Goal: Task Accomplishment & Management: Complete application form

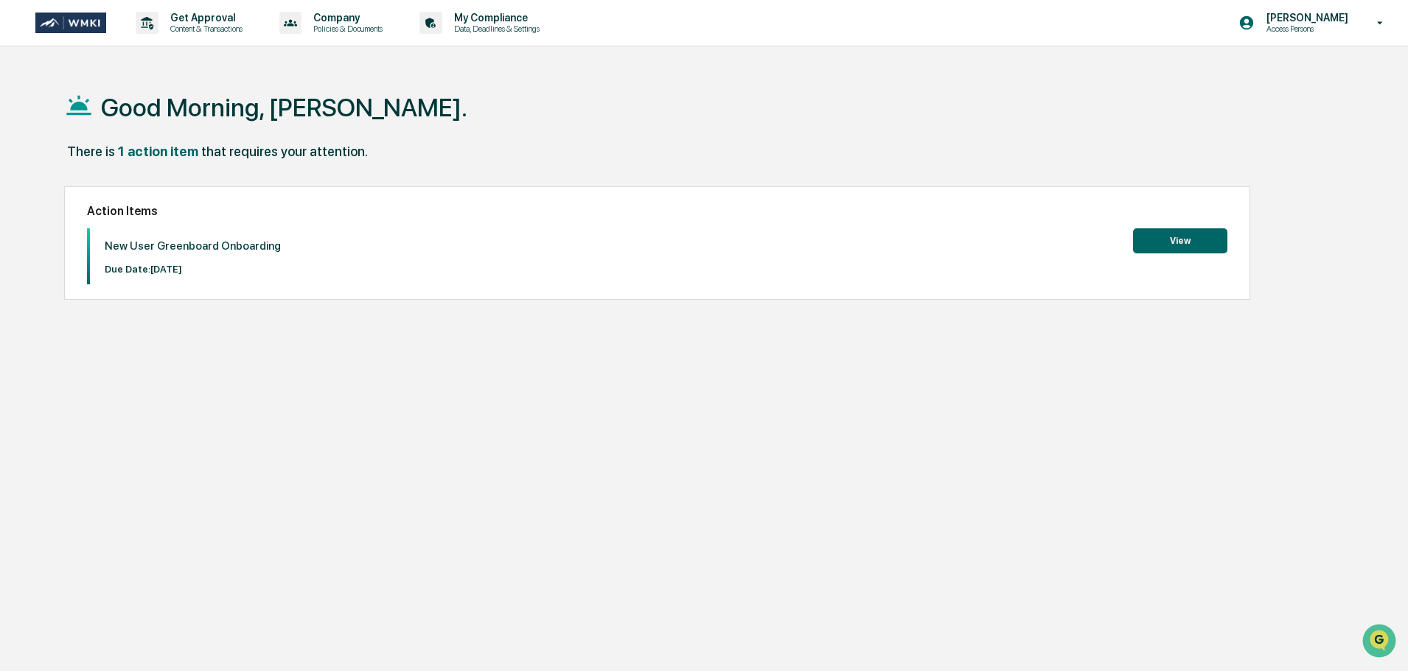
click at [1187, 246] on button "View" at bounding box center [1180, 240] width 94 height 25
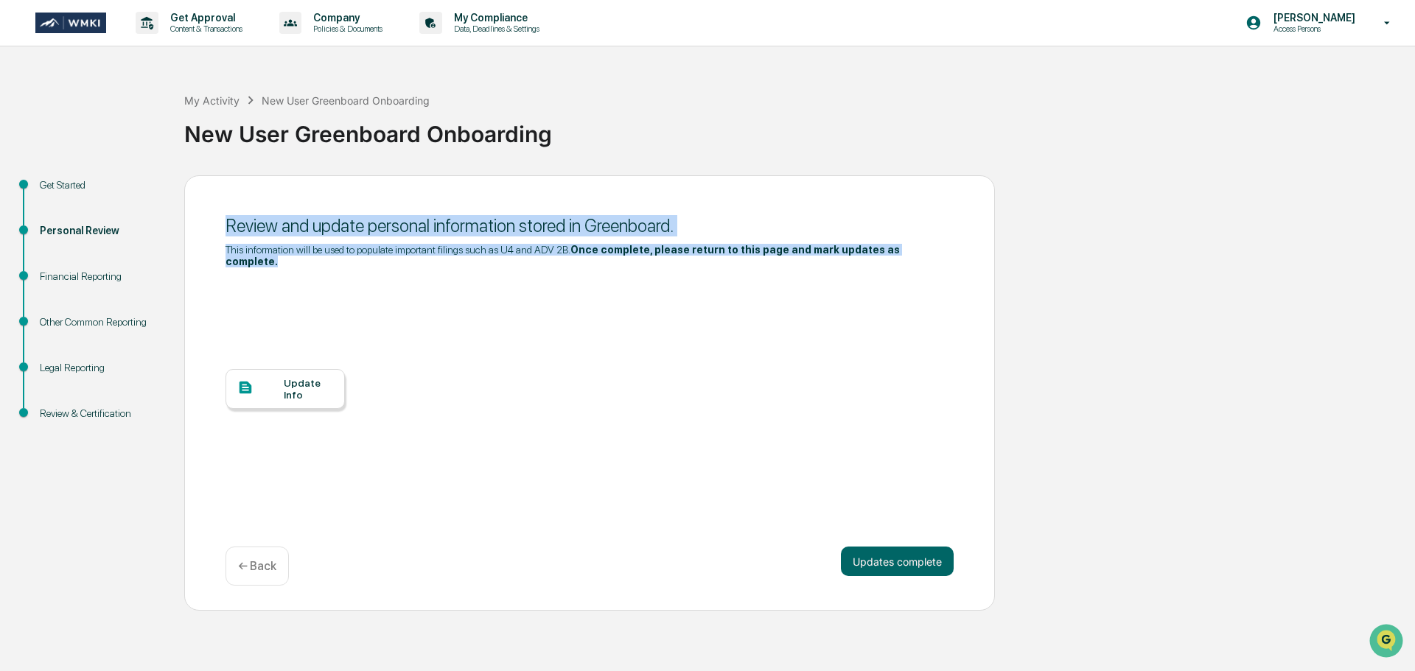
drag, startPoint x: 898, startPoint y: 249, endPoint x: 223, endPoint y: 226, distance: 675.5
click at [223, 226] on div "Review and update personal information stored in Greenboard. This information w…" at bounding box center [589, 393] width 811 height 436
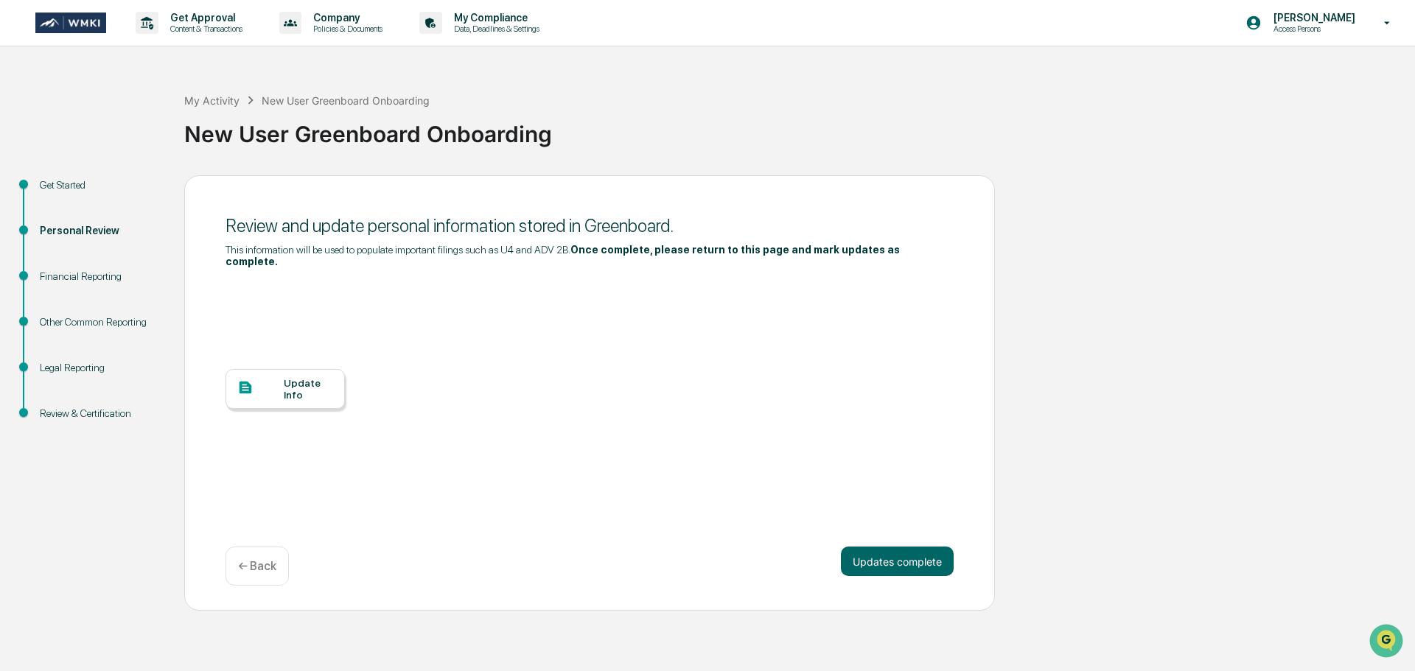
click at [516, 268] on div "Update Info" at bounding box center [590, 400] width 728 height 265
drag, startPoint x: 887, startPoint y: 251, endPoint x: 572, endPoint y: 253, distance: 315.4
click at [572, 253] on div "This information will be used to populate important filings such as U4 and ADV …" at bounding box center [590, 256] width 728 height 24
click at [517, 306] on div "Update Info" at bounding box center [590, 400] width 728 height 265
drag, startPoint x: 569, startPoint y: 249, endPoint x: 207, endPoint y: 247, distance: 361.9
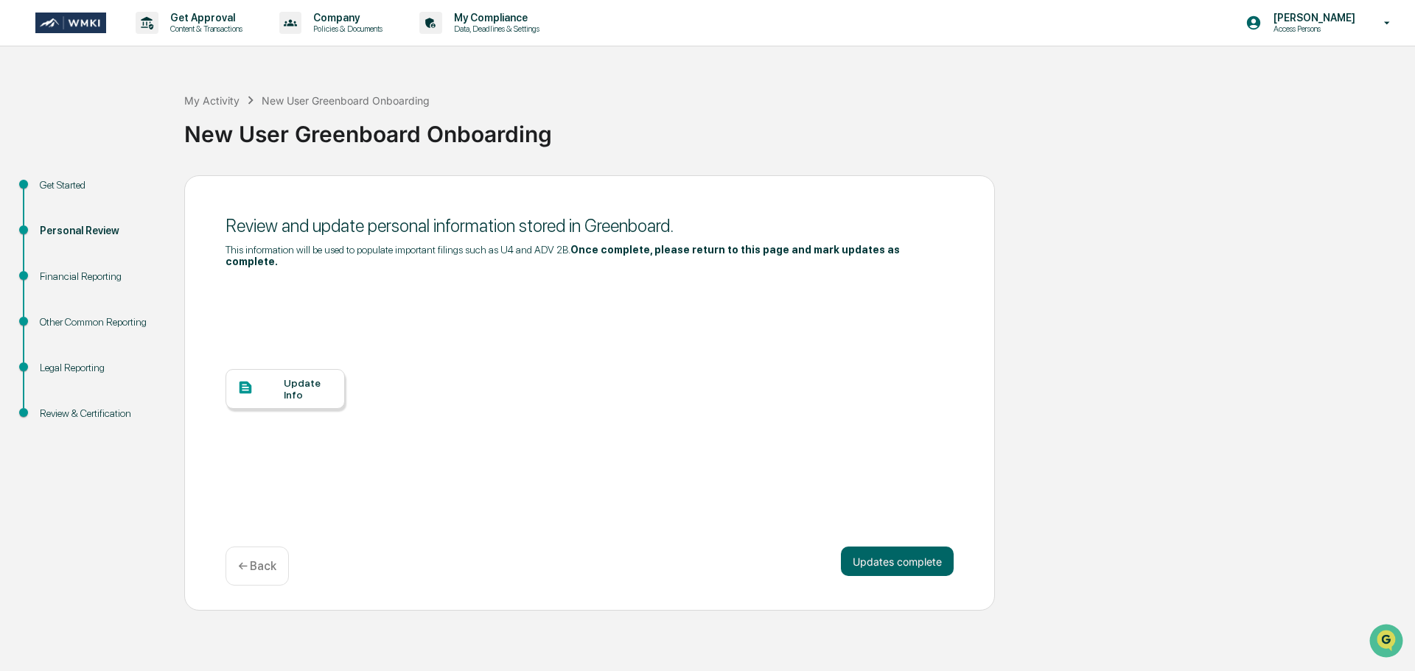
click at [209, 247] on div "Review and update personal information stored in Greenboard. This information w…" at bounding box center [589, 393] width 811 height 436
drag, startPoint x: 684, startPoint y: 353, endPoint x: 675, endPoint y: 352, distance: 9.0
click at [680, 351] on div "Update Info" at bounding box center [590, 400] width 728 height 265
drag, startPoint x: 903, startPoint y: 247, endPoint x: 568, endPoint y: 250, distance: 334.6
click at [568, 250] on div "This information will be used to populate important filings such as U4 and ADV …" at bounding box center [590, 256] width 728 height 24
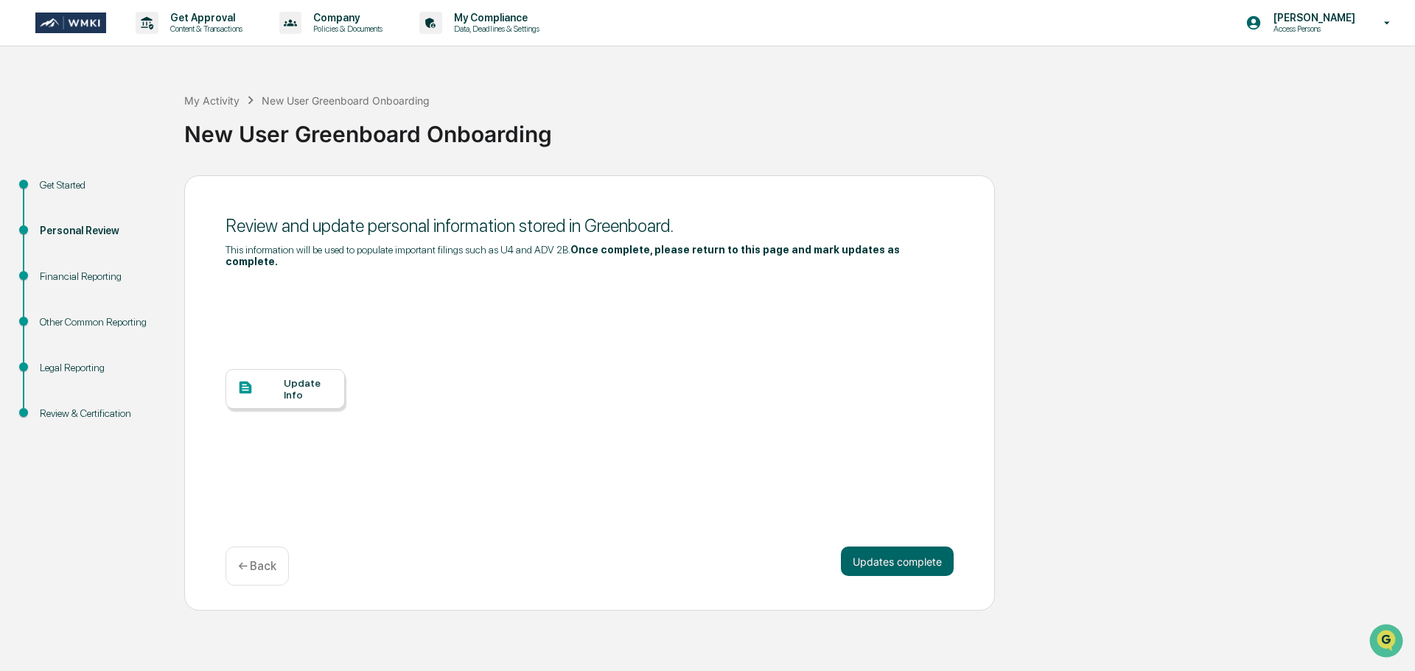
click at [319, 388] on div "Update Info" at bounding box center [308, 389] width 49 height 24
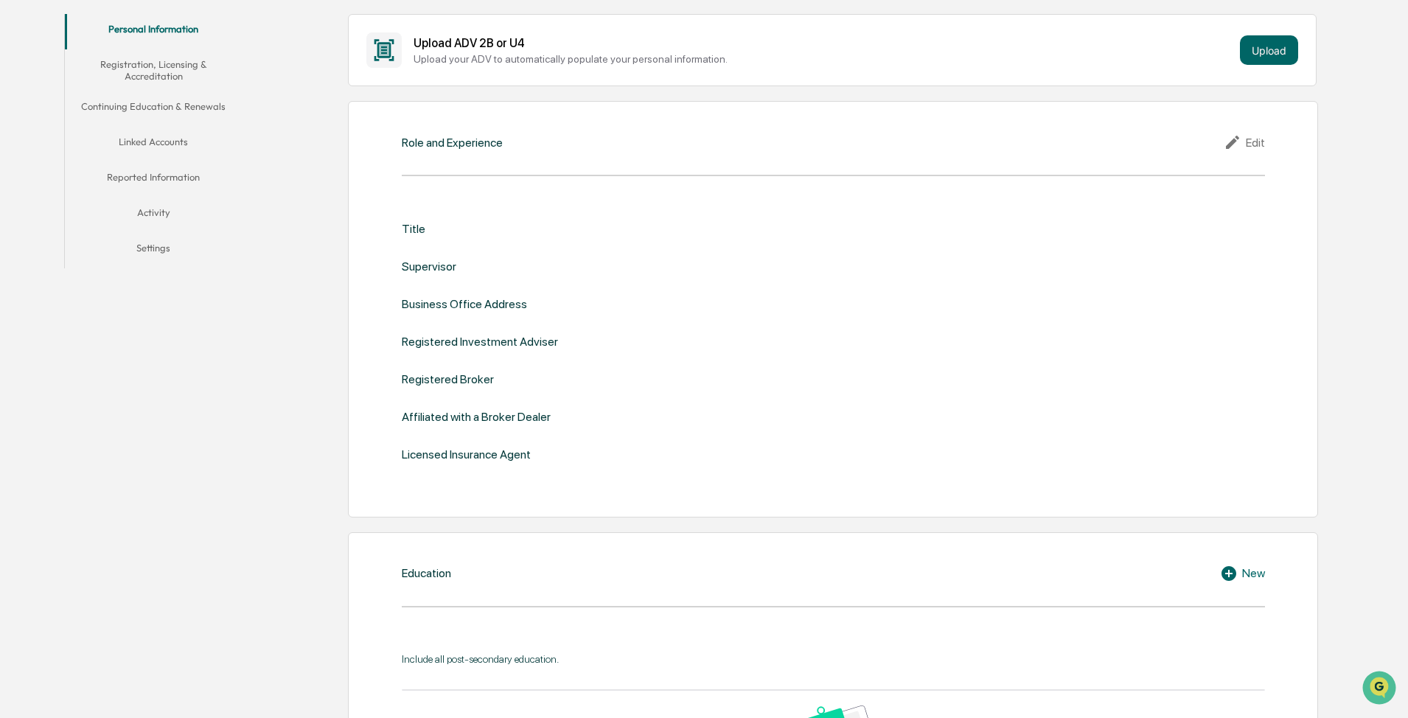
scroll to position [295, 0]
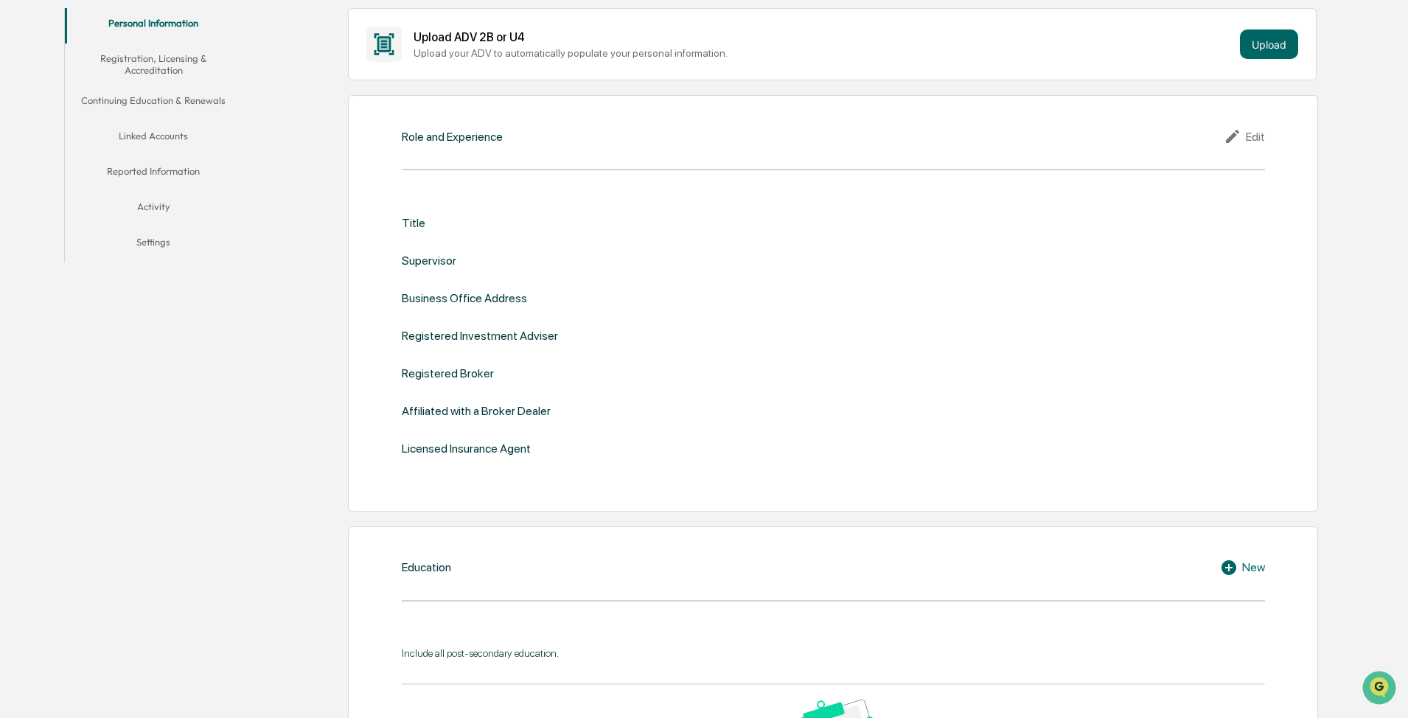
click at [745, 137] on div "Edit" at bounding box center [1243, 137] width 41 height 18
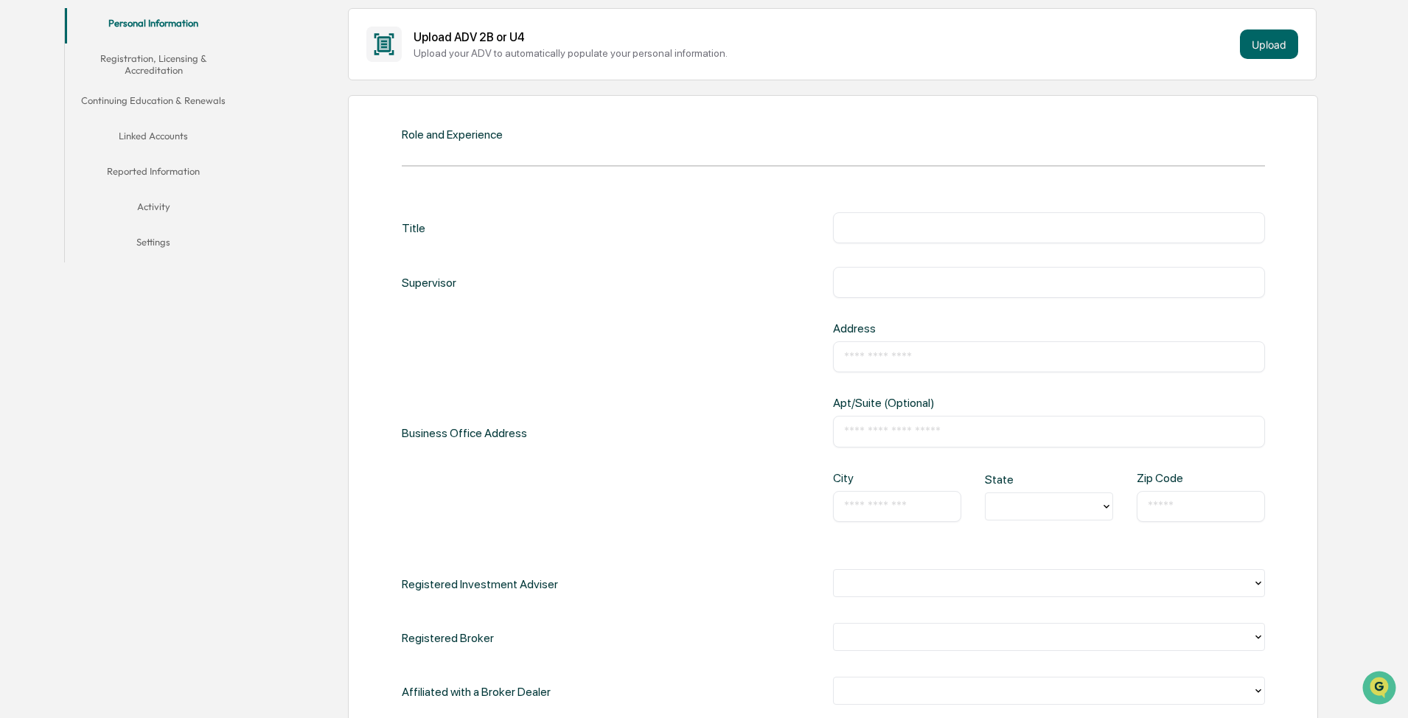
click at [745, 227] on input "text" at bounding box center [1049, 227] width 410 height 15
type input "**********"
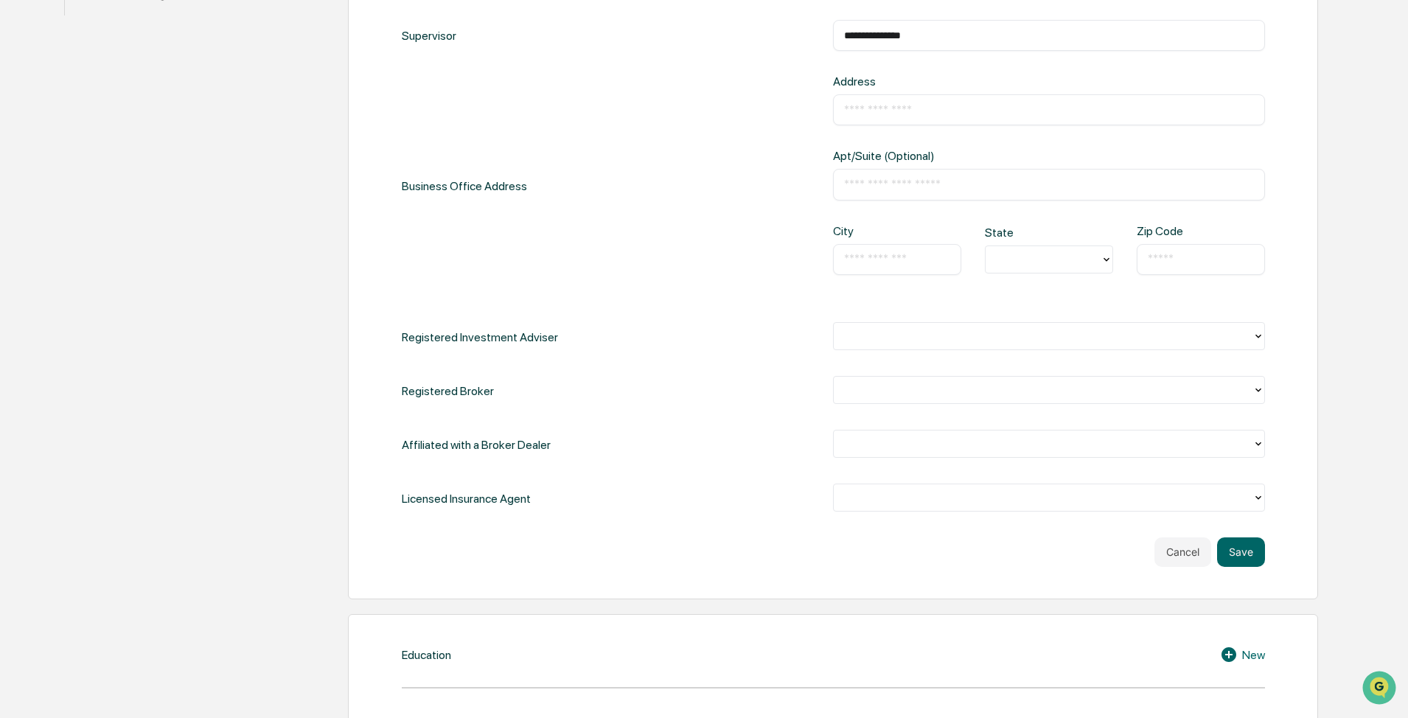
scroll to position [516, 0]
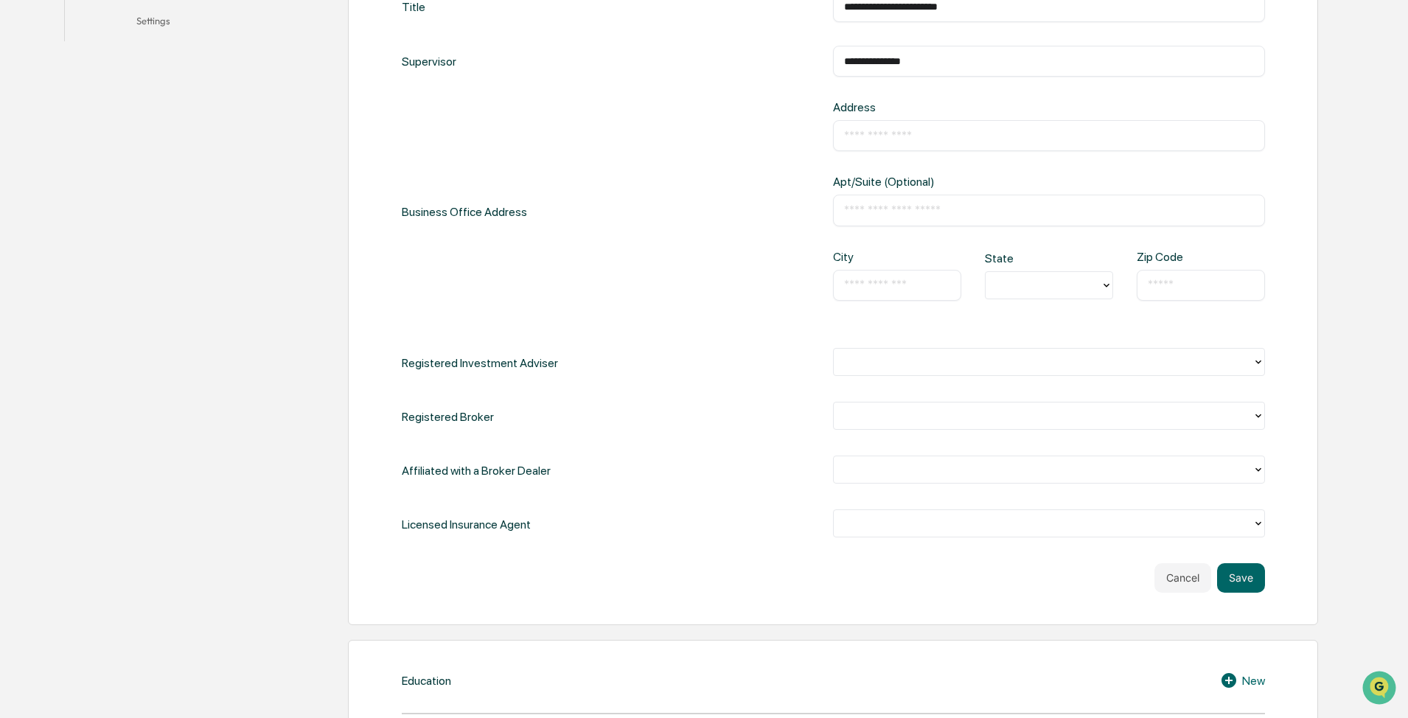
click at [745, 136] on input "text" at bounding box center [1049, 135] width 410 height 15
paste input "**********"
drag, startPoint x: 936, startPoint y: 143, endPoint x: 920, endPoint y: 142, distance: 16.2
click at [745, 142] on input "**********" at bounding box center [1049, 135] width 410 height 15
type input "**********"
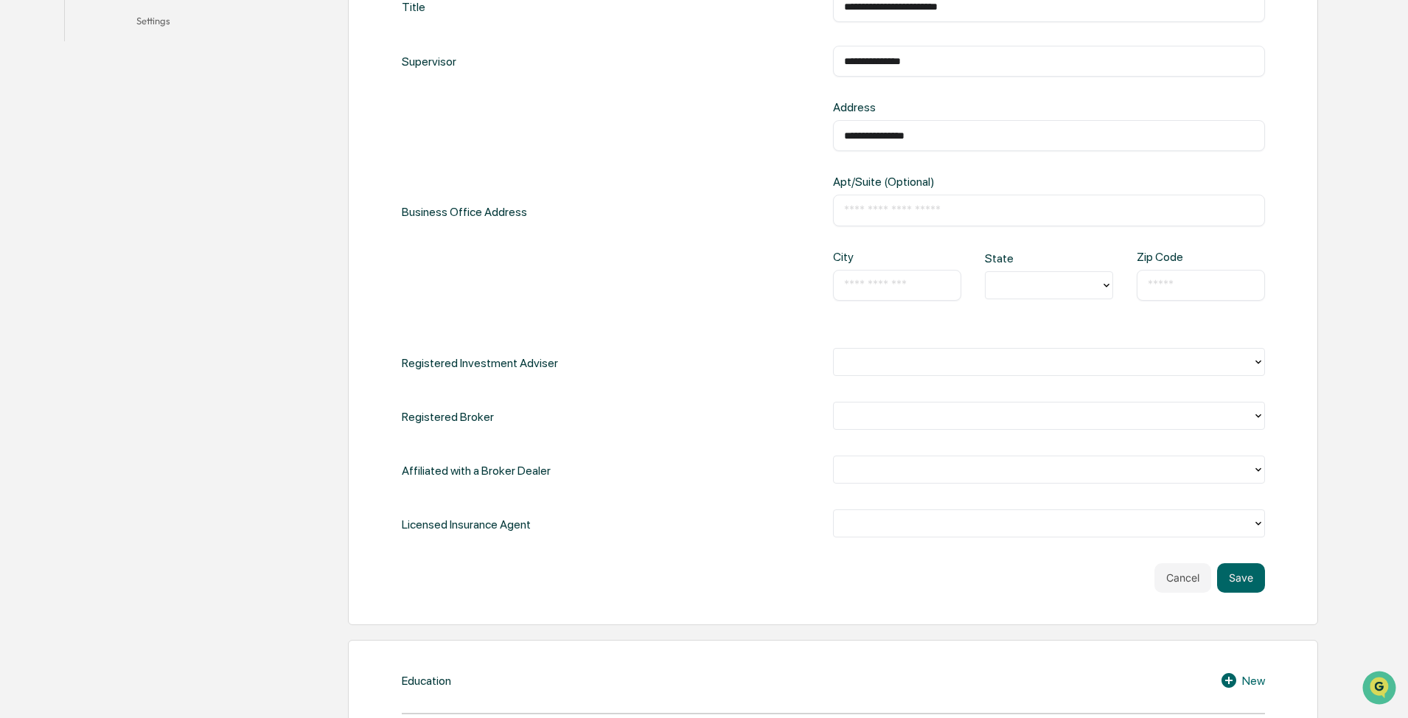
click at [745, 172] on div "**********" at bounding box center [1049, 211] width 432 height 223
click at [745, 206] on input "text" at bounding box center [1049, 210] width 410 height 15
paste input "*********"
type input "*********"
drag, startPoint x: 830, startPoint y: 286, endPoint x: 864, endPoint y: 280, distance: 34.4
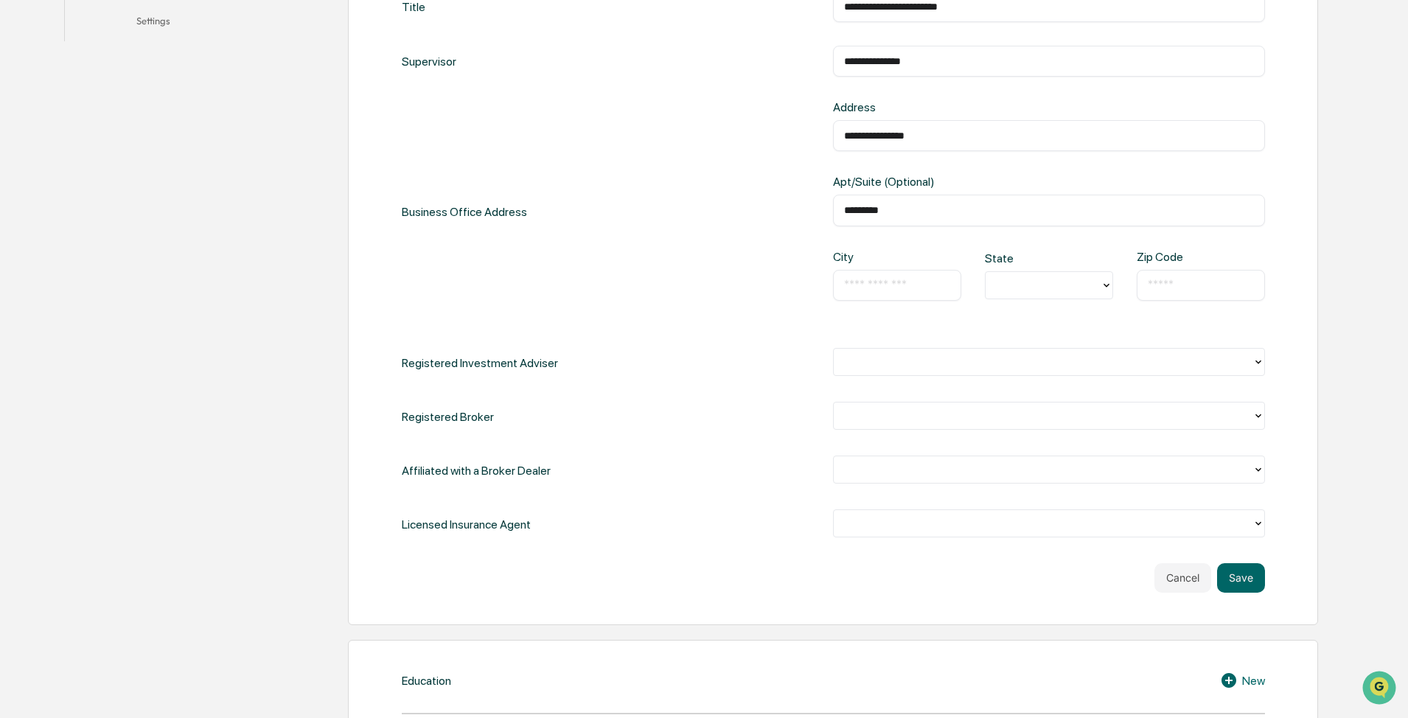
click at [745, 285] on div "**********" at bounding box center [833, 211] width 863 height 223
click at [745, 283] on input "text" at bounding box center [897, 285] width 106 height 15
type input "******"
type input "**"
type input "*****"
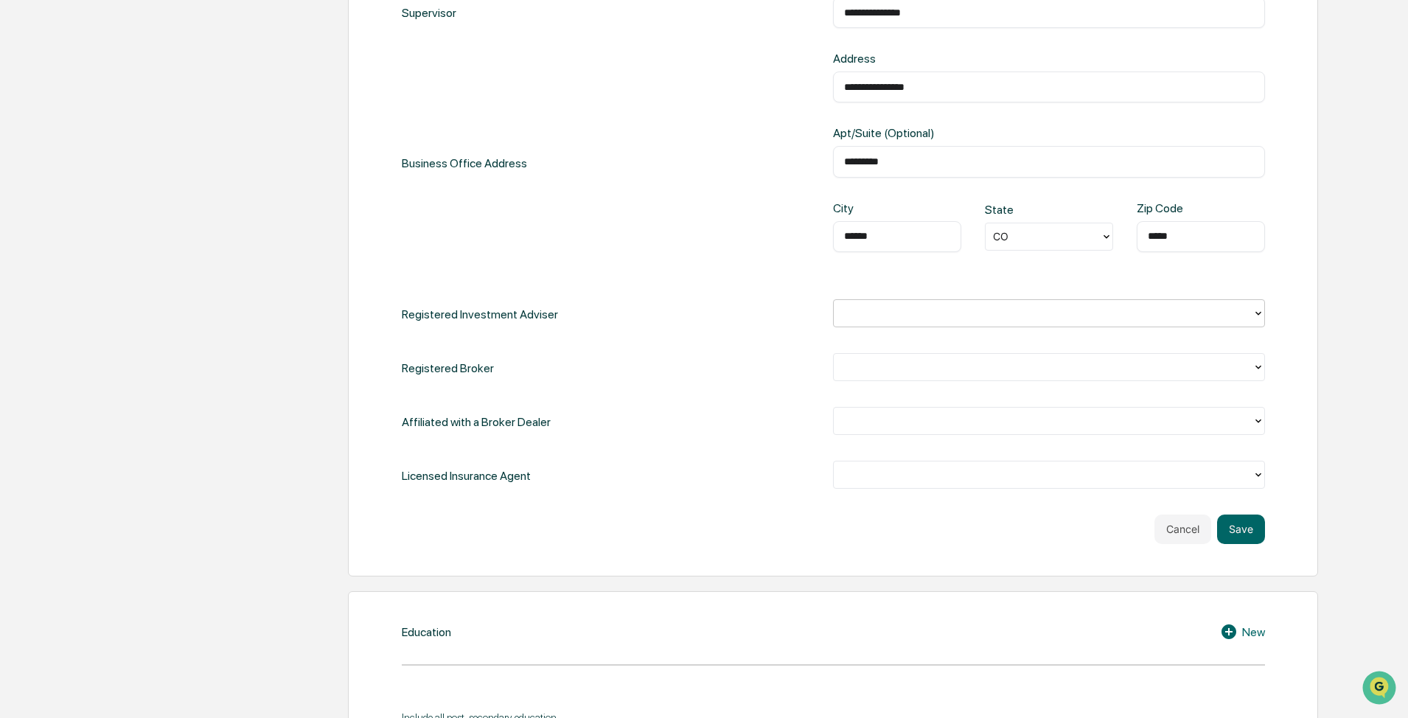
scroll to position [590, 0]
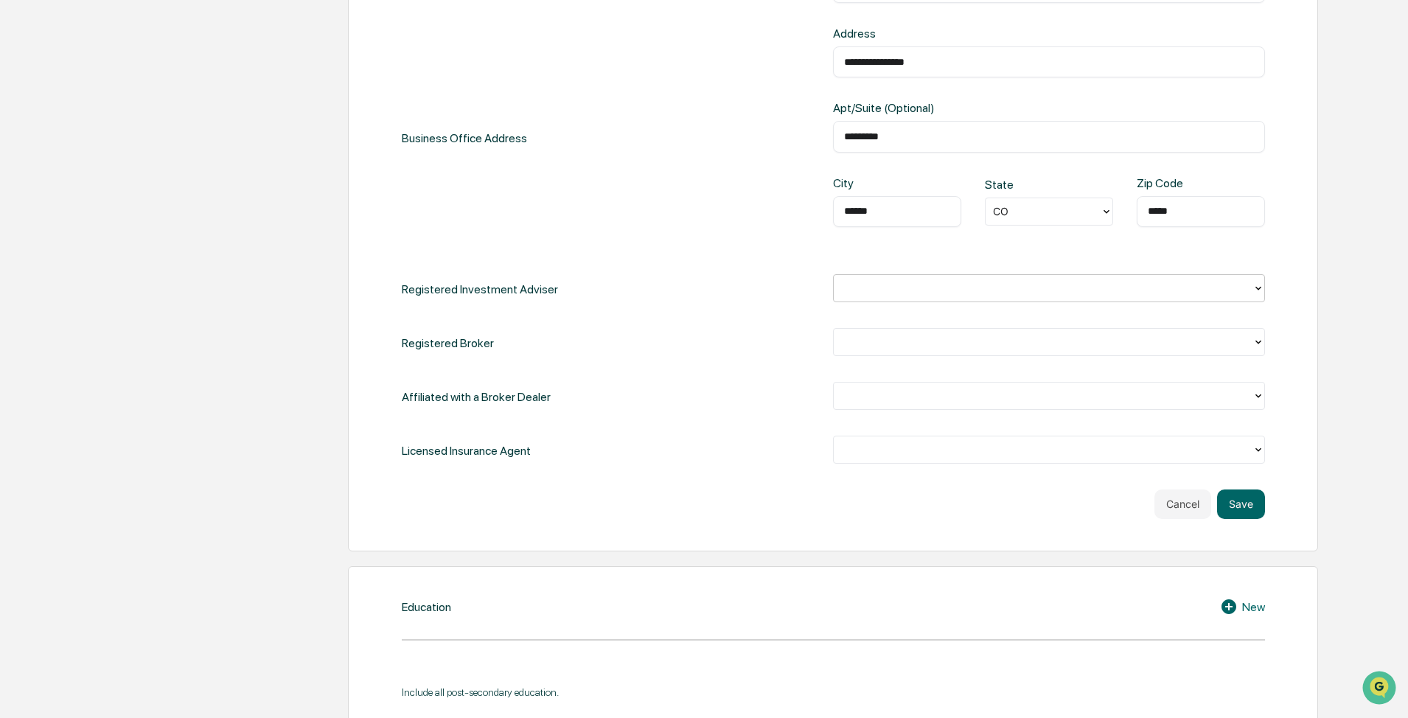
click at [745, 293] on div at bounding box center [1043, 287] width 404 height 17
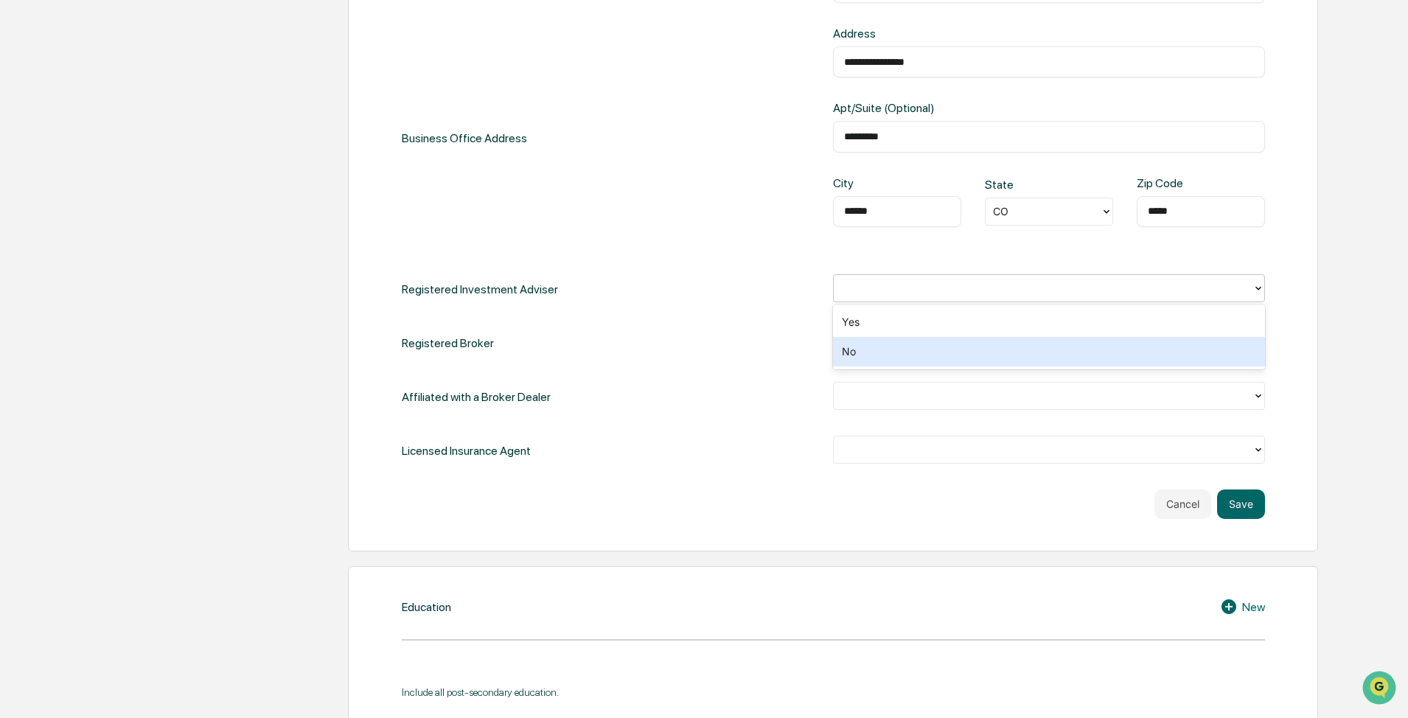
click at [616, 376] on div "**********" at bounding box center [833, 191] width 863 height 548
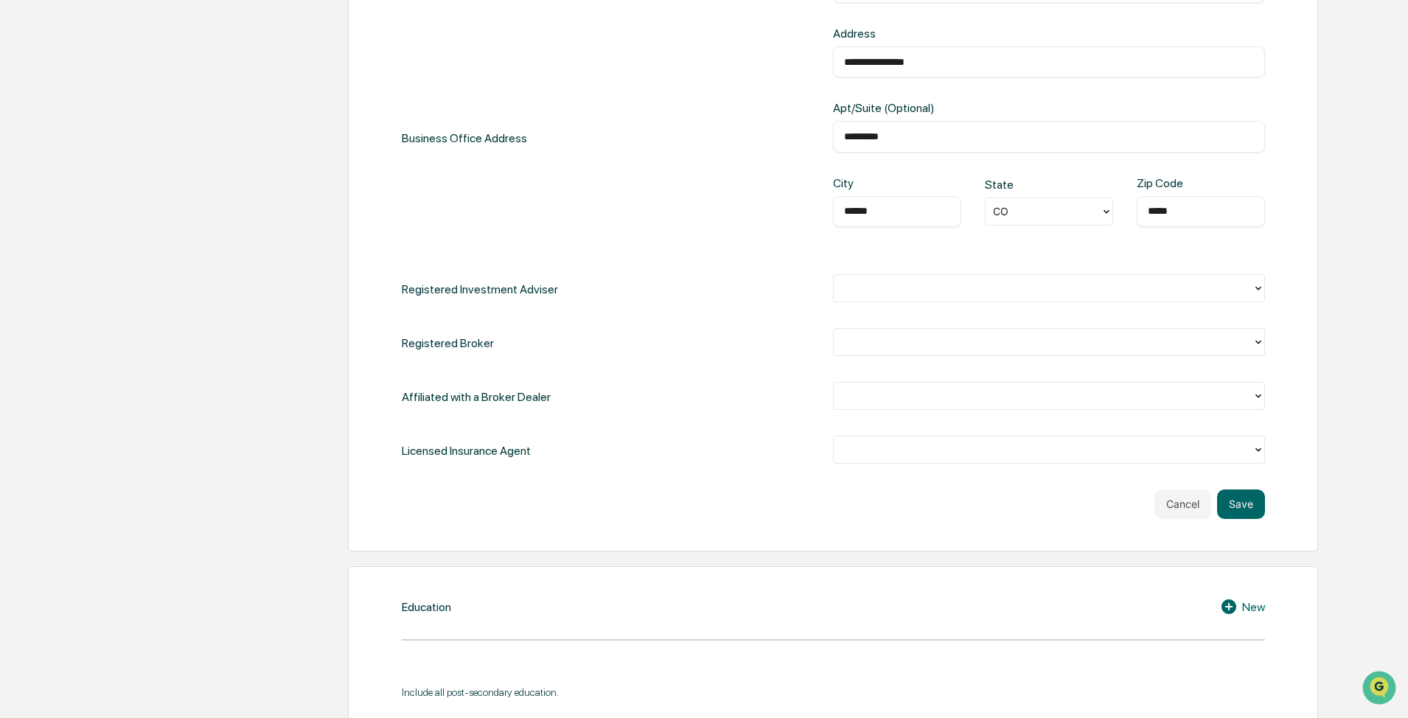
click at [745, 247] on div "City ****** ​ State [US_STATE] Zip Code ***** ​" at bounding box center [1049, 213] width 432 height 74
click at [745, 295] on div at bounding box center [1043, 287] width 404 height 17
click at [727, 377] on div "**********" at bounding box center [833, 191] width 863 height 548
click at [745, 325] on div "**********" at bounding box center [833, 191] width 863 height 548
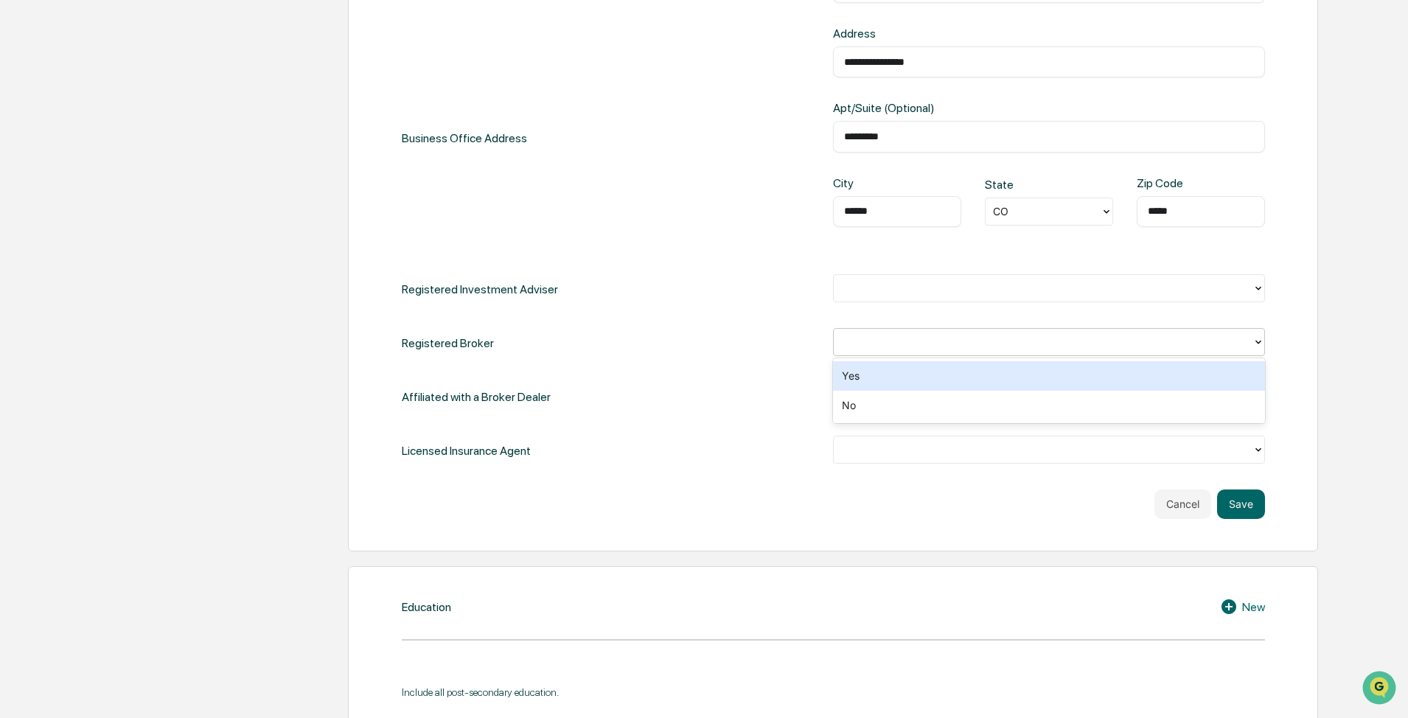
click at [745, 334] on div at bounding box center [1043, 341] width 404 height 17
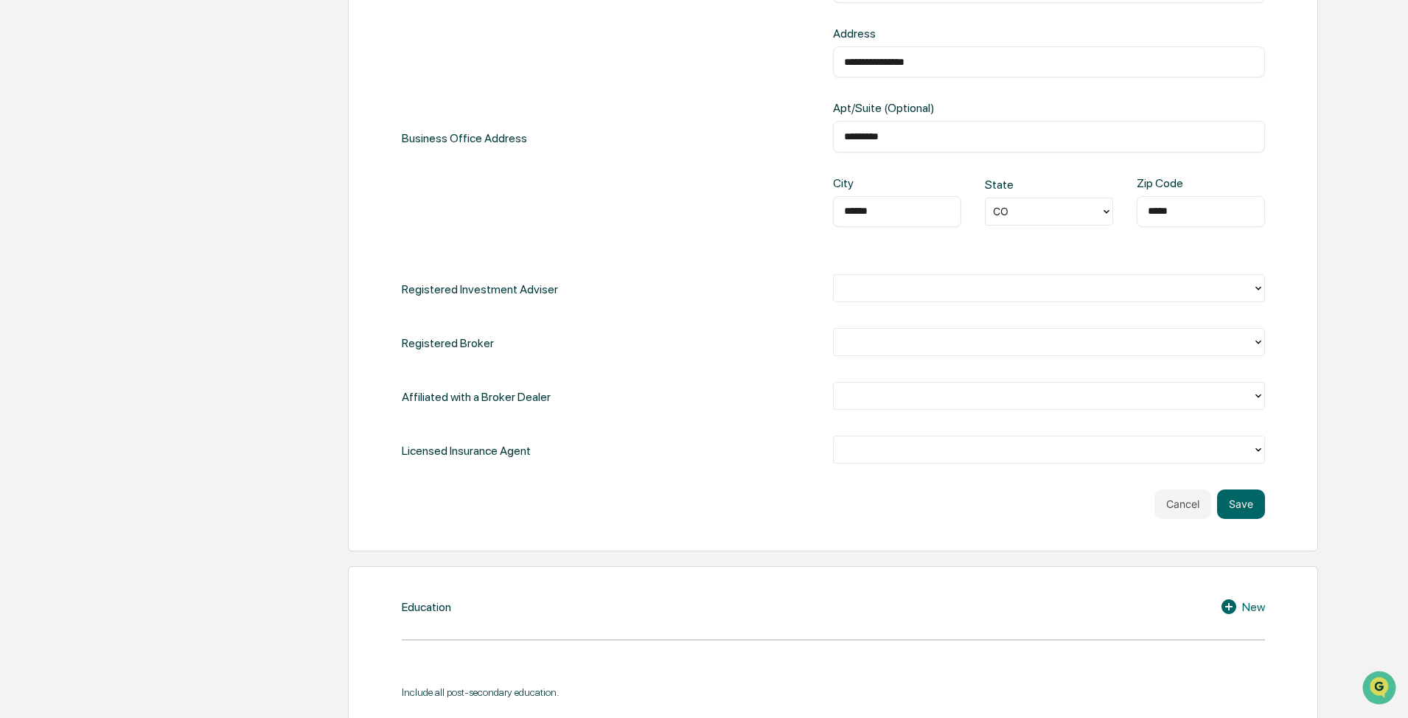
click at [667, 368] on div "**********" at bounding box center [833, 191] width 863 height 548
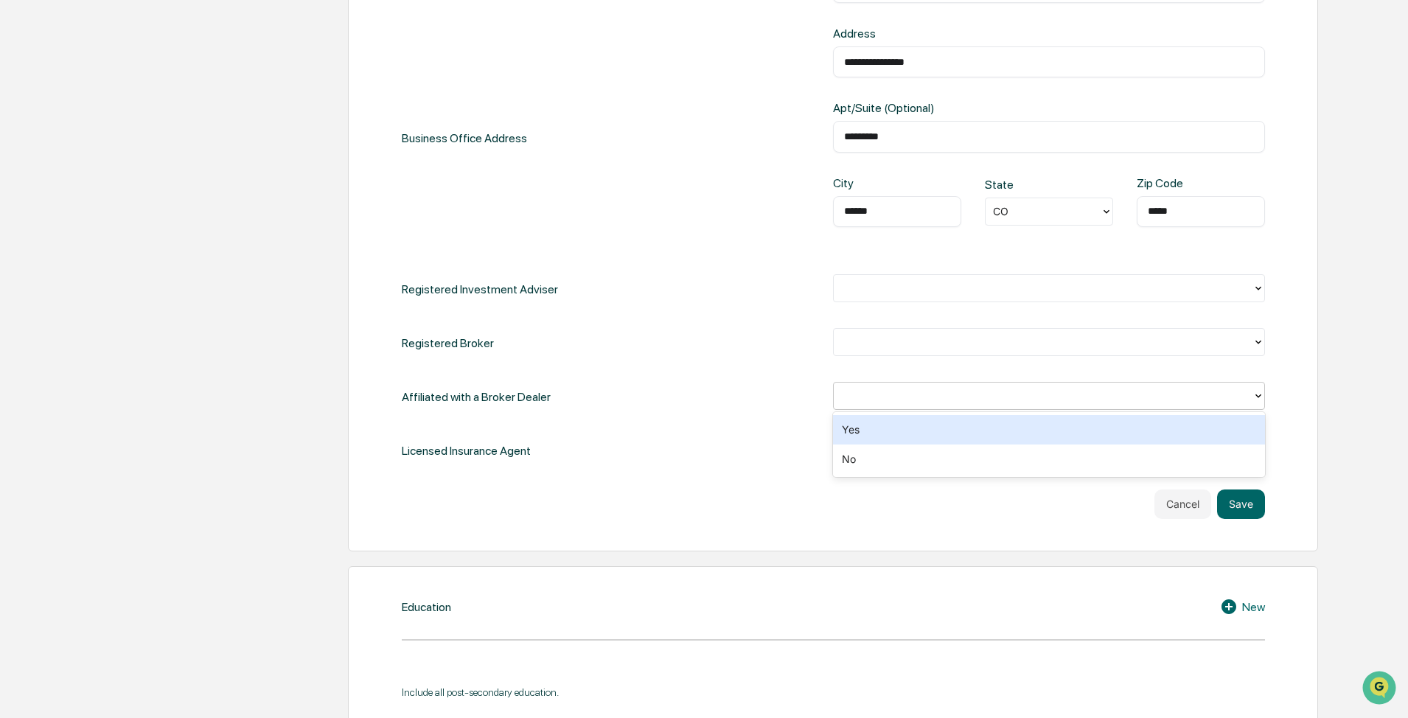
click at [745, 398] on div at bounding box center [1043, 395] width 404 height 17
click at [745, 421] on div "**********" at bounding box center [833, 191] width 863 height 548
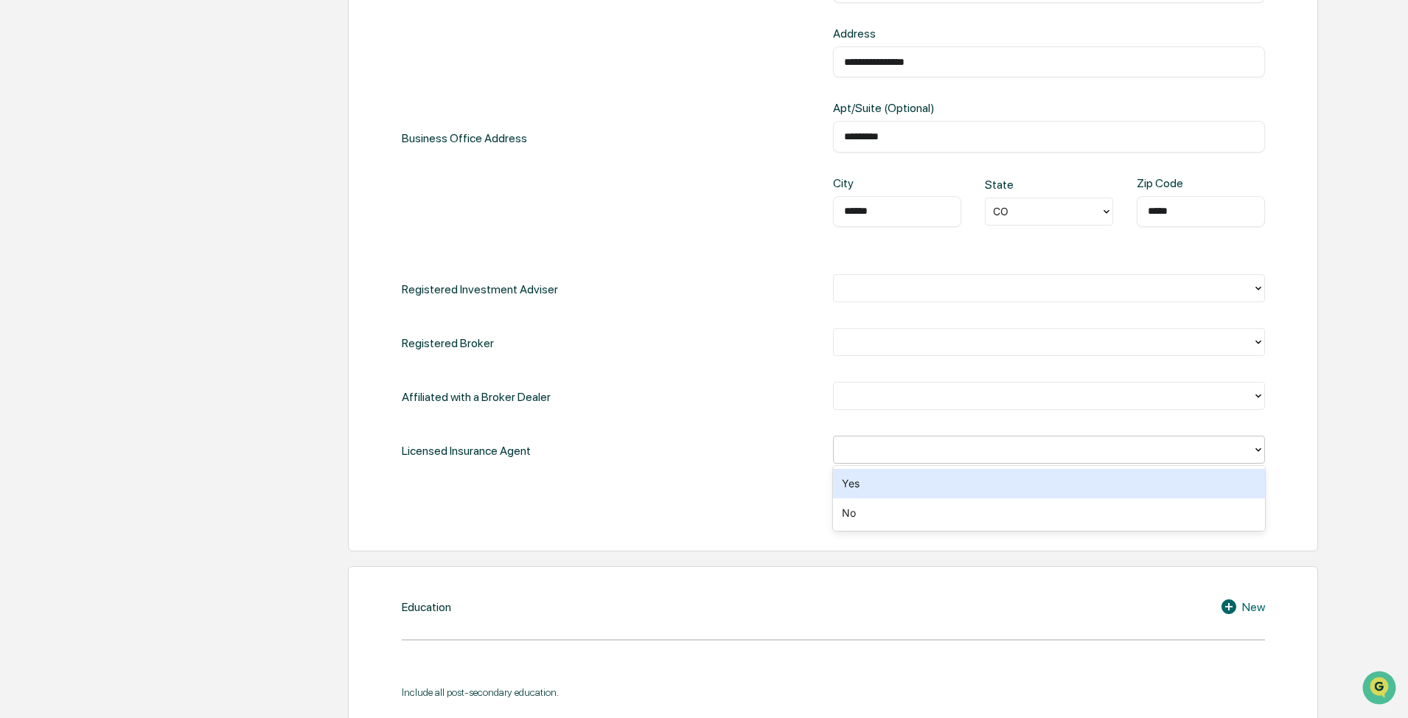
click at [745, 453] on div at bounding box center [1043, 449] width 404 height 17
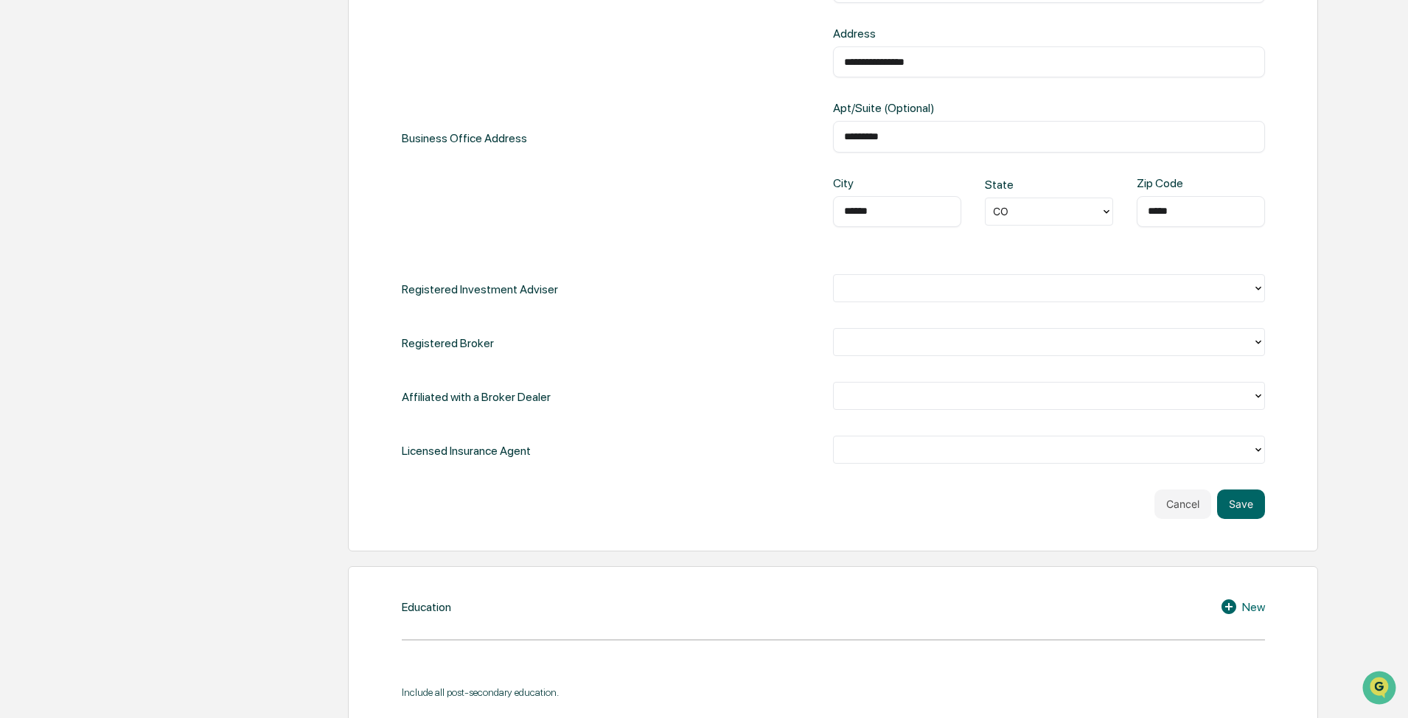
click at [668, 478] on div "**********" at bounding box center [833, 217] width 863 height 601
click at [745, 291] on div at bounding box center [1043, 287] width 404 height 17
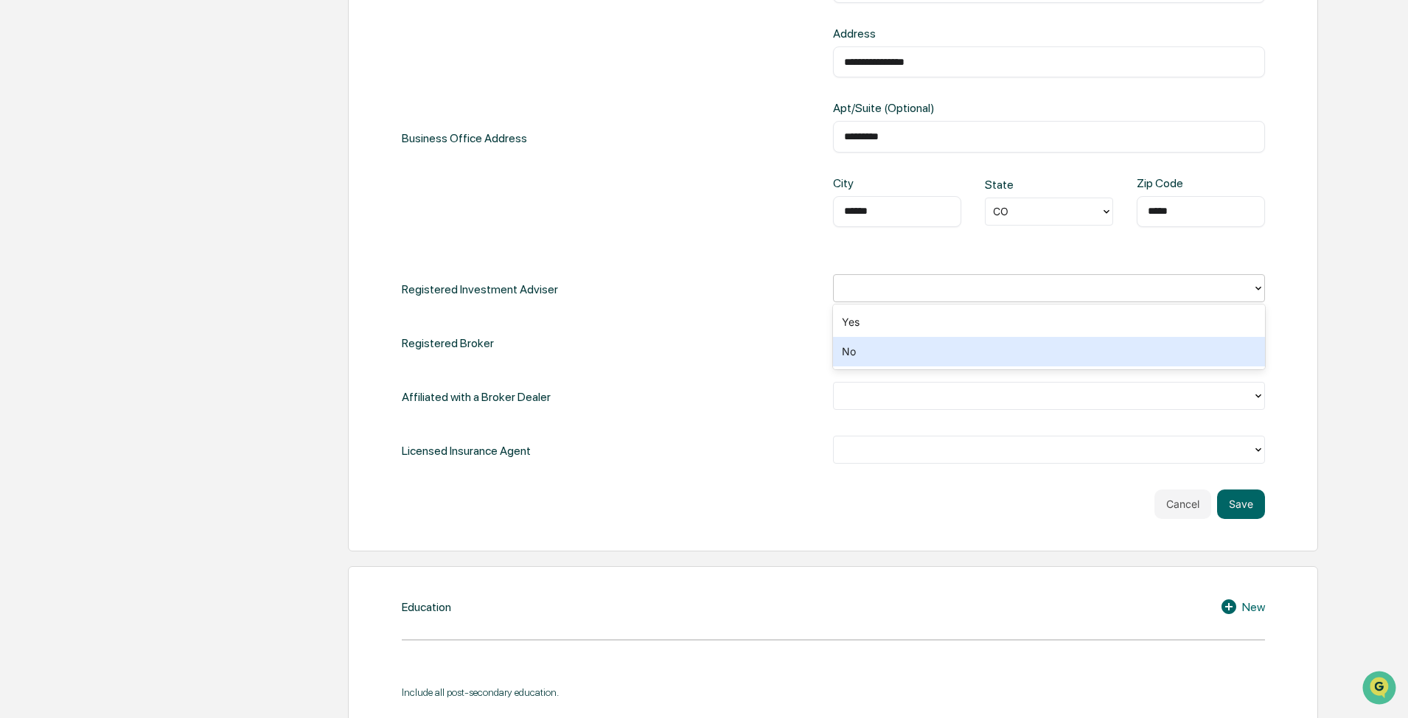
click at [745, 356] on div "No" at bounding box center [1049, 351] width 432 height 29
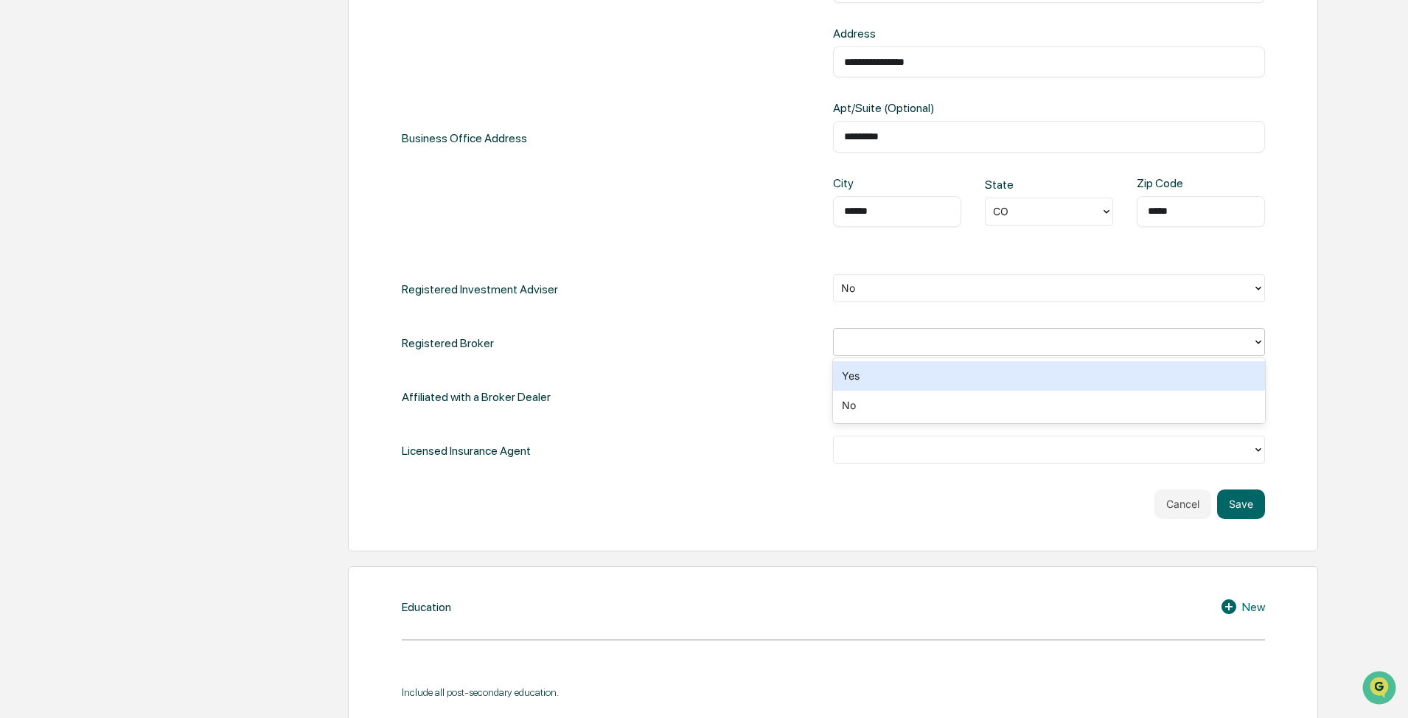
click at [745, 332] on div at bounding box center [1043, 341] width 419 height 23
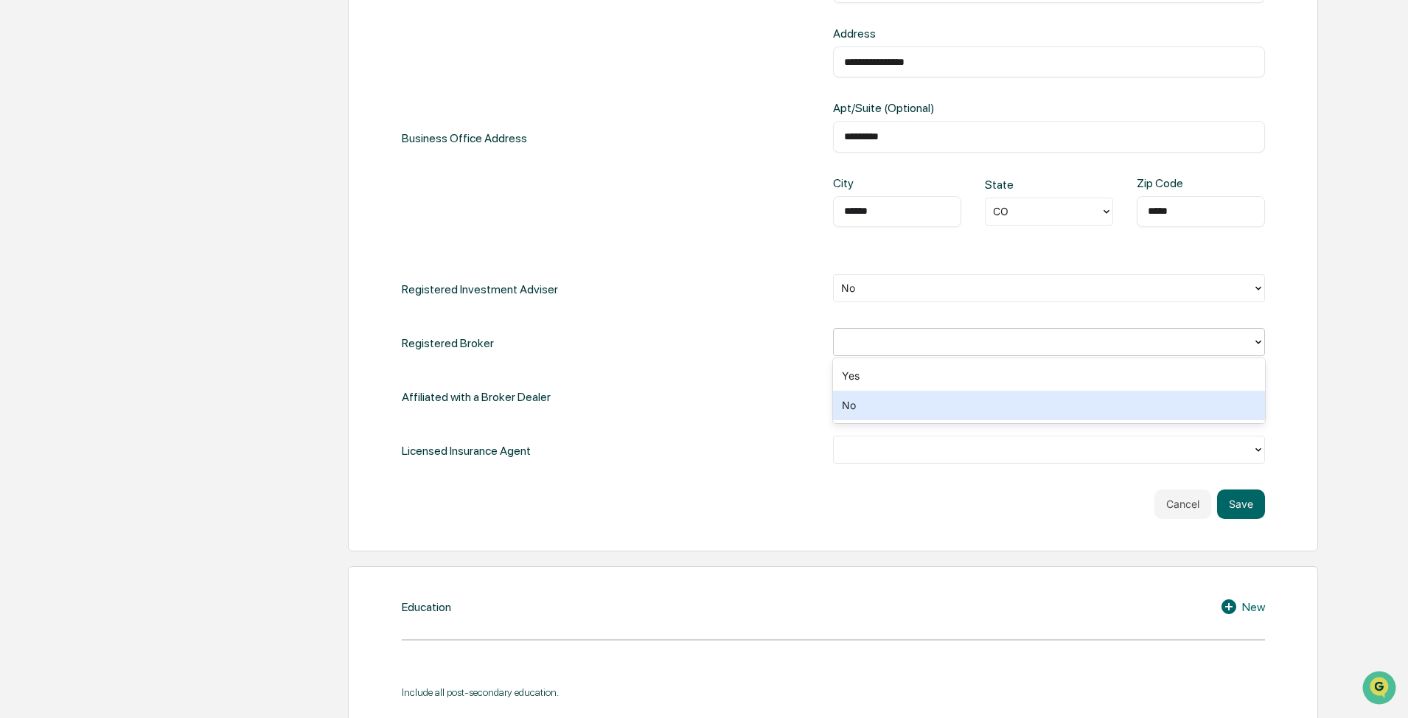
click at [745, 405] on div "No" at bounding box center [1049, 405] width 432 height 29
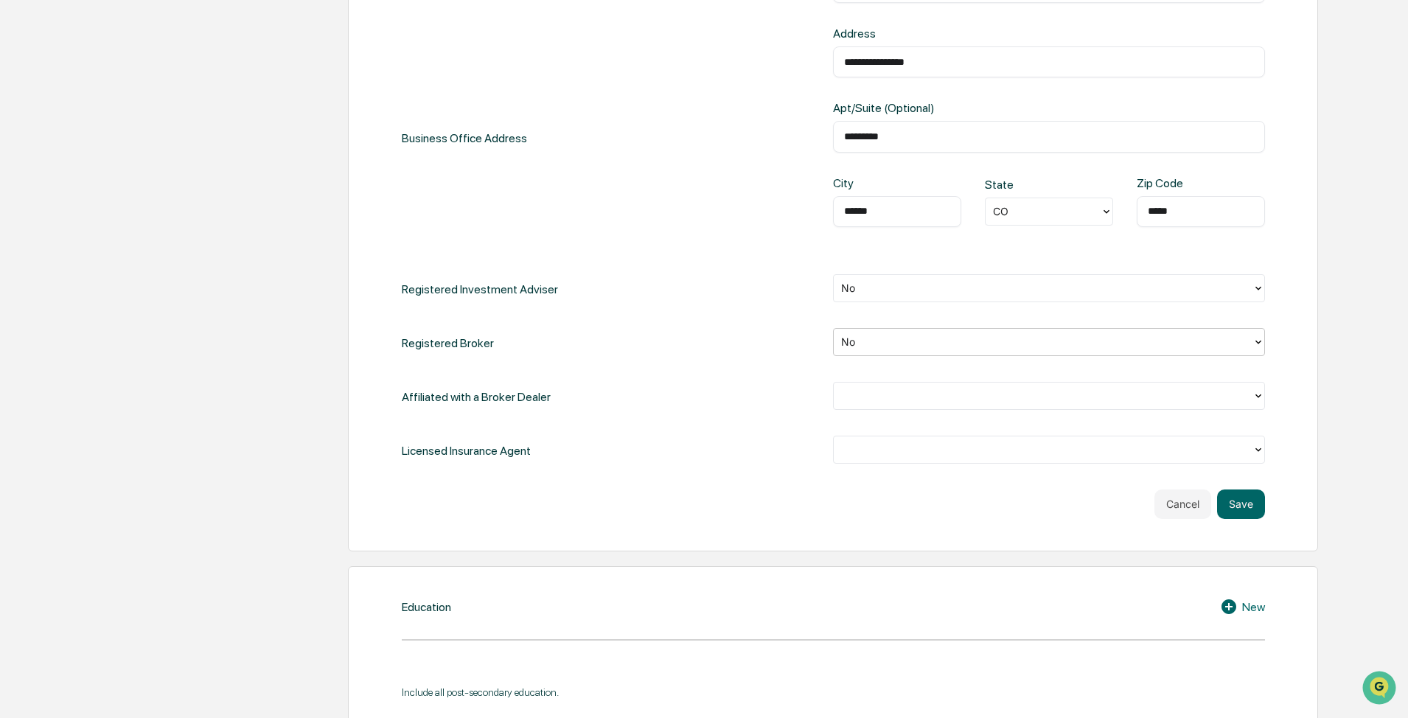
click at [745, 399] on div at bounding box center [1043, 395] width 404 height 17
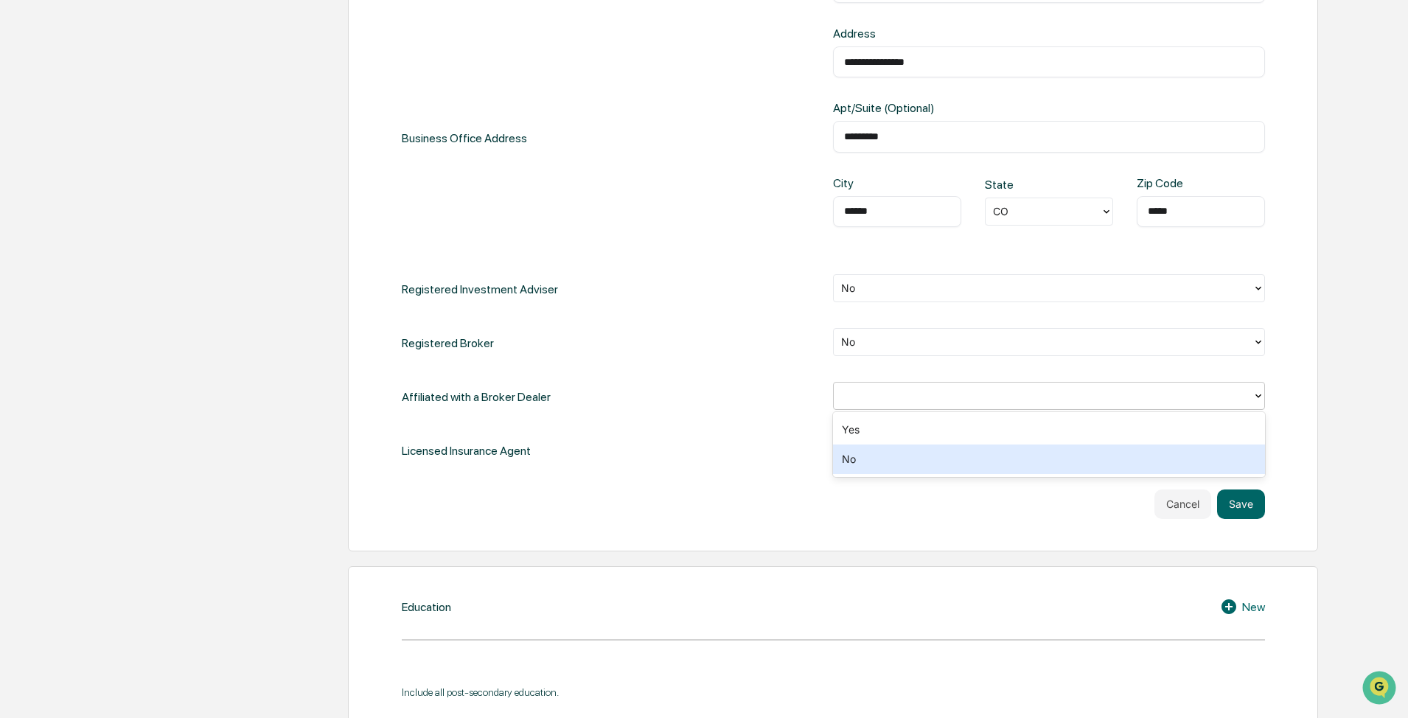
click at [745, 453] on div "No" at bounding box center [1049, 458] width 432 height 29
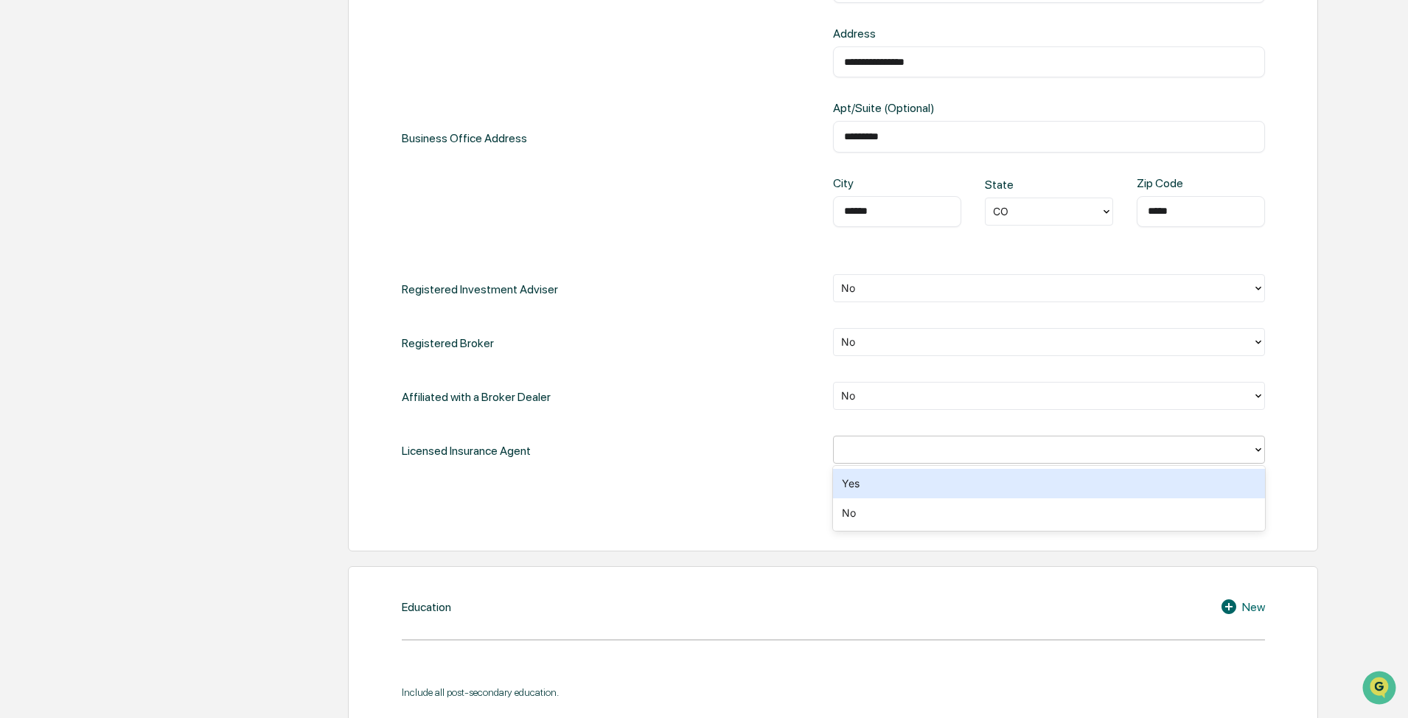
click at [745, 441] on div at bounding box center [1043, 449] width 404 height 17
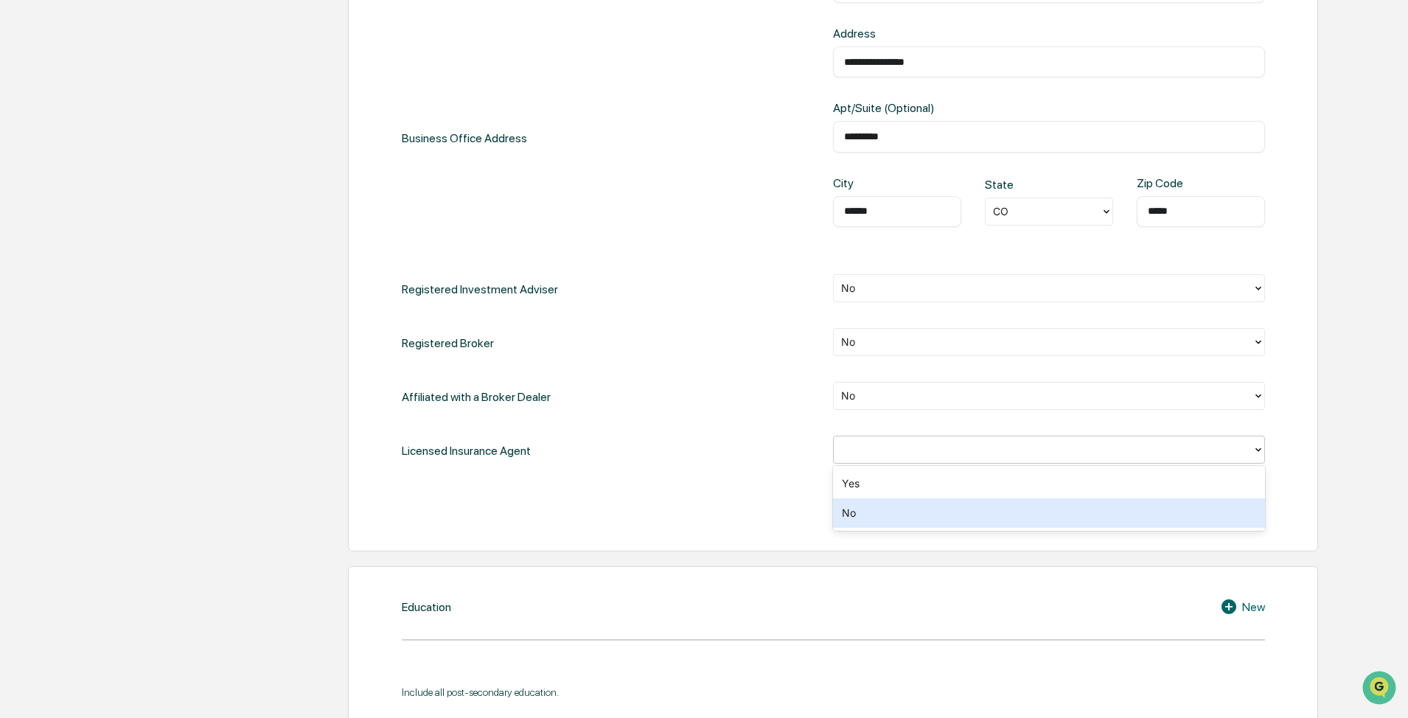
click at [745, 515] on div "No" at bounding box center [1049, 512] width 432 height 29
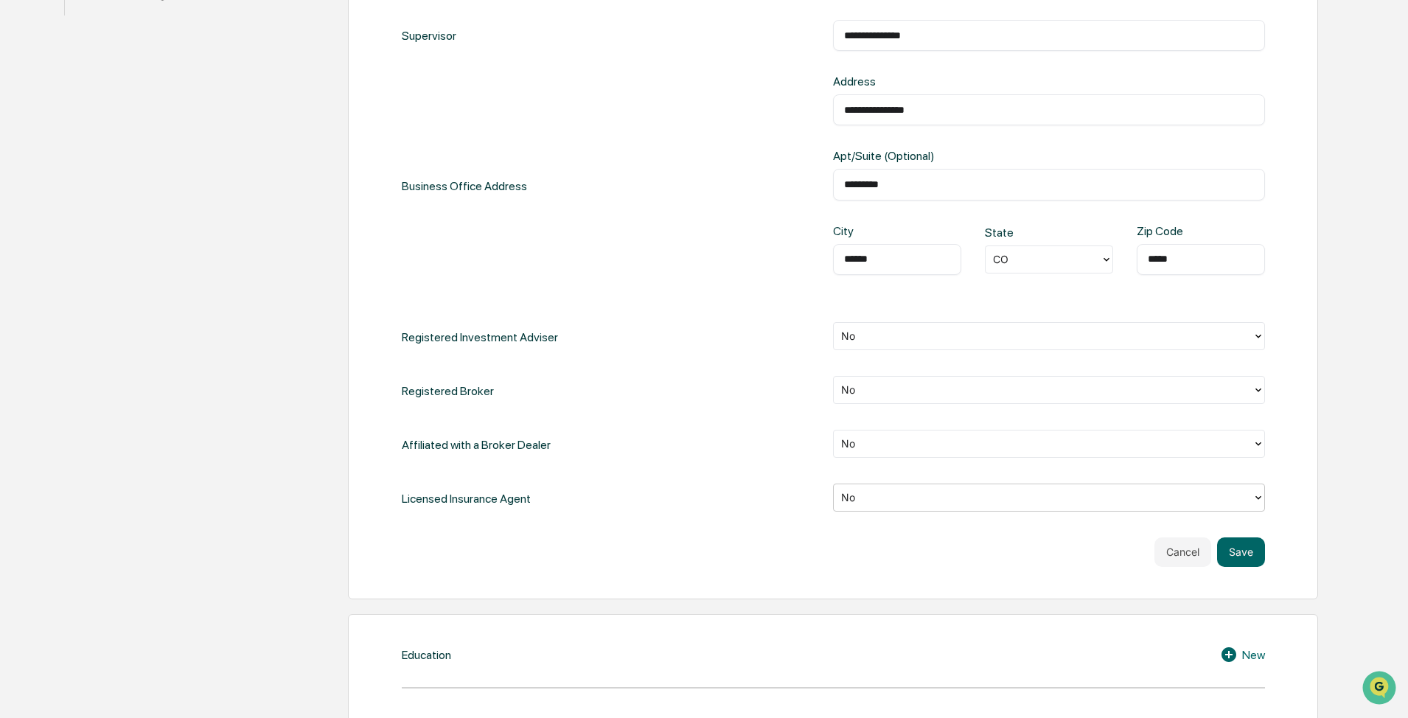
scroll to position [516, 0]
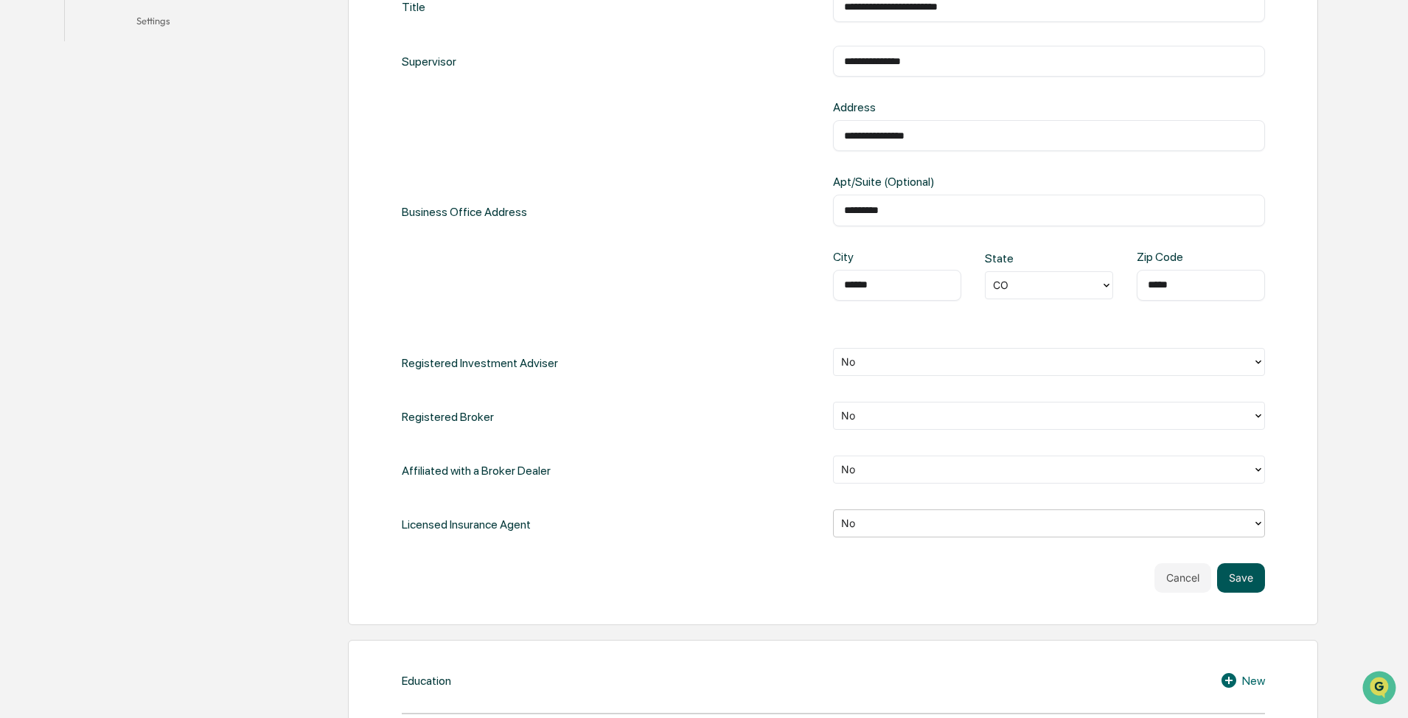
click at [745, 528] on button "Save" at bounding box center [1241, 577] width 48 height 29
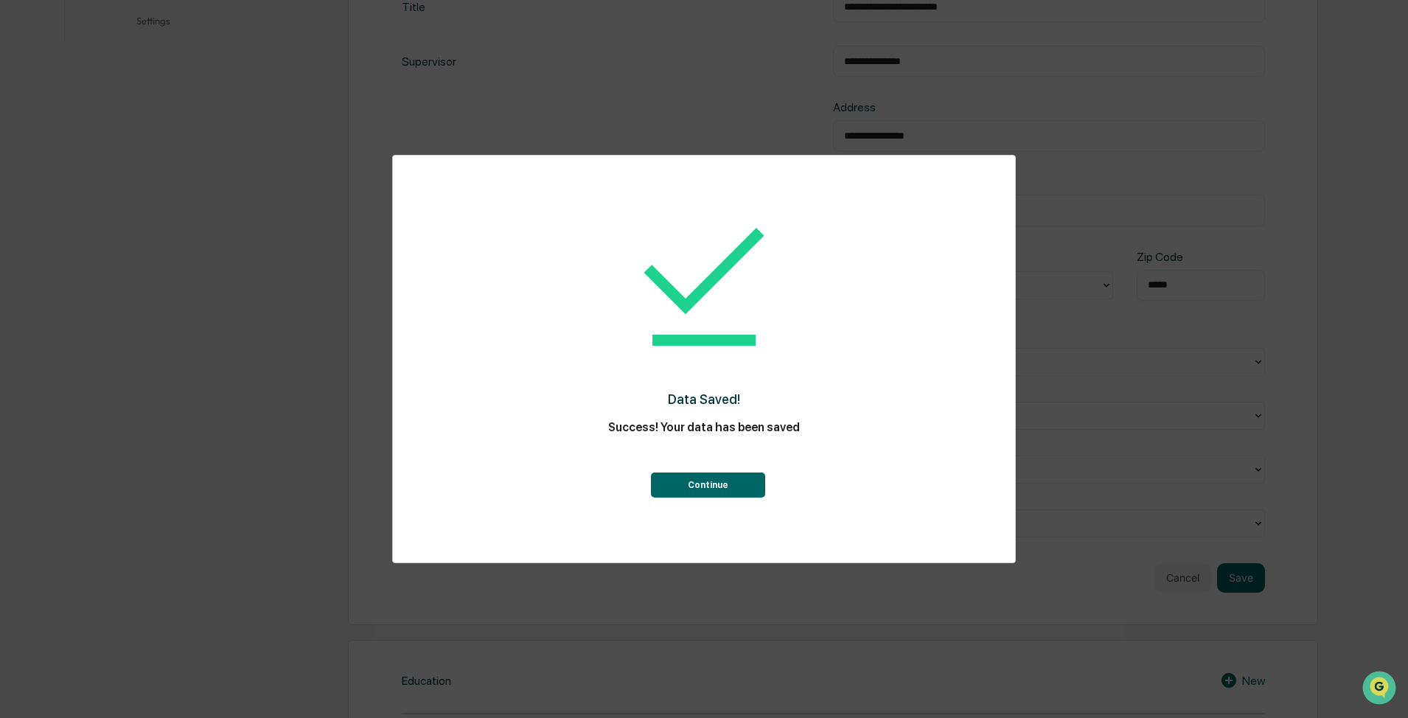
click at [740, 481] on button "Continue" at bounding box center [708, 484] width 114 height 25
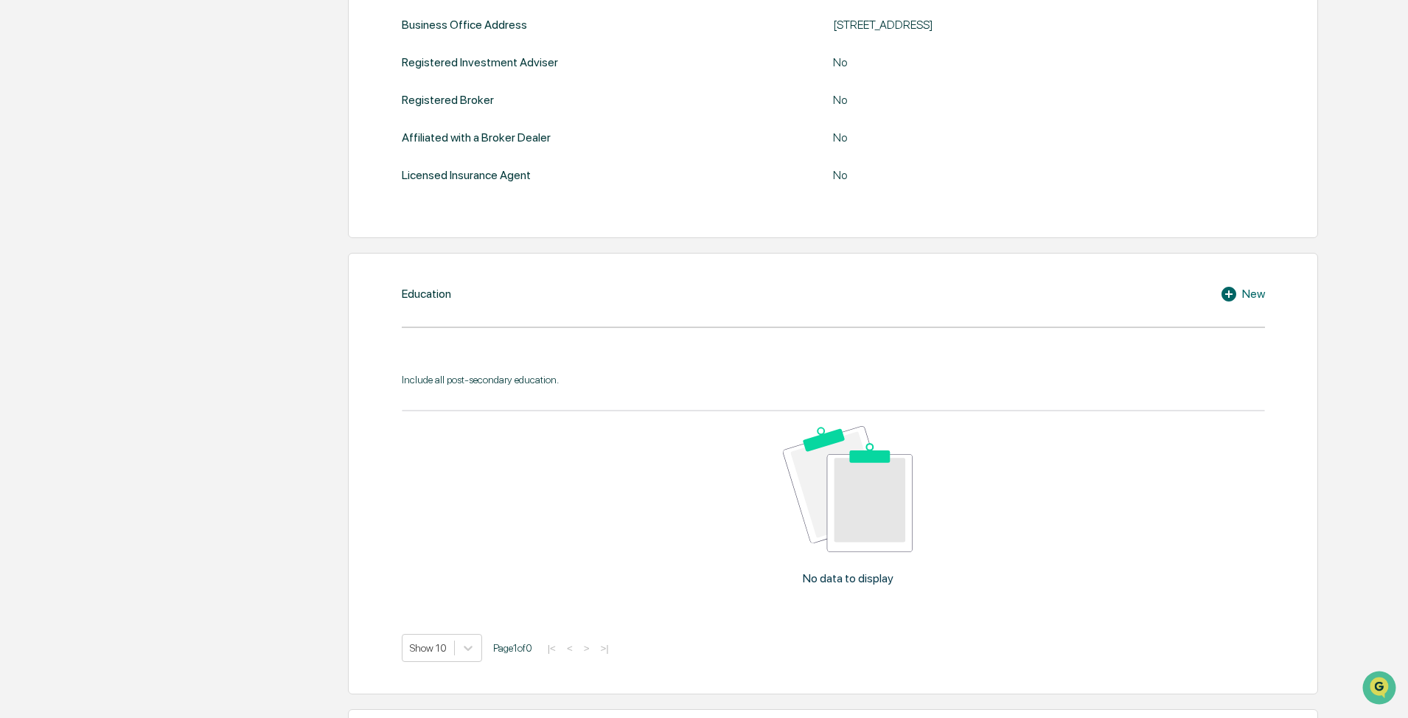
scroll to position [590, 0]
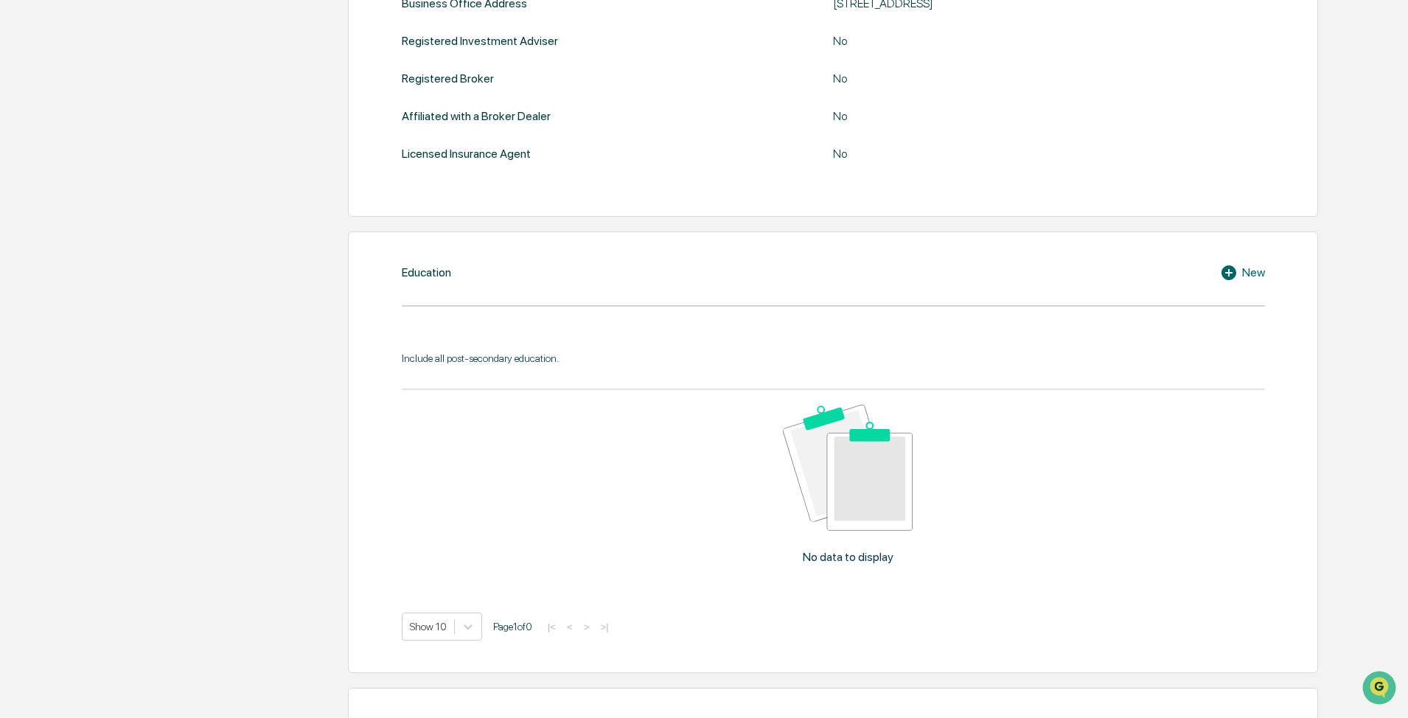
click at [745, 276] on div "New" at bounding box center [1242, 273] width 45 height 18
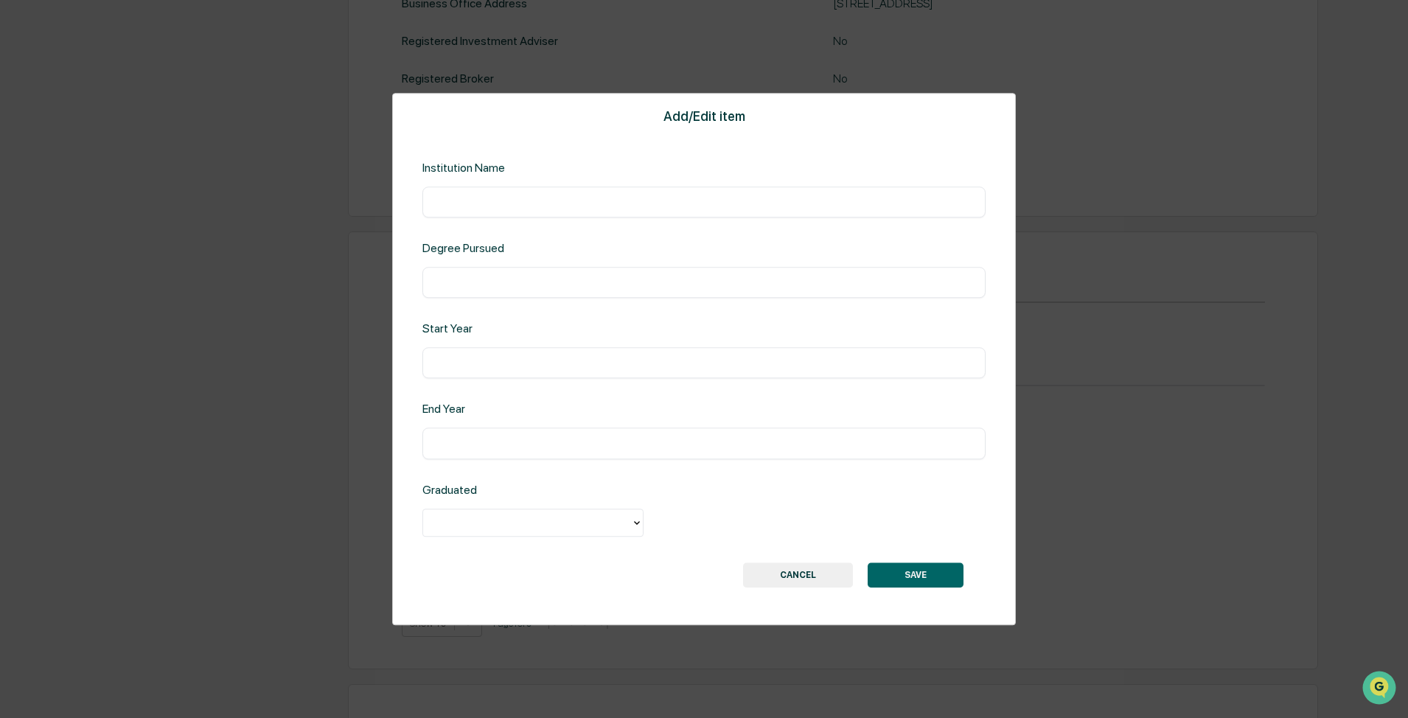
click at [553, 197] on input "text" at bounding box center [703, 202] width 541 height 15
type input "**********"
type input "****"
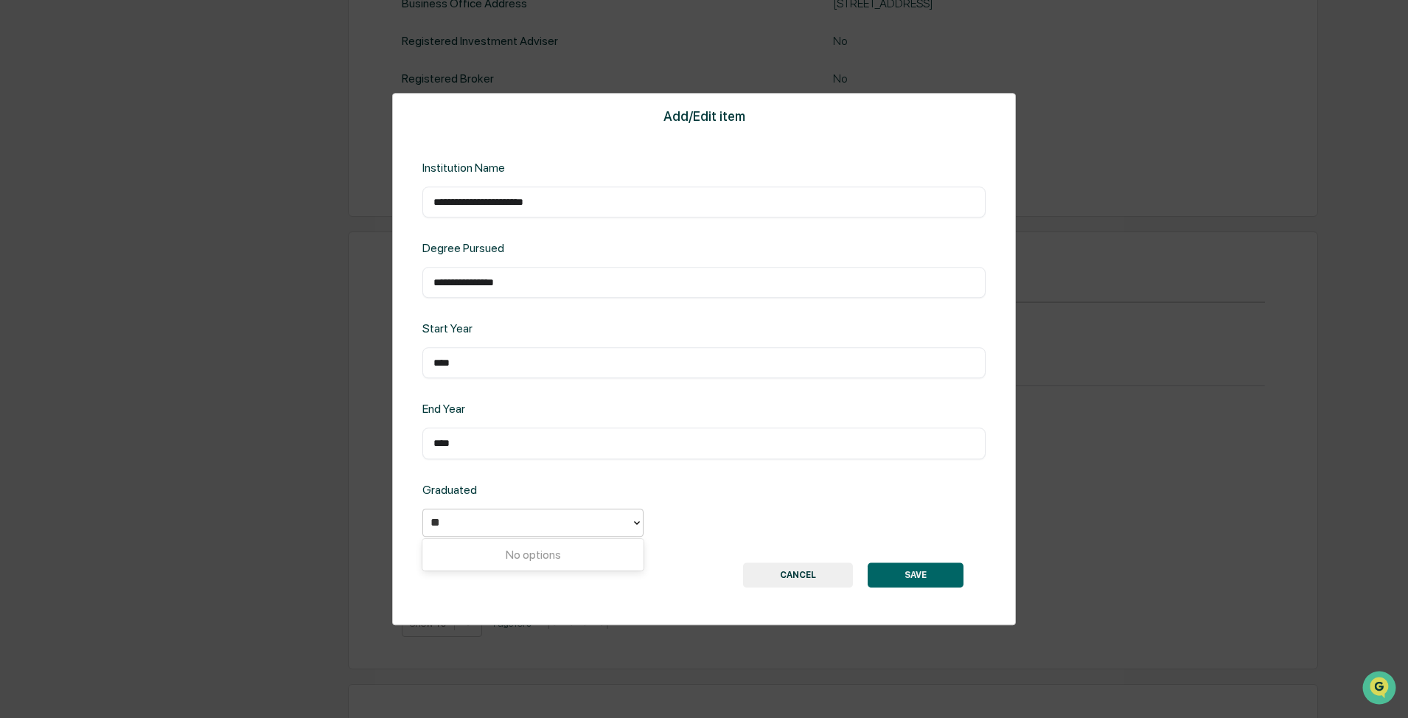
type input "*"
click at [511, 528] on div "Yes" at bounding box center [532, 556] width 221 height 29
click at [745, 528] on button "SAVE" at bounding box center [915, 574] width 96 height 25
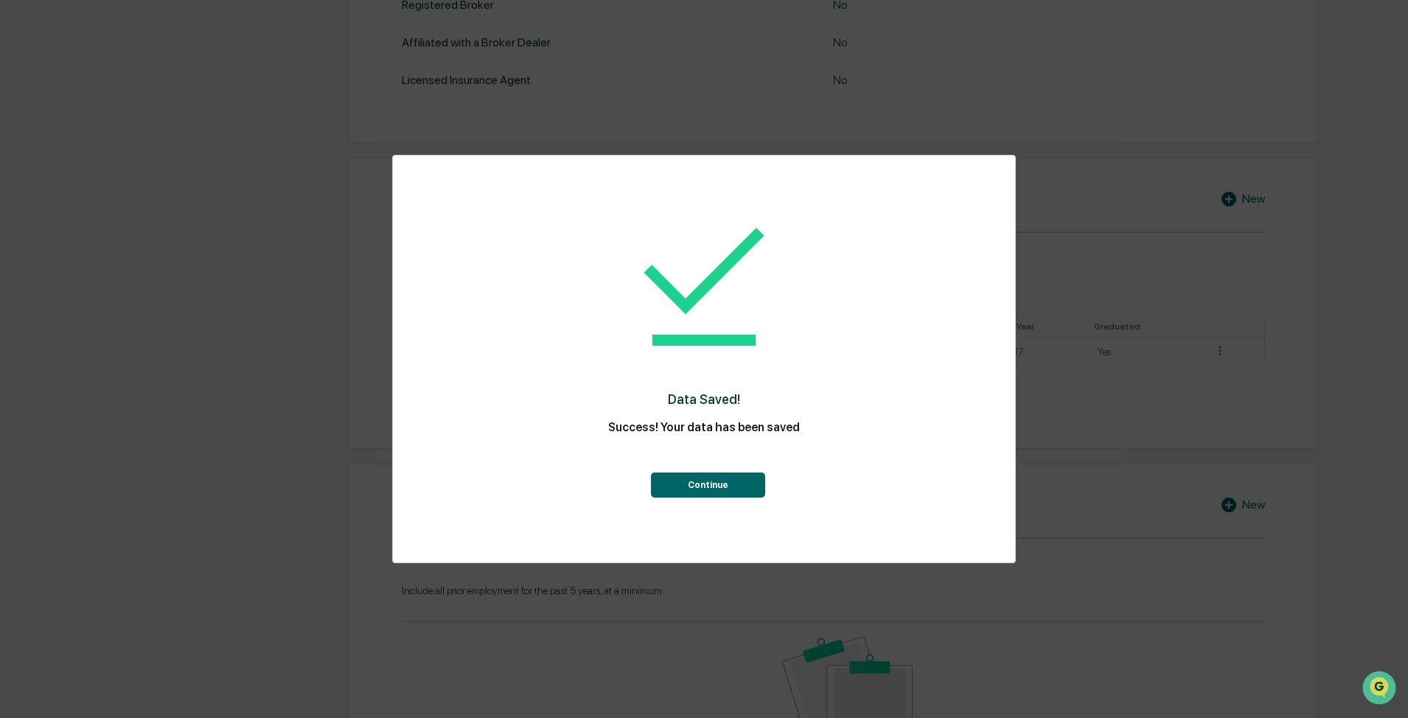
click at [728, 481] on button "Continue" at bounding box center [708, 484] width 114 height 25
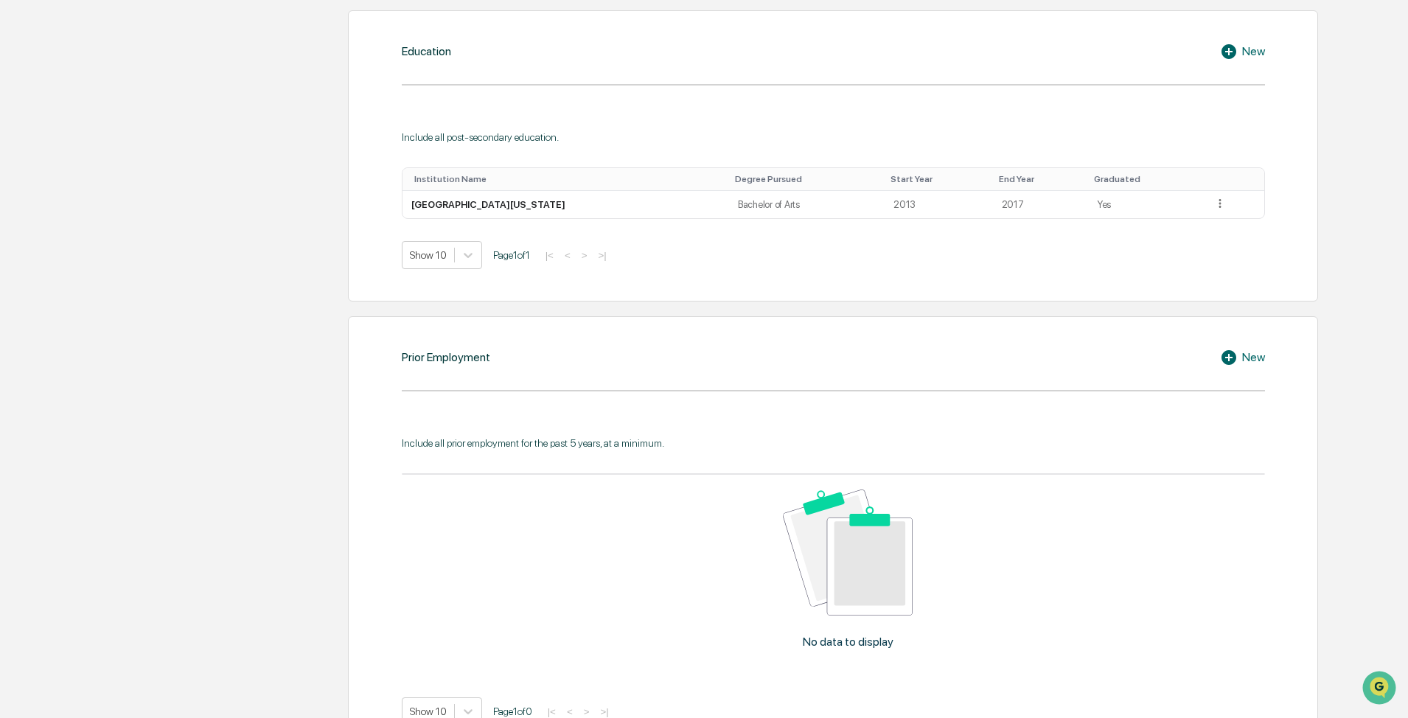
scroll to position [884, 0]
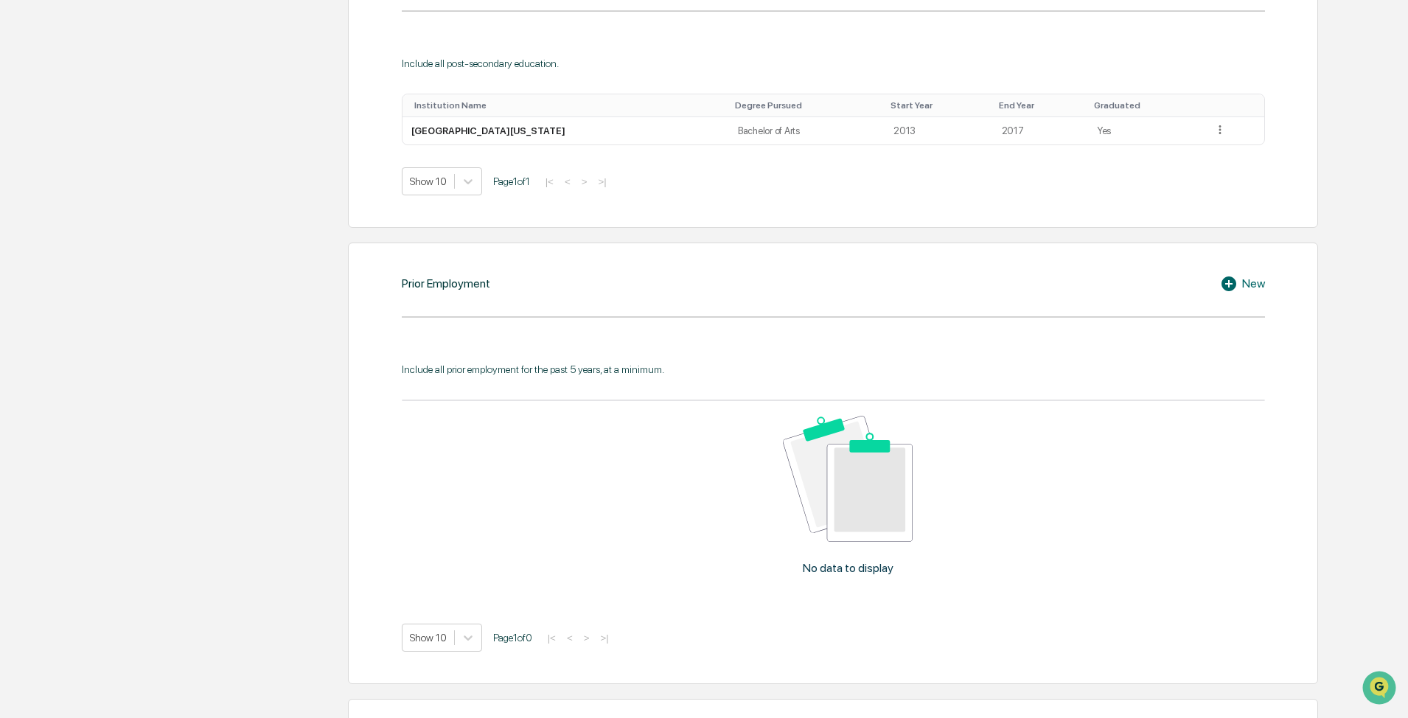
click at [745, 280] on div "New" at bounding box center [1242, 284] width 45 height 18
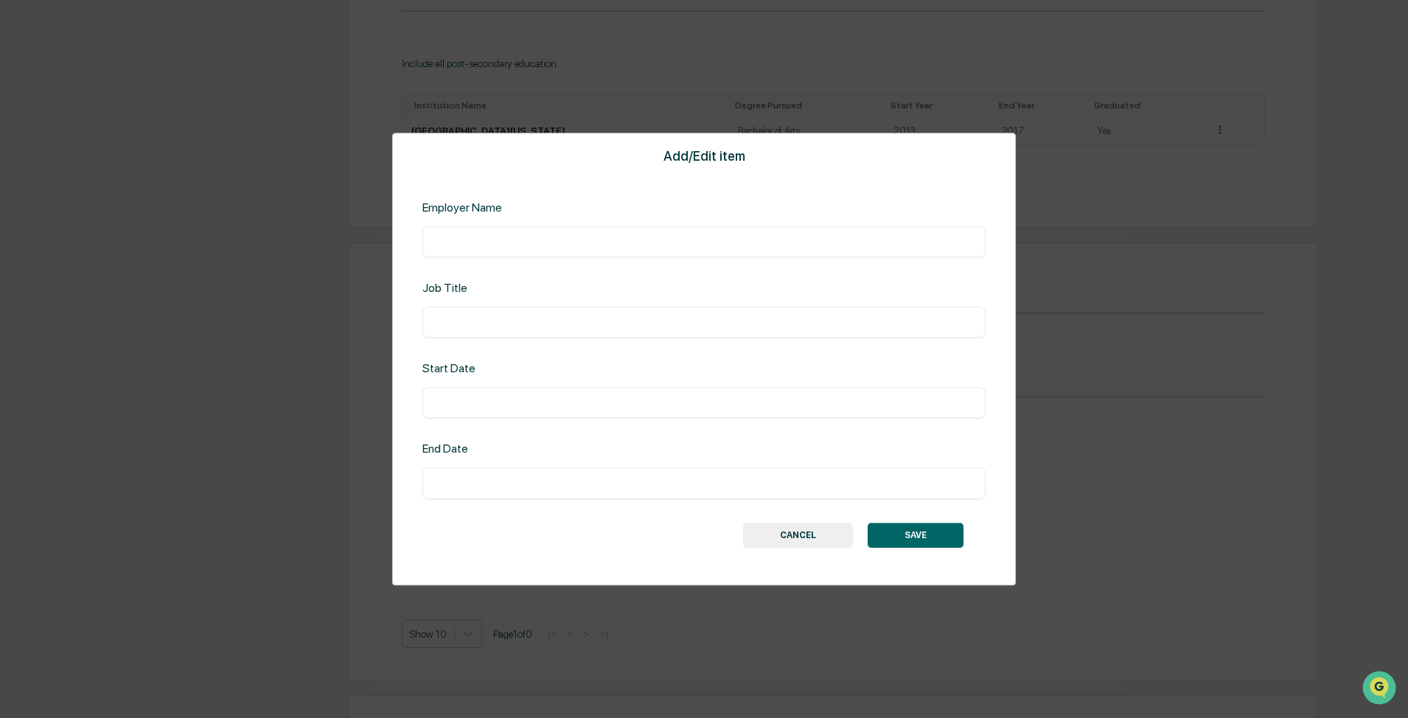
click at [583, 254] on div "​" at bounding box center [703, 241] width 563 height 31
click at [567, 244] on input "text" at bounding box center [703, 241] width 541 height 15
type input "*"
type input "**********"
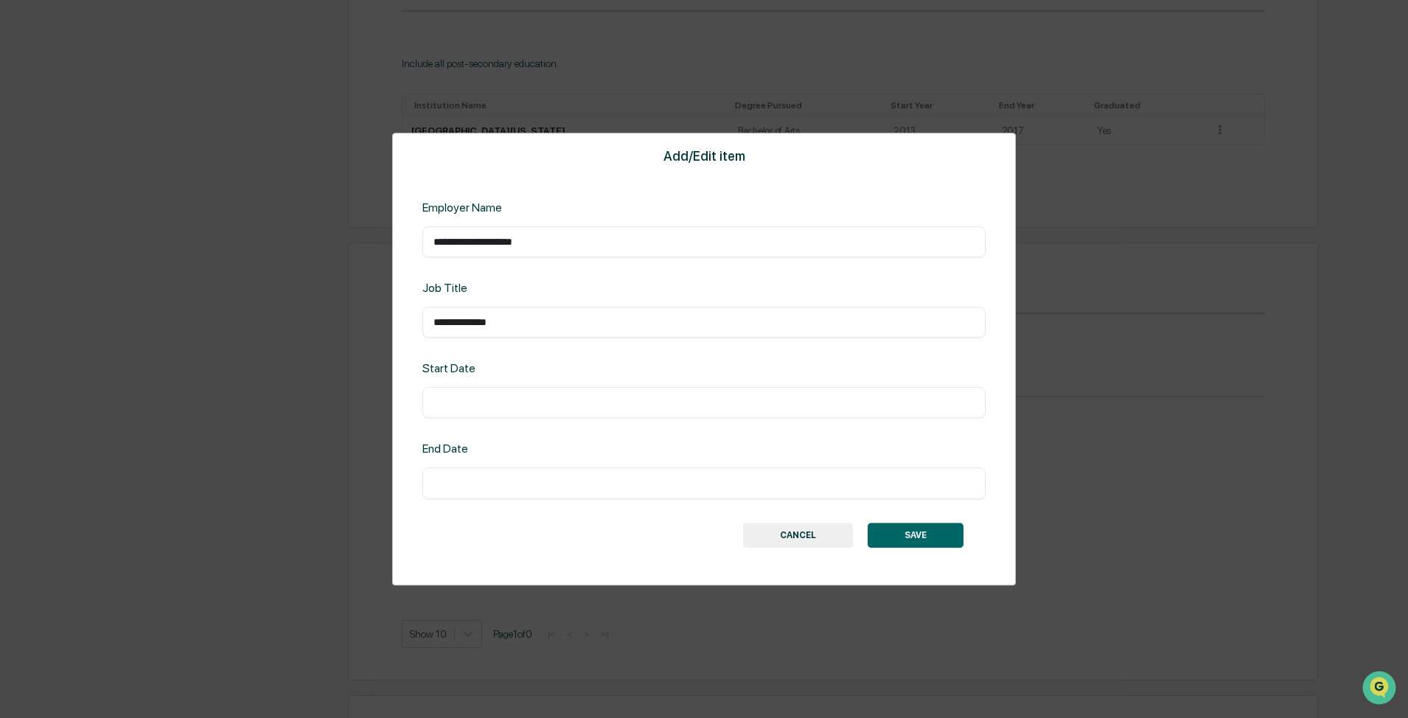
click at [495, 413] on div "​" at bounding box center [703, 403] width 563 height 31
click at [491, 412] on div "​" at bounding box center [703, 403] width 563 height 31
click at [481, 409] on input "text" at bounding box center [703, 403] width 541 height 15
type input "**********"
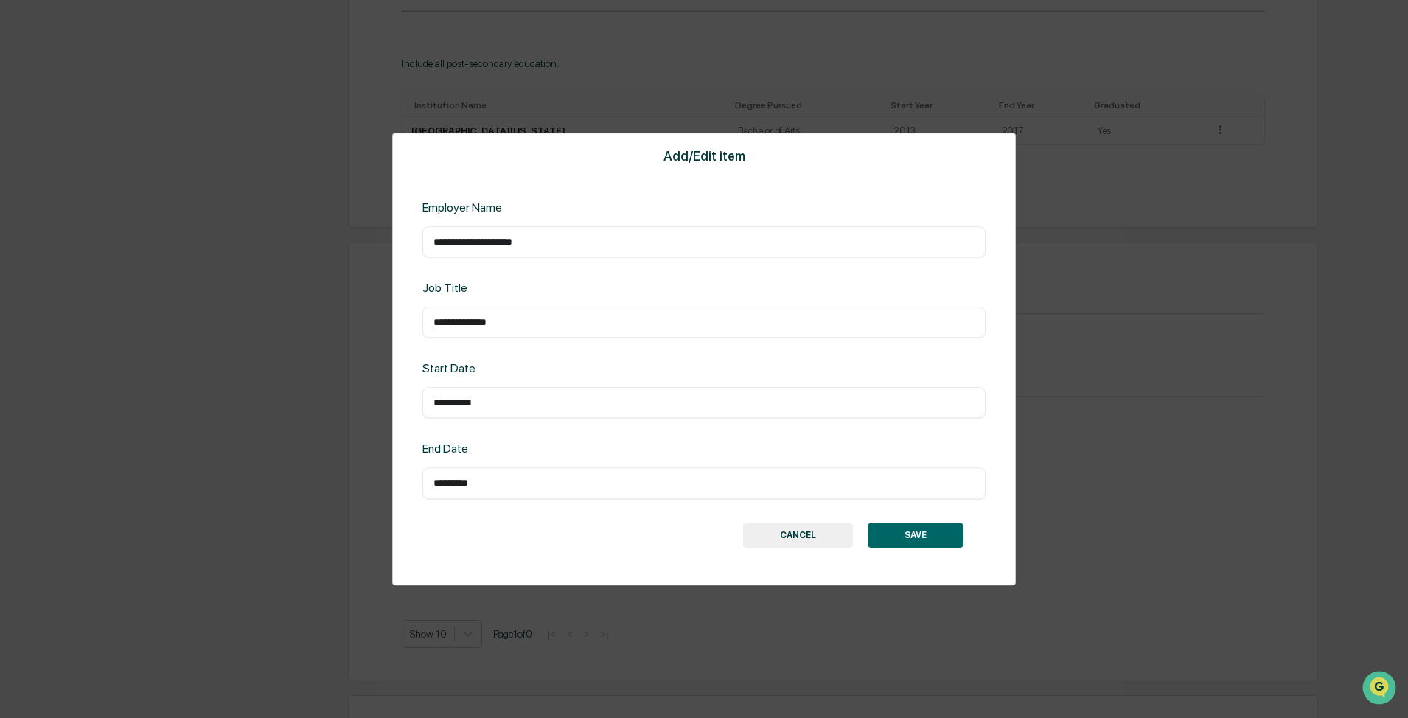
type input "*********"
click at [745, 528] on button "SAVE" at bounding box center [915, 535] width 96 height 25
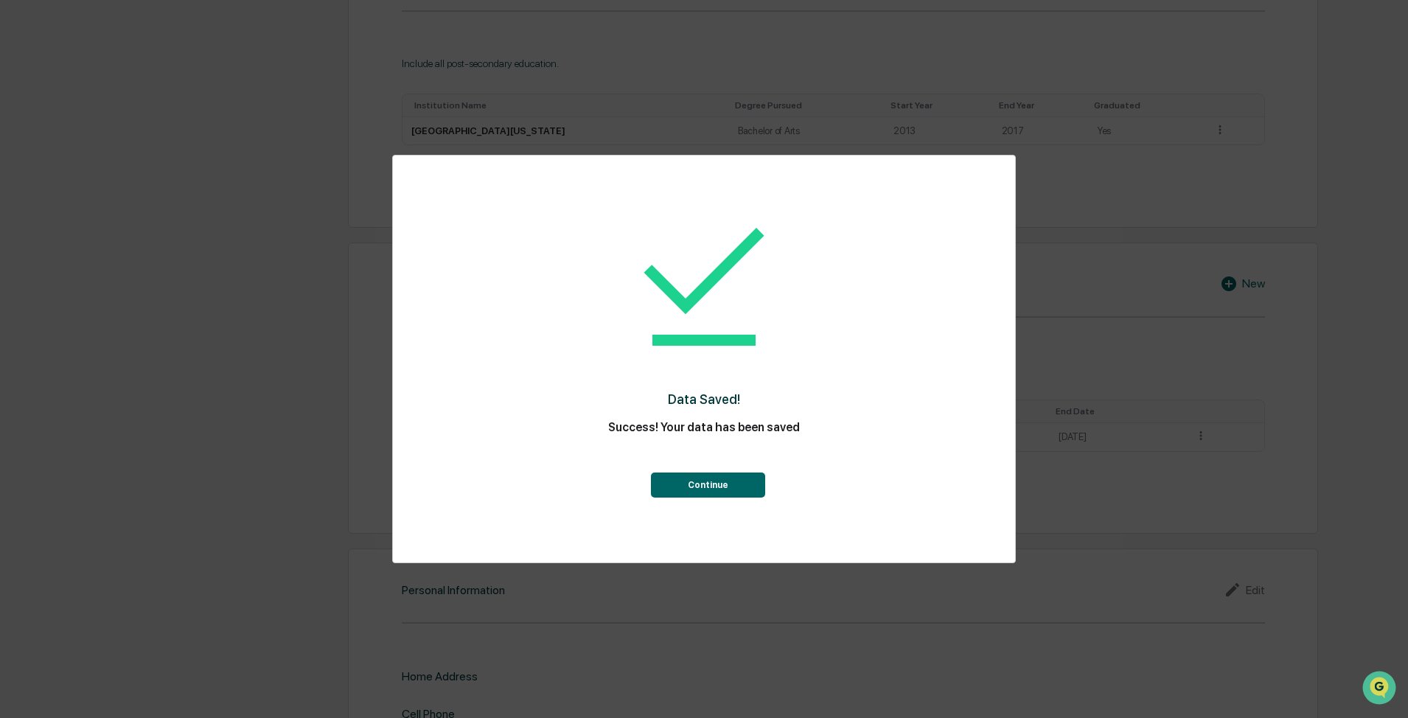
click at [738, 490] on button "Continue" at bounding box center [708, 484] width 114 height 25
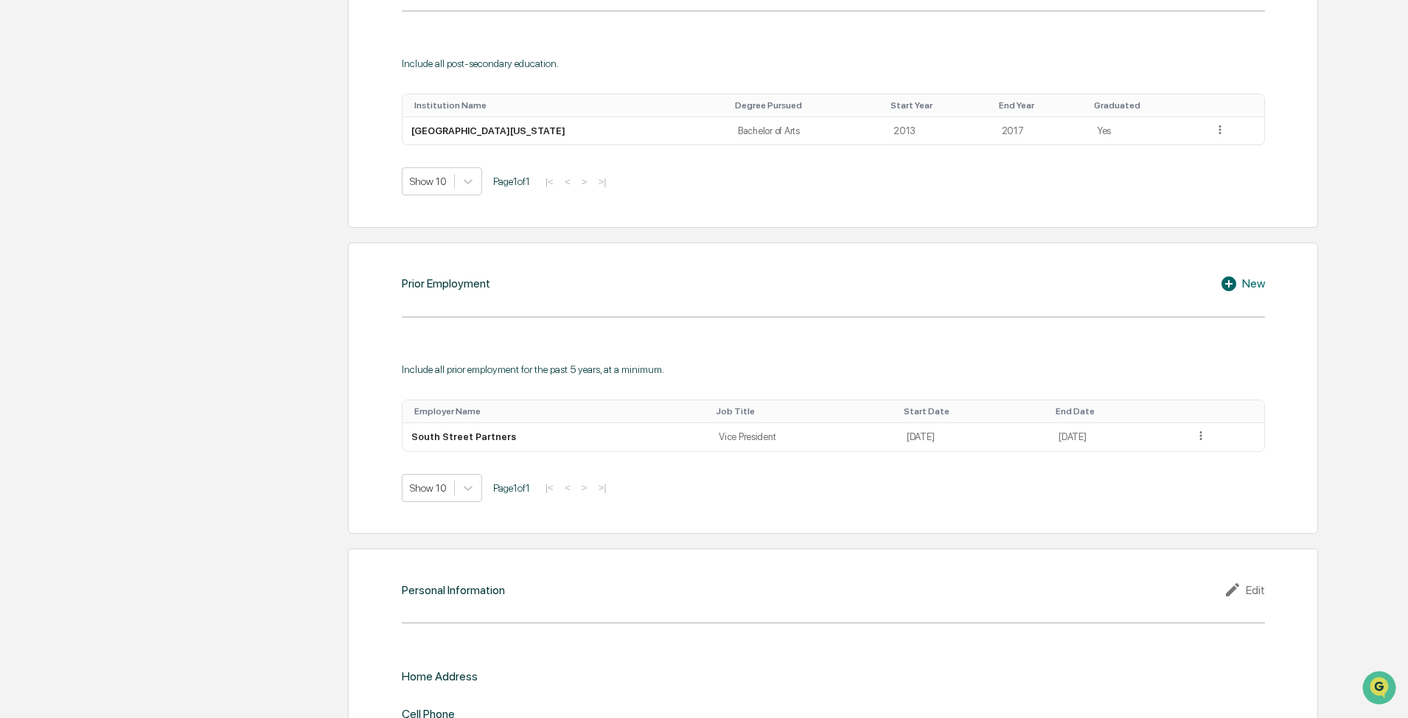
click at [745, 281] on div "New" at bounding box center [1242, 284] width 45 height 18
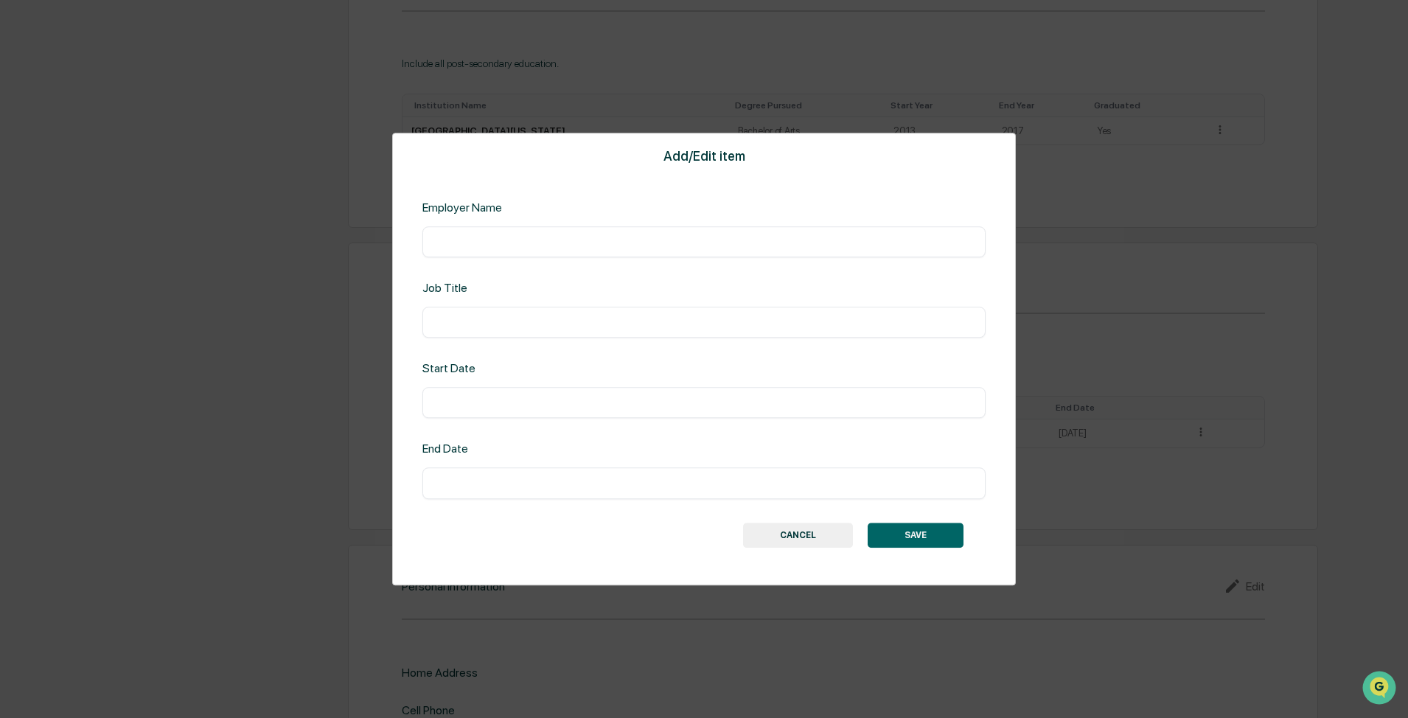
click at [745, 242] on input "text" at bounding box center [703, 241] width 541 height 15
type input "**********"
click at [504, 372] on div "Start Date" at bounding box center [549, 369] width 254 height 14
click at [481, 388] on div "​" at bounding box center [703, 403] width 563 height 31
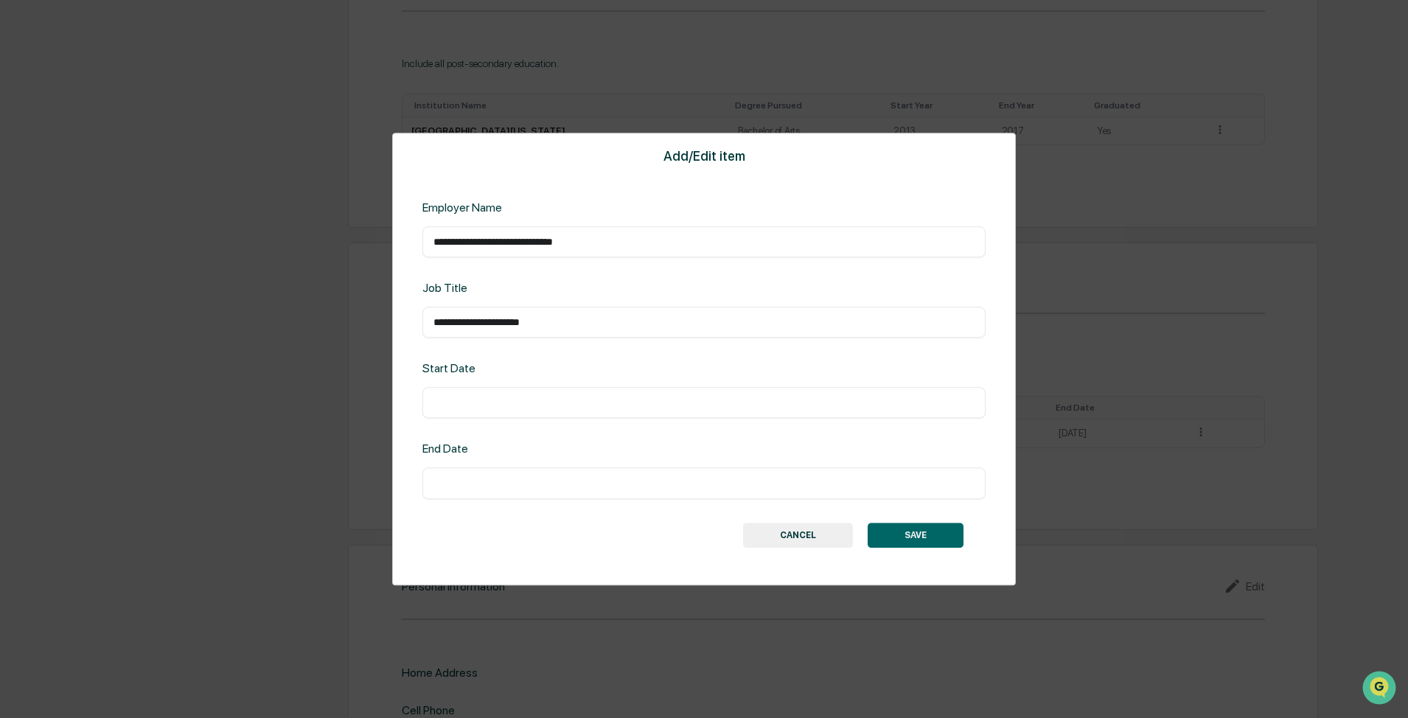
click at [481, 396] on input "text" at bounding box center [703, 403] width 541 height 15
type input "*********"
type input "**********"
click at [745, 528] on button "SAVE" at bounding box center [915, 535] width 96 height 25
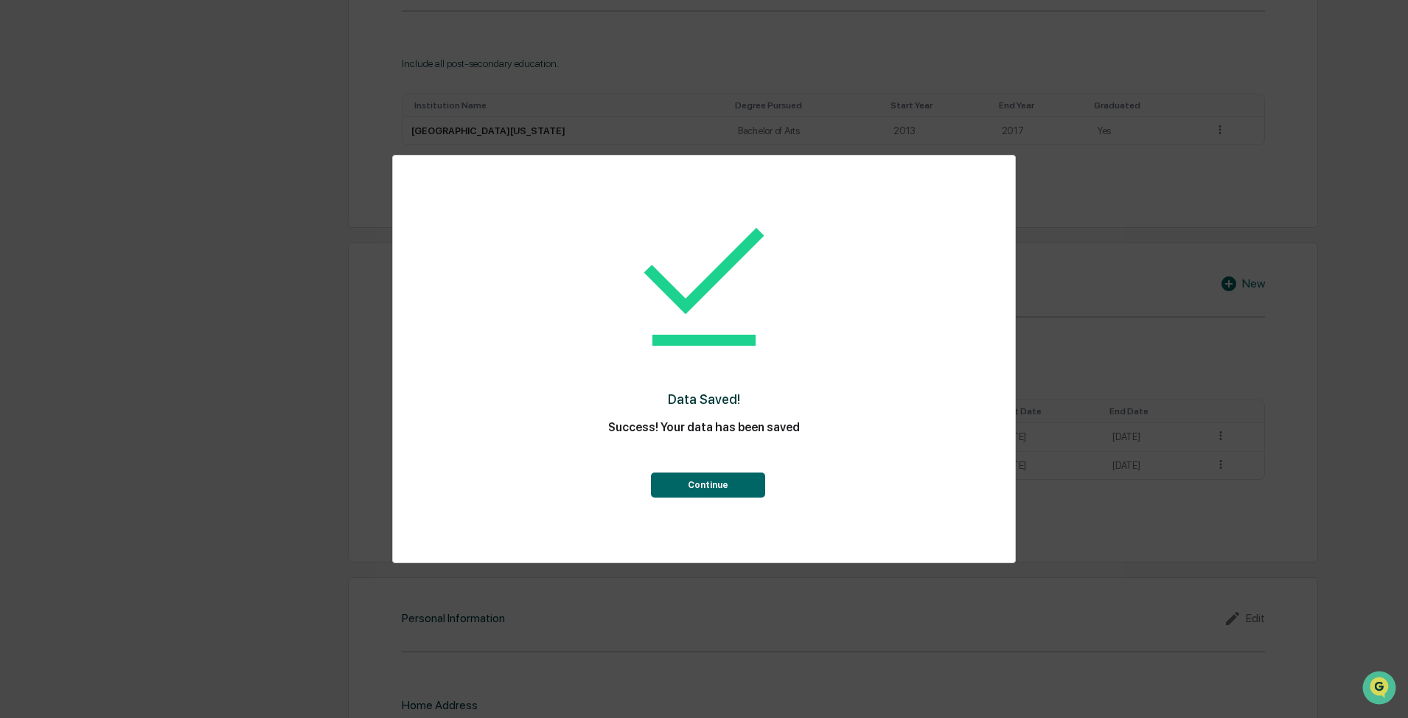
click at [702, 489] on button "Continue" at bounding box center [708, 484] width 114 height 25
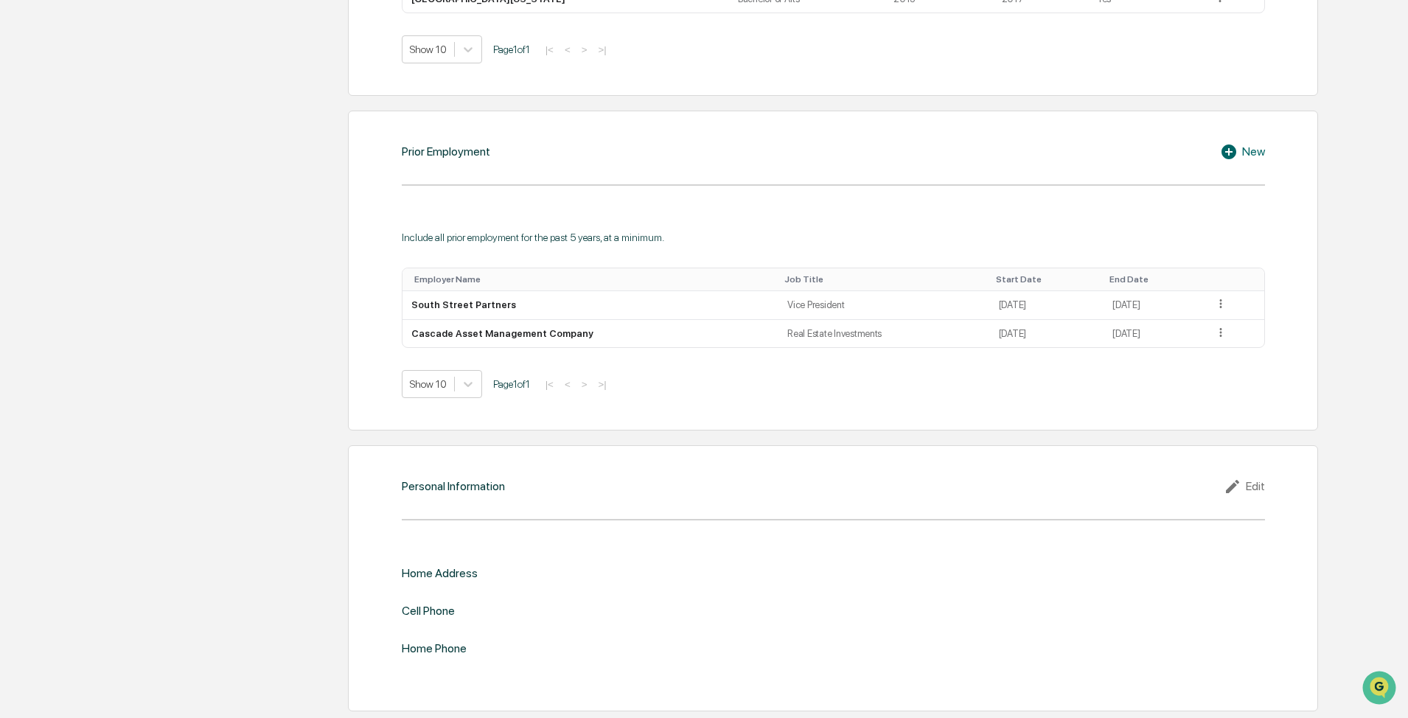
scroll to position [1017, 0]
click at [745, 478] on div "Edit" at bounding box center [1243, 486] width 41 height 18
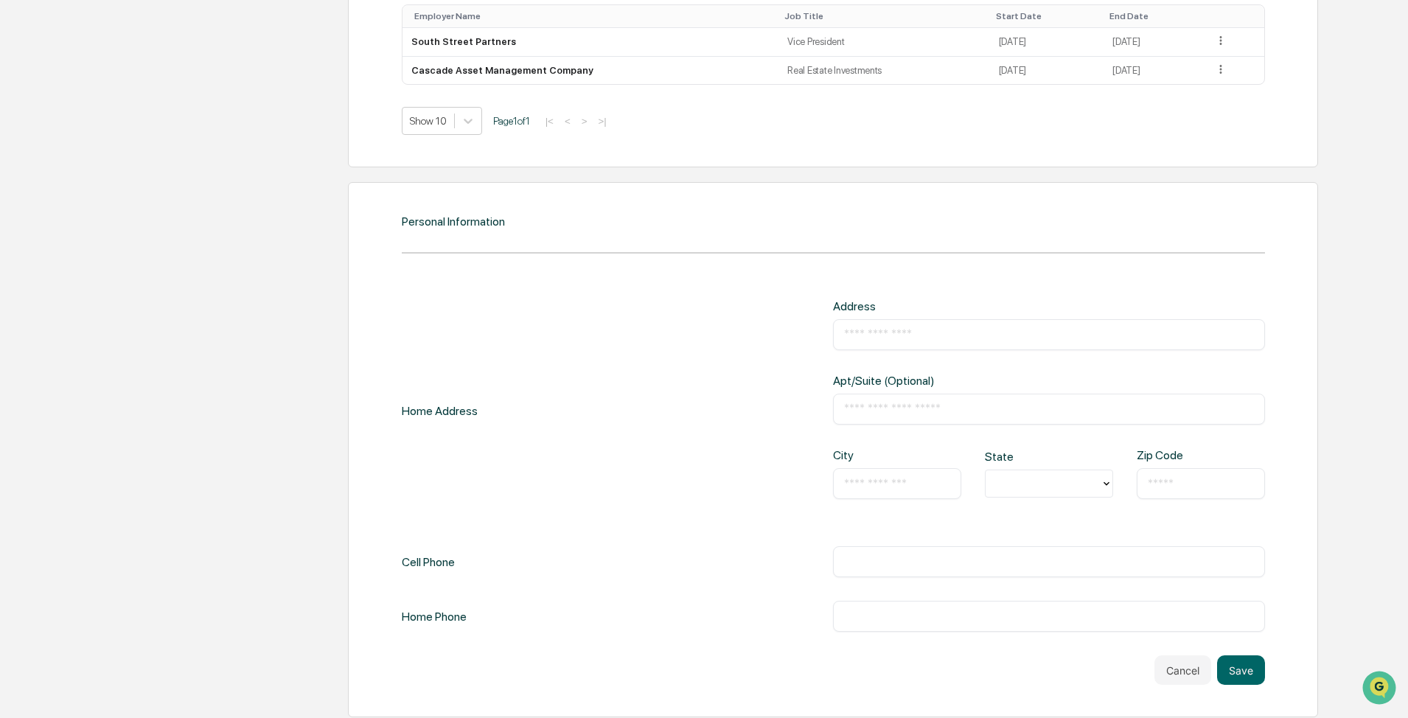
scroll to position [1286, 0]
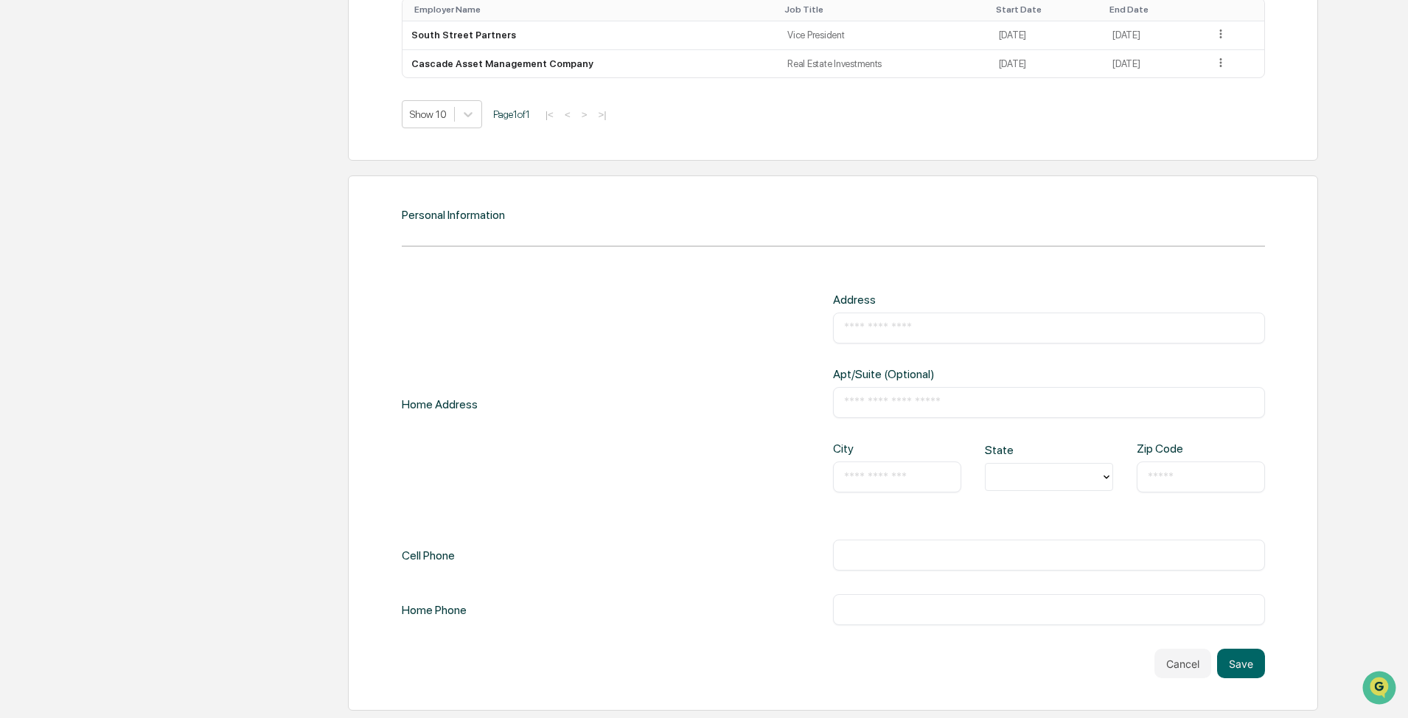
click at [745, 313] on div "​" at bounding box center [1049, 327] width 432 height 31
click at [745, 327] on input "text" at bounding box center [1049, 328] width 410 height 15
type input "**********"
type input "*"
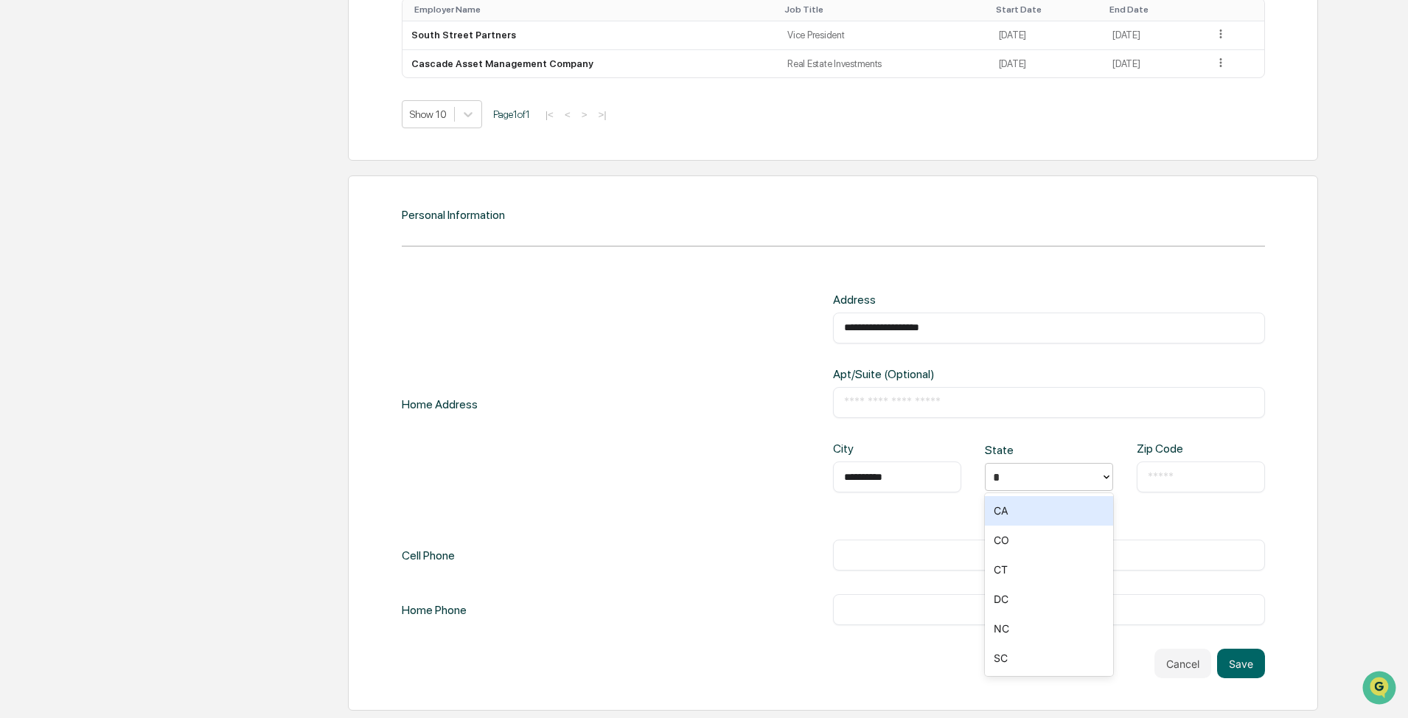
type input "**"
type input "*****"
click at [745, 528] on input "**********" at bounding box center [1049, 555] width 410 height 15
type input "**********"
click at [745, 316] on div "**********" at bounding box center [1049, 327] width 432 height 31
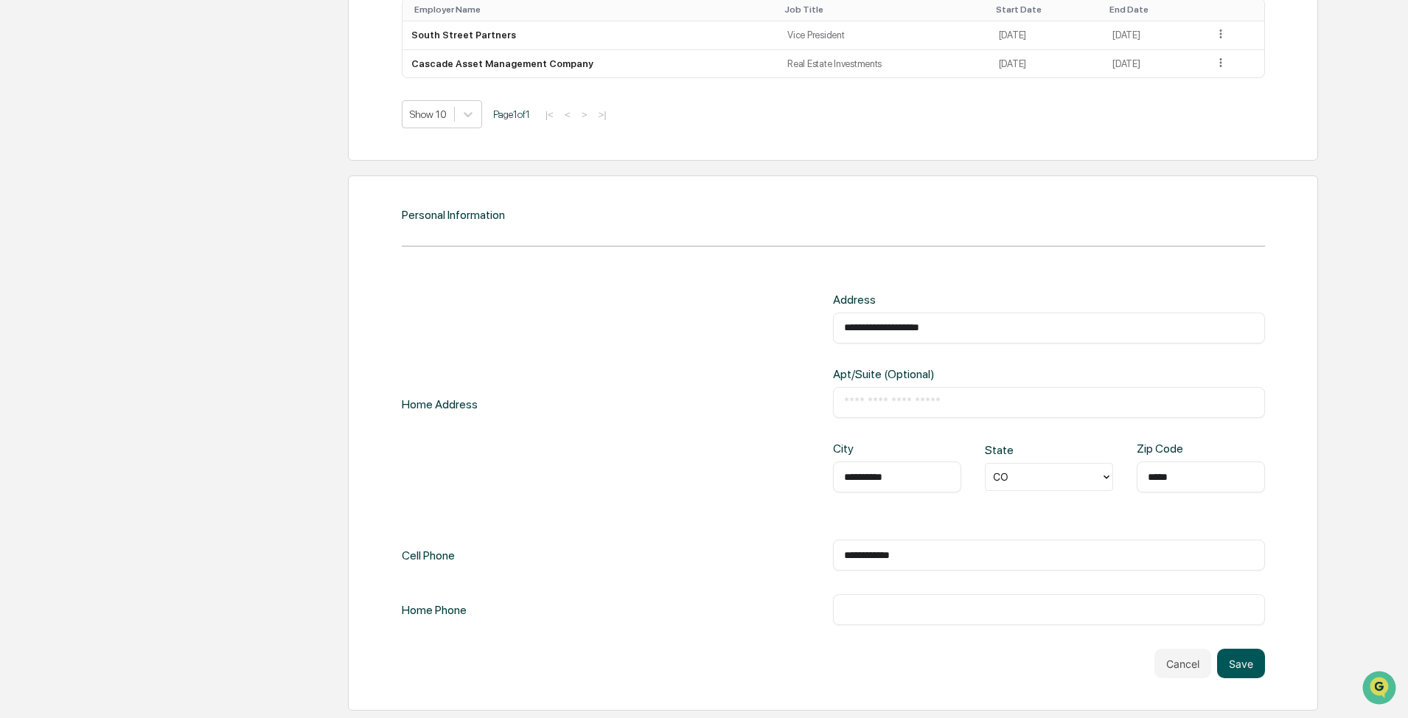
click at [745, 528] on button "Save" at bounding box center [1241, 663] width 48 height 29
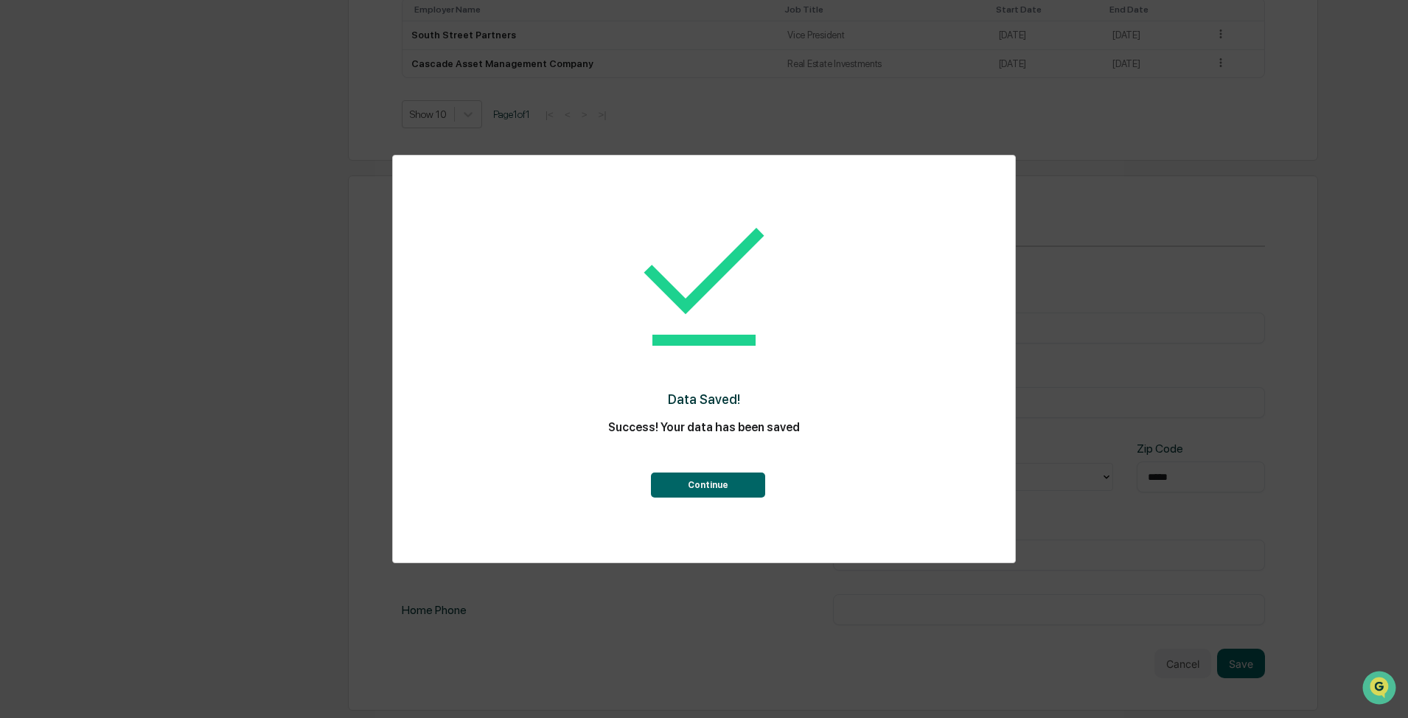
click at [706, 488] on button "Continue" at bounding box center [708, 484] width 114 height 25
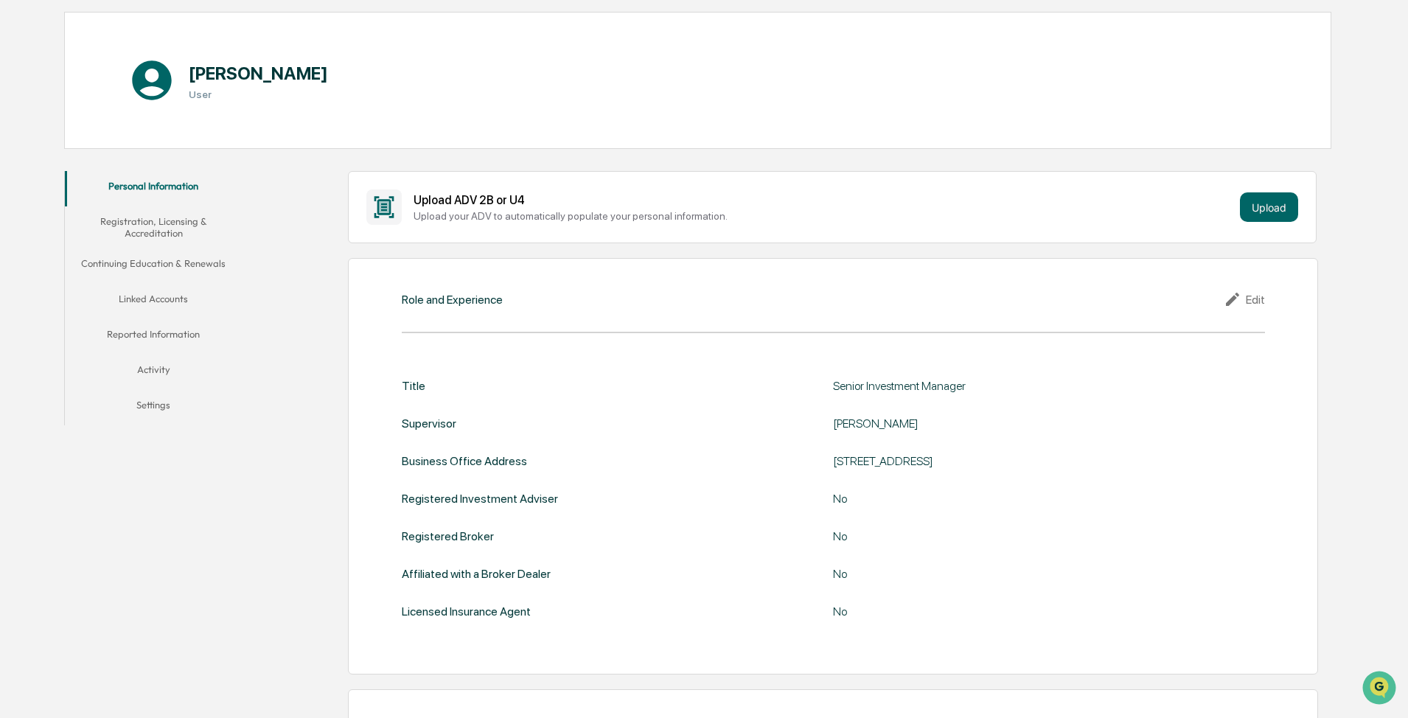
scroll to position [0, 0]
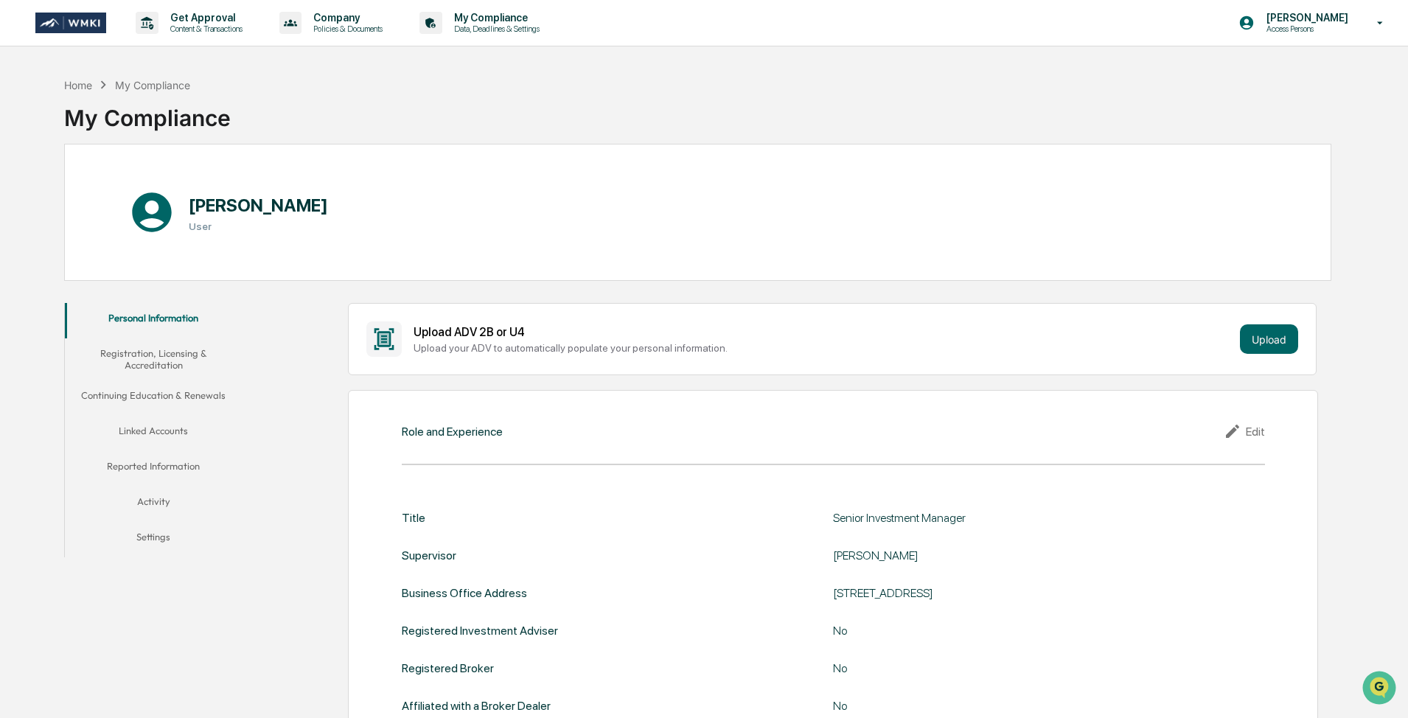
click at [144, 360] on button "Registration, Licensing & Accreditation" at bounding box center [153, 359] width 177 height 42
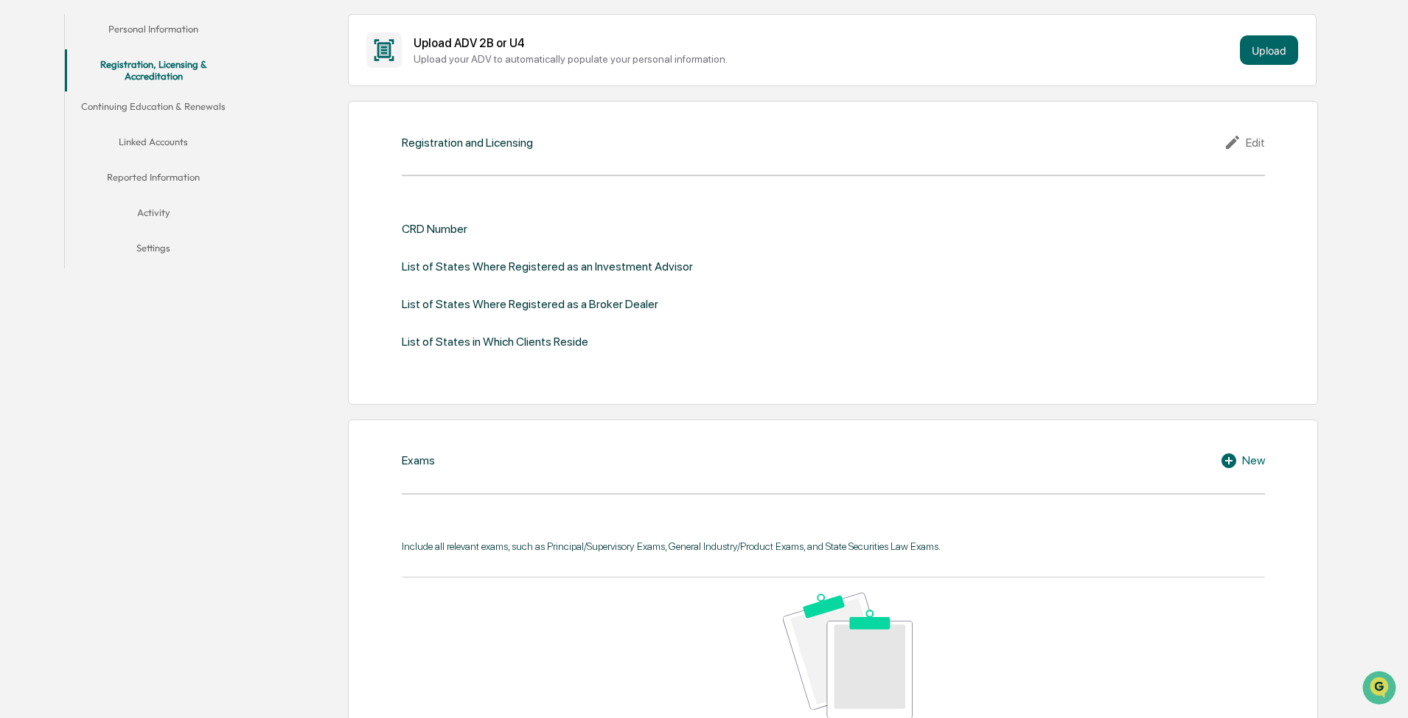
scroll to position [295, 0]
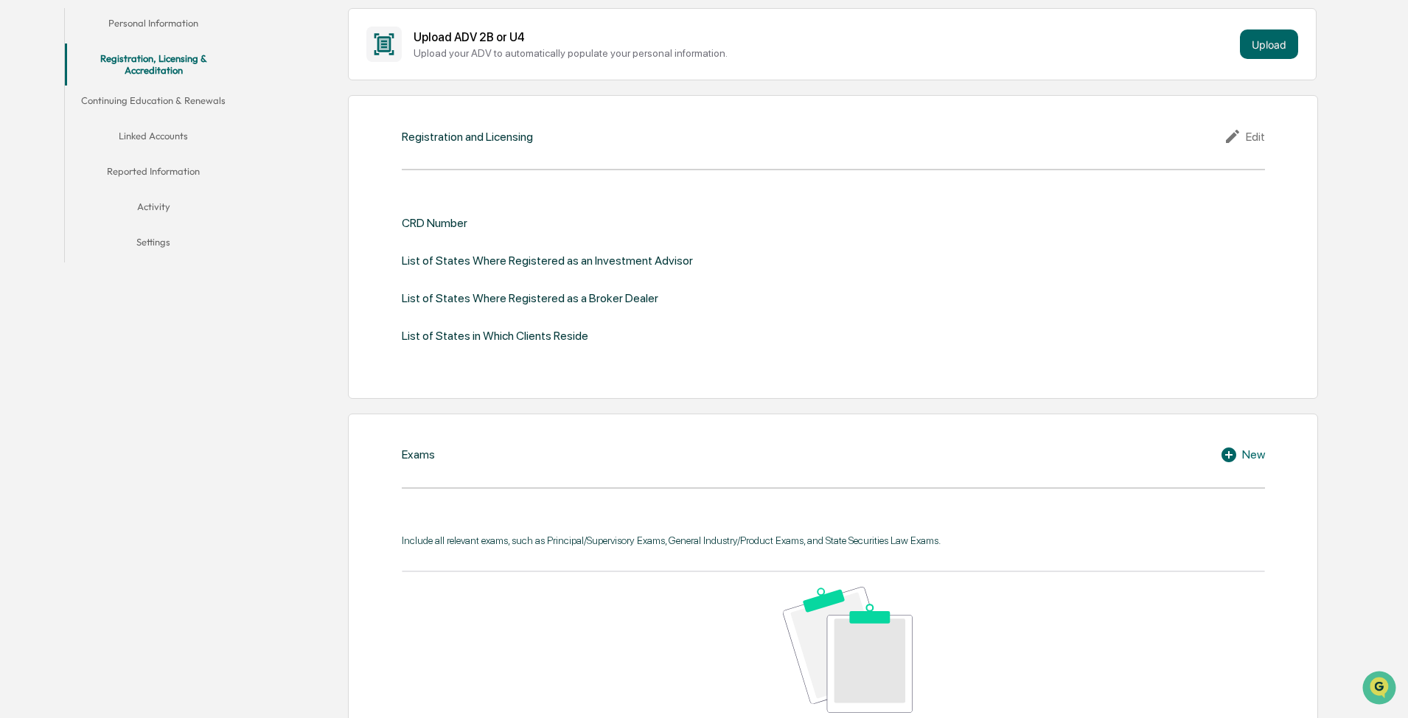
click at [745, 140] on icon at bounding box center [1234, 137] width 22 height 18
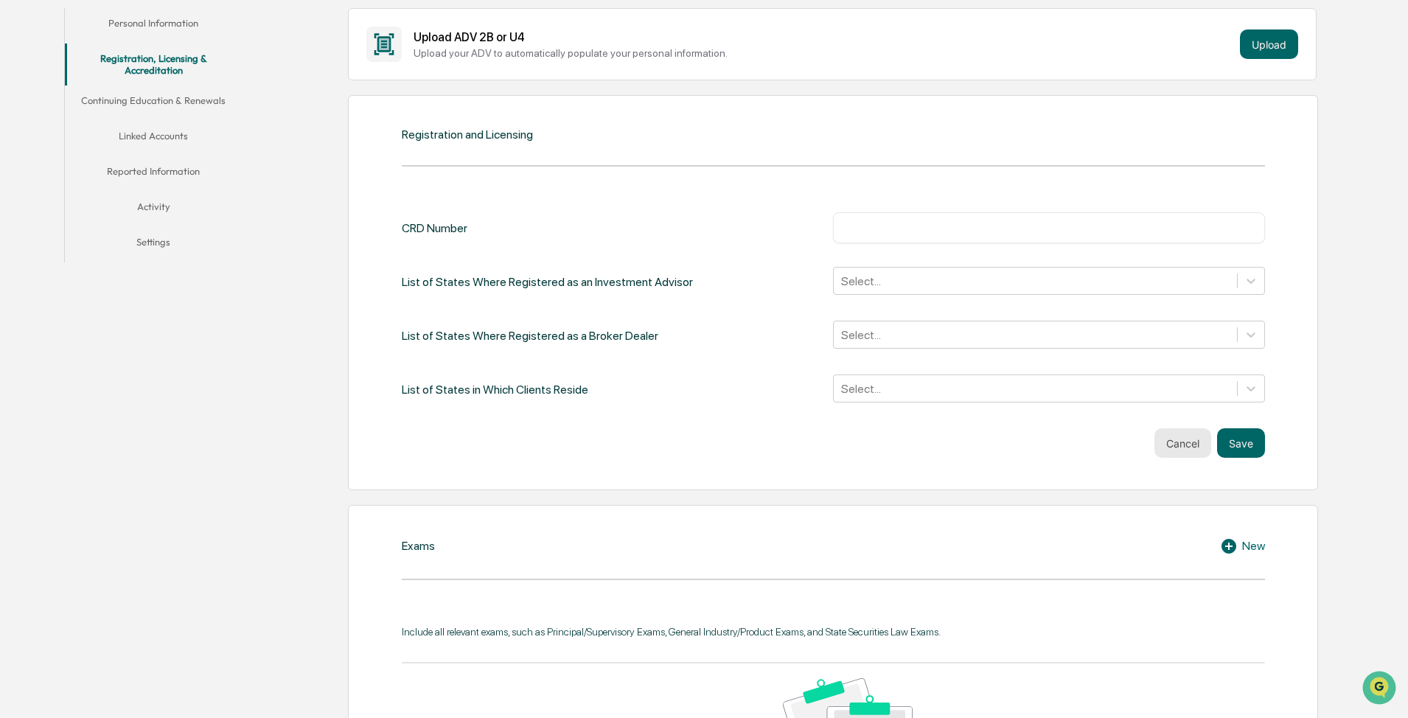
click at [745, 446] on button "Cancel" at bounding box center [1182, 442] width 57 height 29
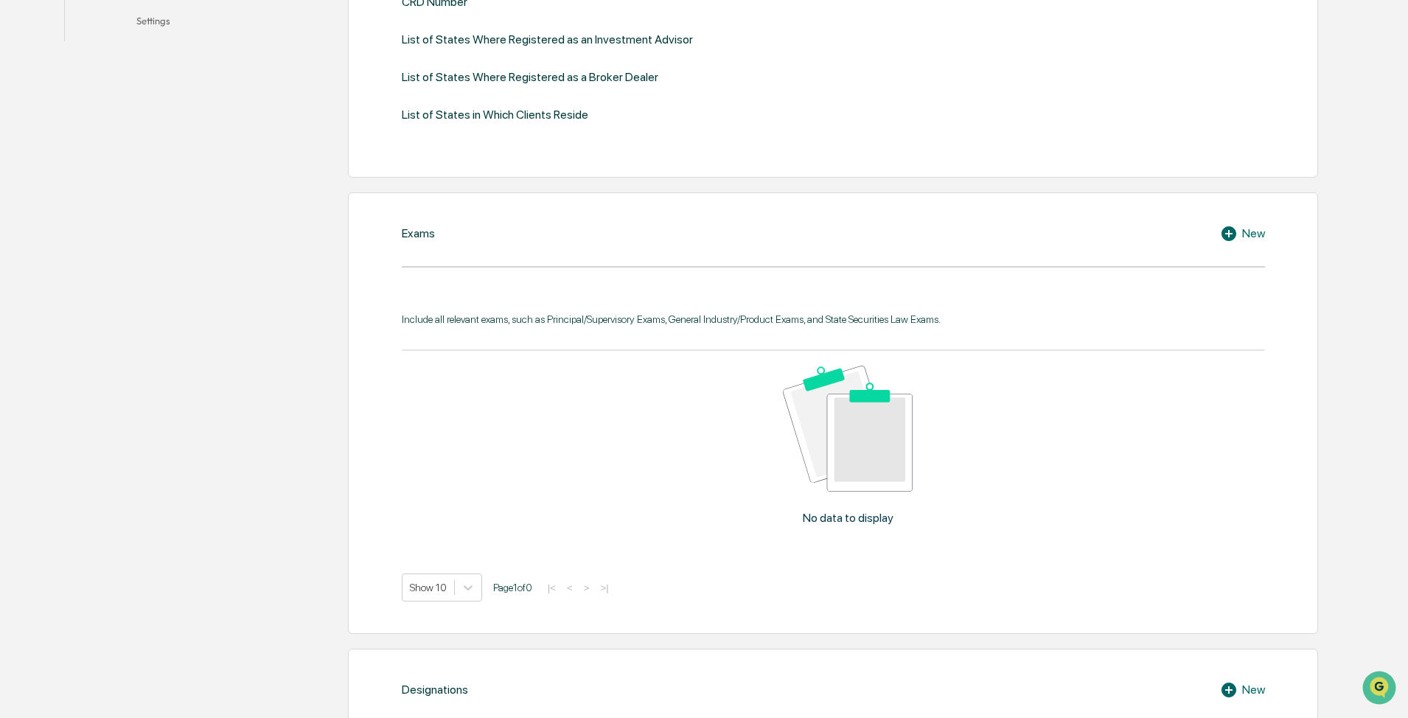
scroll to position [590, 0]
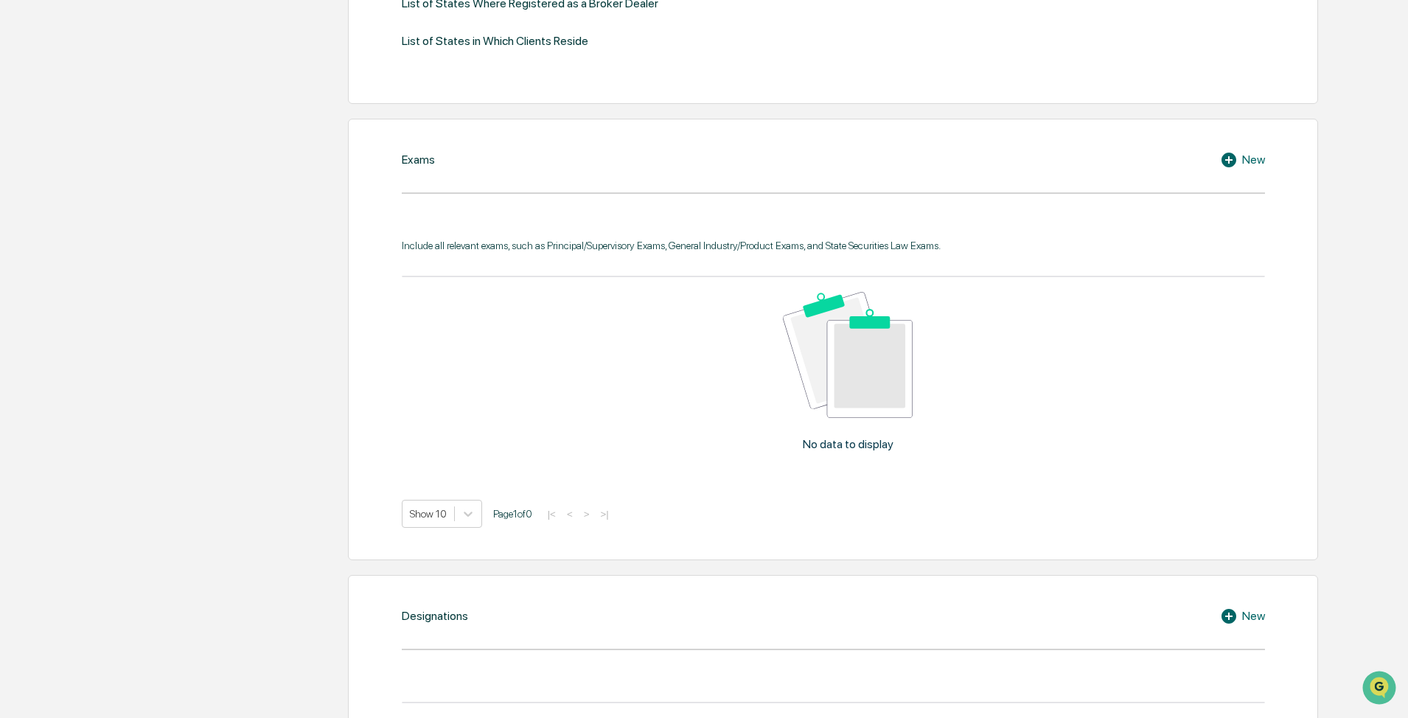
click at [745, 166] on div "New" at bounding box center [1242, 160] width 45 height 18
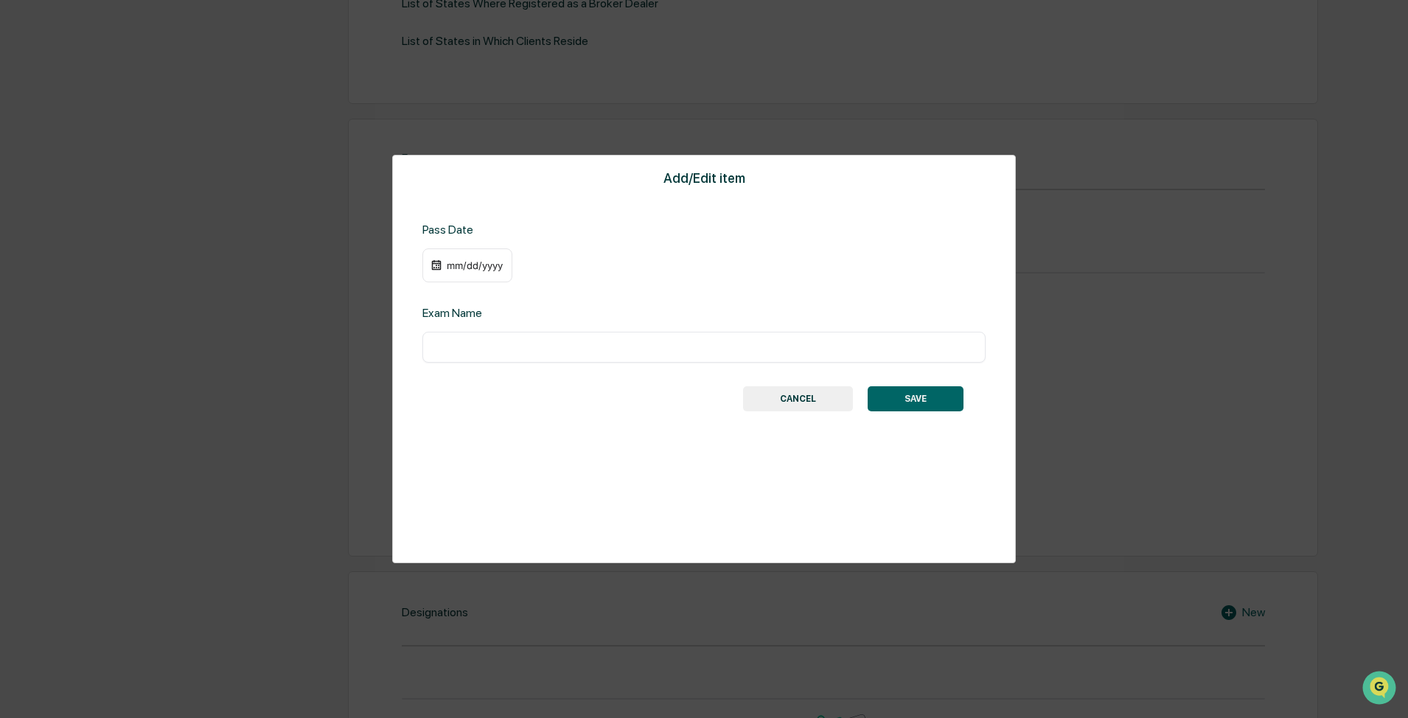
click at [471, 264] on div "mm/dd/yyyy" at bounding box center [474, 265] width 59 height 12
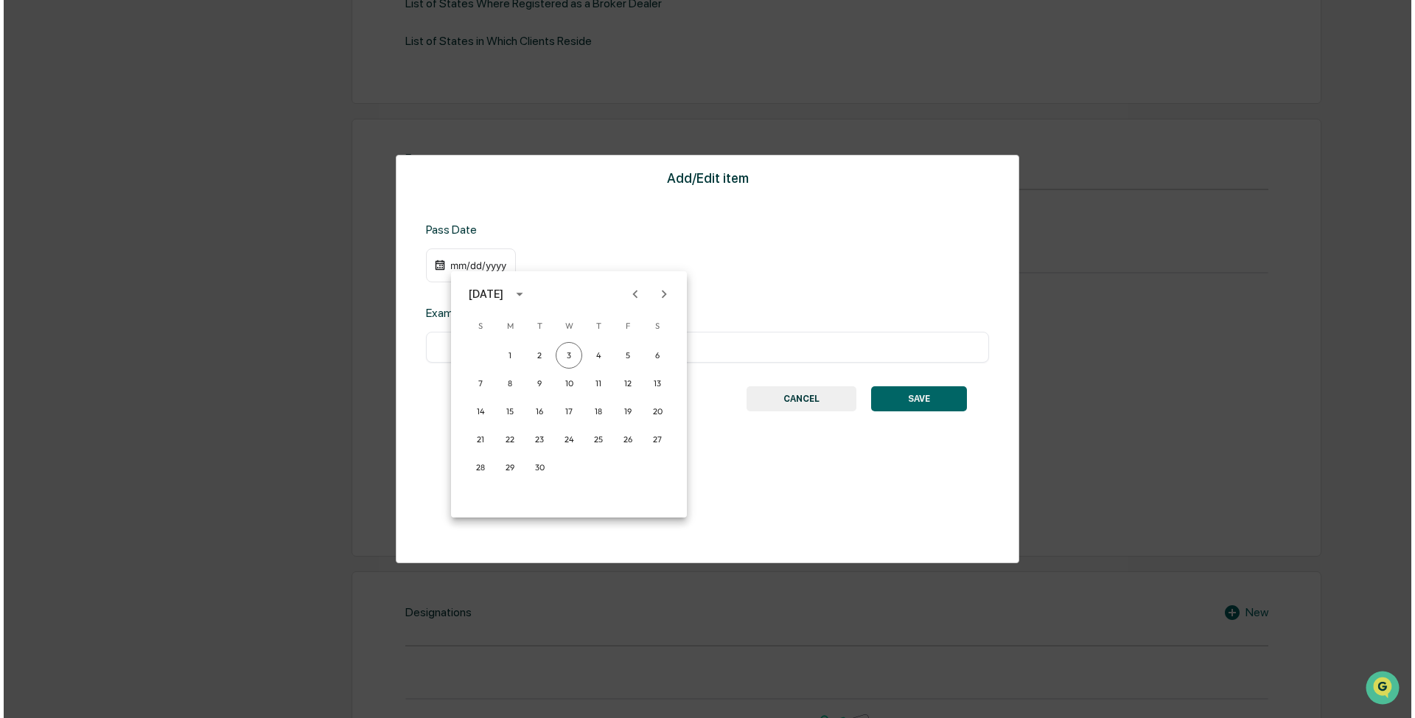
scroll to position [590, 0]
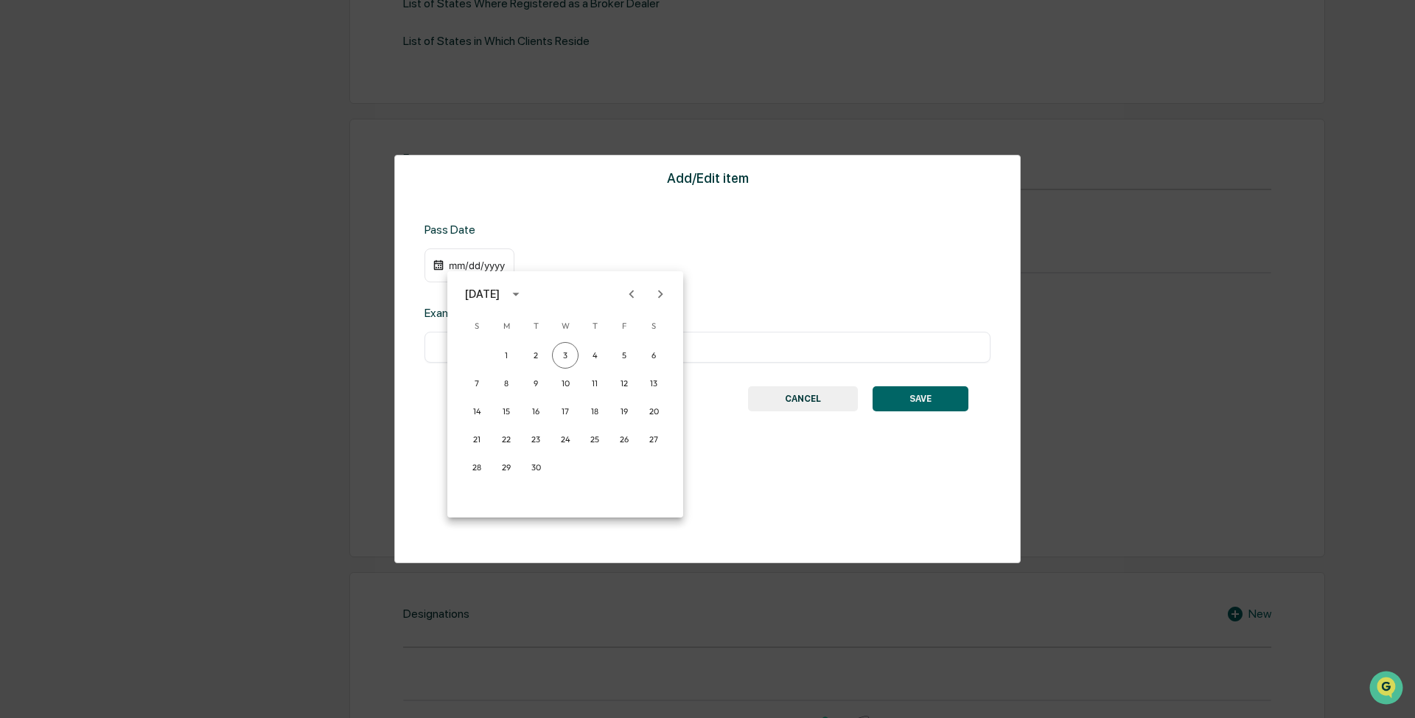
click at [640, 298] on button "Previous month" at bounding box center [632, 294] width 28 height 28
click at [557, 297] on div "[DATE]" at bounding box center [565, 294] width 236 height 22
click at [524, 298] on icon "calendar view is open, switch to year view" at bounding box center [516, 294] width 16 height 16
click at [639, 374] on button "2022" at bounding box center [641, 379] width 53 height 27
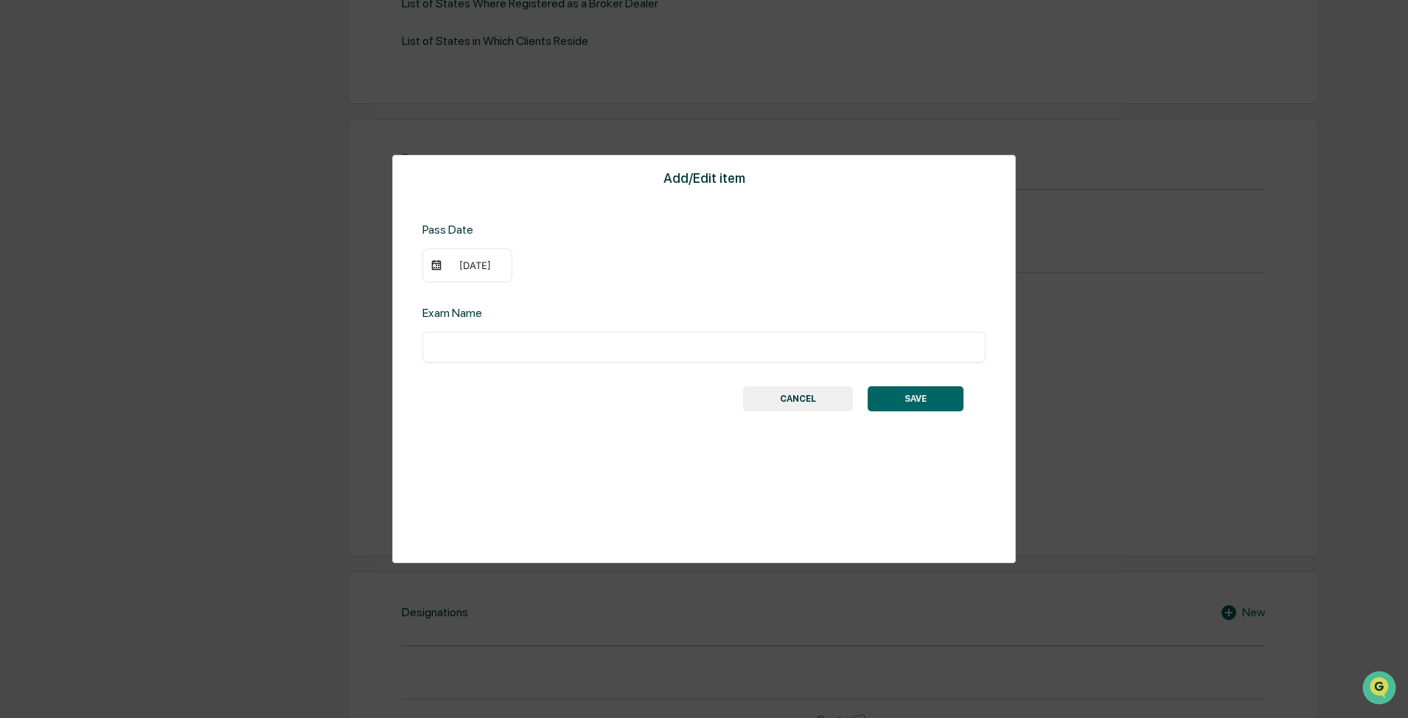
click at [481, 266] on div "[DATE]" at bounding box center [474, 265] width 59 height 12
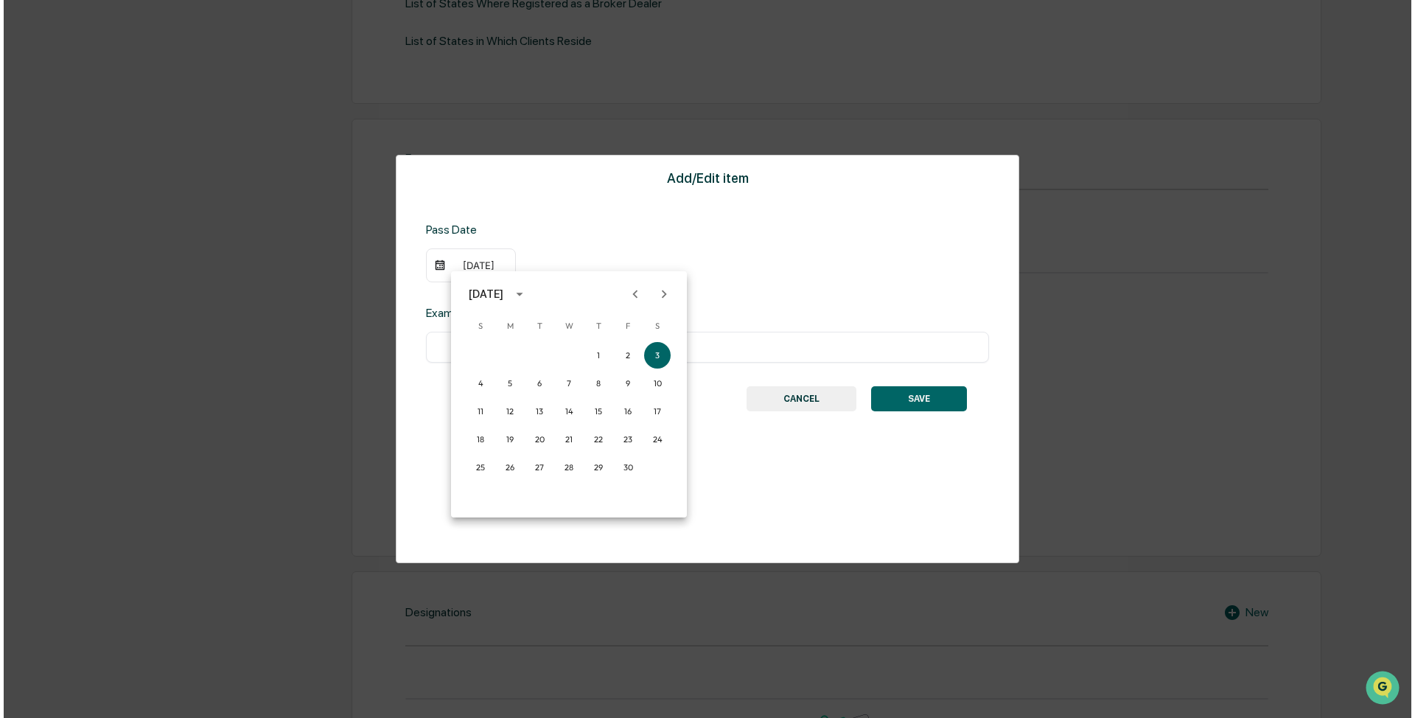
scroll to position [590, 0]
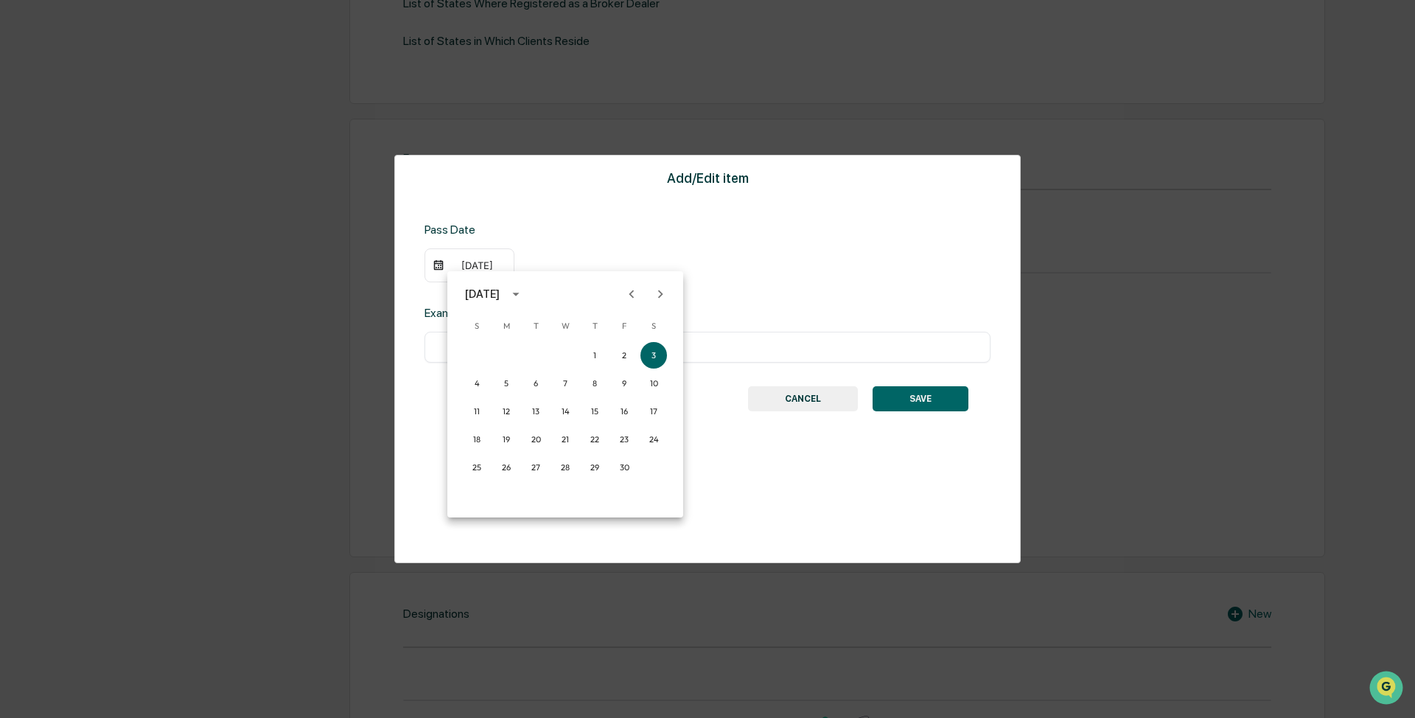
click at [634, 295] on icon "Previous month" at bounding box center [632, 294] width 16 height 16
click at [632, 296] on icon "Previous month" at bounding box center [631, 294] width 5 height 8
click at [631, 297] on icon "Previous month" at bounding box center [632, 294] width 16 height 16
click at [629, 297] on icon "Previous month" at bounding box center [632, 294] width 16 height 16
click at [626, 297] on icon "Previous month" at bounding box center [632, 294] width 16 height 16
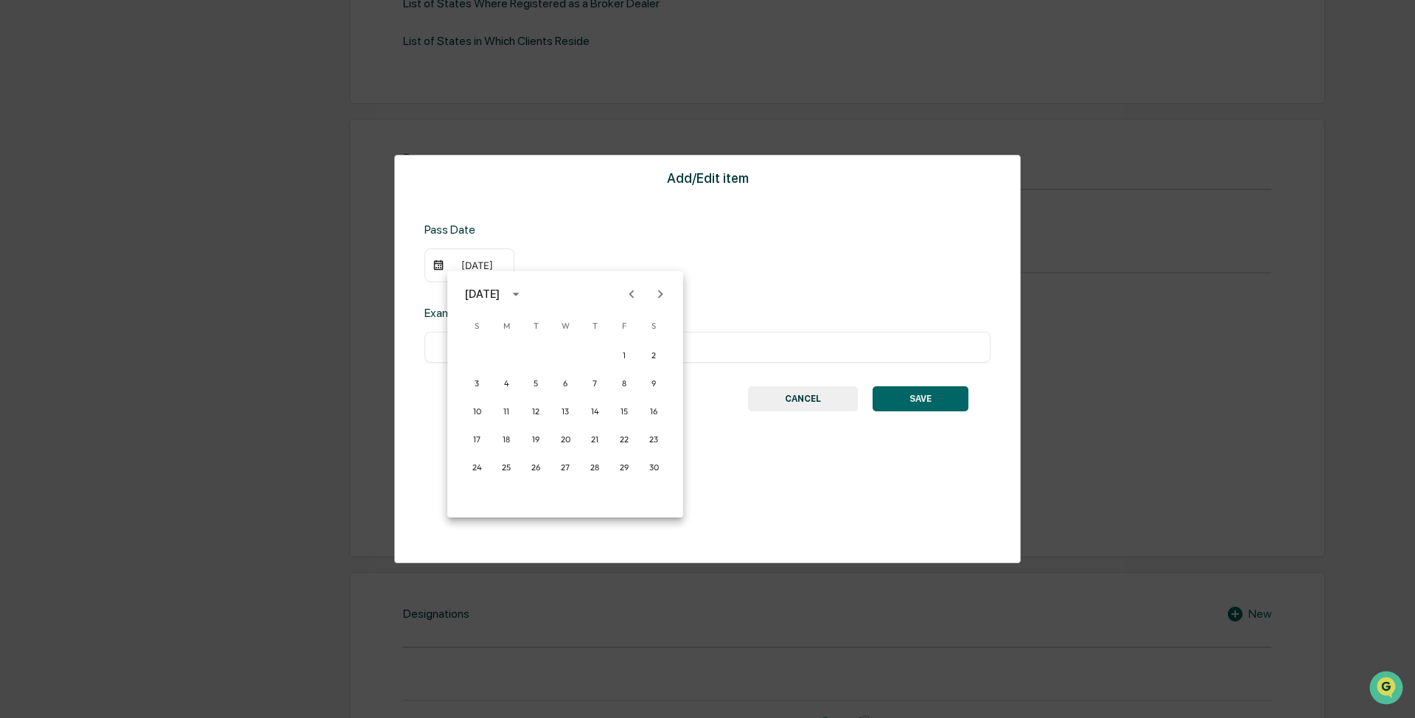
click at [626, 297] on icon "Previous month" at bounding box center [632, 294] width 16 height 16
click at [539, 354] on button "1" at bounding box center [536, 355] width 27 height 27
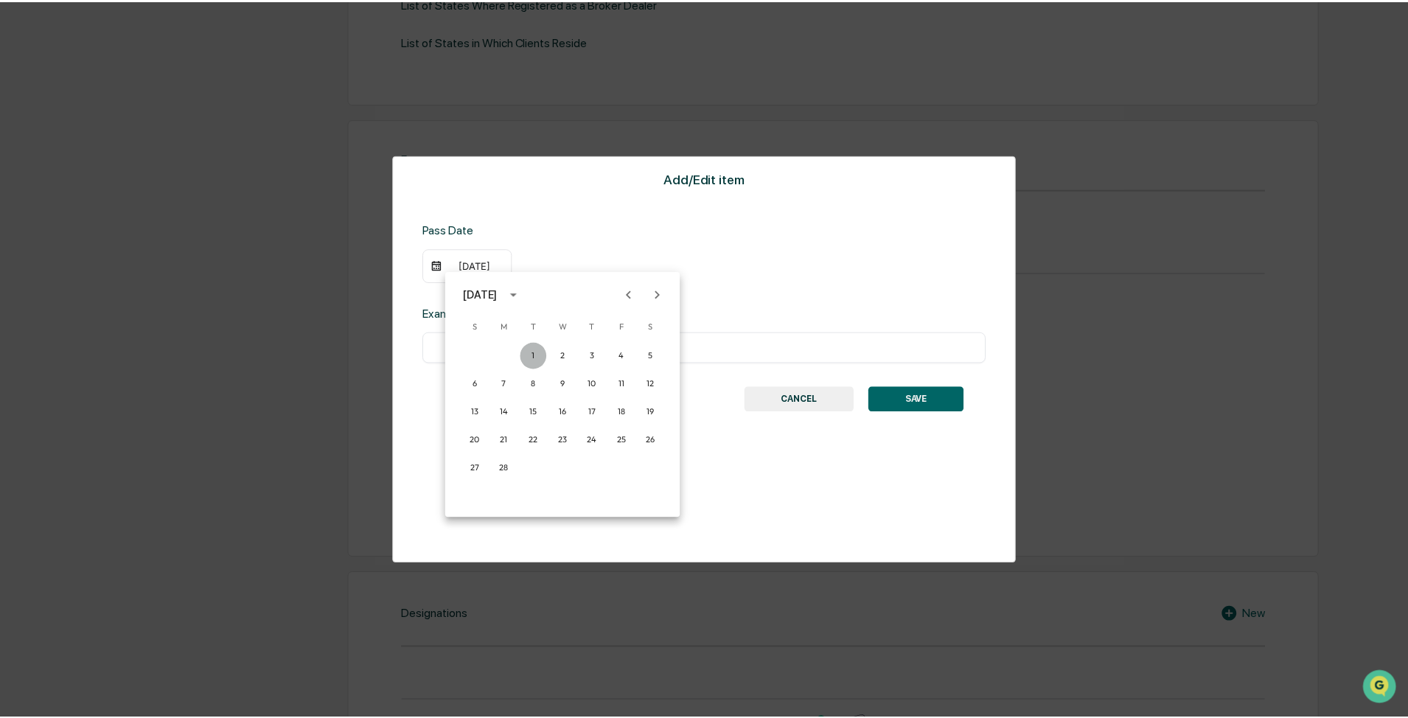
scroll to position [590, 0]
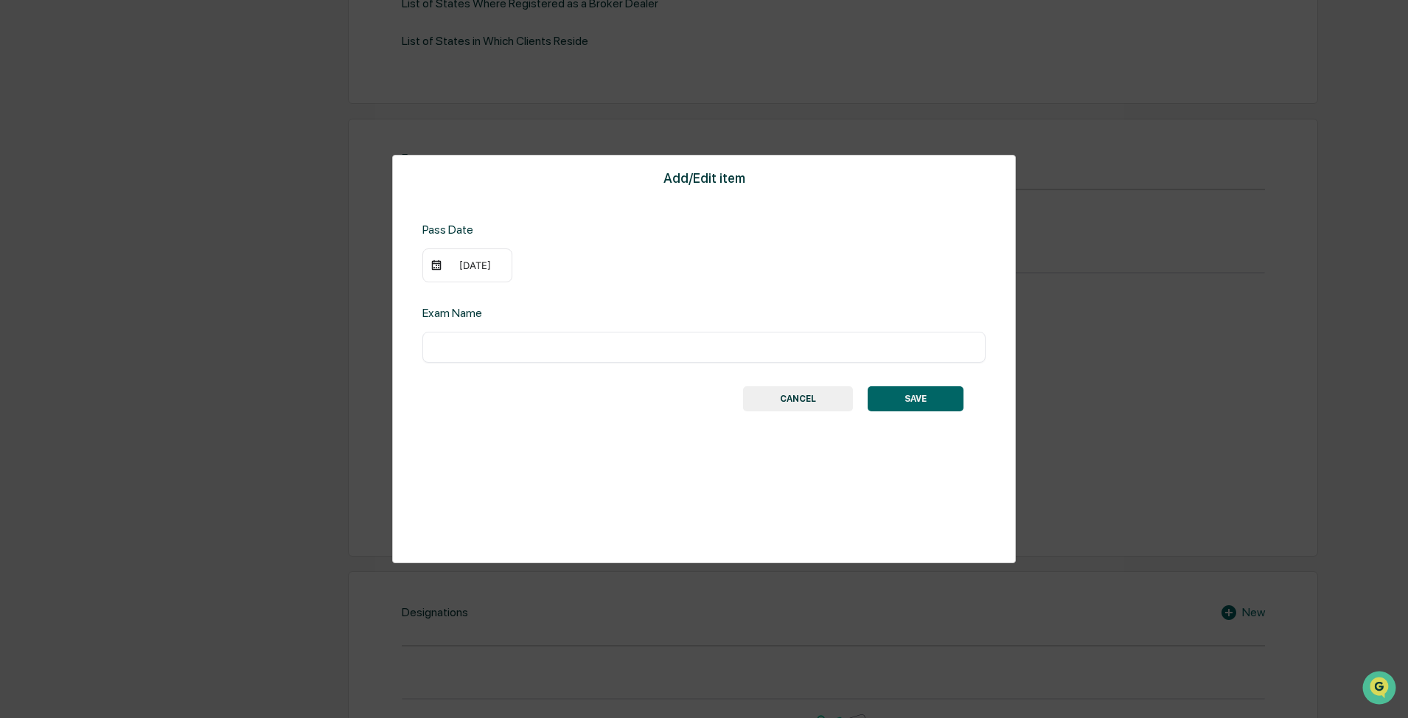
click at [478, 349] on input "text" at bounding box center [703, 347] width 541 height 15
type input "**********"
click at [745, 400] on button "SAVE" at bounding box center [915, 398] width 96 height 25
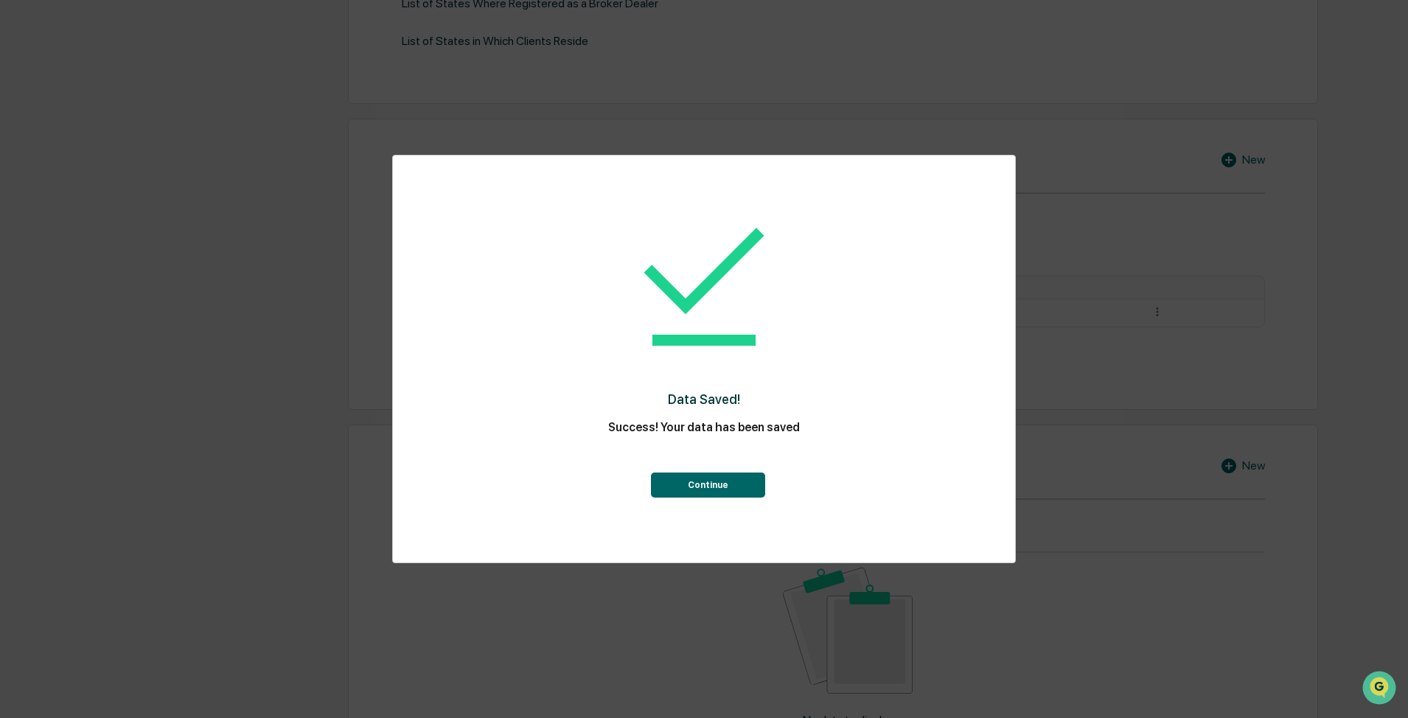
click at [716, 485] on button "Continue" at bounding box center [708, 484] width 114 height 25
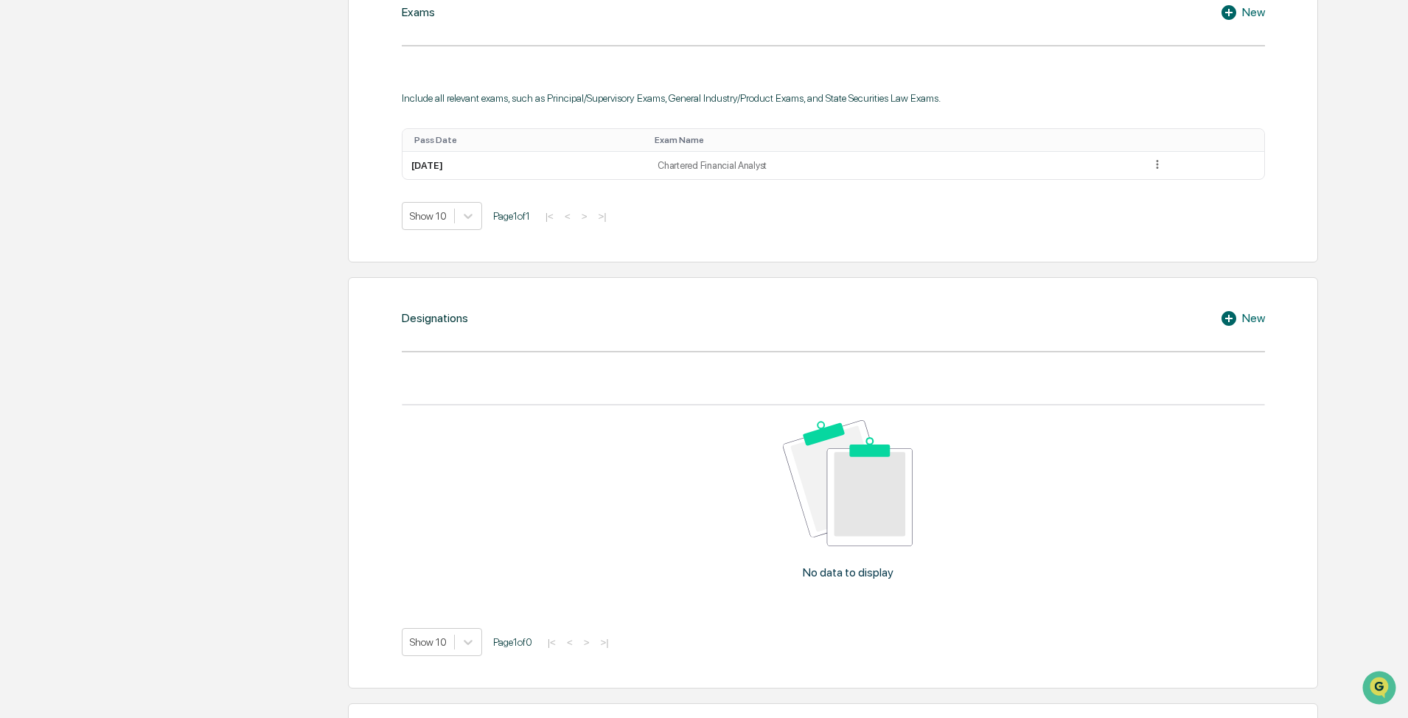
scroll to position [663, 0]
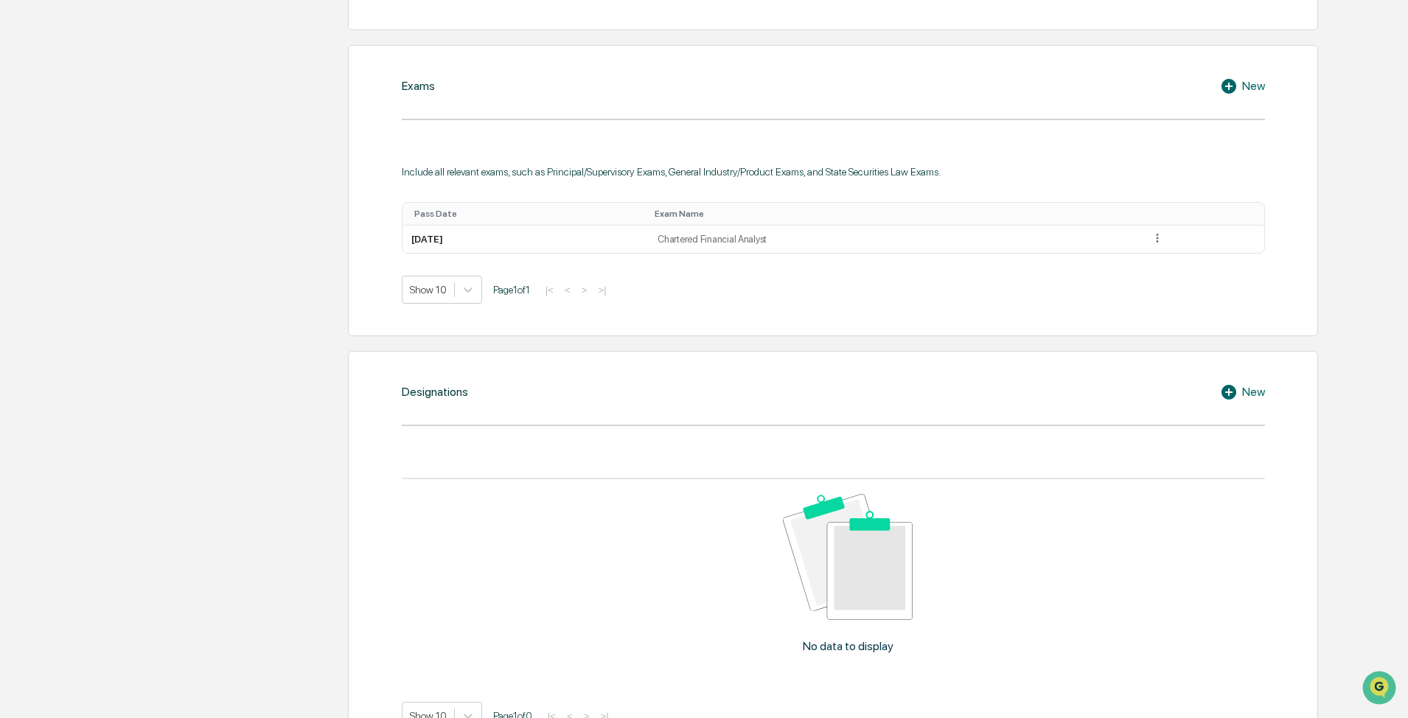
click at [745, 404] on div "Designations New No data to display Show 10 Page 1 of 0 |< < > >|" at bounding box center [833, 556] width 970 height 411
click at [745, 394] on div "New" at bounding box center [1242, 392] width 45 height 18
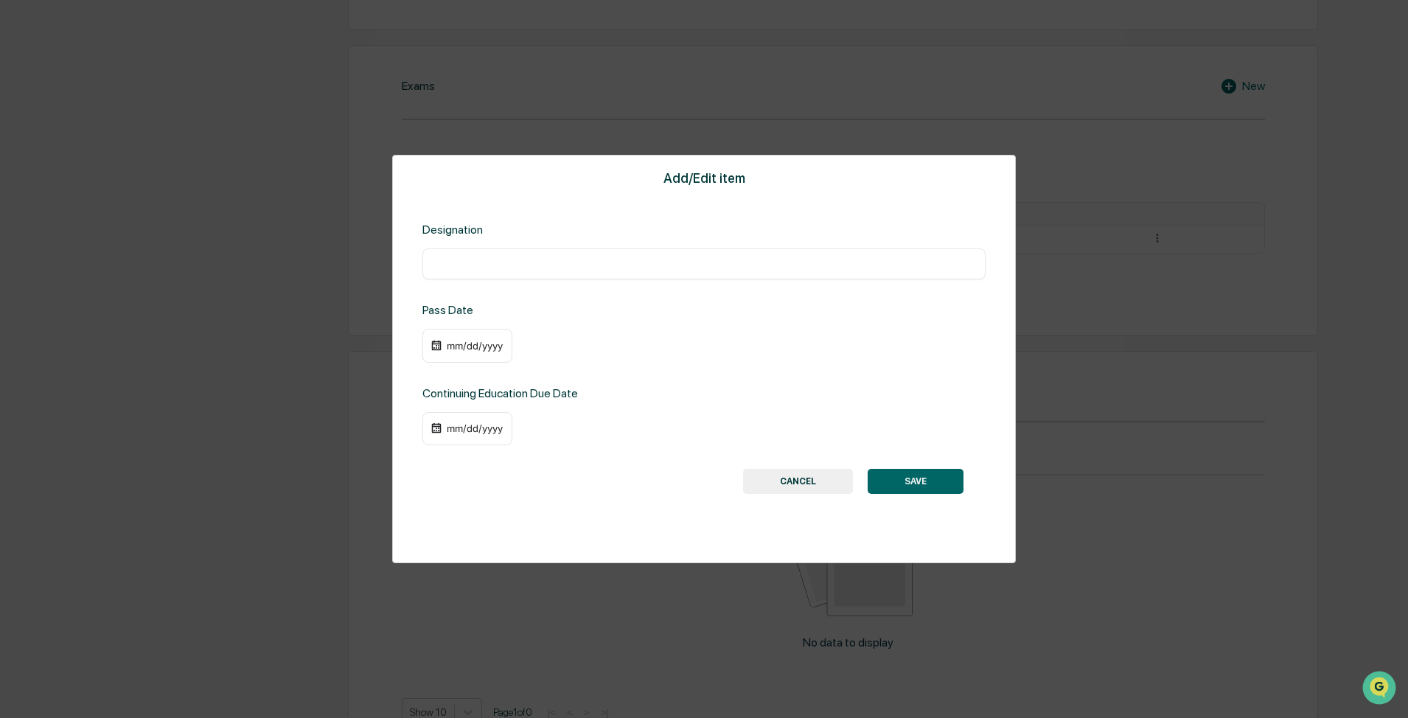
click at [528, 261] on input "text" at bounding box center [703, 263] width 541 height 15
type input "**********"
click at [493, 336] on div "mm/dd/yyyy" at bounding box center [467, 346] width 90 height 34
click at [481, 354] on div "mm/dd/yyyy" at bounding box center [467, 346] width 90 height 34
click at [483, 347] on div "mm/dd/yyyy" at bounding box center [474, 346] width 59 height 12
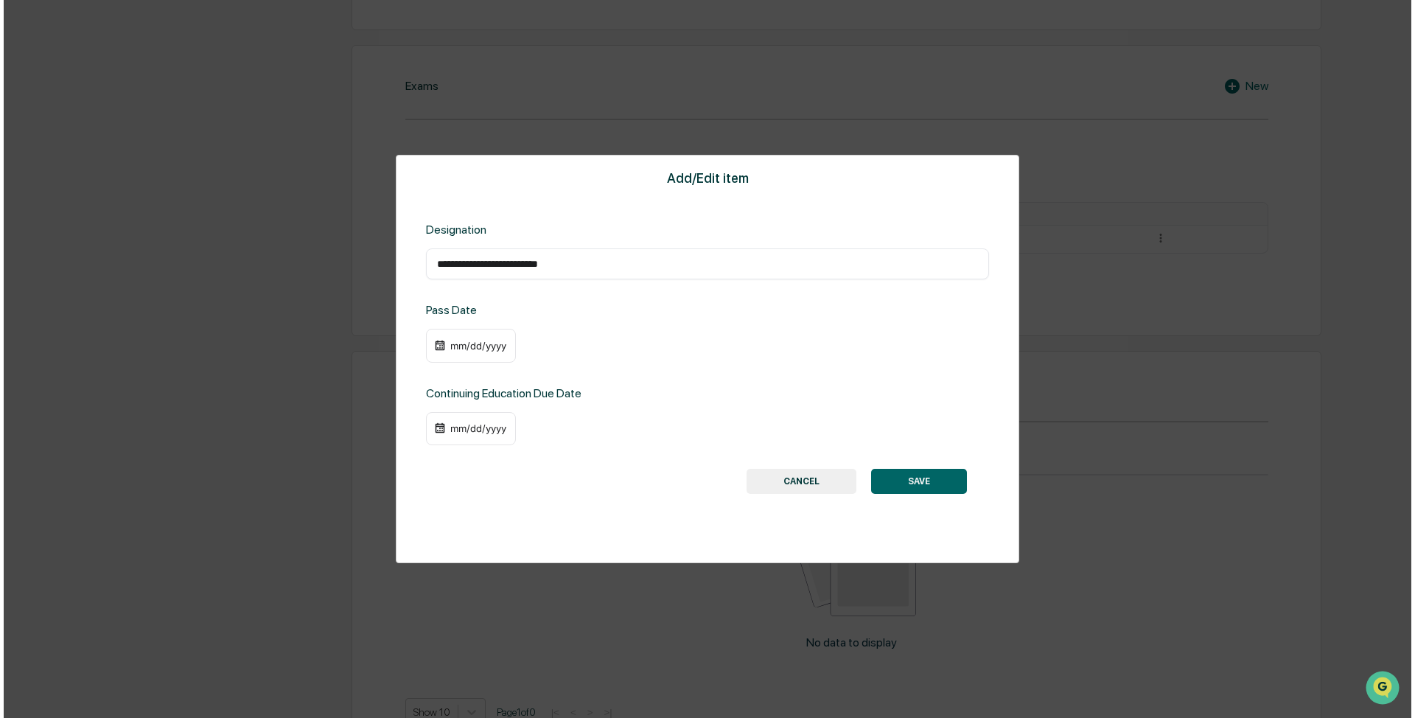
scroll to position [664, 0]
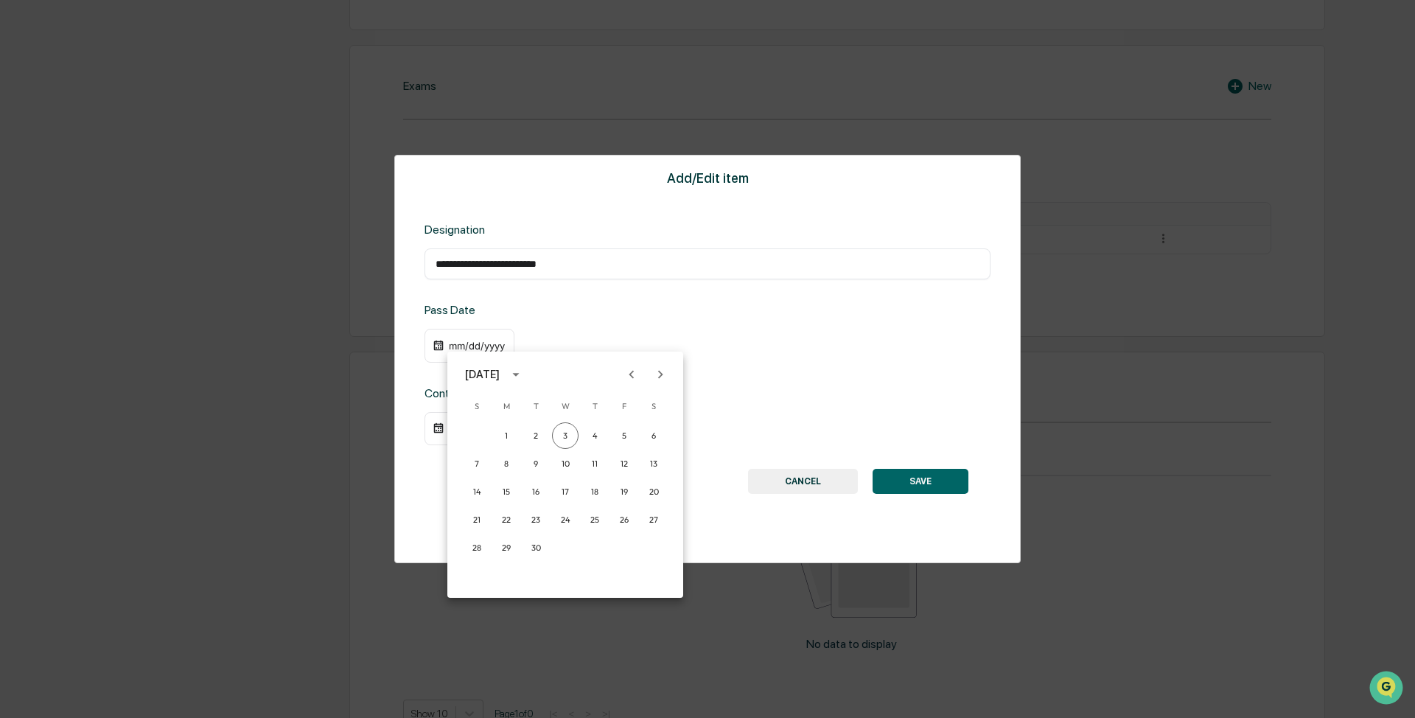
click at [621, 374] on button "Previous month" at bounding box center [632, 374] width 28 height 28
click at [621, 375] on button "Previous month" at bounding box center [632, 374] width 28 height 28
click at [620, 375] on button "Previous month" at bounding box center [632, 374] width 28 height 28
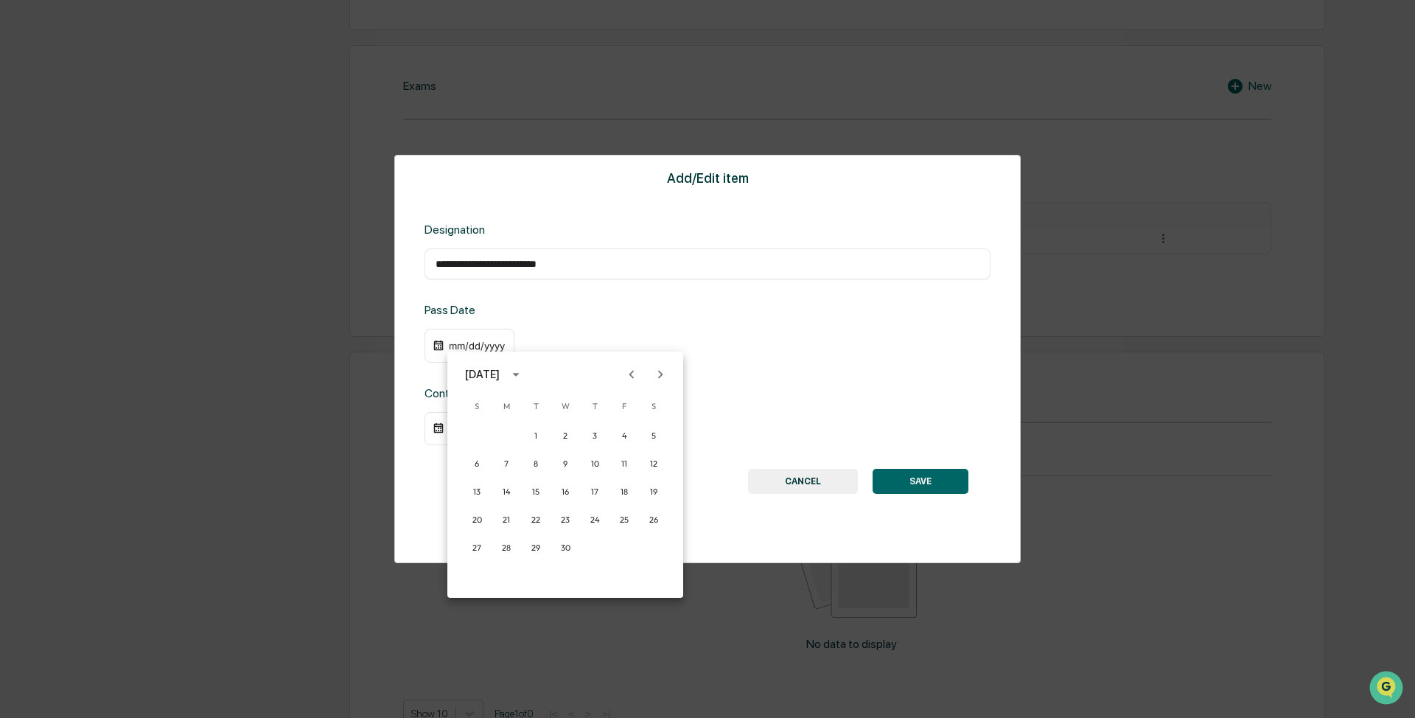
click at [620, 375] on button "Previous month" at bounding box center [632, 374] width 28 height 28
click at [524, 374] on icon "calendar view is open, switch to year view" at bounding box center [516, 374] width 16 height 16
click at [622, 457] on button "2022" at bounding box center [641, 459] width 53 height 27
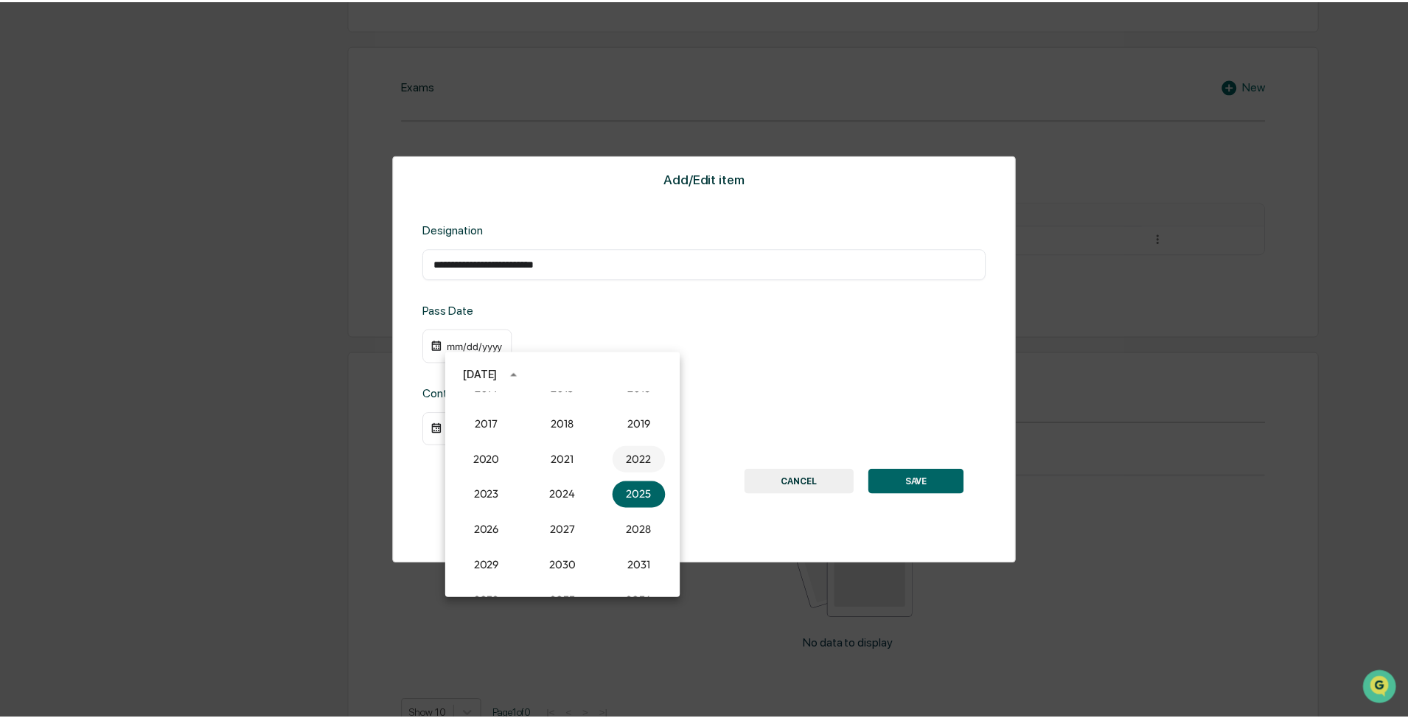
scroll to position [663, 0]
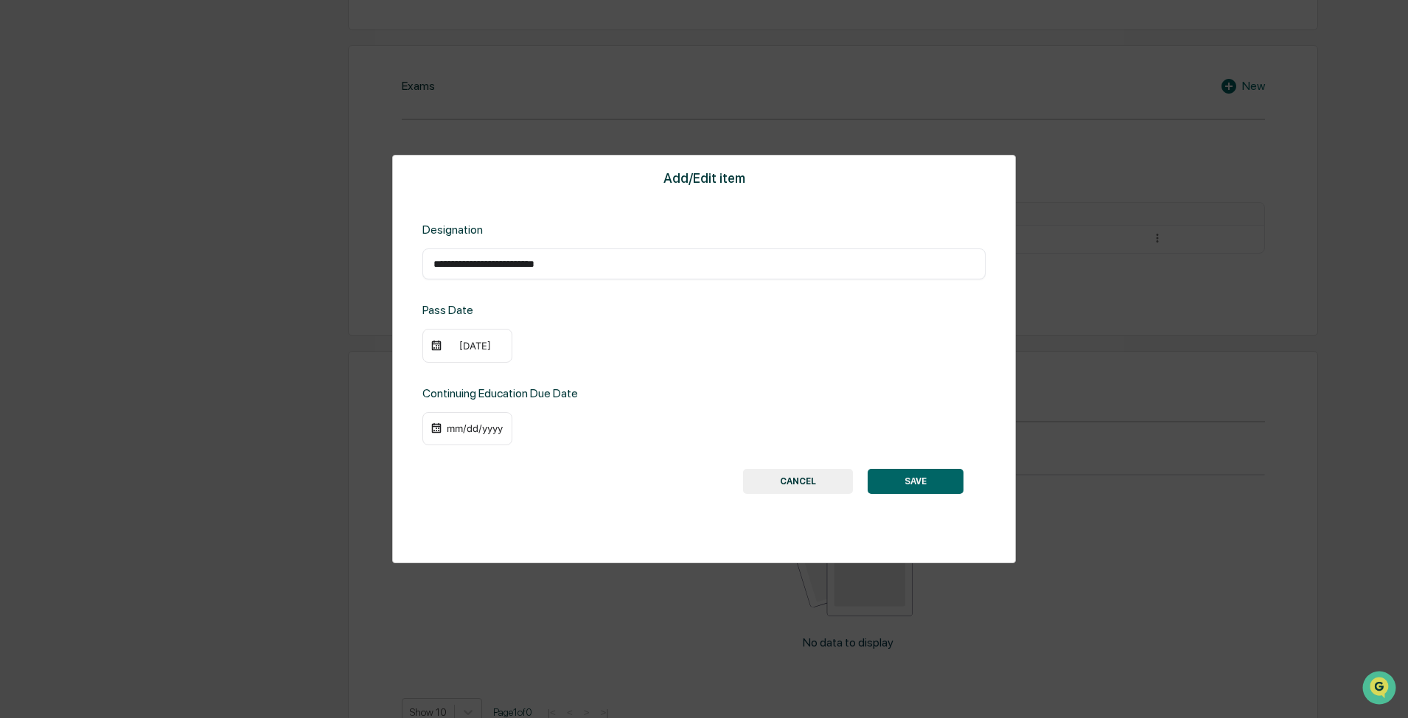
click at [476, 357] on div "[DATE]" at bounding box center [467, 346] width 90 height 34
click at [469, 354] on div "[DATE]" at bounding box center [467, 346] width 90 height 34
click at [489, 350] on div "[DATE]" at bounding box center [474, 346] width 59 height 12
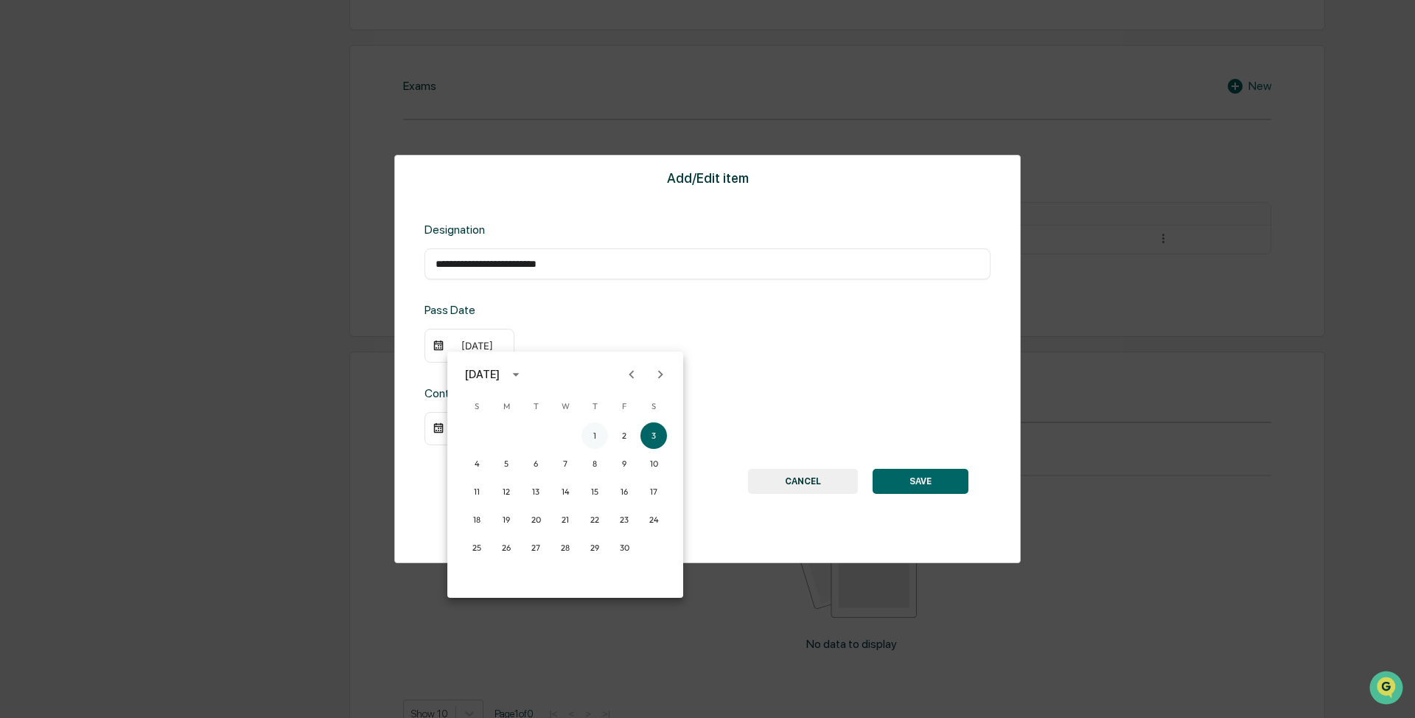
click at [595, 434] on button "1" at bounding box center [595, 435] width 27 height 27
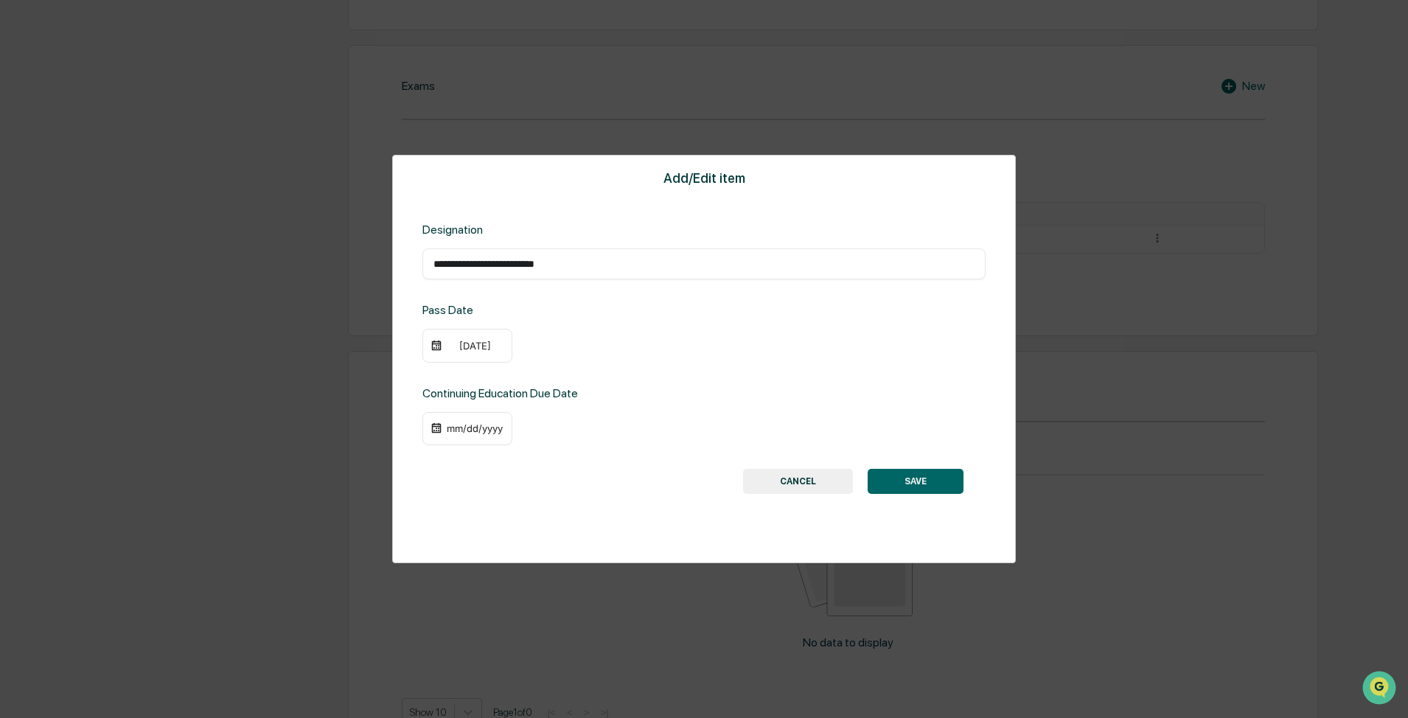
click at [568, 429] on div "mm/dd/yyyy" at bounding box center [703, 429] width 563 height 34
click at [493, 431] on div "mm/dd/yyyy" at bounding box center [474, 428] width 59 height 12
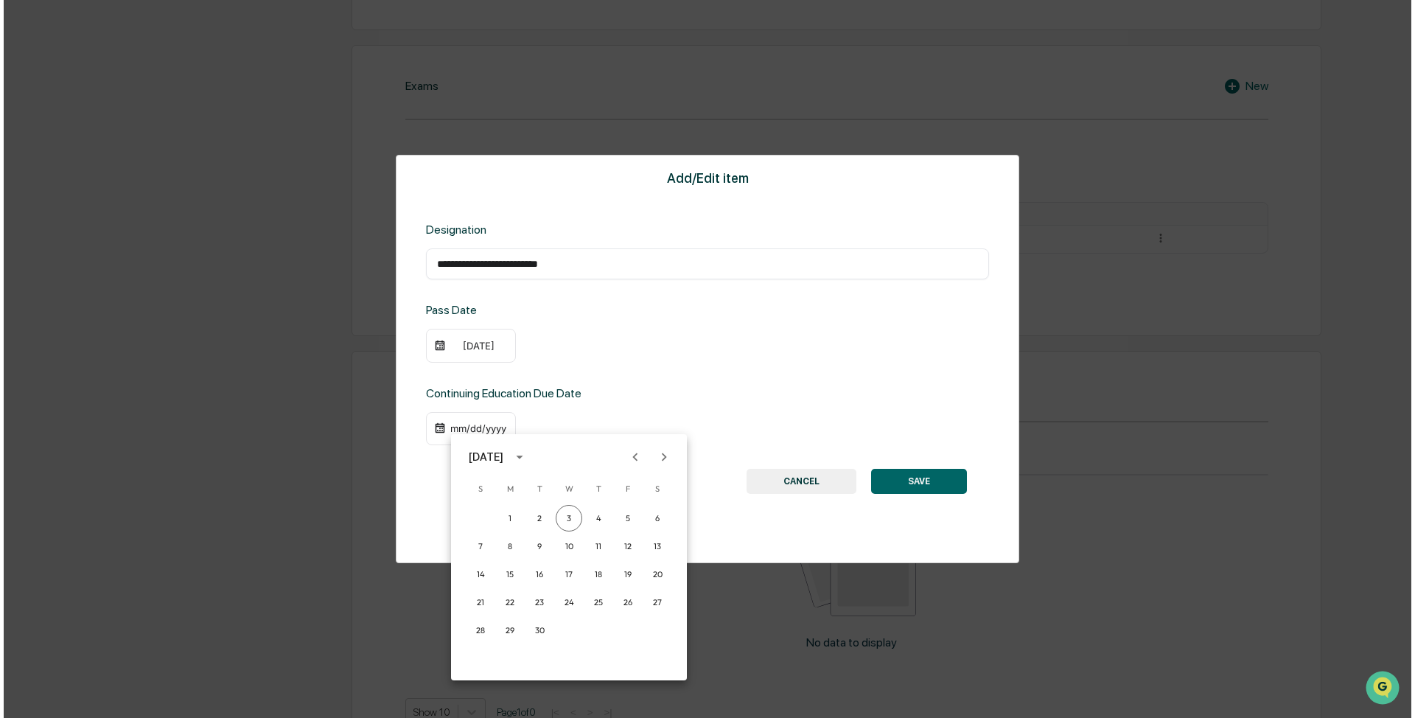
scroll to position [664, 0]
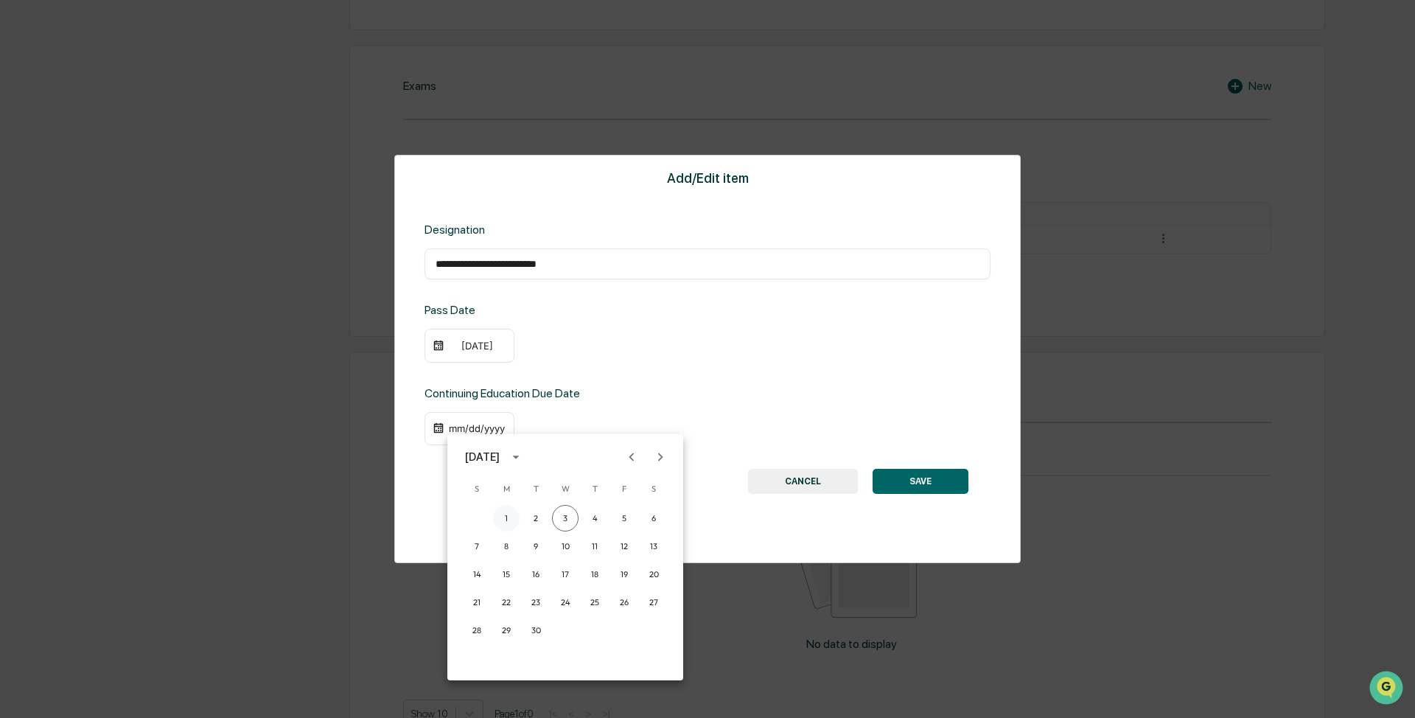
click at [505, 518] on button "1" at bounding box center [506, 518] width 27 height 27
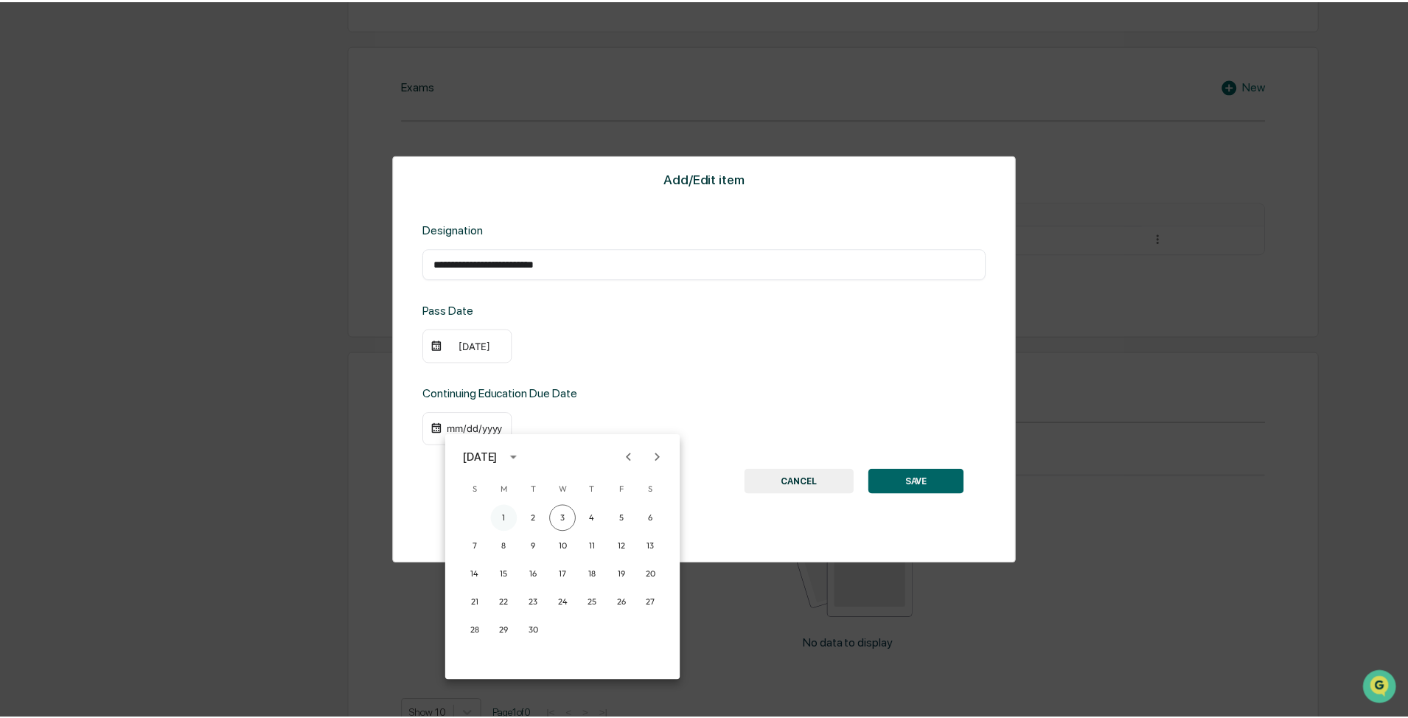
scroll to position [663, 0]
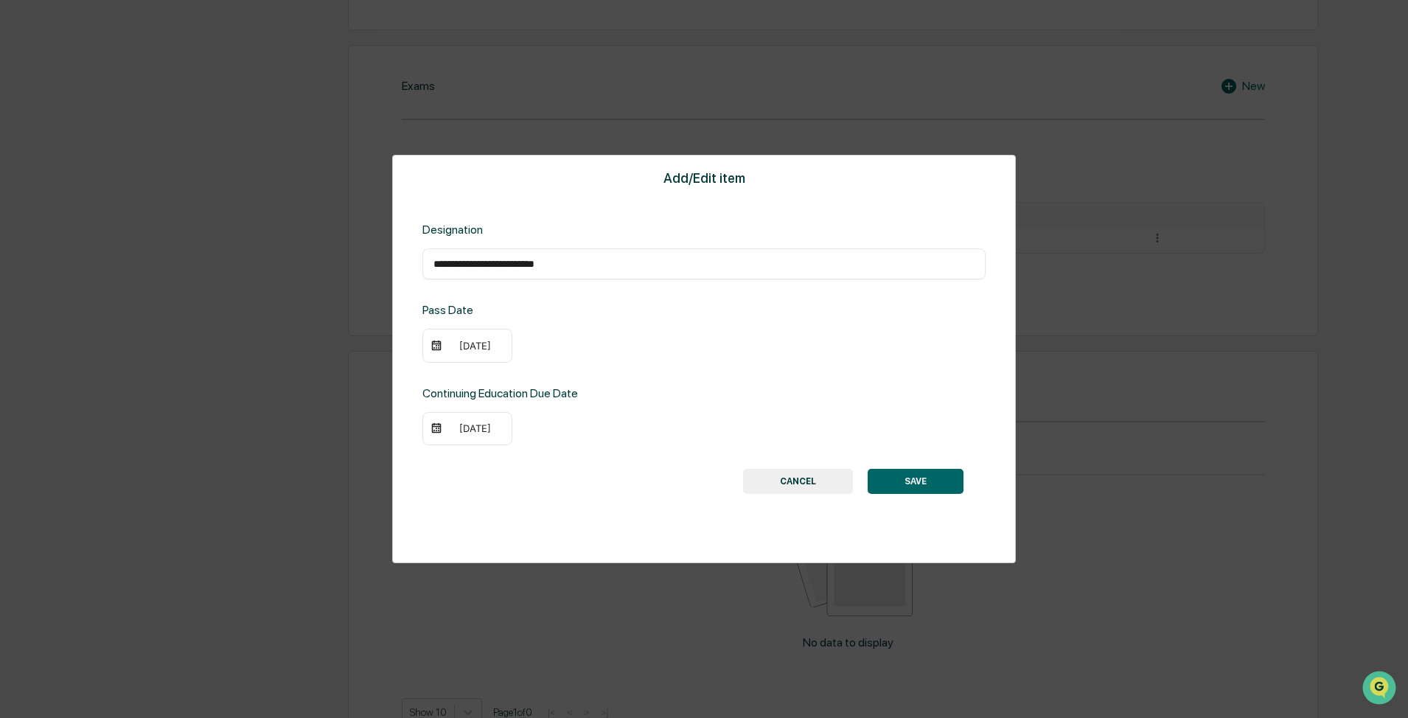
click at [745, 472] on div "**********" at bounding box center [704, 359] width 624 height 408
click at [745, 474] on button "SAVE" at bounding box center [915, 481] width 96 height 25
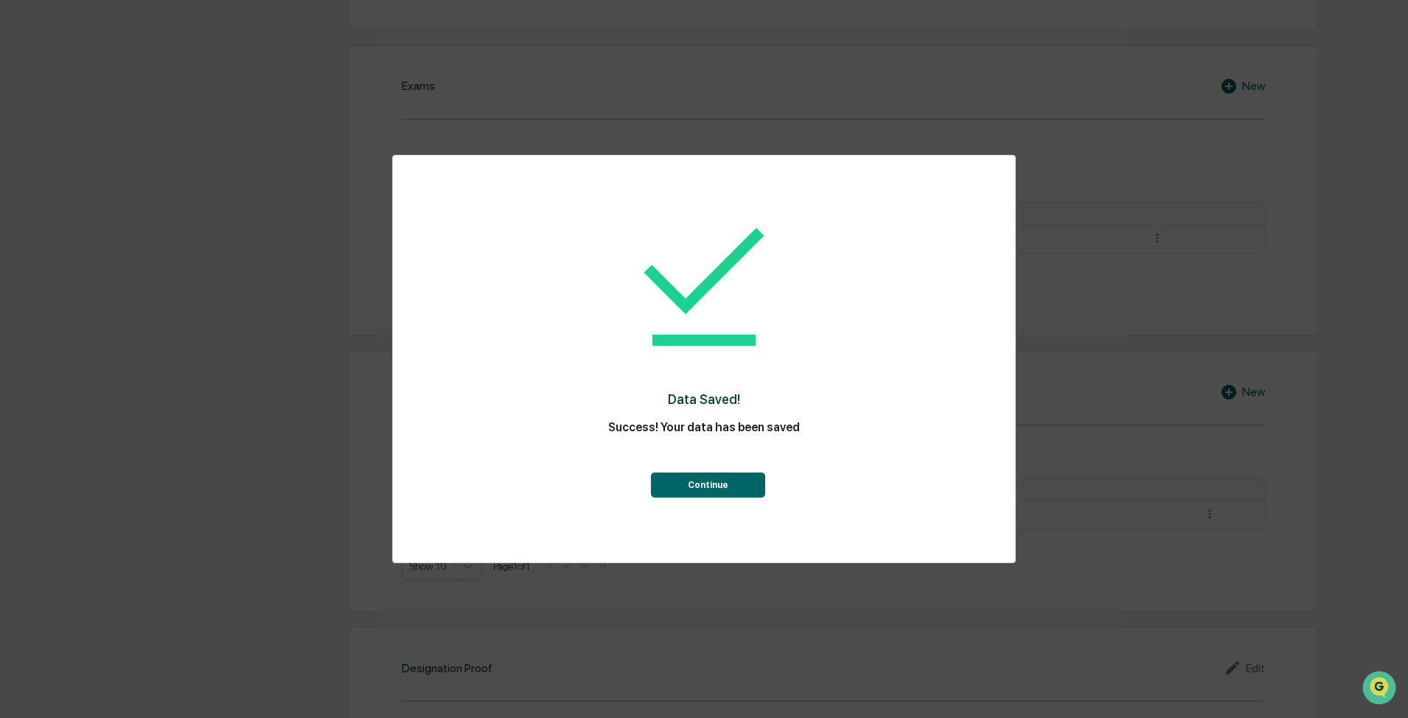
click at [695, 488] on button "Continue" at bounding box center [708, 484] width 114 height 25
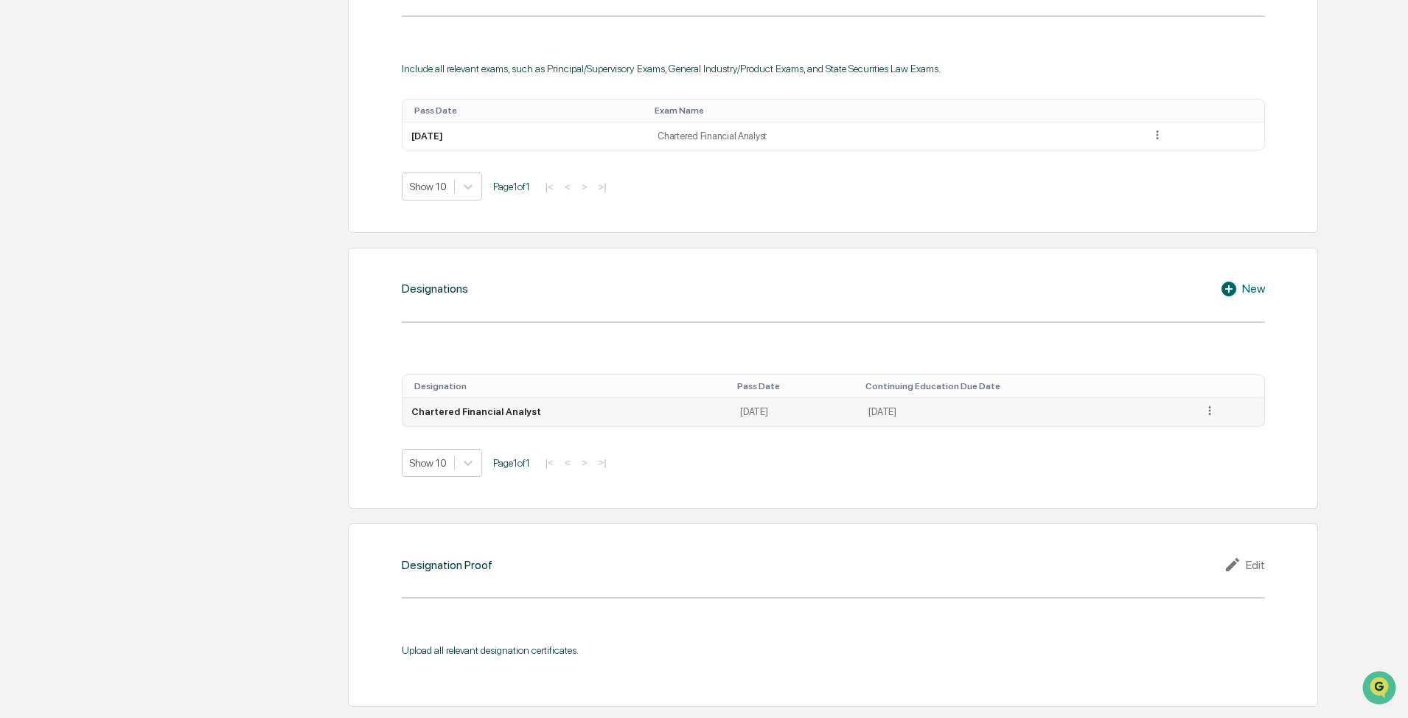
scroll to position [811, 0]
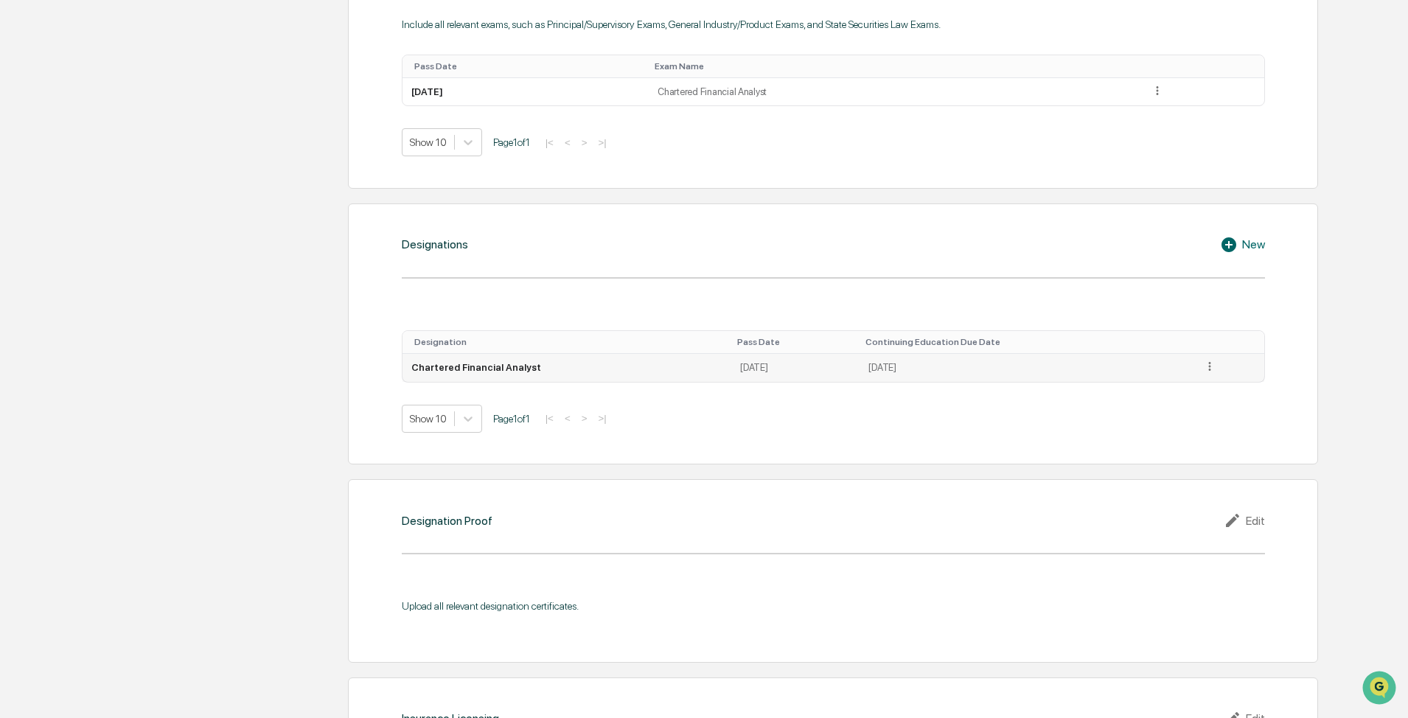
drag, startPoint x: 981, startPoint y: 369, endPoint x: 904, endPoint y: 374, distance: 76.8
click at [745, 374] on td "[DATE]" at bounding box center [1026, 368] width 334 height 28
click at [745, 408] on div "Show 10 Page 1 of 1 |< < > >|" at bounding box center [833, 419] width 863 height 28
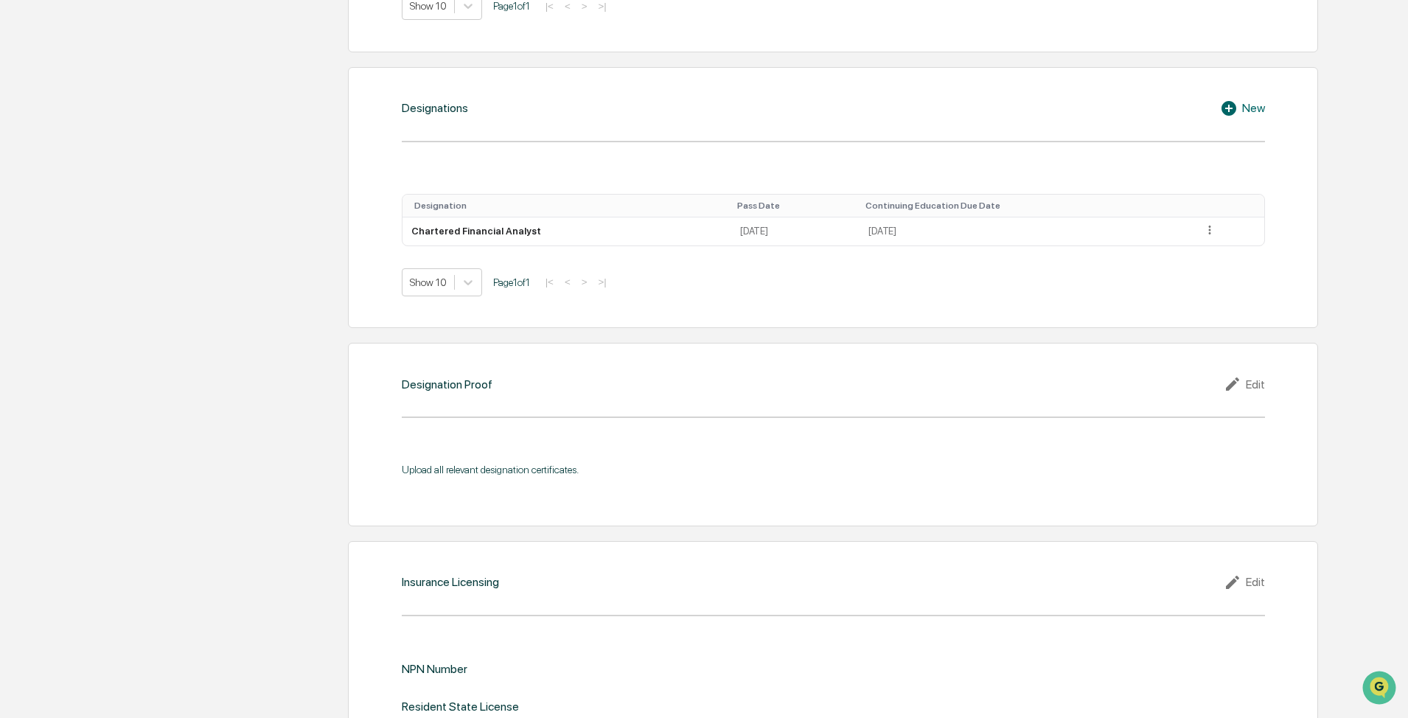
scroll to position [958, 0]
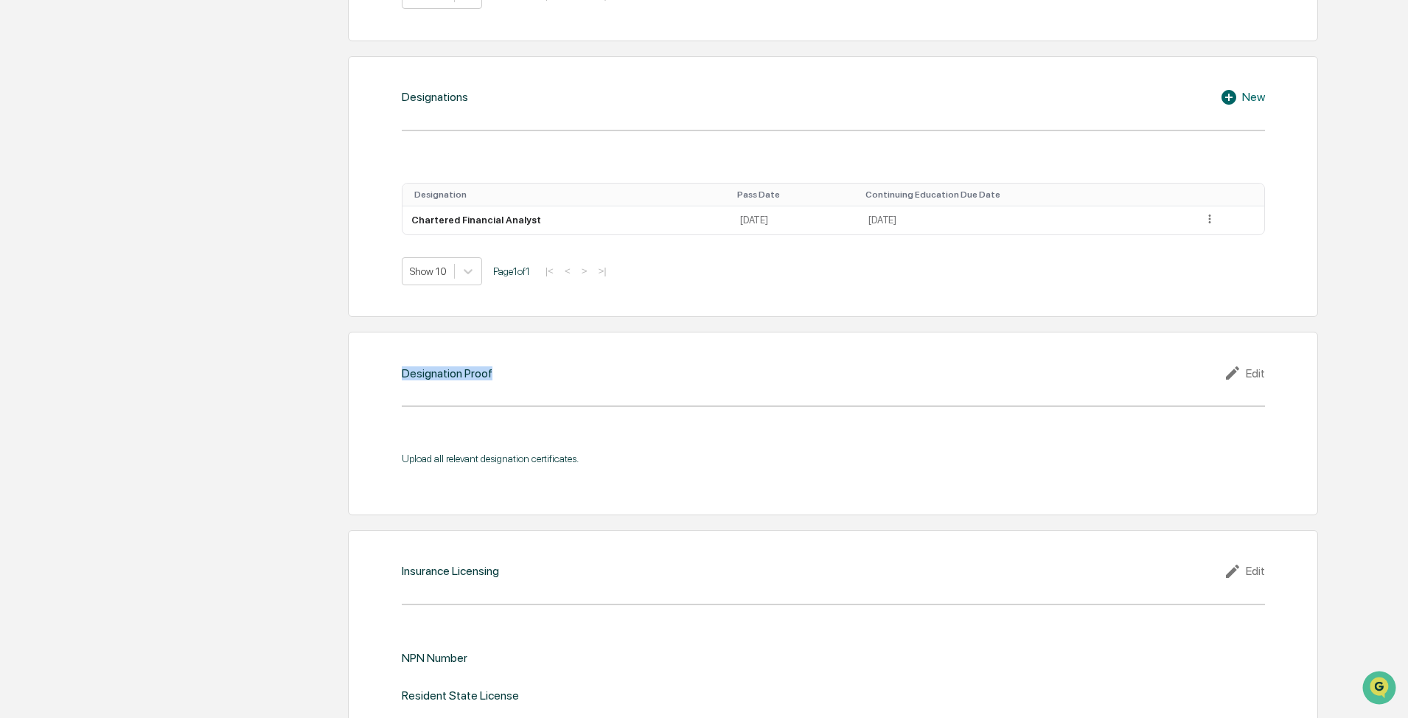
drag, startPoint x: 525, startPoint y: 369, endPoint x: 390, endPoint y: 378, distance: 135.9
click at [390, 378] on div "Designation Proof Edit Upload all relevant designation certificates." at bounding box center [833, 424] width 970 height 184
click at [552, 411] on div "Designation Proof Edit Upload all relevant designation certificates." at bounding box center [833, 424] width 970 height 184
drag, startPoint x: 406, startPoint y: 372, endPoint x: 497, endPoint y: 375, distance: 91.4
click at [497, 375] on div "Designation Proof Edit" at bounding box center [833, 373] width 863 height 18
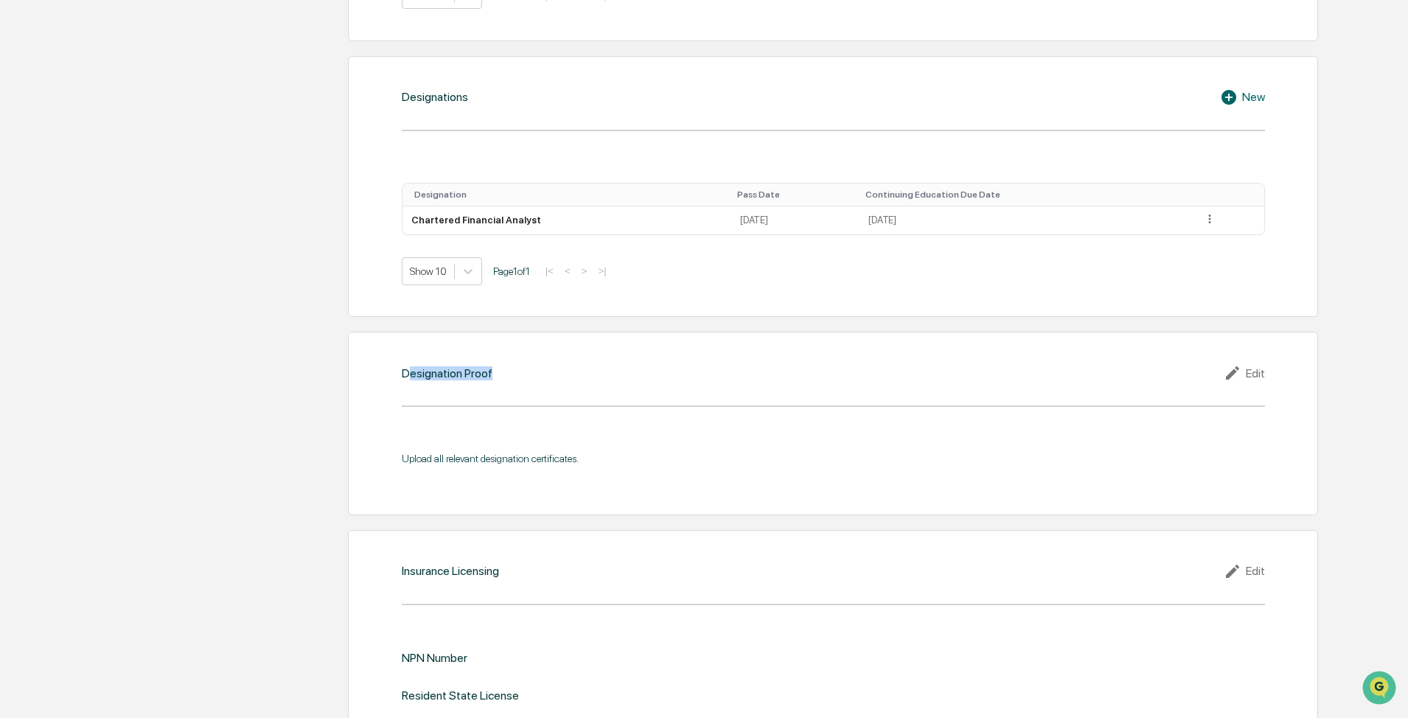
click at [504, 385] on div "Designation Proof Edit Upload all relevant designation certificates." at bounding box center [833, 424] width 970 height 184
drag, startPoint x: 388, startPoint y: 376, endPoint x: 533, endPoint y: 377, distance: 145.2
click at [533, 377] on div "Designation Proof Edit Upload all relevant designation certificates." at bounding box center [833, 424] width 970 height 184
click at [527, 388] on div "Designation Proof Edit Upload all relevant designation certificates." at bounding box center [833, 424] width 970 height 184
click at [745, 376] on div "Edit" at bounding box center [1243, 373] width 41 height 18
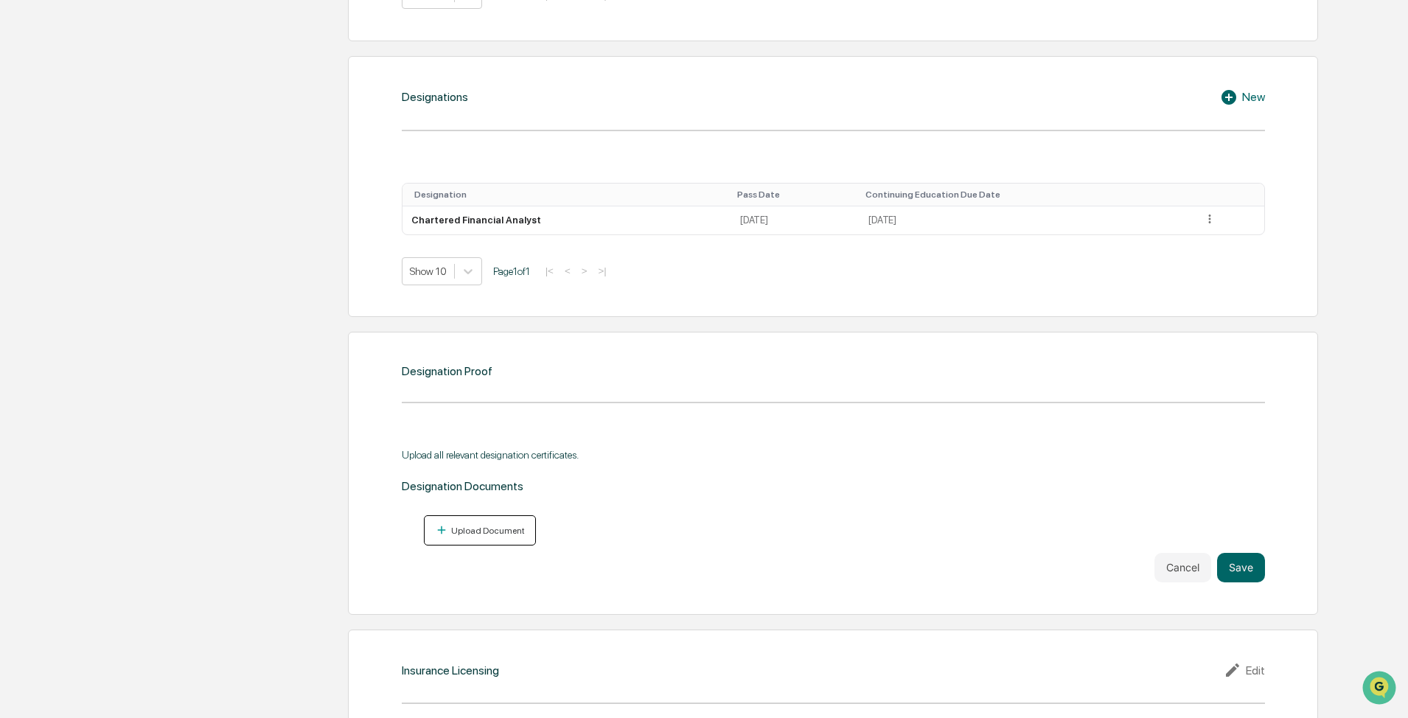
click at [510, 528] on div "Upload Document" at bounding box center [486, 530] width 77 height 10
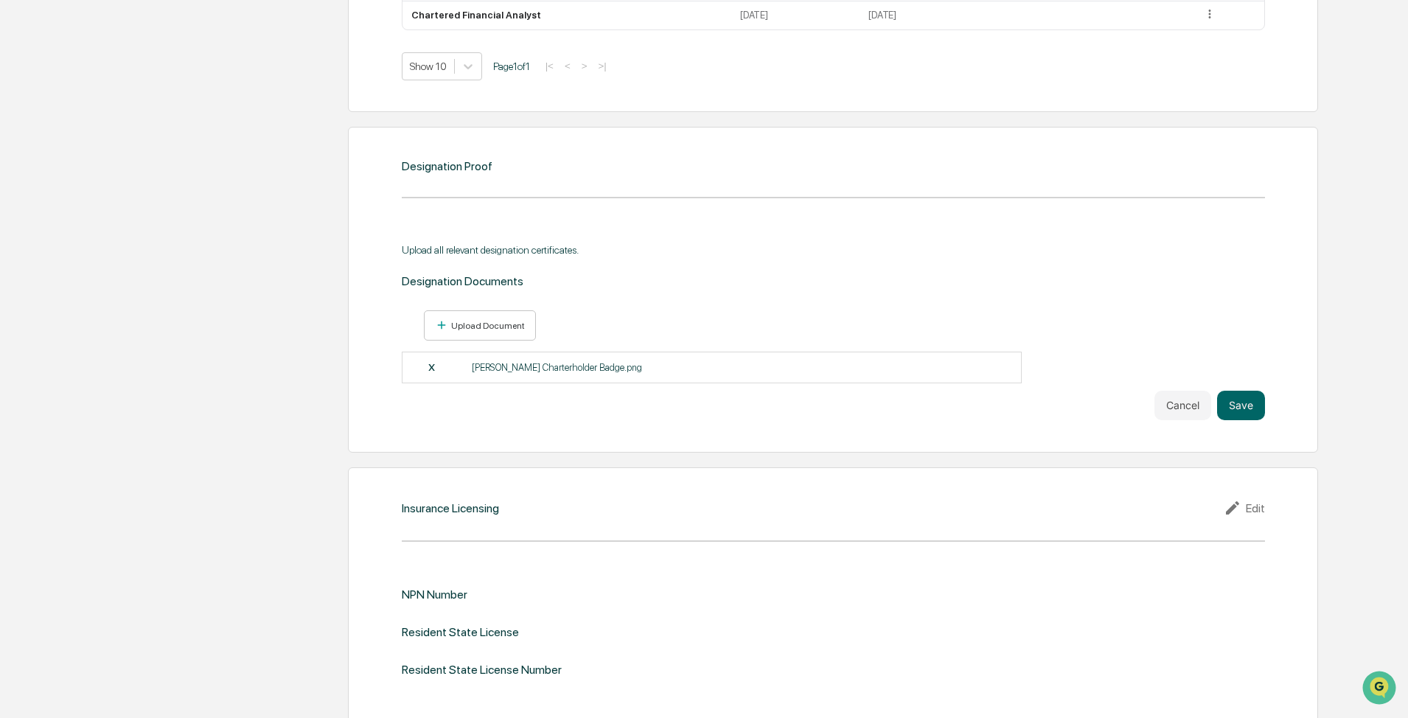
scroll to position [1179, 0]
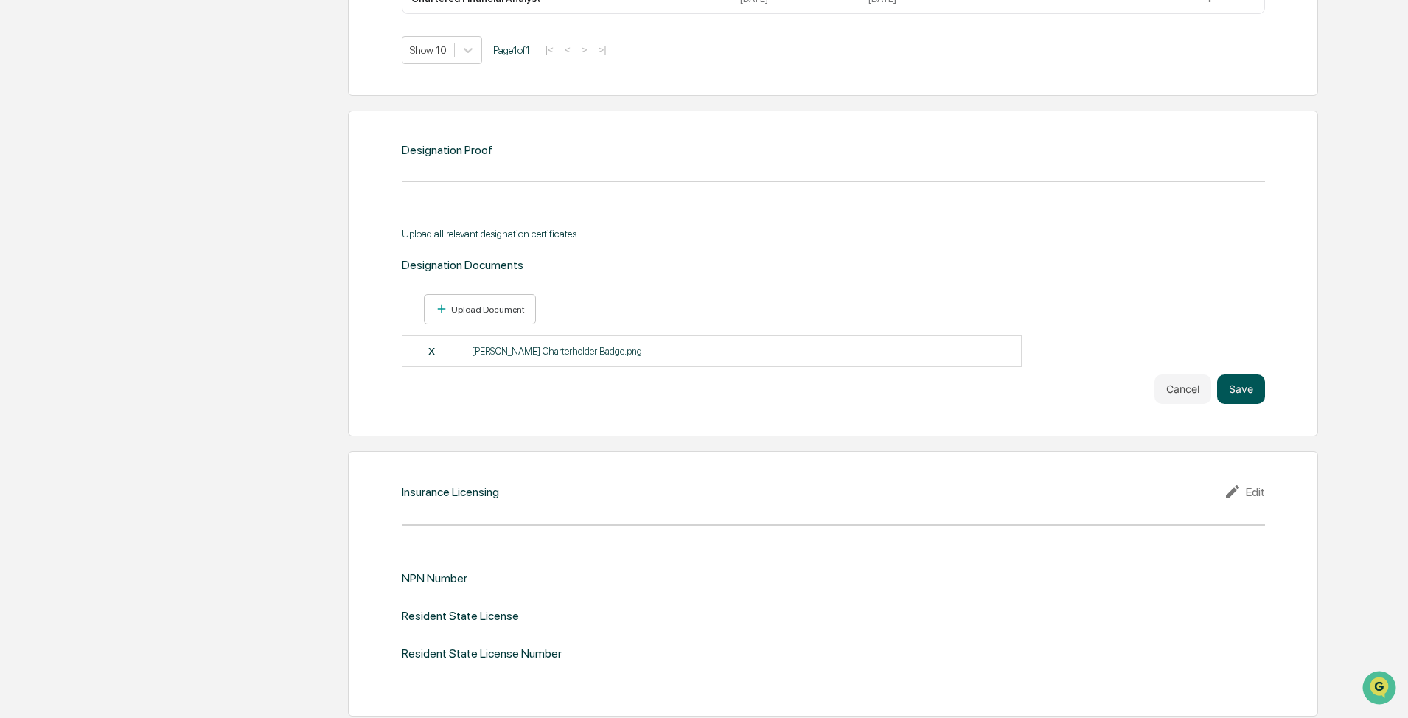
click at [745, 387] on button "Save" at bounding box center [1241, 388] width 48 height 29
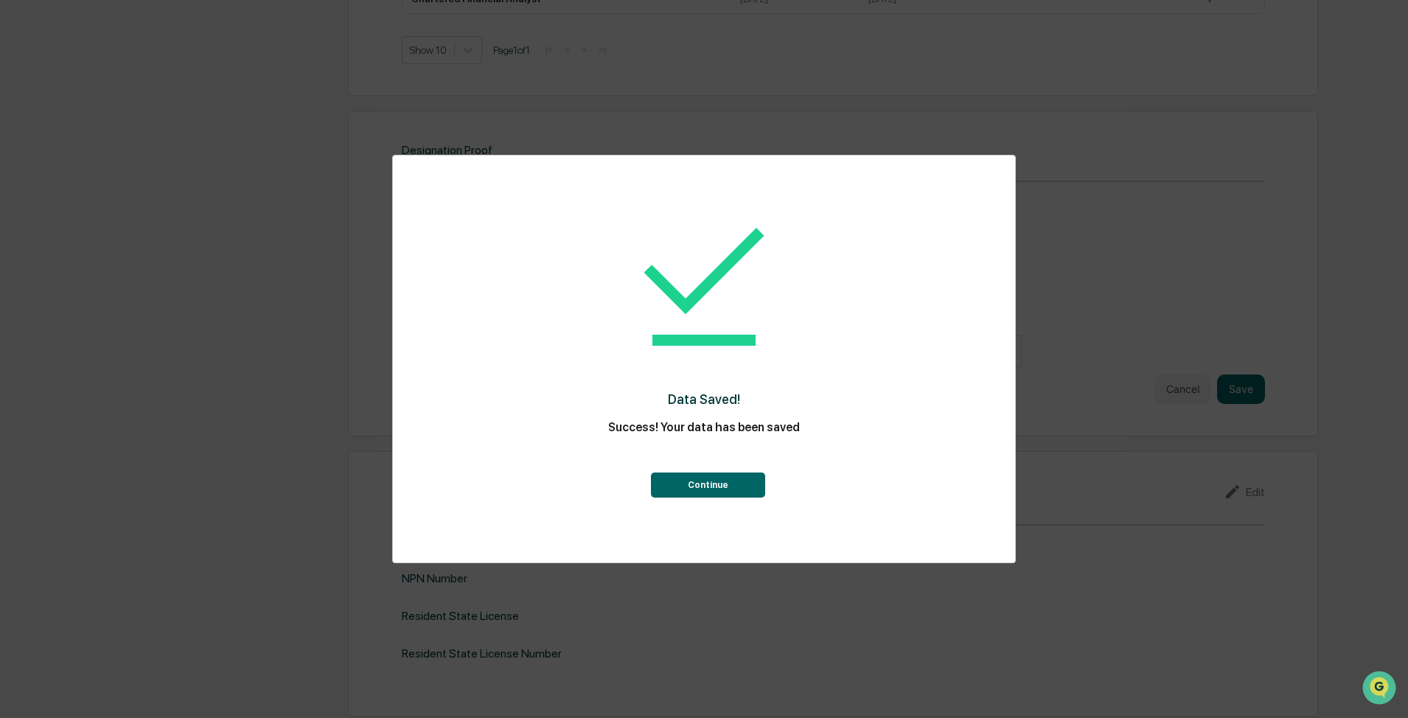
click at [695, 482] on button "Continue" at bounding box center [708, 484] width 114 height 25
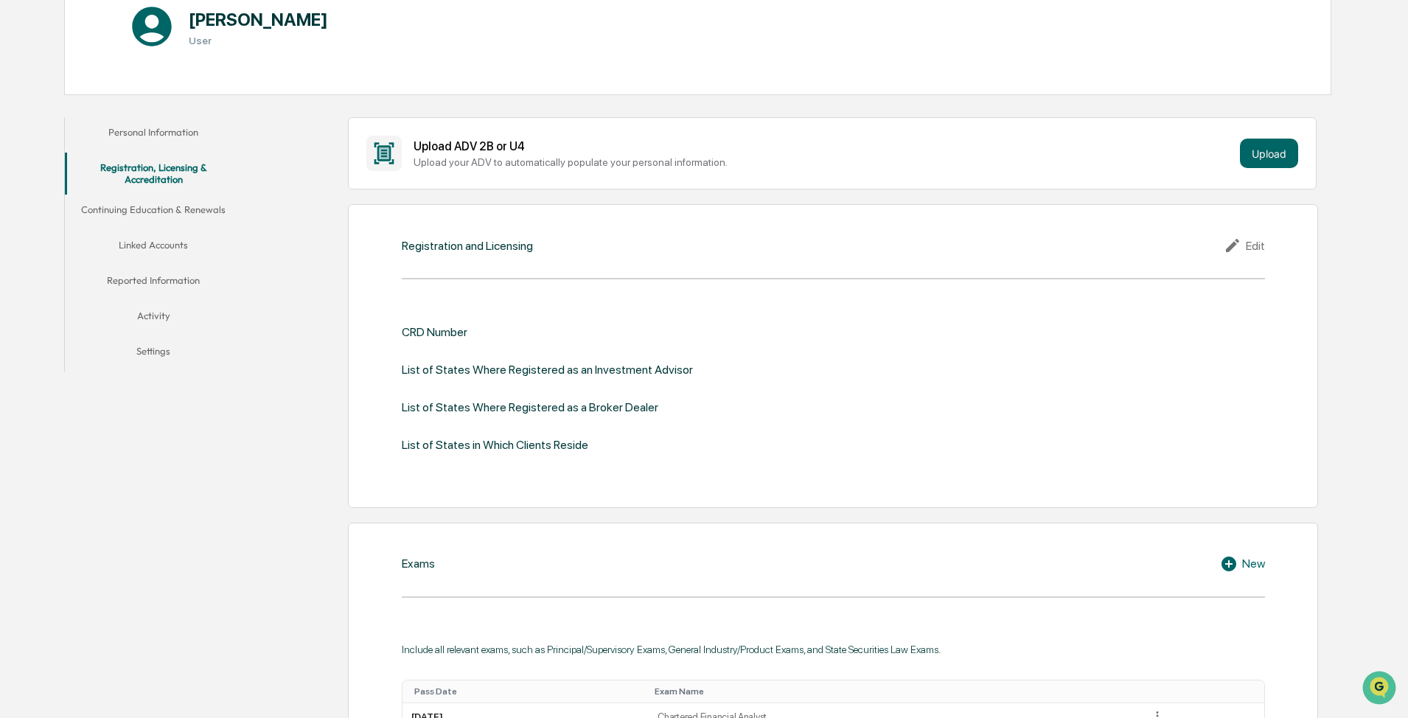
scroll to position [222, 0]
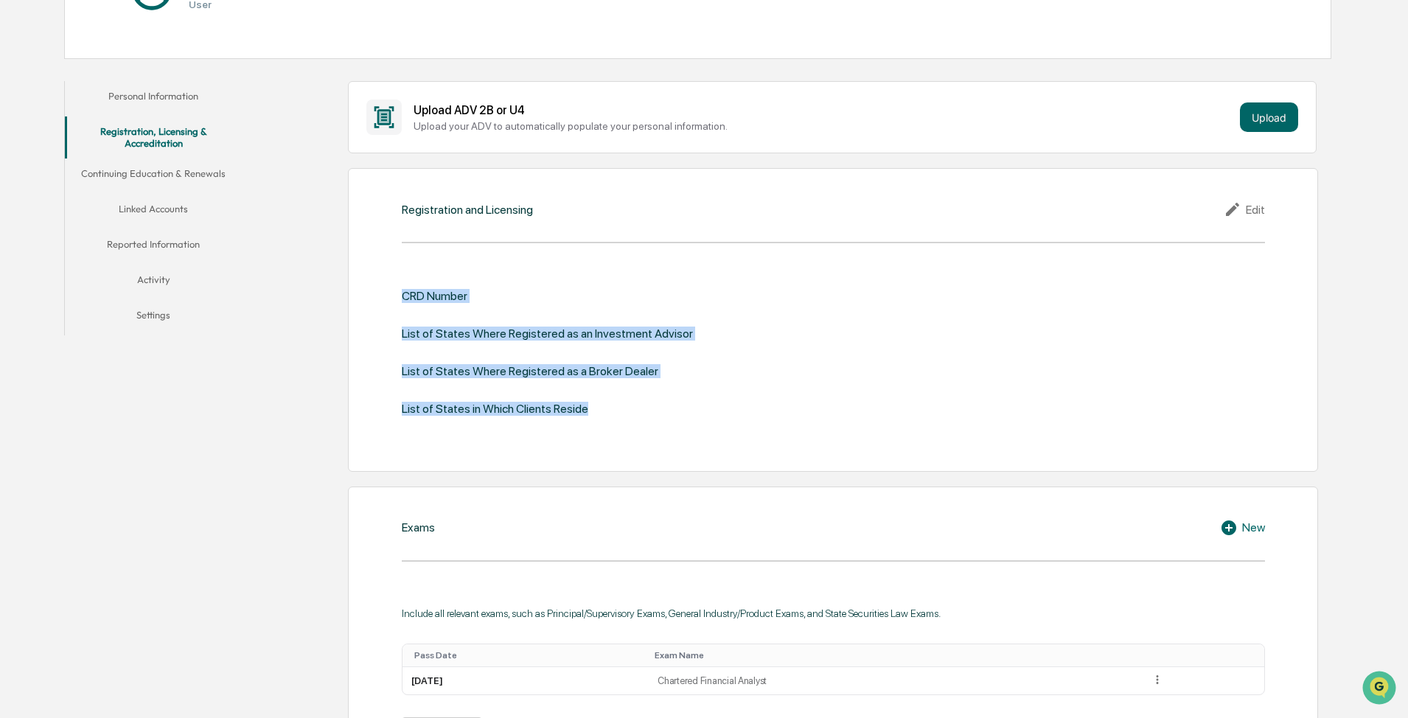
drag, startPoint x: 591, startPoint y: 406, endPoint x: 395, endPoint y: 290, distance: 227.6
click at [395, 290] on div "Registration and Licensing Edit CRD Number List of States Where Registered as a…" at bounding box center [833, 320] width 970 height 304
click at [583, 320] on div "CRD Number List of States Where Registered as an Investment Advisor List of Sta…" at bounding box center [833, 352] width 863 height 127
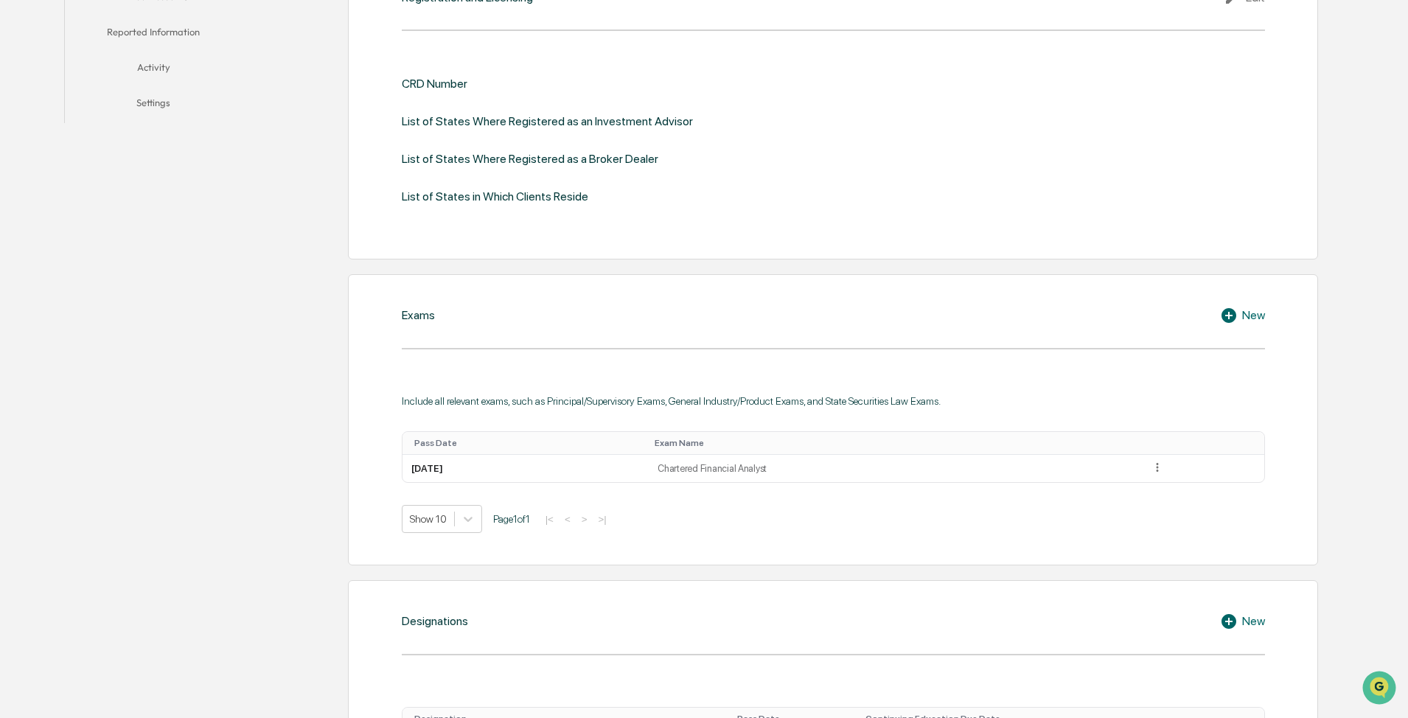
scroll to position [443, 0]
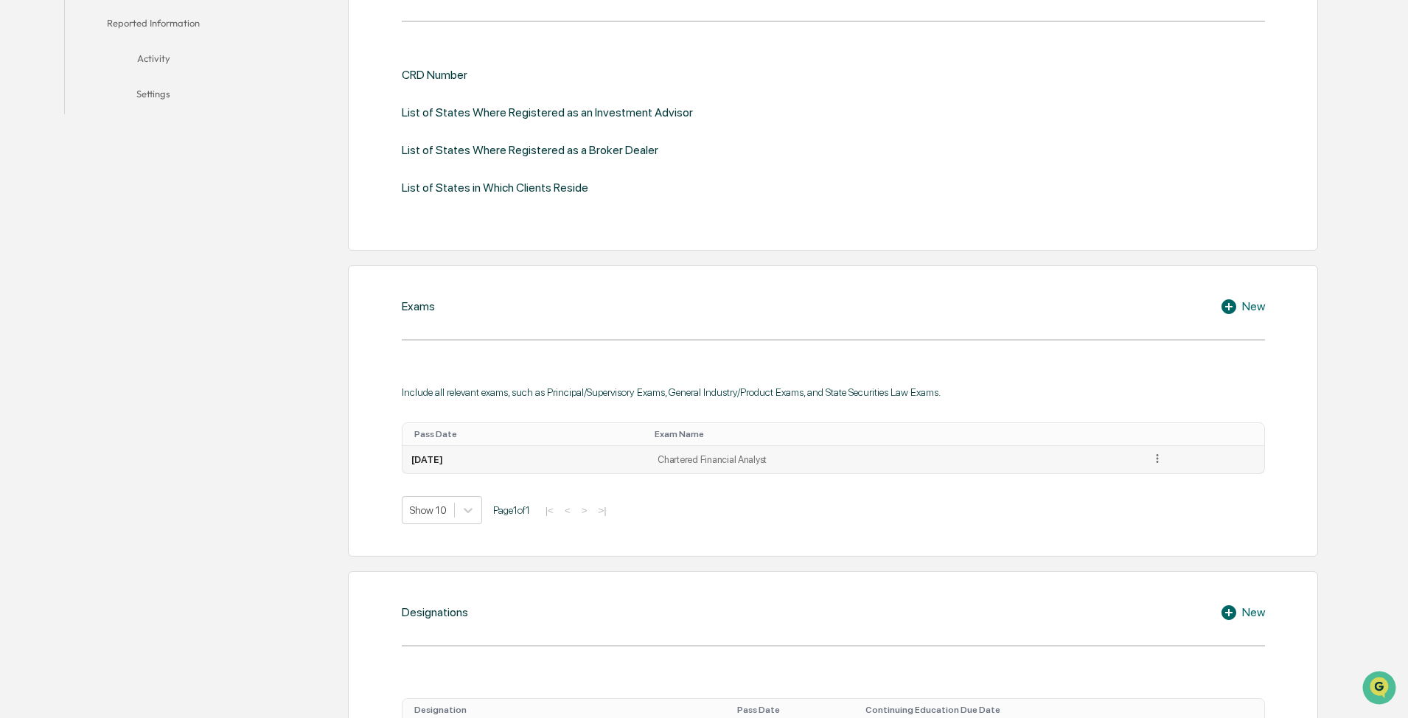
click at [745, 454] on icon at bounding box center [1157, 459] width 14 height 14
click at [745, 477] on div "Edit" at bounding box center [1140, 479] width 47 height 24
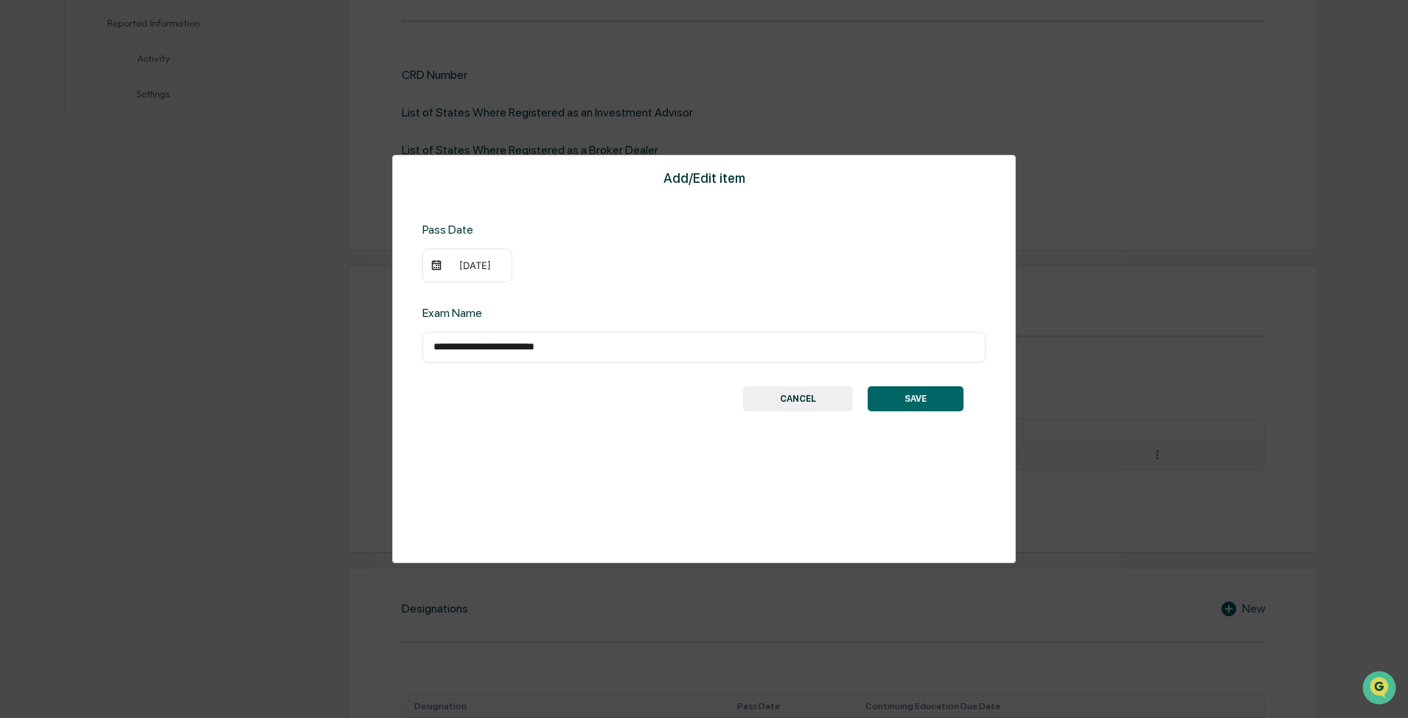
click at [712, 355] on div "**********" at bounding box center [703, 347] width 563 height 31
click at [723, 352] on input "**********" at bounding box center [703, 347] width 541 height 15
type input "**********"
click at [745, 413] on div "**********" at bounding box center [704, 359] width 624 height 408
click at [745, 392] on button "SAVE" at bounding box center [915, 398] width 96 height 25
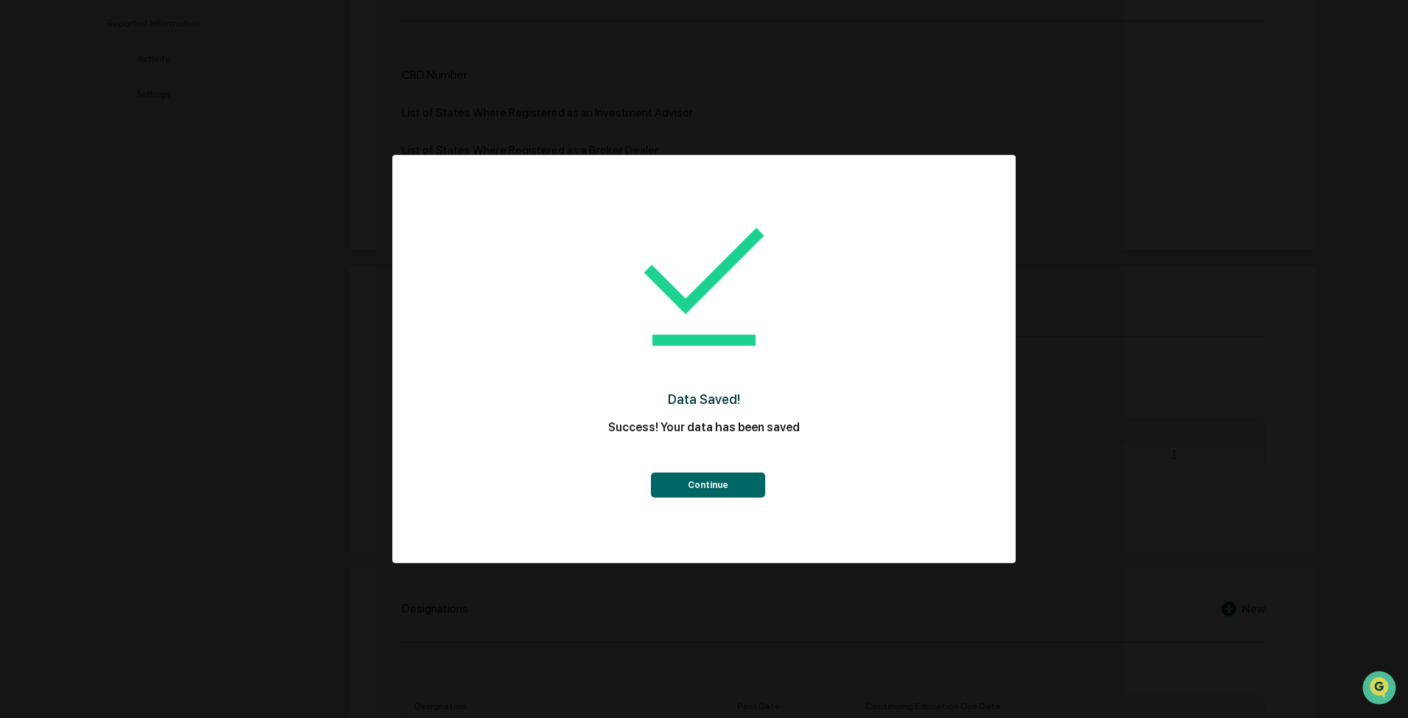
click at [722, 483] on button "Continue" at bounding box center [708, 484] width 114 height 25
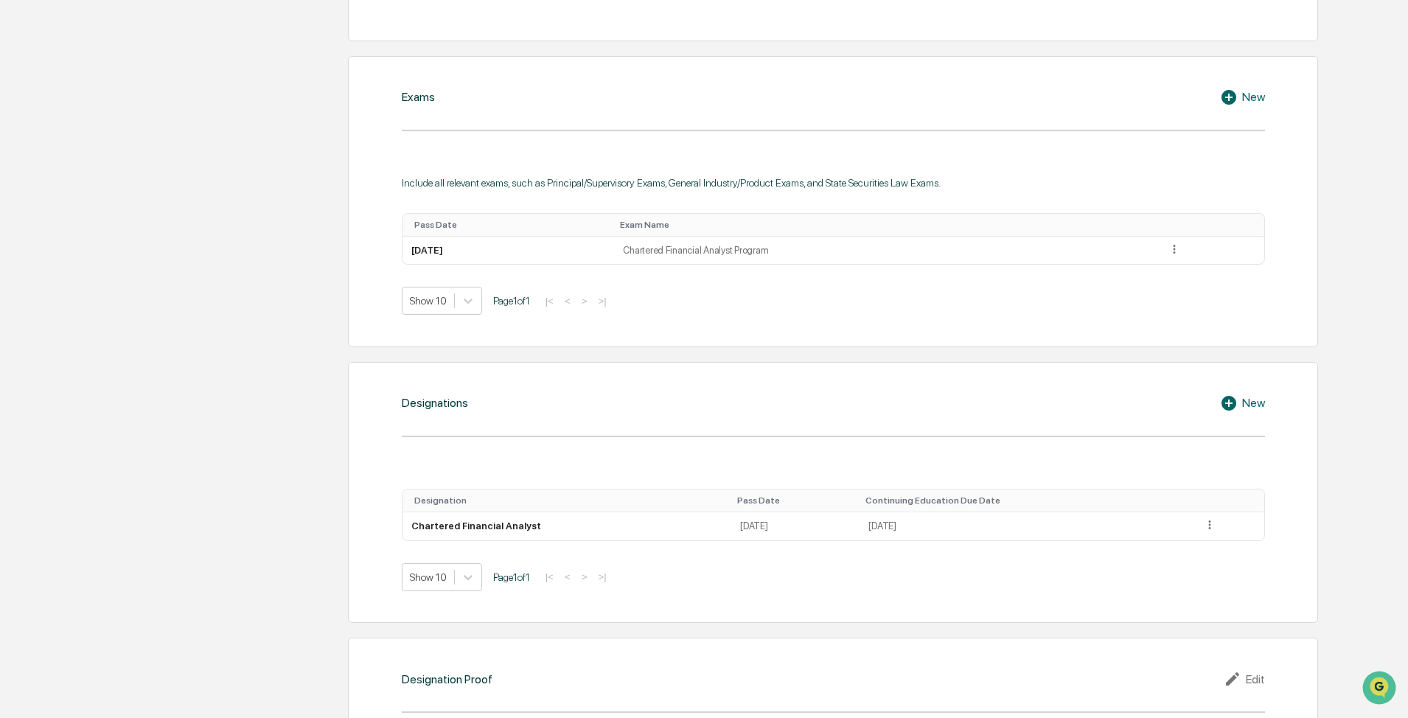
scroll to position [664, 0]
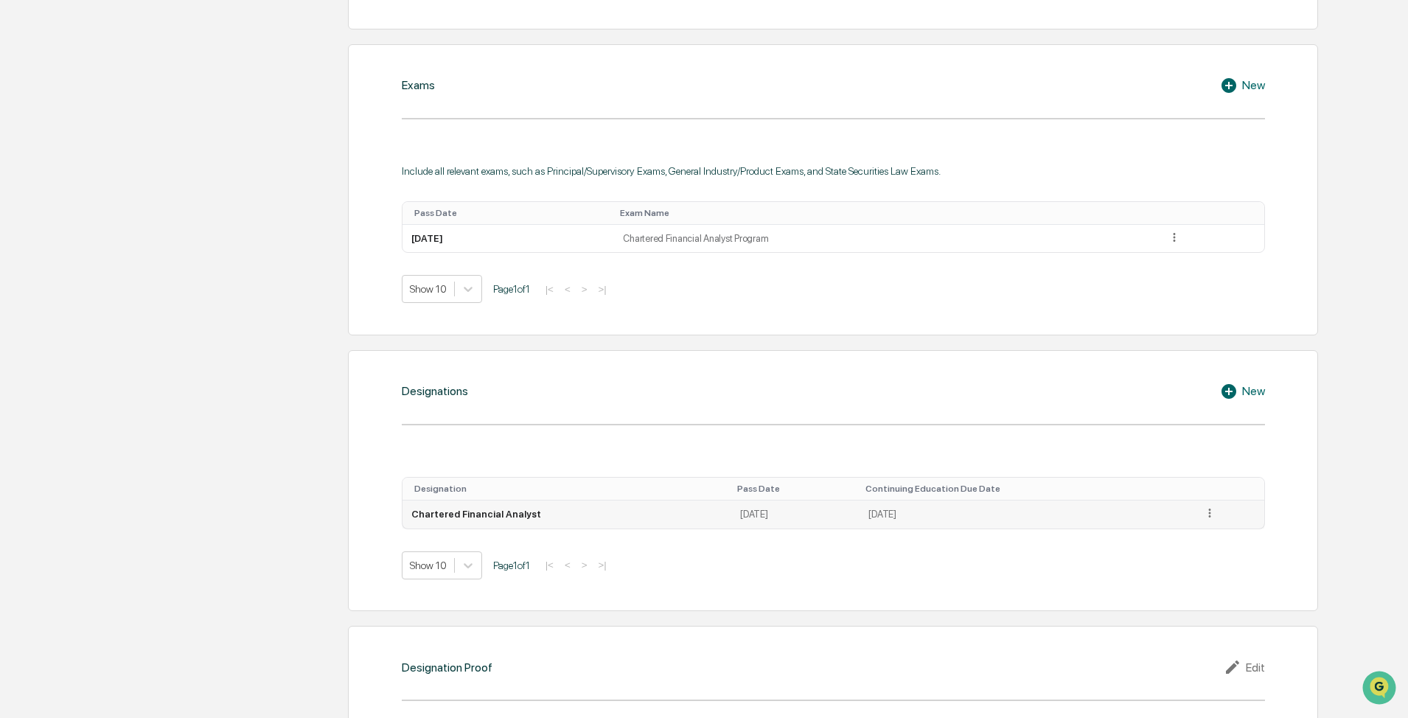
click at [745, 514] on icon at bounding box center [1210, 513] width 14 height 14
click at [745, 528] on div "Edit" at bounding box center [1192, 535] width 47 height 24
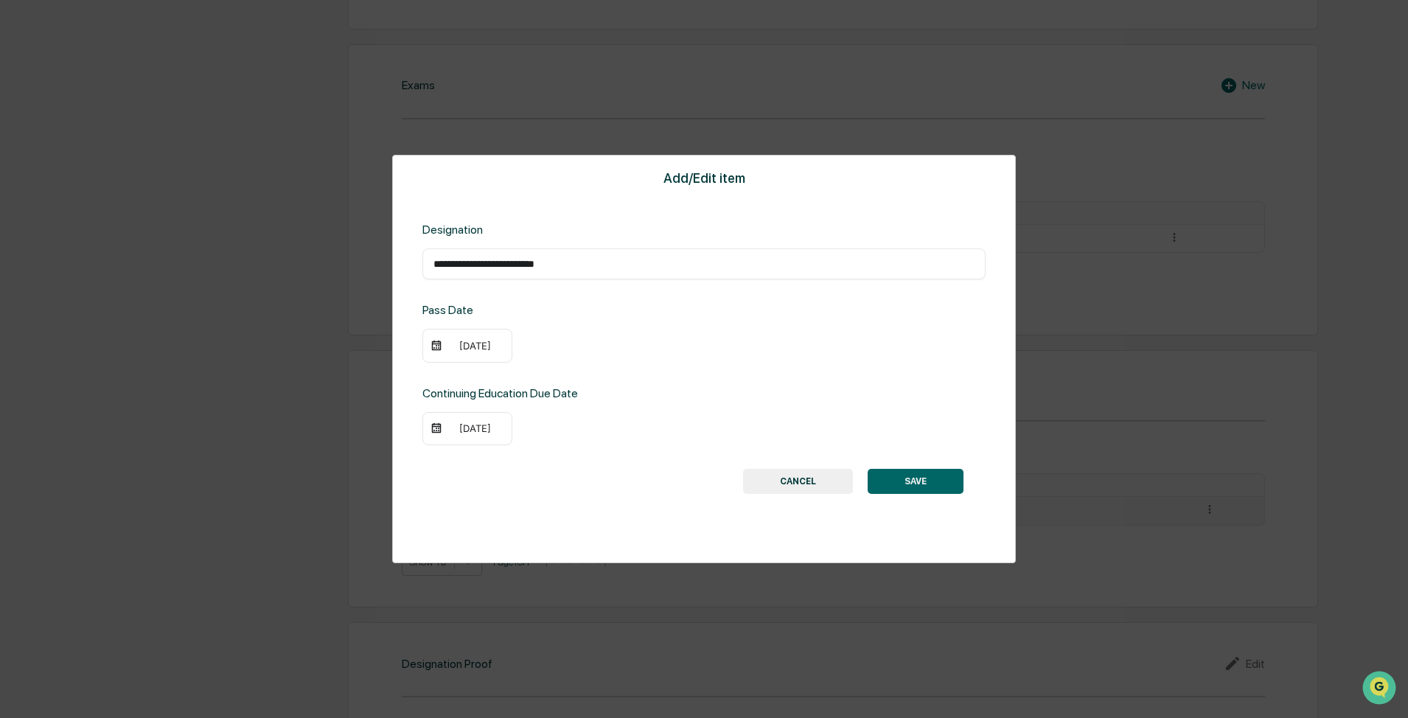
click at [478, 436] on div "[DATE]" at bounding box center [467, 429] width 90 height 34
click at [484, 429] on div "[DATE]" at bounding box center [474, 428] width 59 height 12
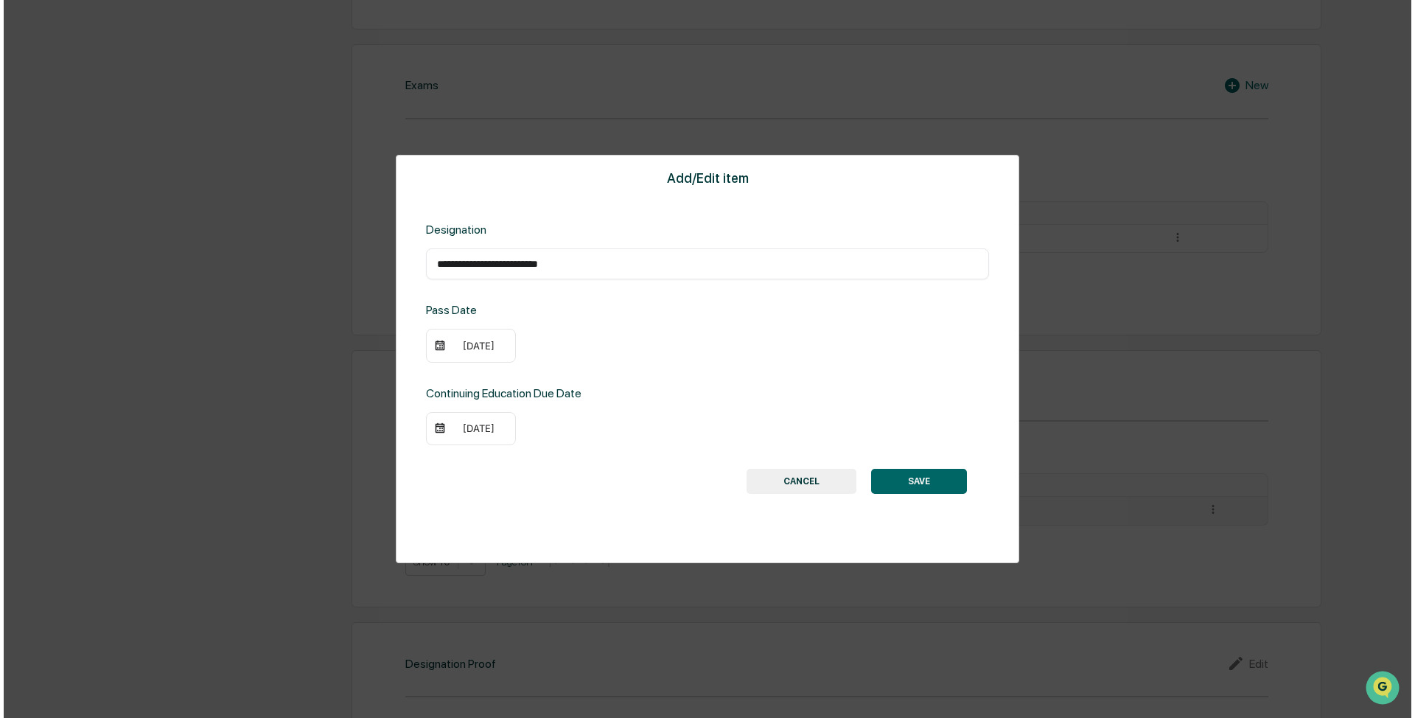
scroll to position [665, 0]
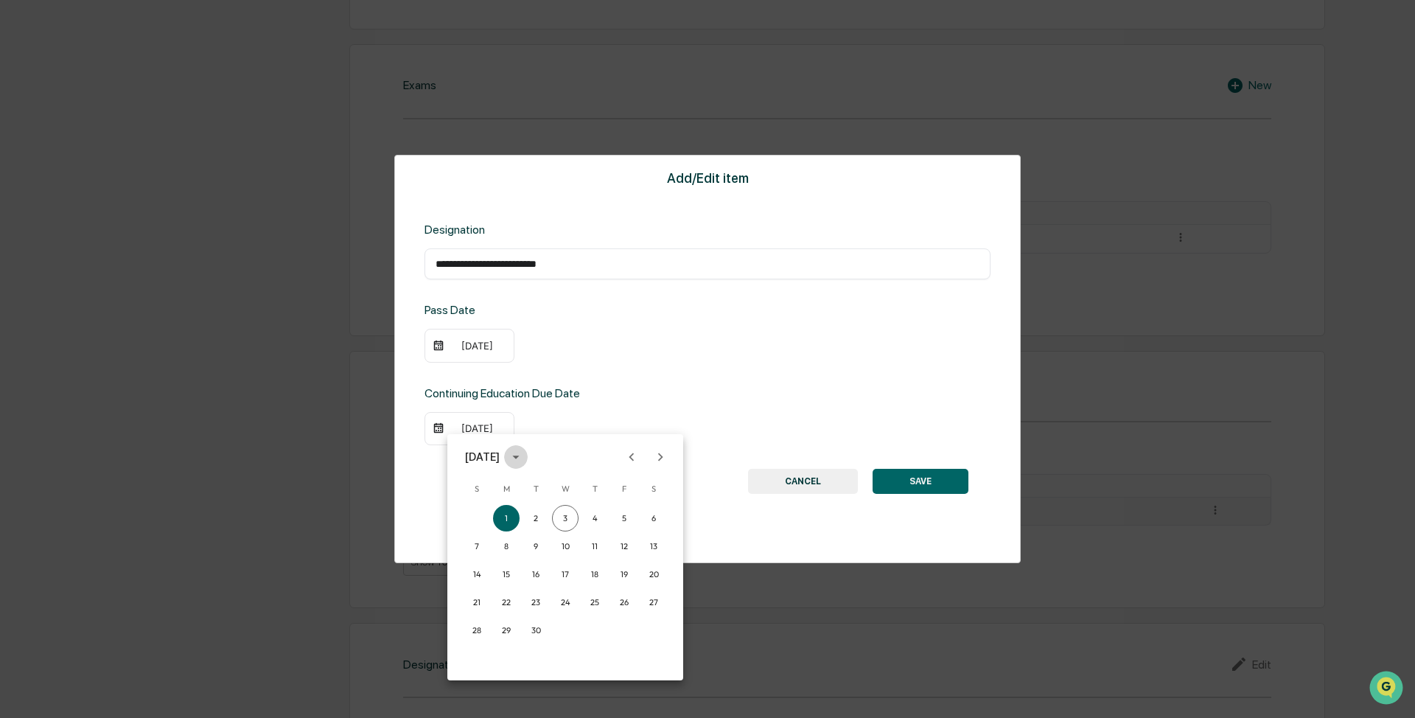
click at [528, 453] on button "calendar view is open, switch to year view" at bounding box center [516, 457] width 24 height 24
click at [636, 528] on button "2022" at bounding box center [641, 541] width 53 height 27
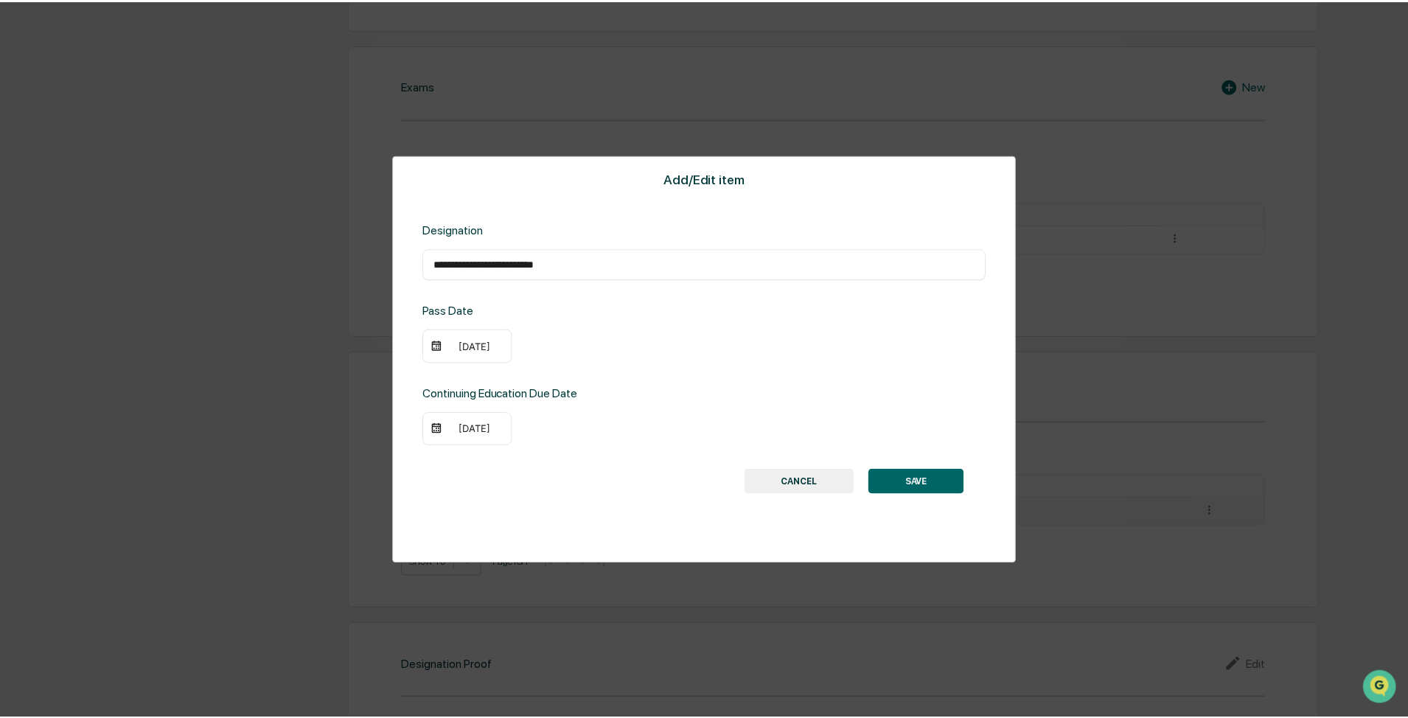
scroll to position [664, 0]
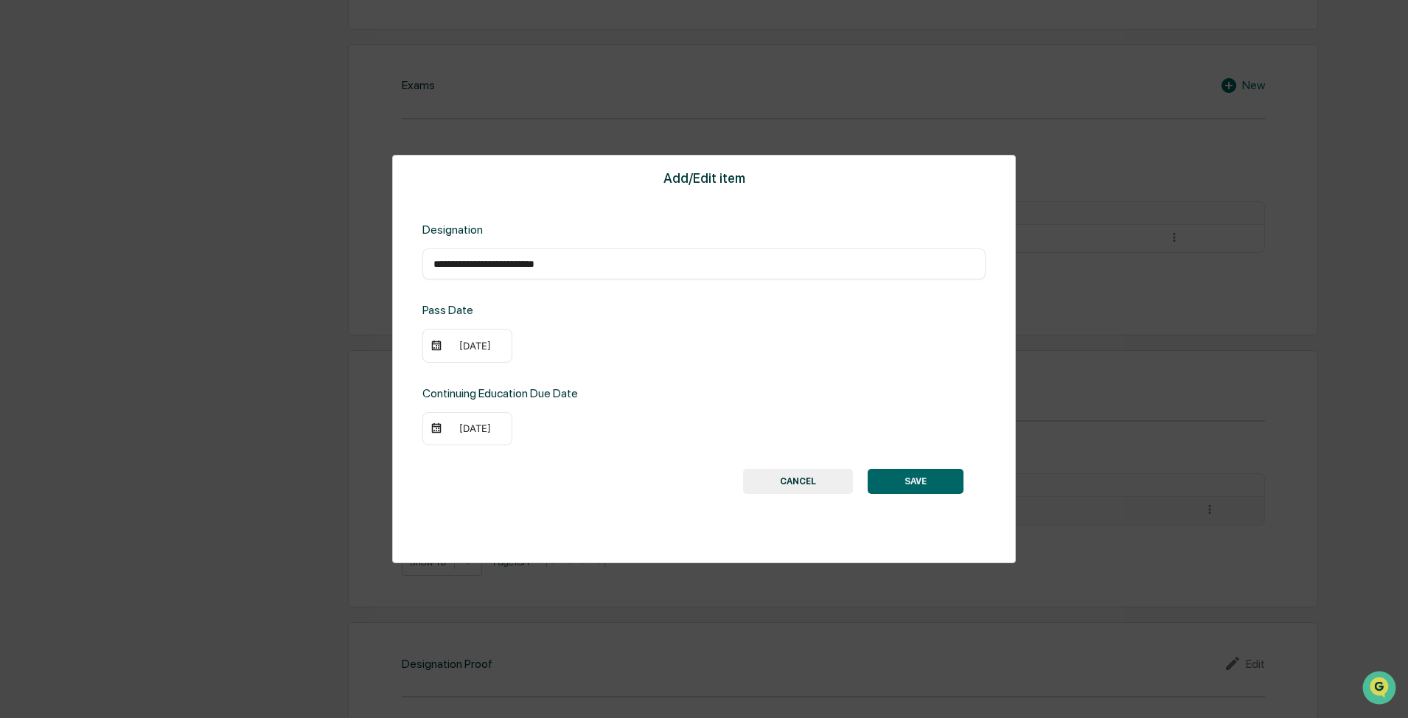
click at [745, 475] on button "SAVE" at bounding box center [915, 481] width 96 height 25
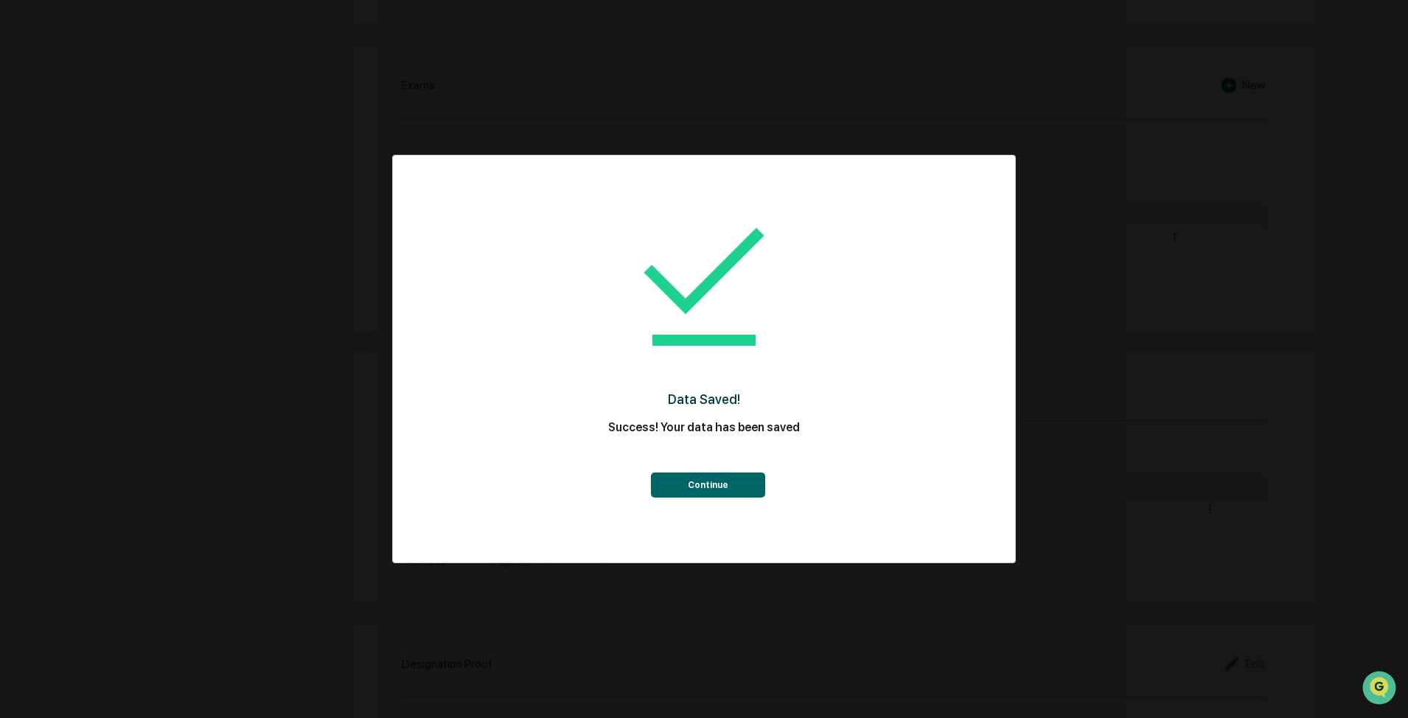
click at [724, 489] on button "Continue" at bounding box center [708, 484] width 114 height 25
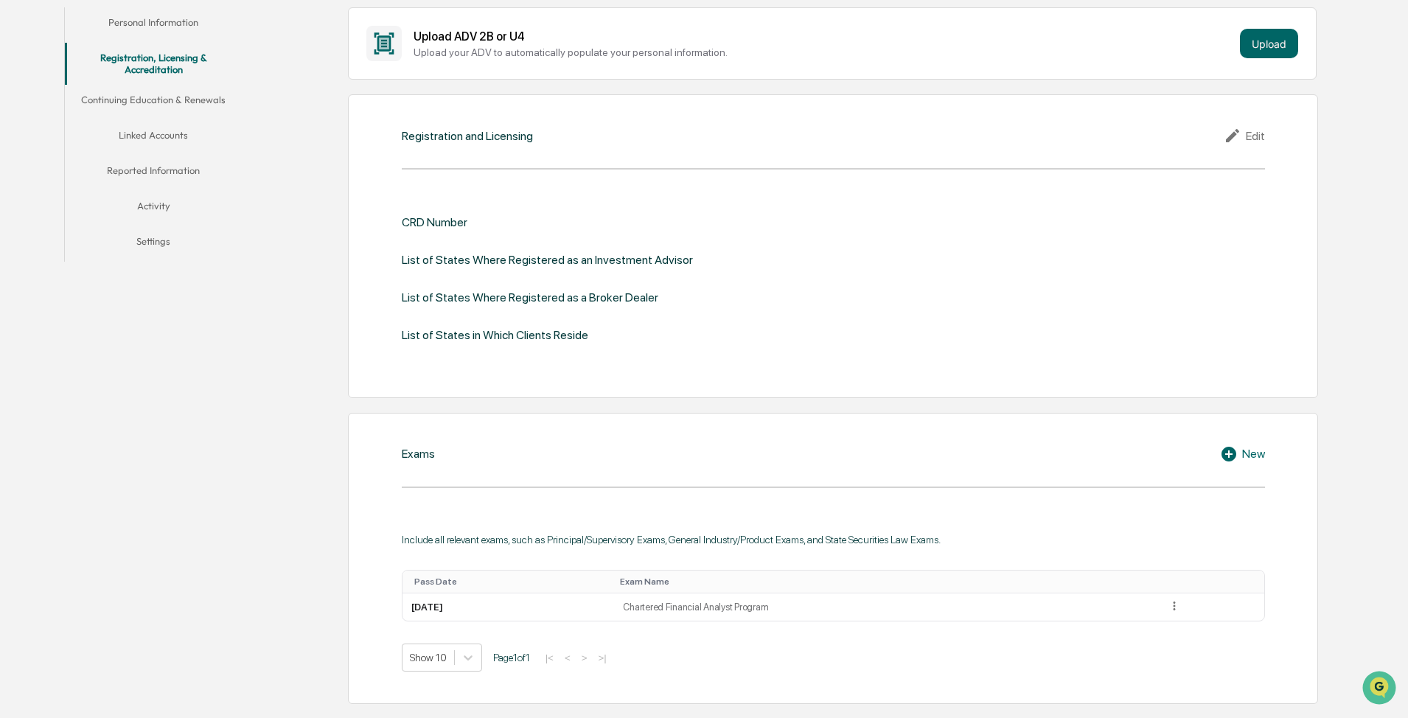
scroll to position [0, 0]
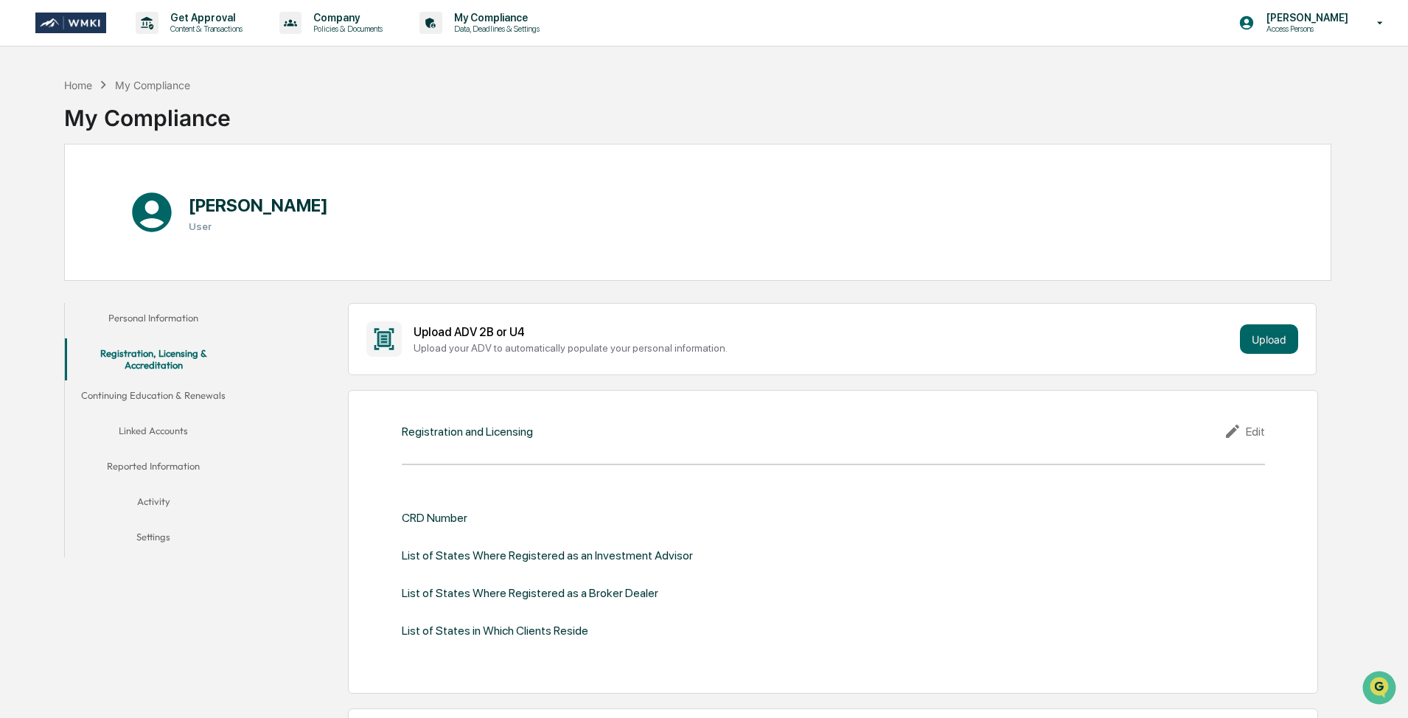
click at [160, 397] on button "Continuing Education & Renewals" at bounding box center [153, 397] width 177 height 35
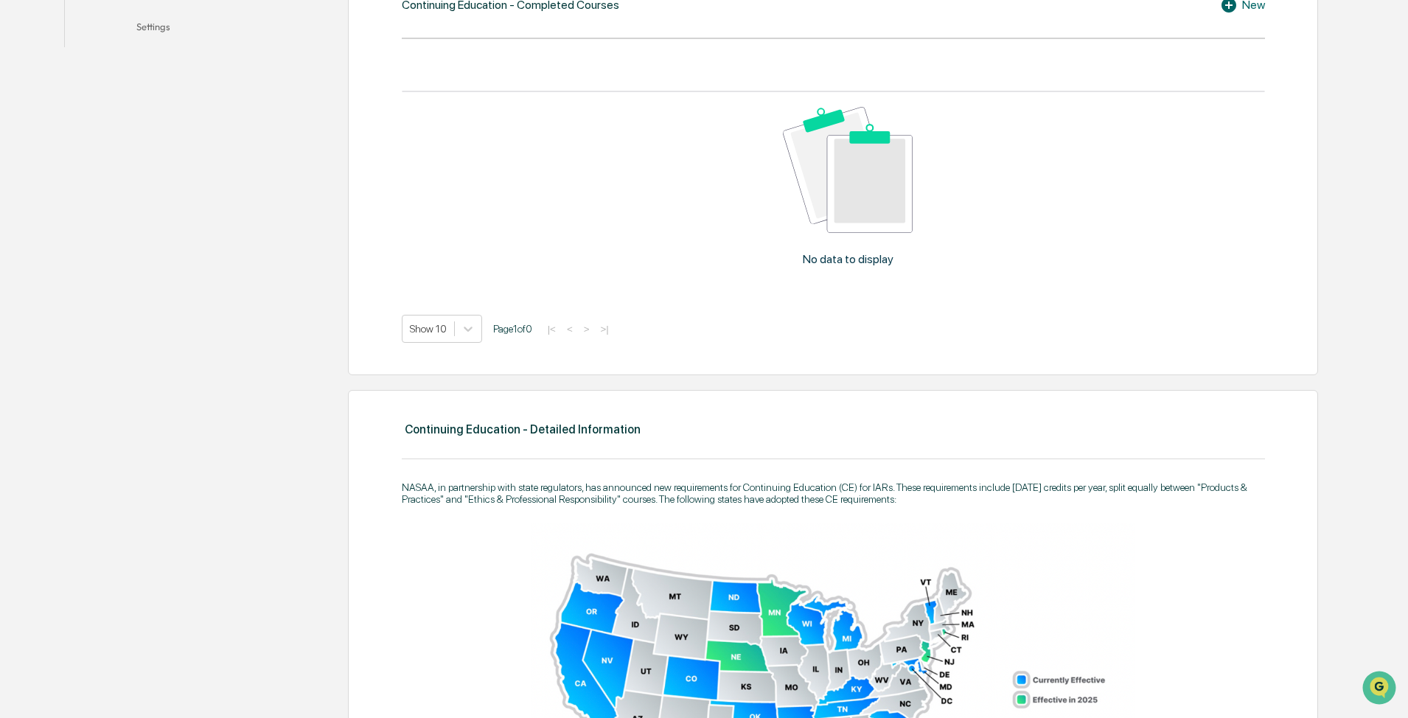
scroll to position [663, 0]
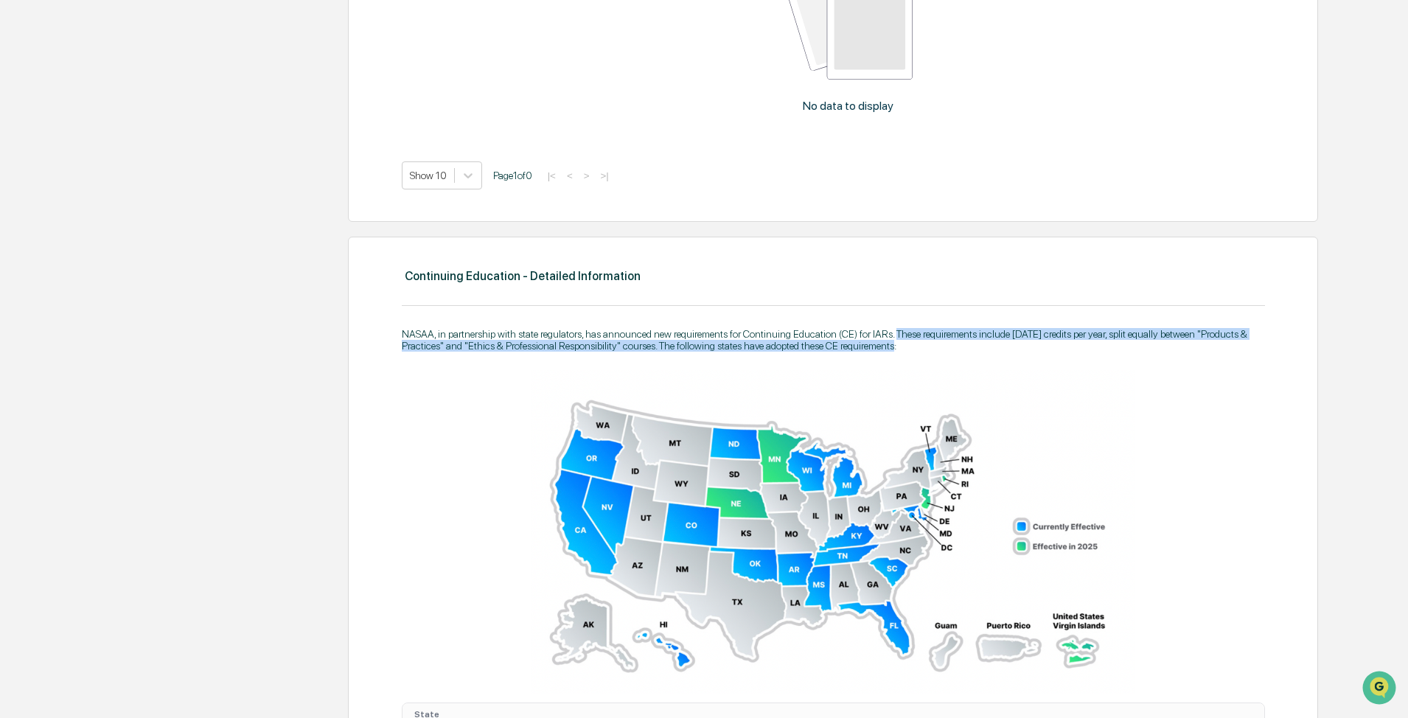
drag, startPoint x: 909, startPoint y: 342, endPoint x: 895, endPoint y: 332, distance: 17.6
click at [745, 332] on div "NASAA, in partnership with state regulators, has announced new requirements for…" at bounding box center [833, 340] width 863 height 24
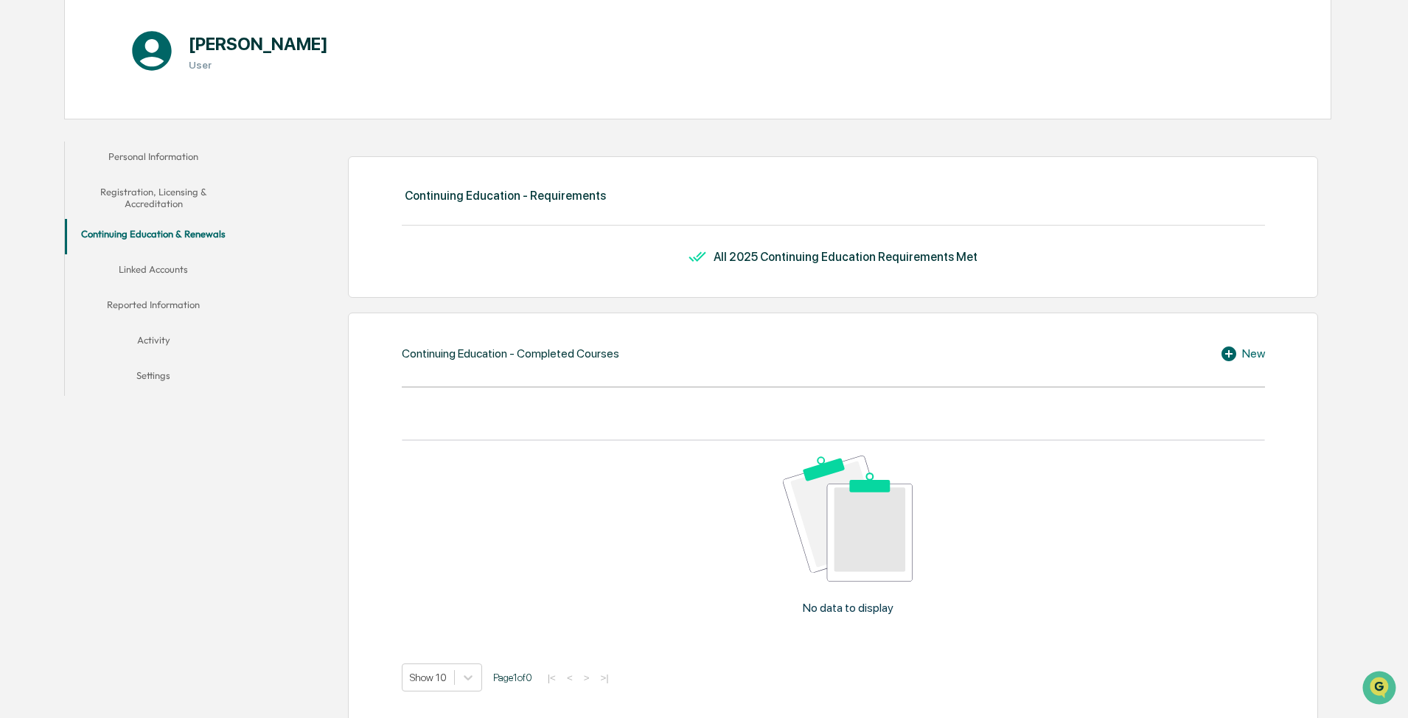
scroll to position [47, 0]
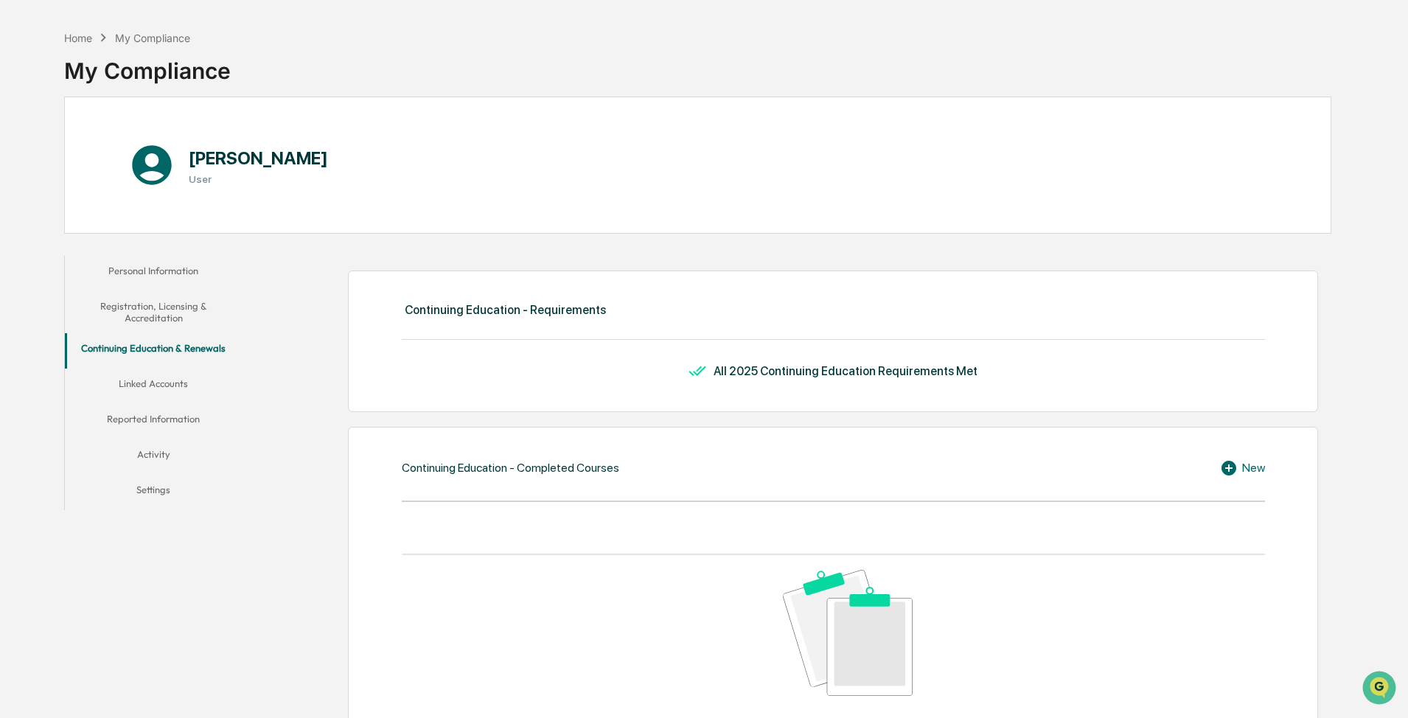
click at [162, 384] on button "Linked Accounts" at bounding box center [153, 386] width 177 height 35
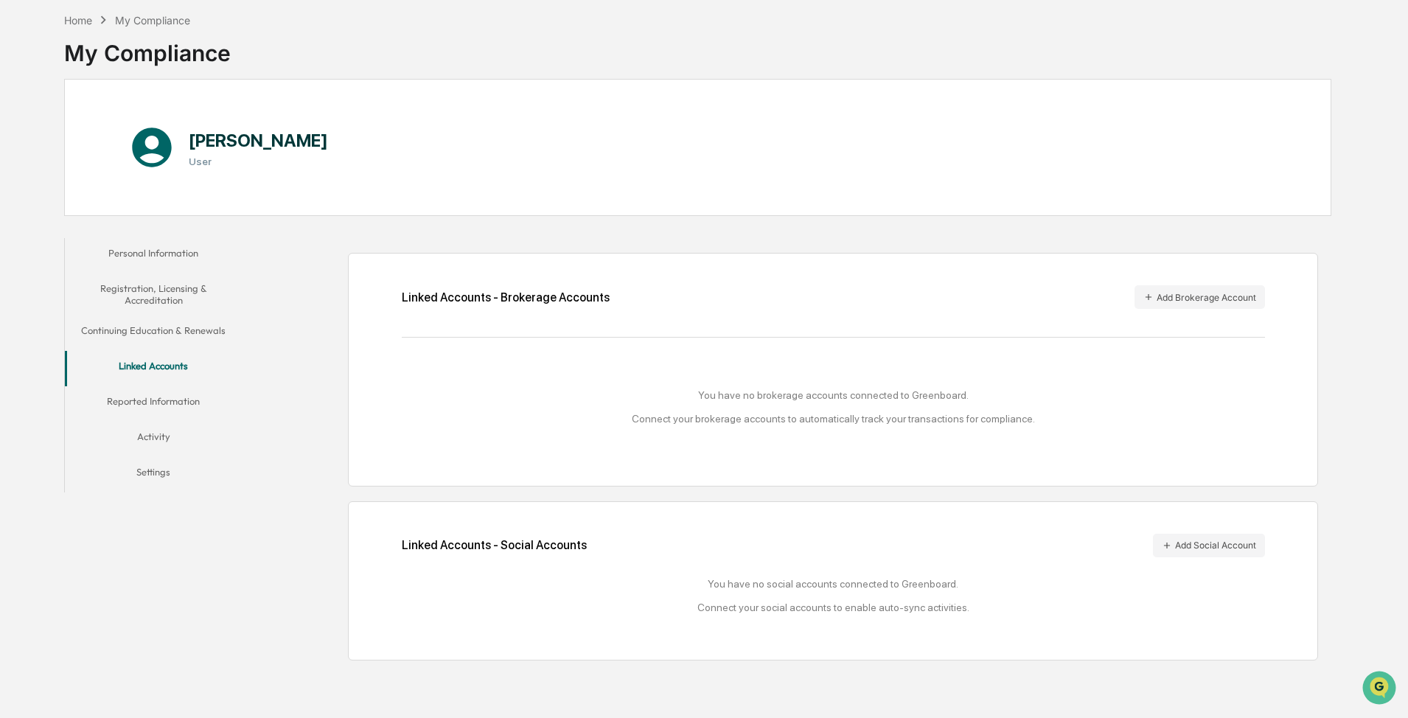
scroll to position [70, 0]
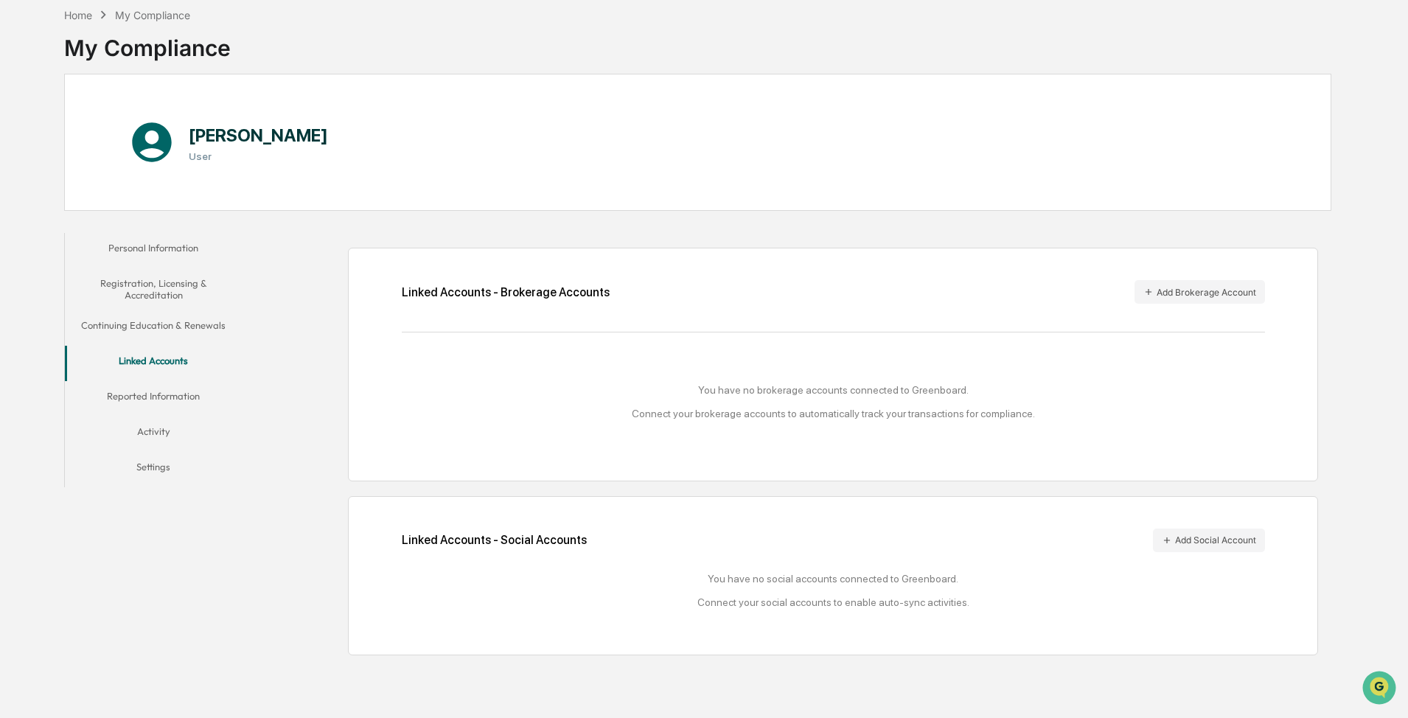
click at [137, 399] on button "Reported Information" at bounding box center [153, 398] width 177 height 35
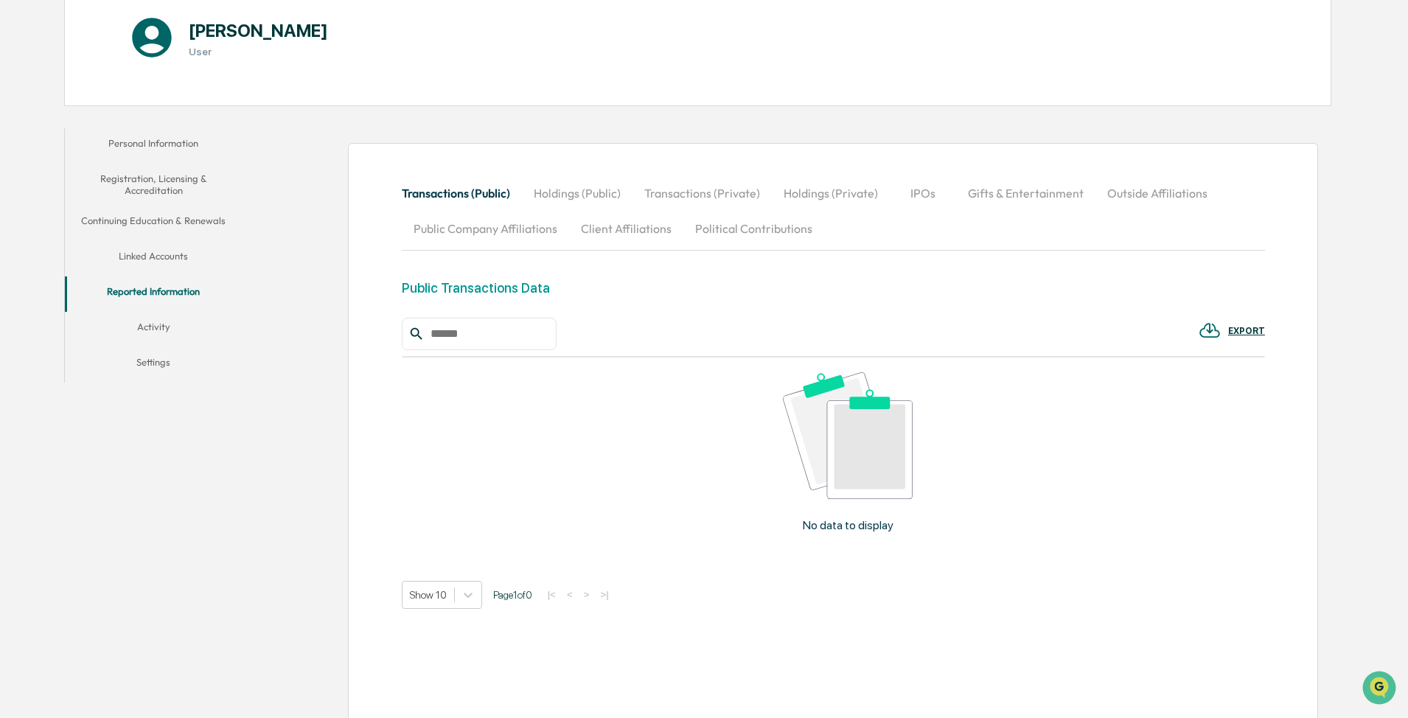
scroll to position [191, 0]
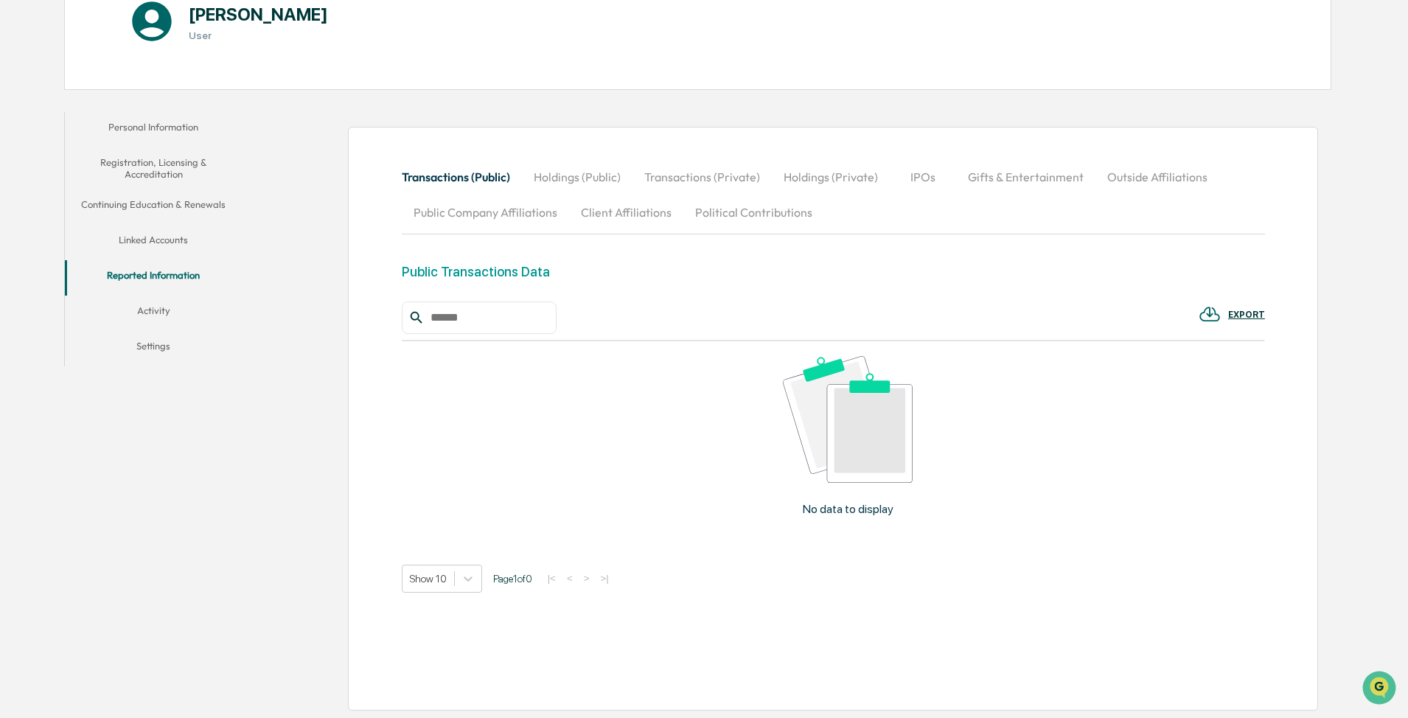
click at [164, 308] on button "Activity" at bounding box center [153, 313] width 177 height 35
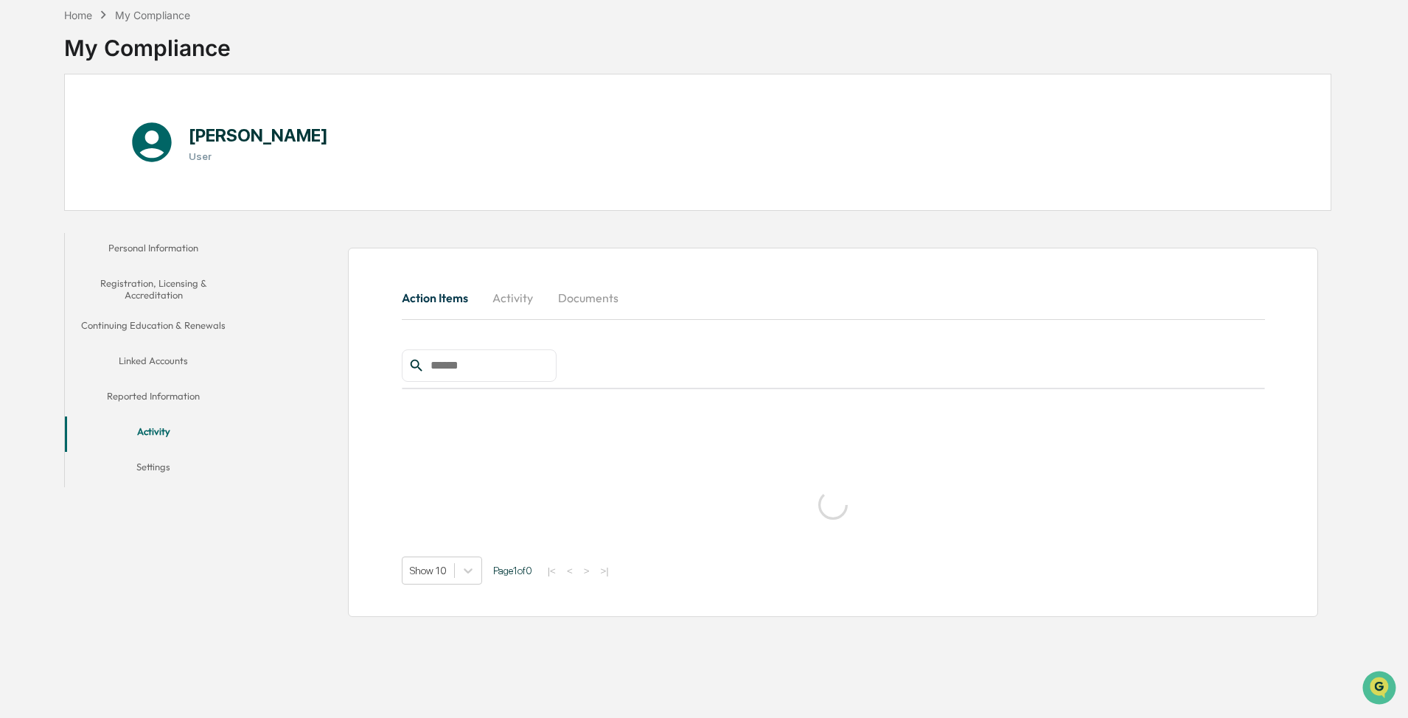
scroll to position [70, 0]
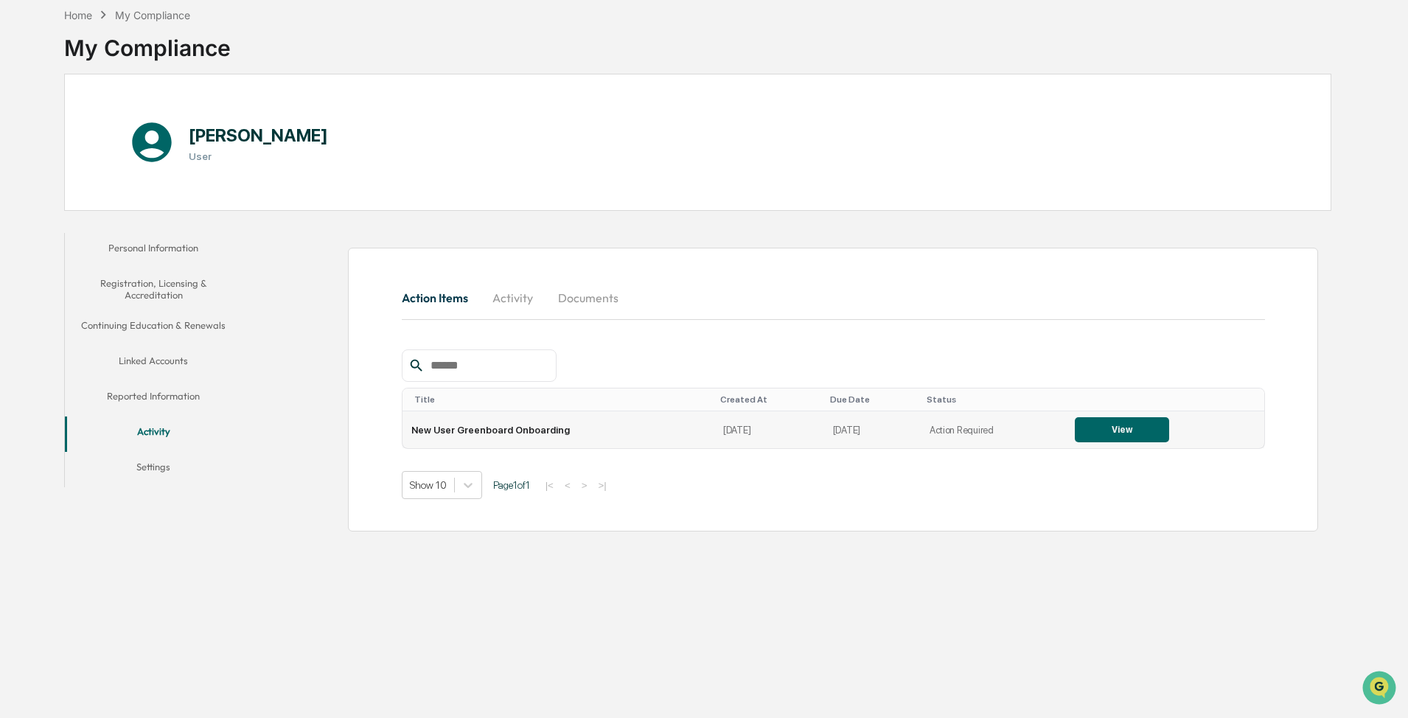
click at [745, 425] on button "View" at bounding box center [1122, 429] width 94 height 25
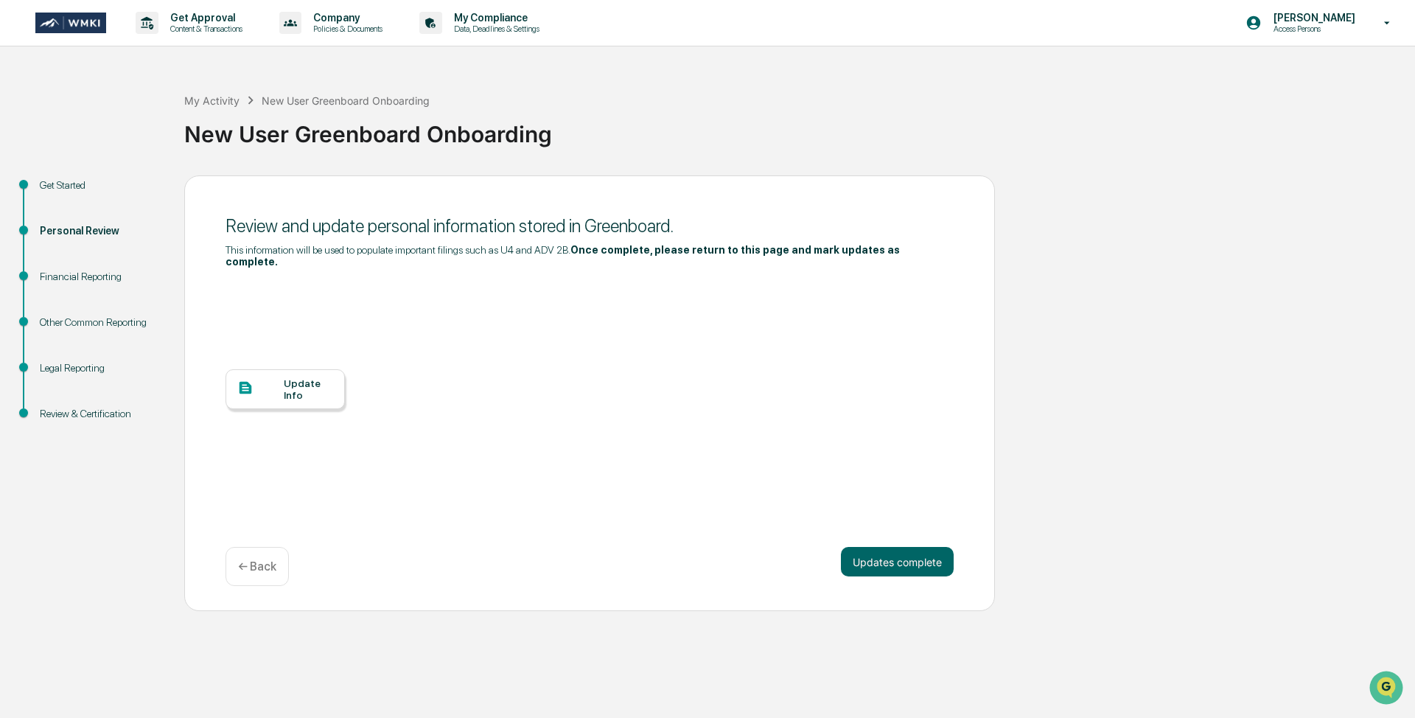
click at [71, 186] on div "Get Started" at bounding box center [100, 185] width 121 height 15
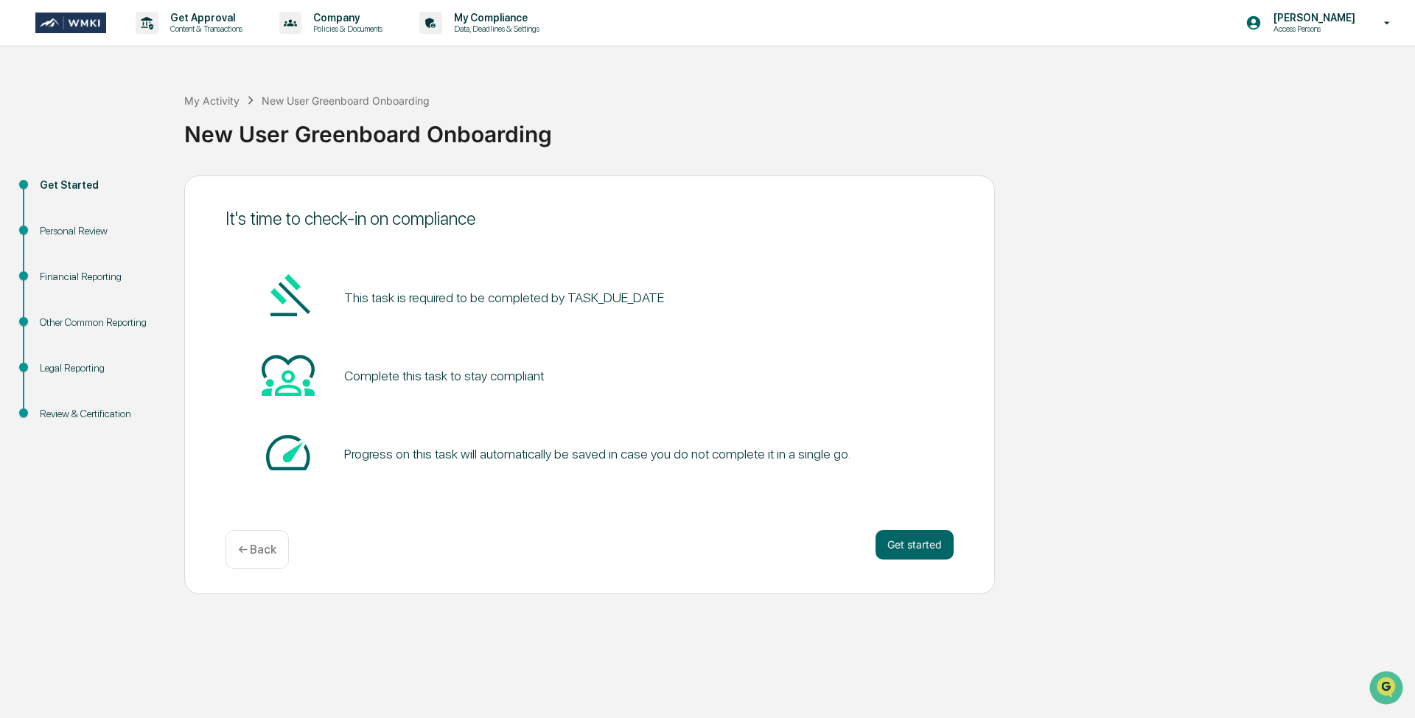
click at [80, 224] on div "Personal Review" at bounding box center [100, 230] width 121 height 15
click at [80, 231] on div "Personal Review" at bounding box center [100, 230] width 121 height 15
click at [94, 231] on div "Personal Review" at bounding box center [100, 230] width 121 height 15
click at [745, 528] on button "Get started" at bounding box center [915, 544] width 78 height 29
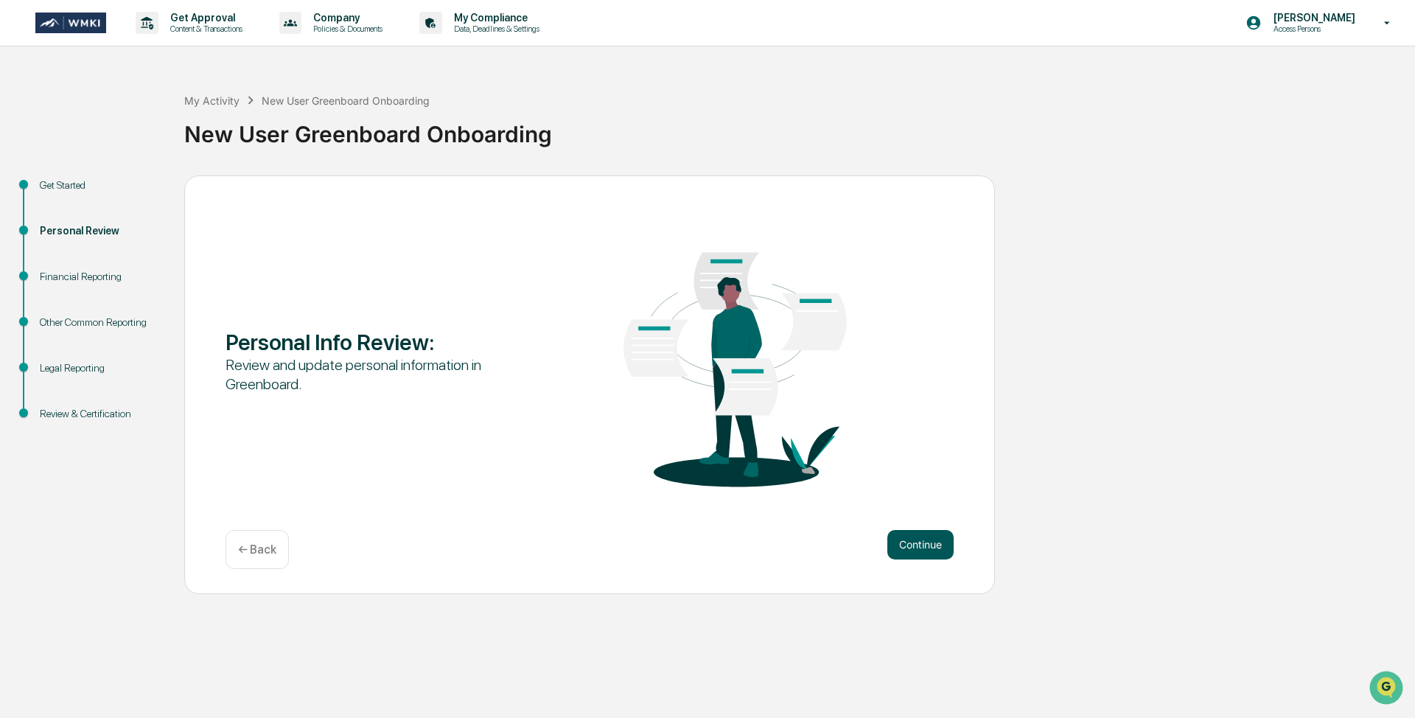
click at [745, 528] on button "Continue" at bounding box center [920, 544] width 66 height 29
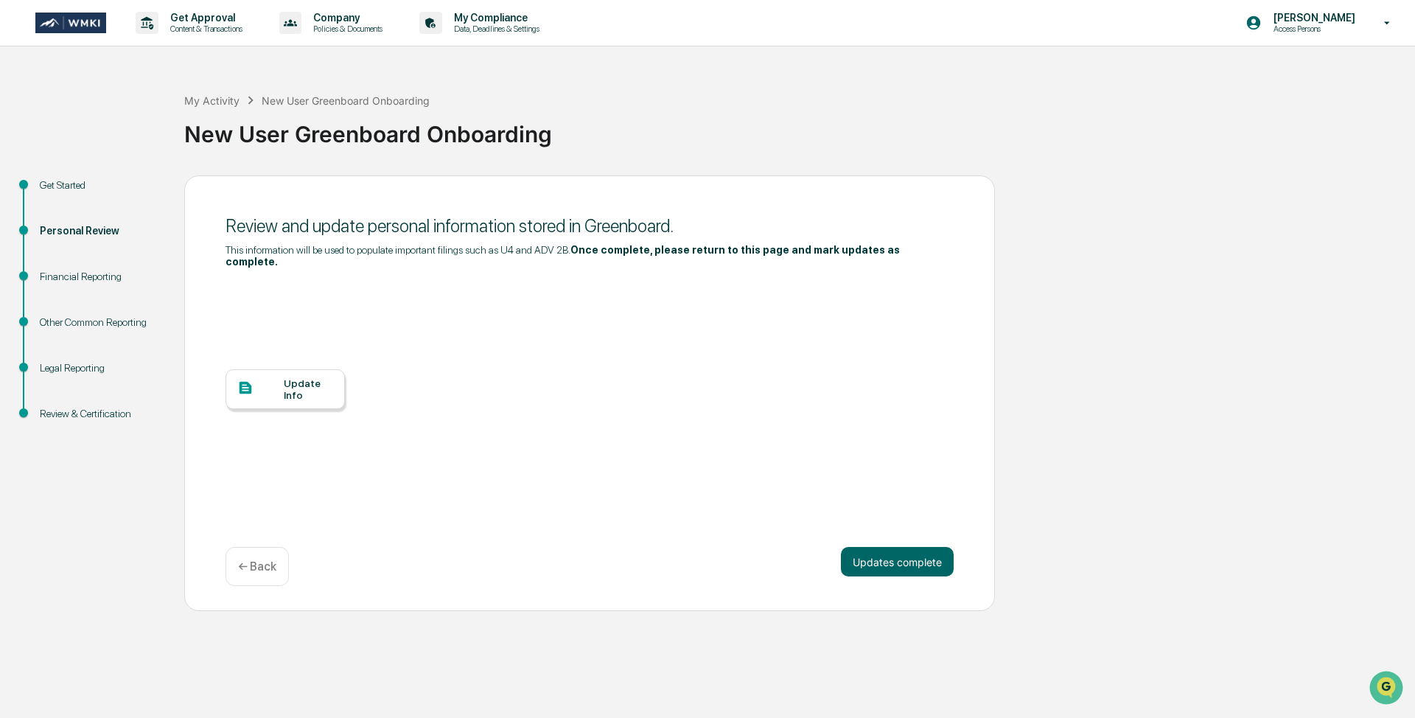
click at [297, 388] on div "Update Info" at bounding box center [308, 389] width 49 height 24
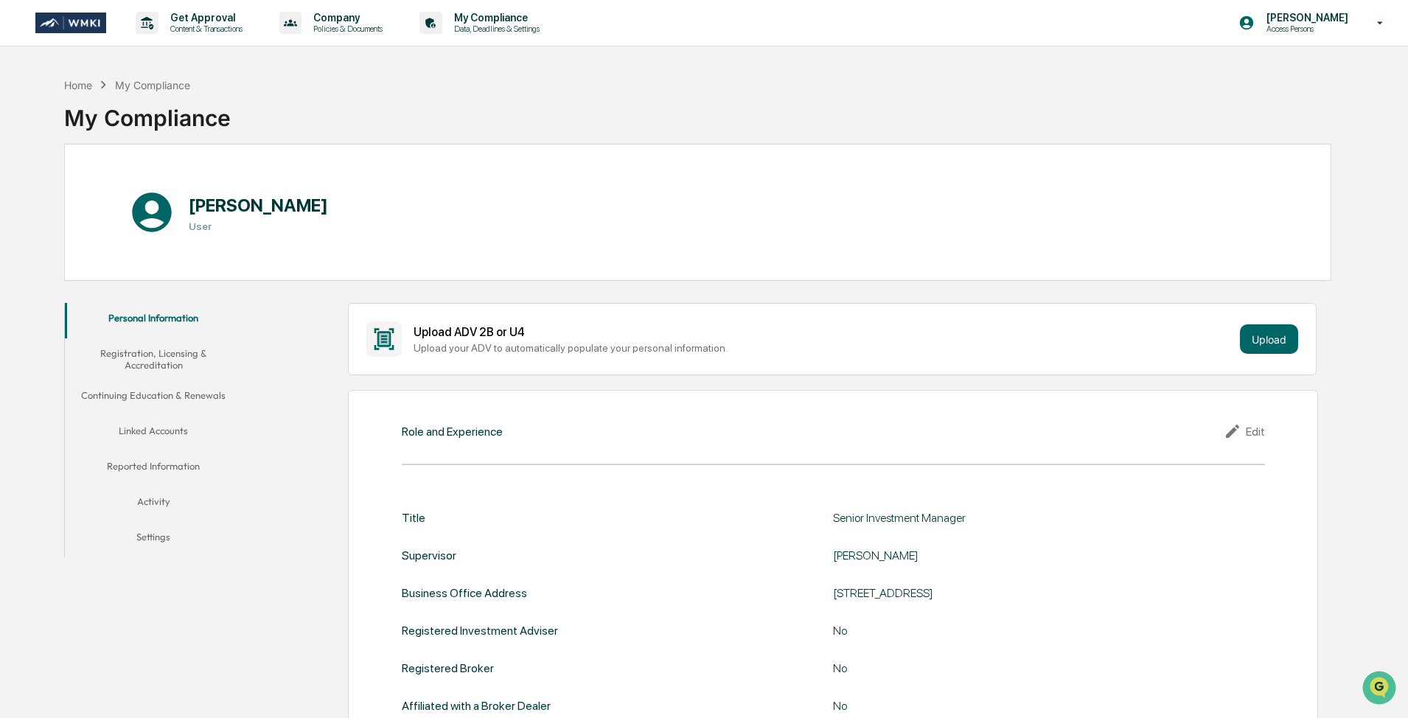
click at [170, 346] on button "Registration, Licensing & Accreditation" at bounding box center [153, 359] width 177 height 42
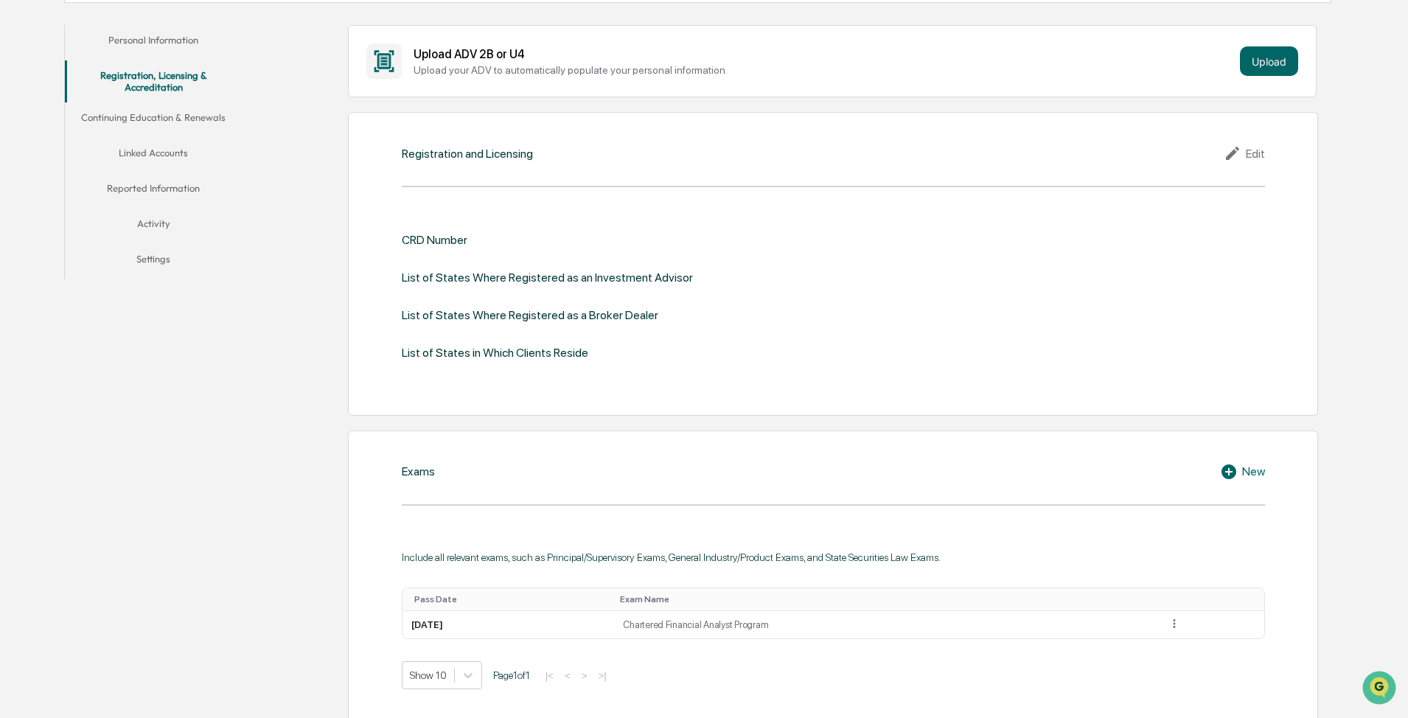
scroll to position [74, 0]
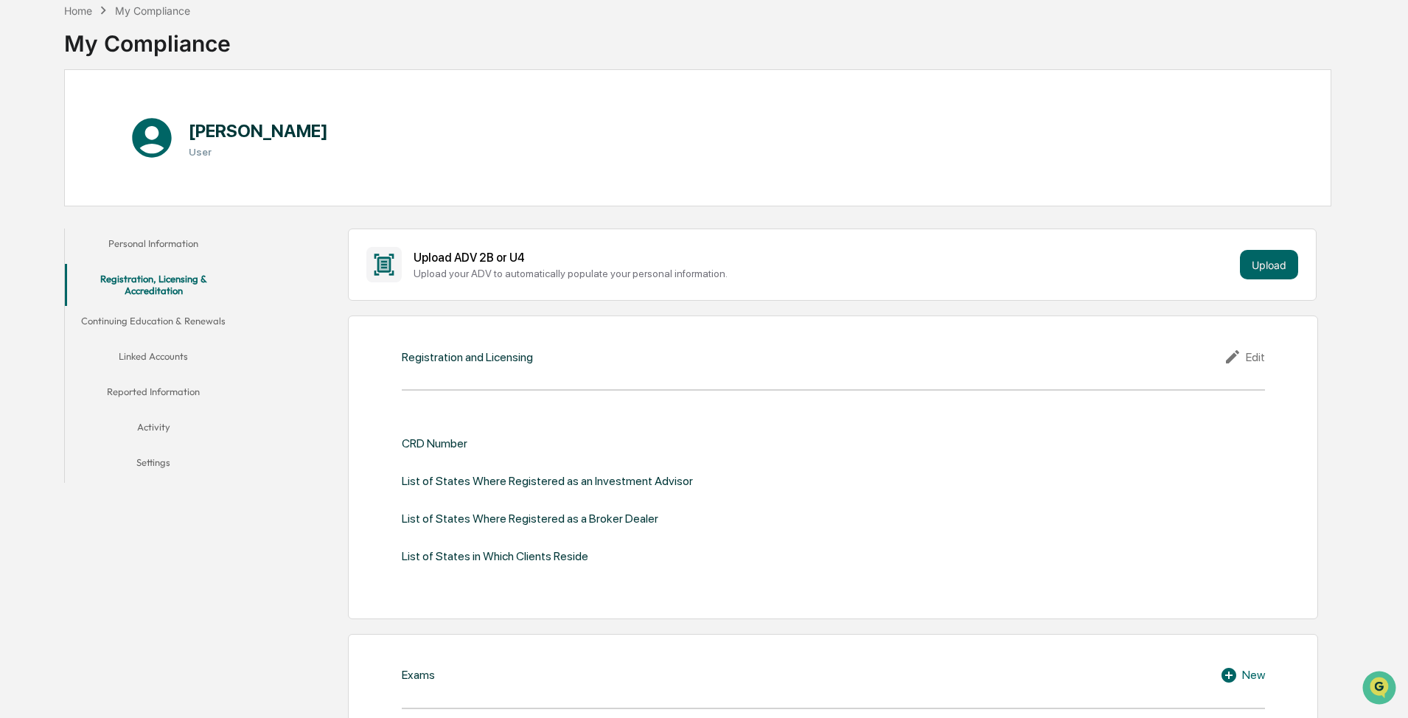
click at [198, 315] on button "Continuing Education & Renewals" at bounding box center [153, 323] width 177 height 35
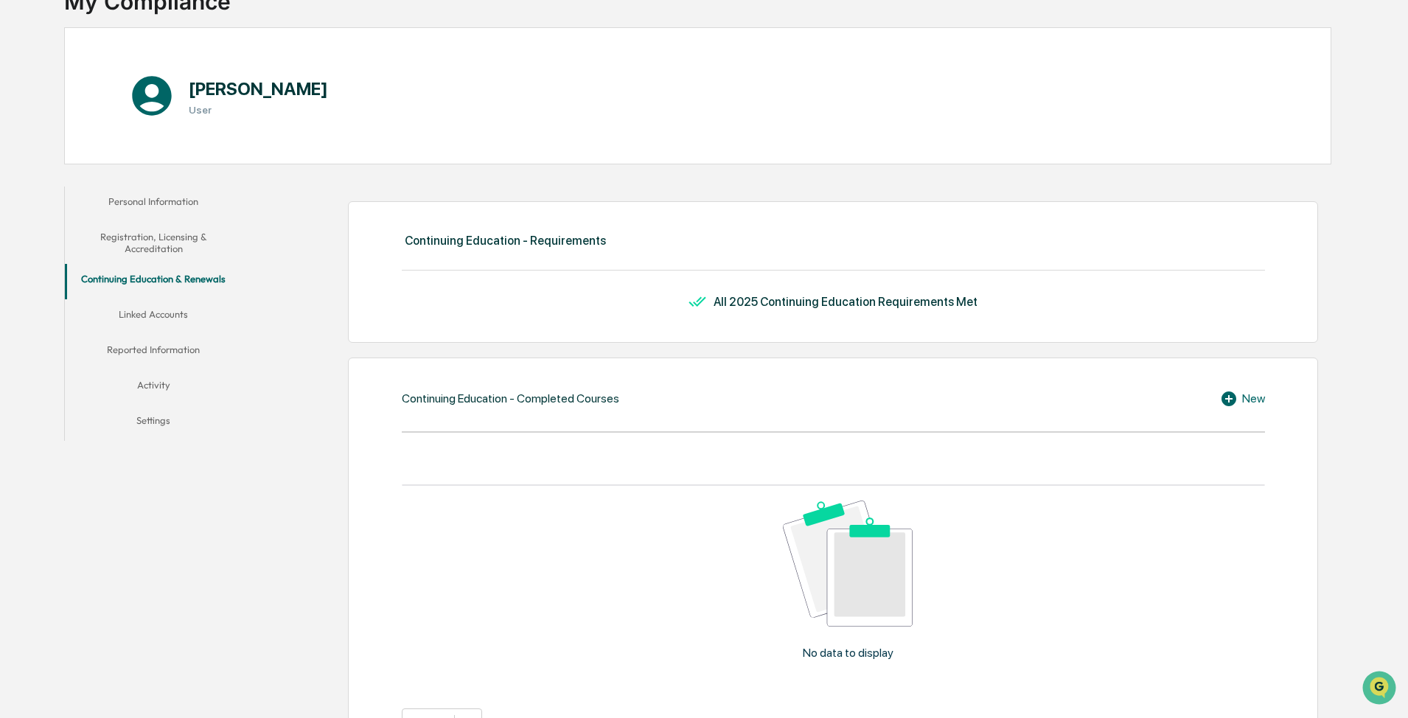
scroll to position [47, 0]
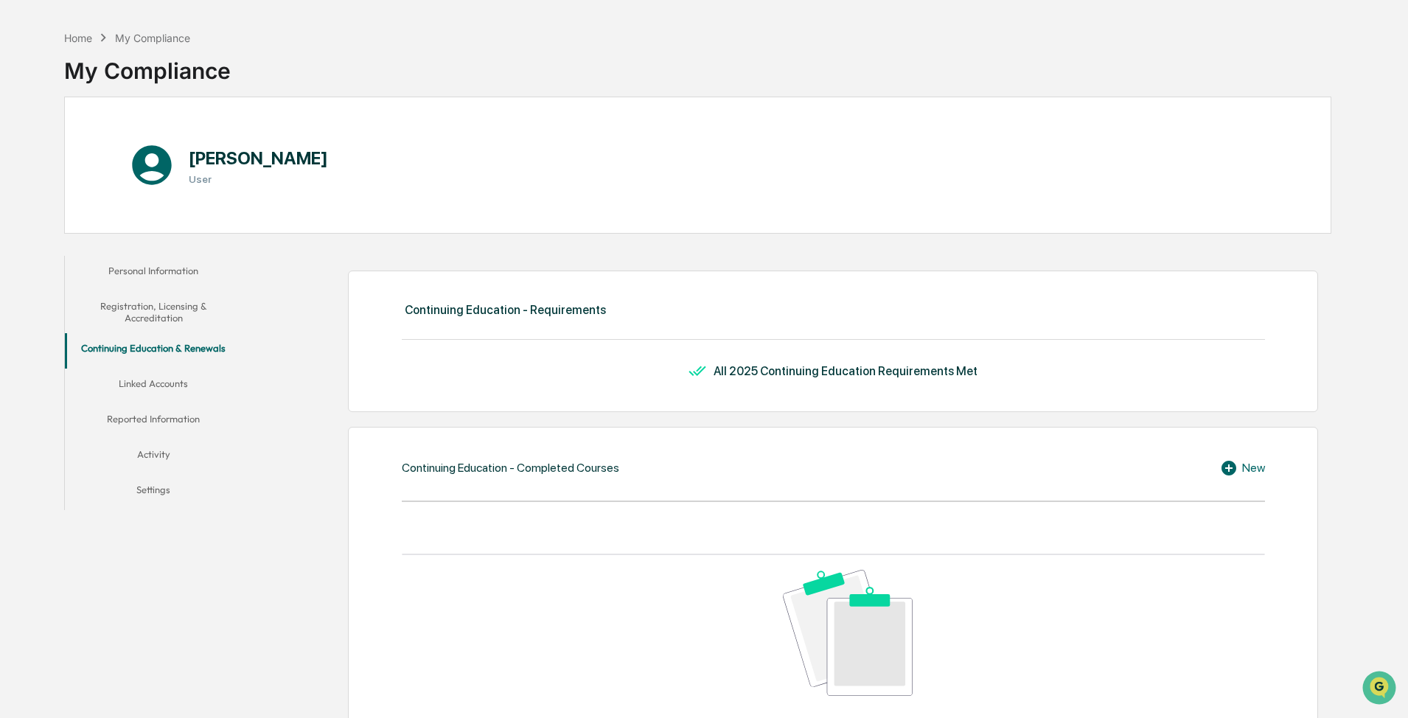
click at [161, 391] on button "Linked Accounts" at bounding box center [153, 386] width 177 height 35
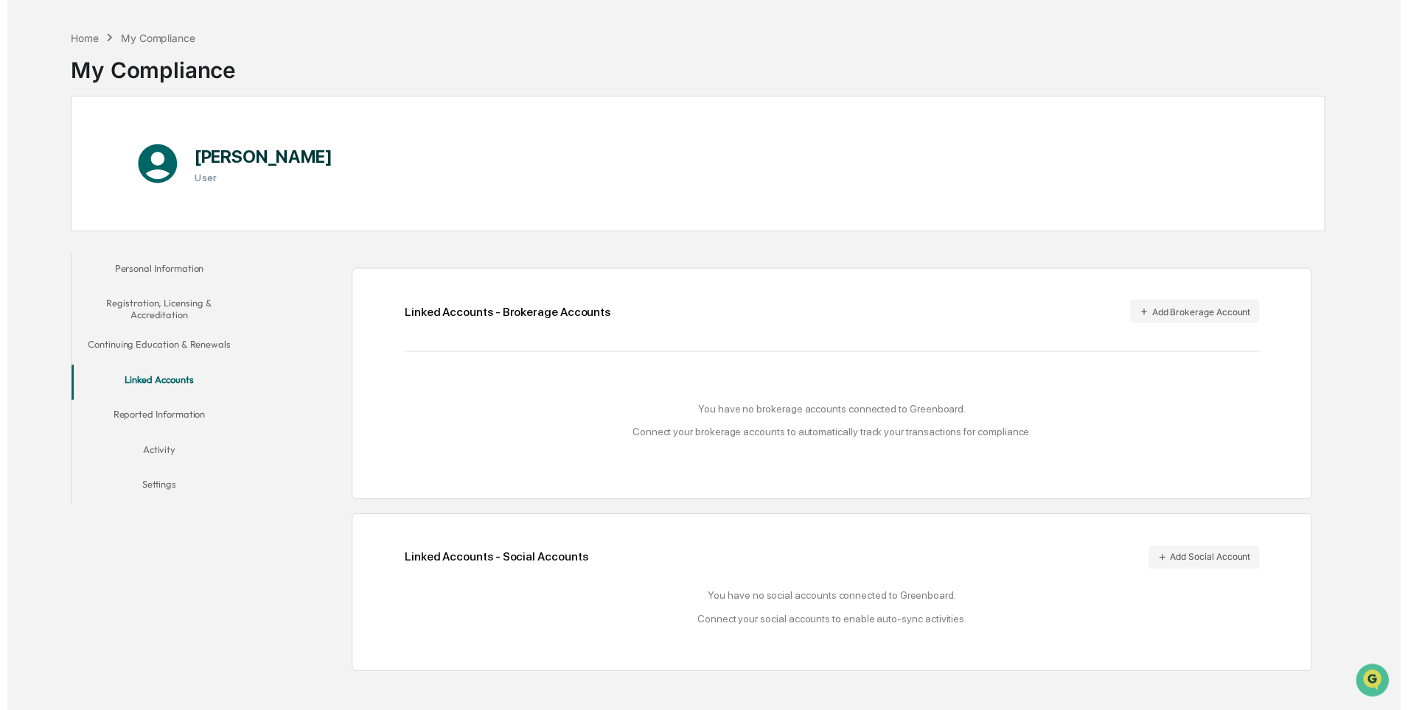
scroll to position [70, 0]
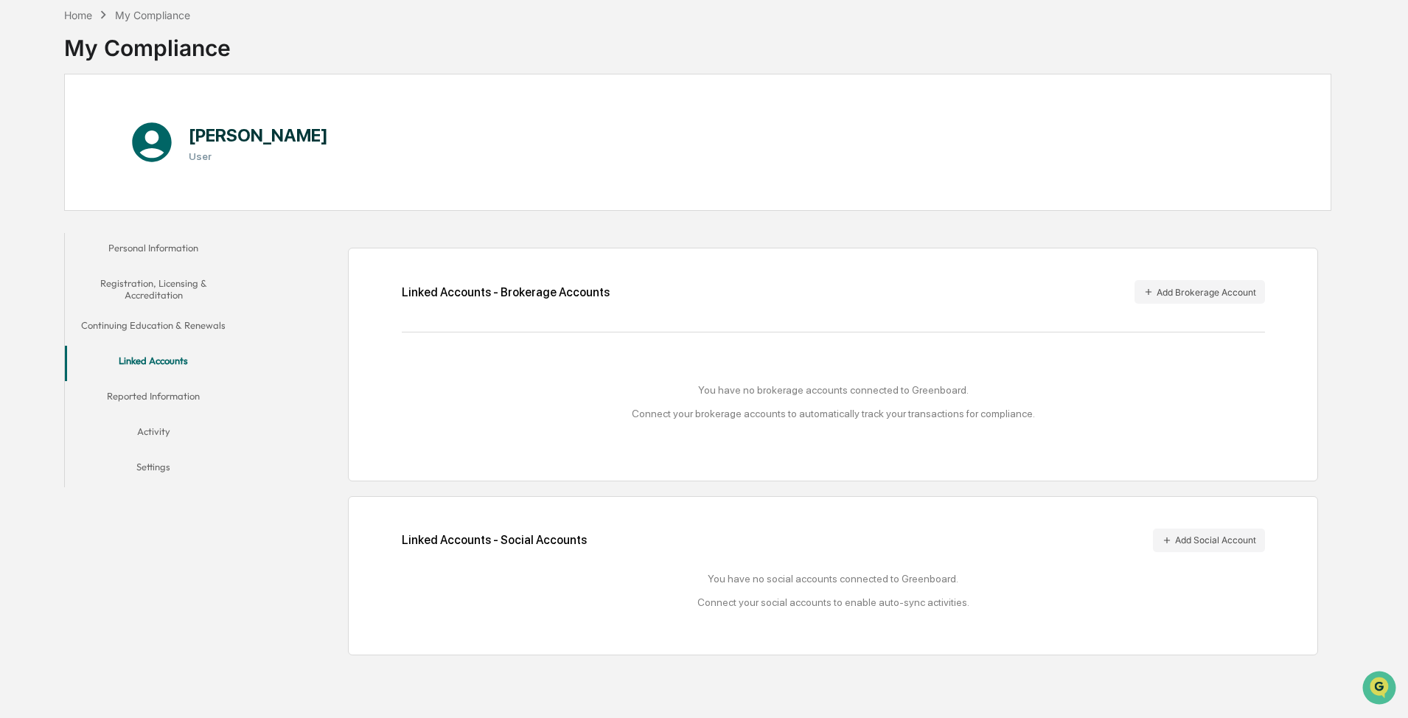
click at [172, 391] on button "Reported Information" at bounding box center [153, 398] width 177 height 35
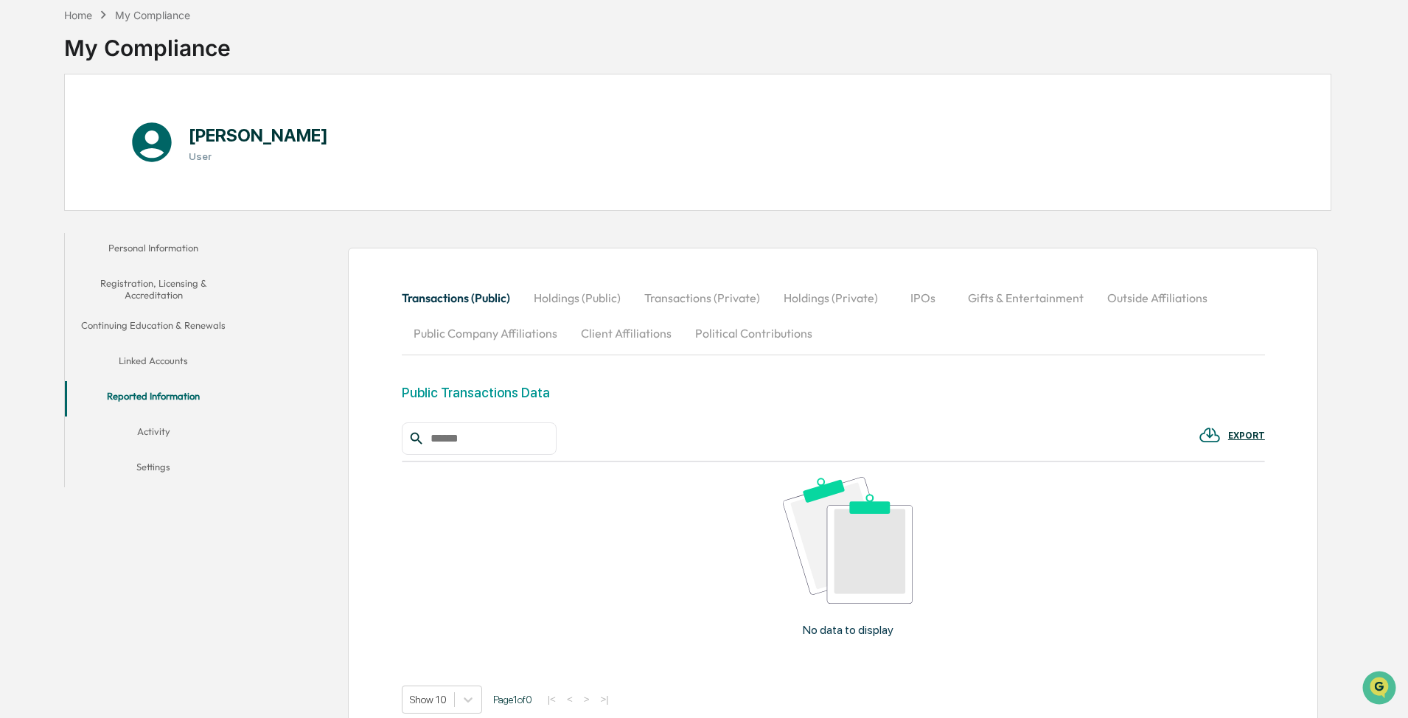
click at [168, 434] on button "Activity" at bounding box center [153, 433] width 177 height 35
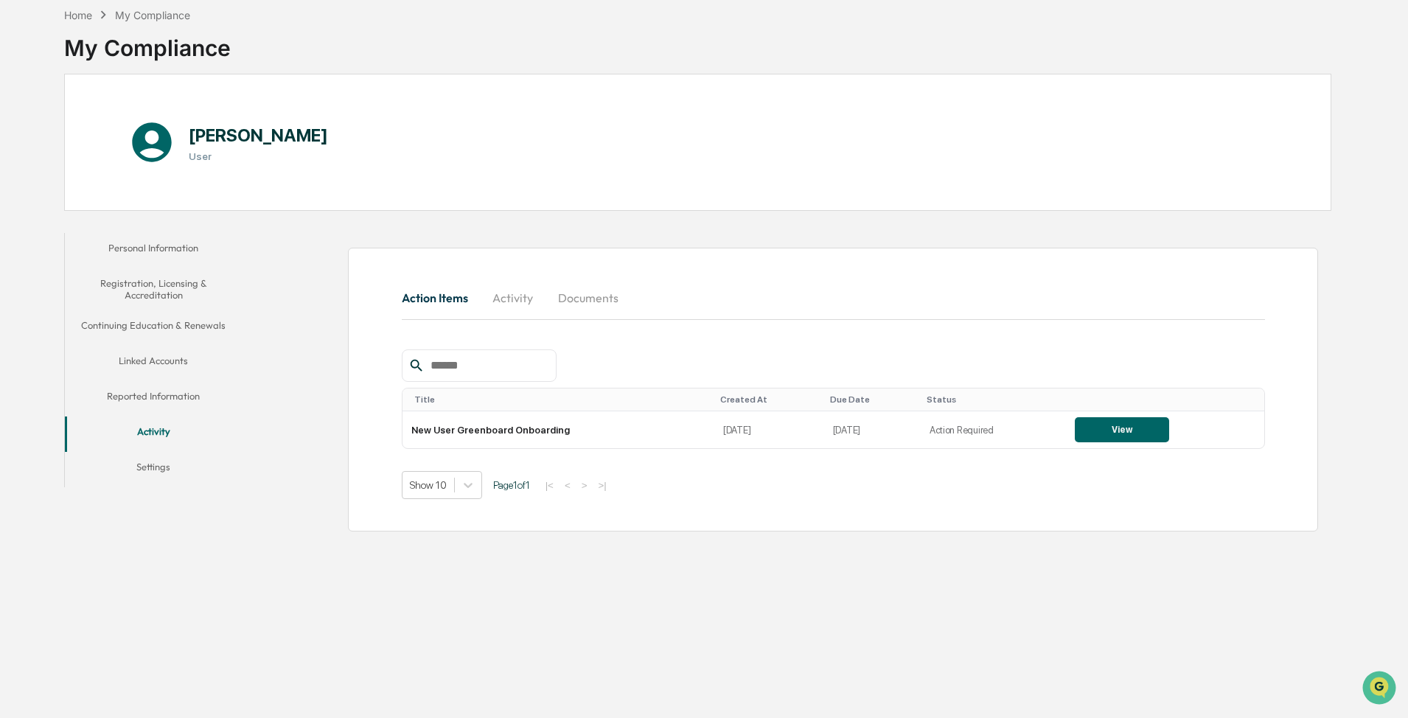
click at [150, 475] on button "Settings" at bounding box center [153, 469] width 177 height 35
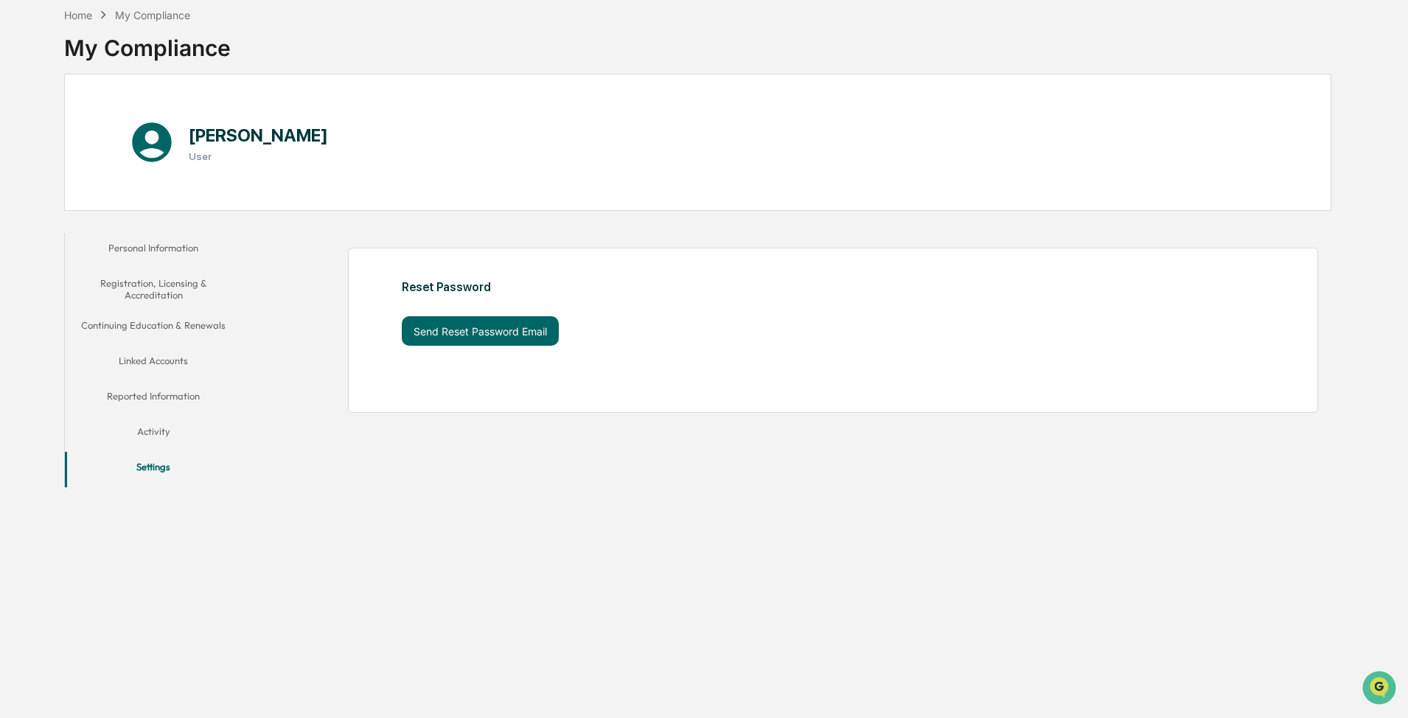
click at [168, 430] on button "Activity" at bounding box center [153, 433] width 177 height 35
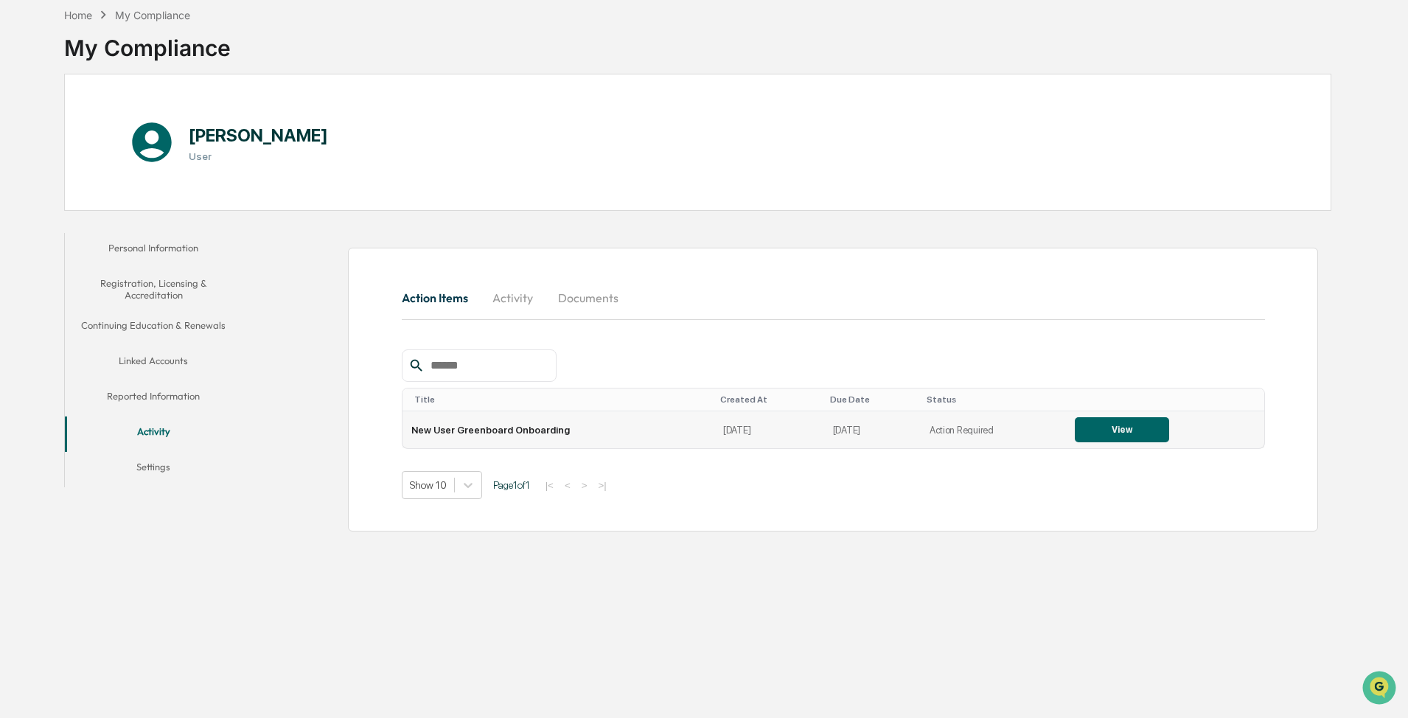
click at [1133, 428] on button "View" at bounding box center [1122, 429] width 94 height 25
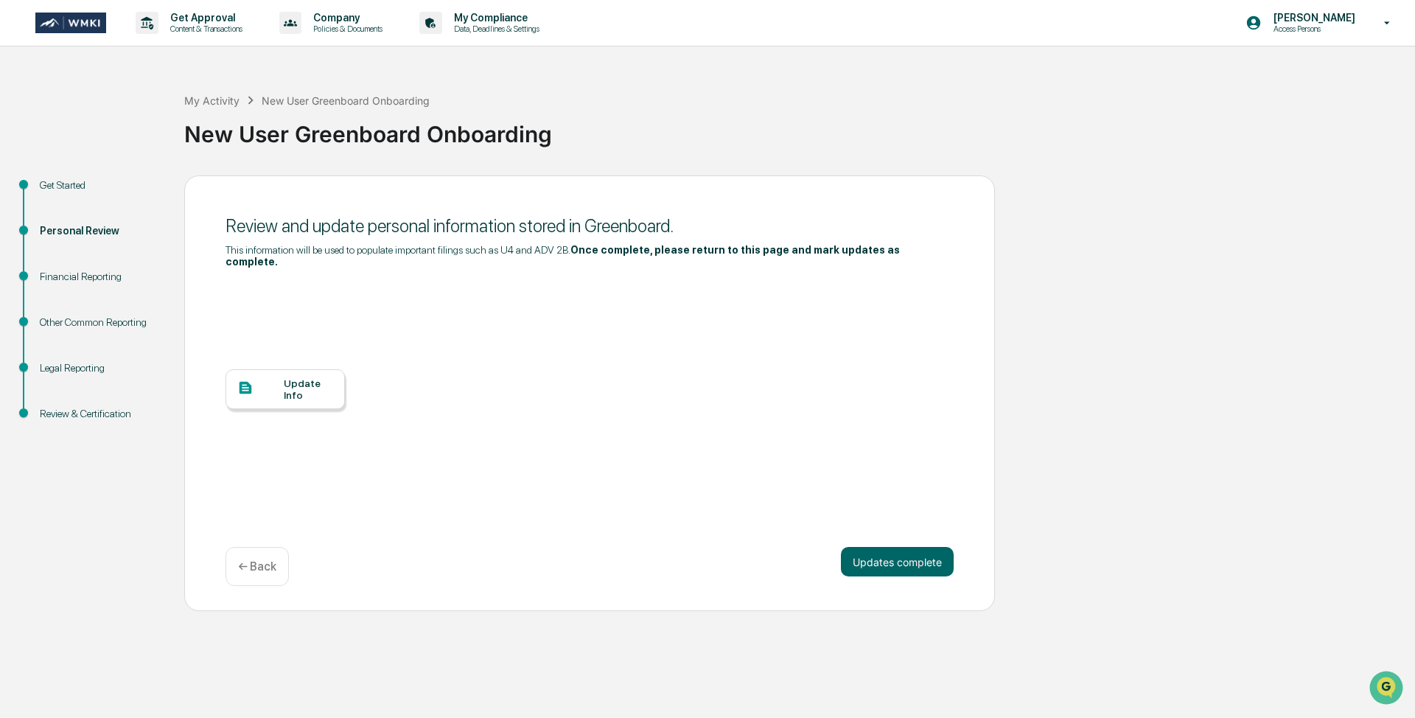
click at [97, 283] on div "Financial Reporting" at bounding box center [100, 276] width 121 height 15
click at [881, 548] on button "Updates complete" at bounding box center [897, 561] width 113 height 29
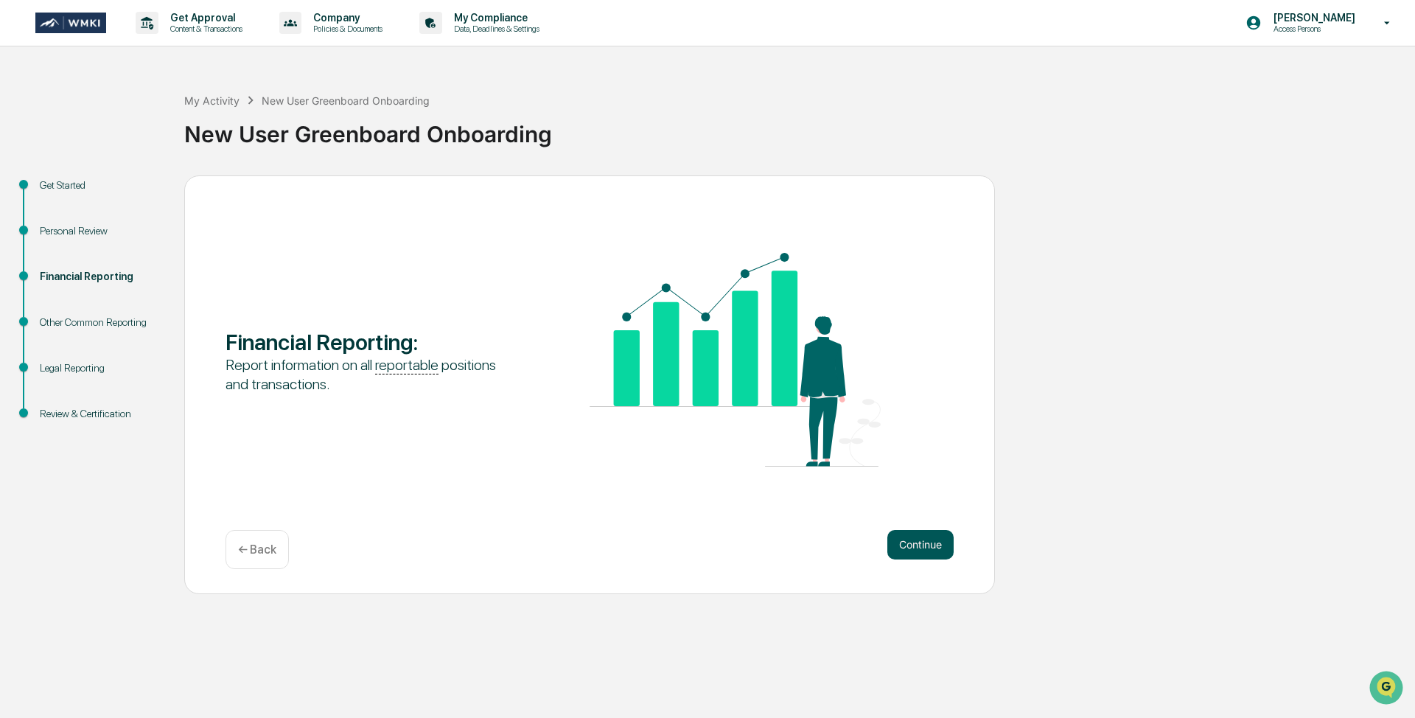
click at [925, 551] on button "Continue" at bounding box center [920, 544] width 66 height 29
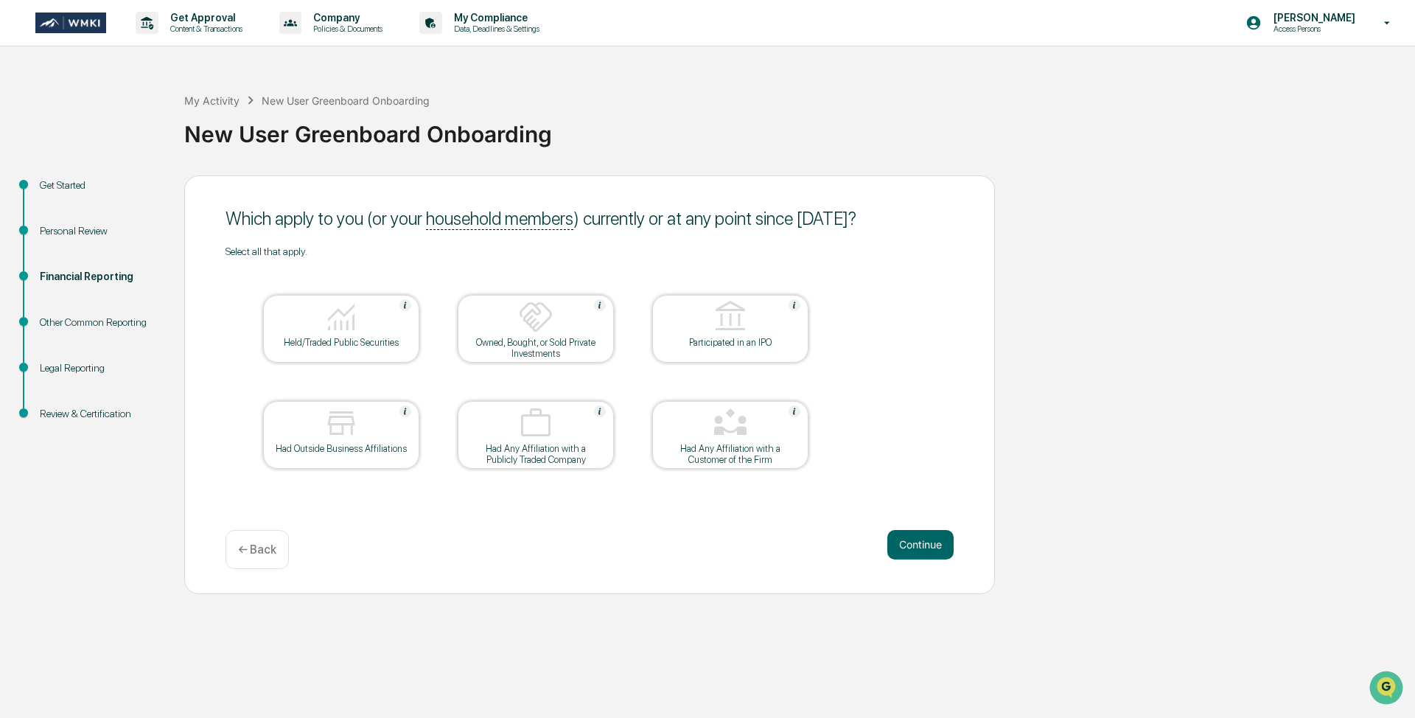
click at [357, 337] on div "Held/Traded Public Securities" at bounding box center [341, 342] width 133 height 11
click at [343, 454] on div "Had Outside Business Affiliations" at bounding box center [341, 435] width 156 height 68
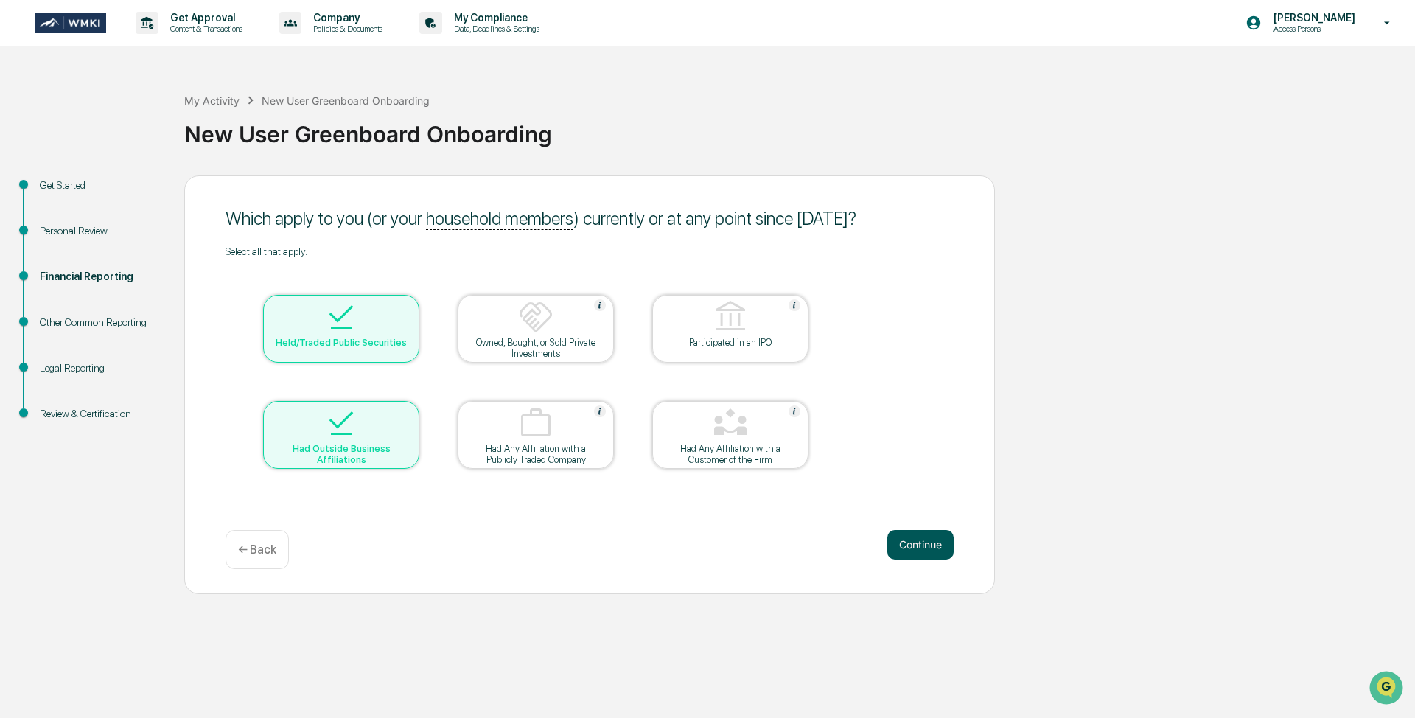
click at [932, 539] on button "Continue" at bounding box center [920, 544] width 66 height 29
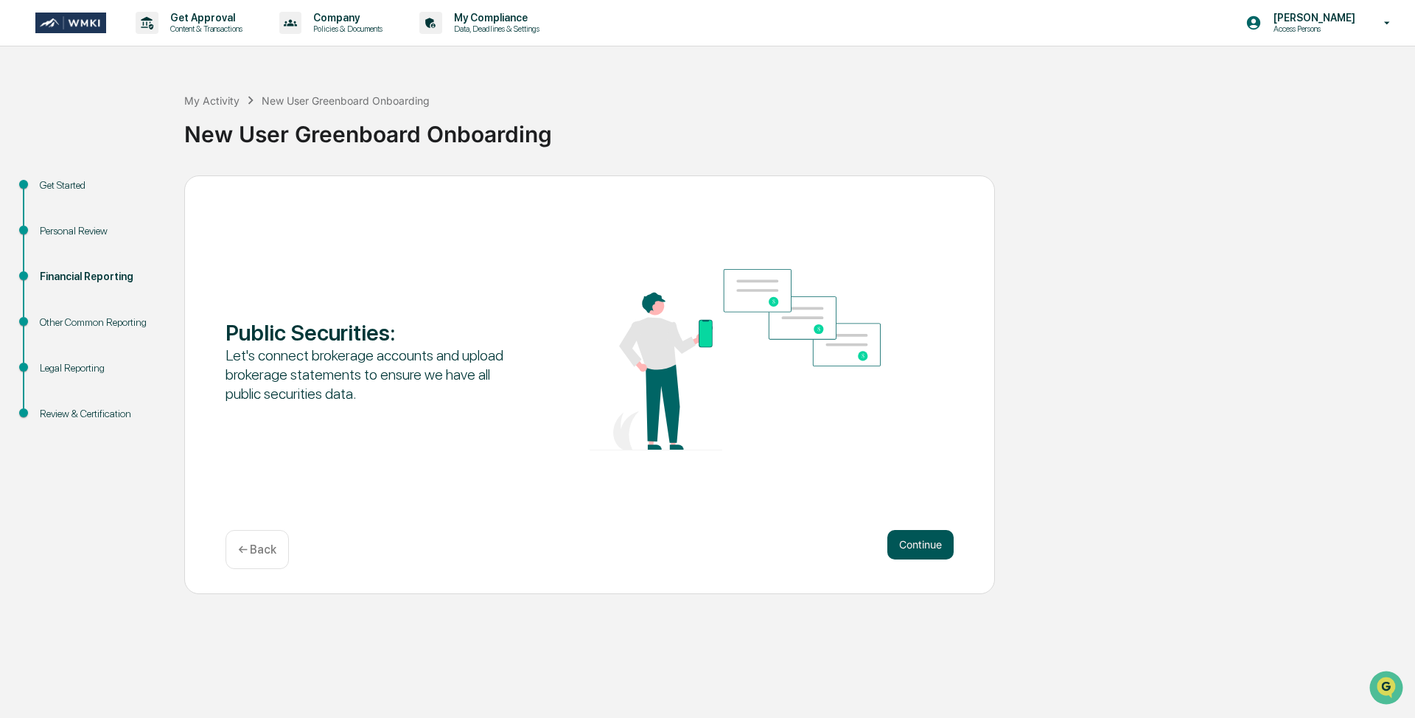
click at [944, 542] on button "Continue" at bounding box center [920, 544] width 66 height 29
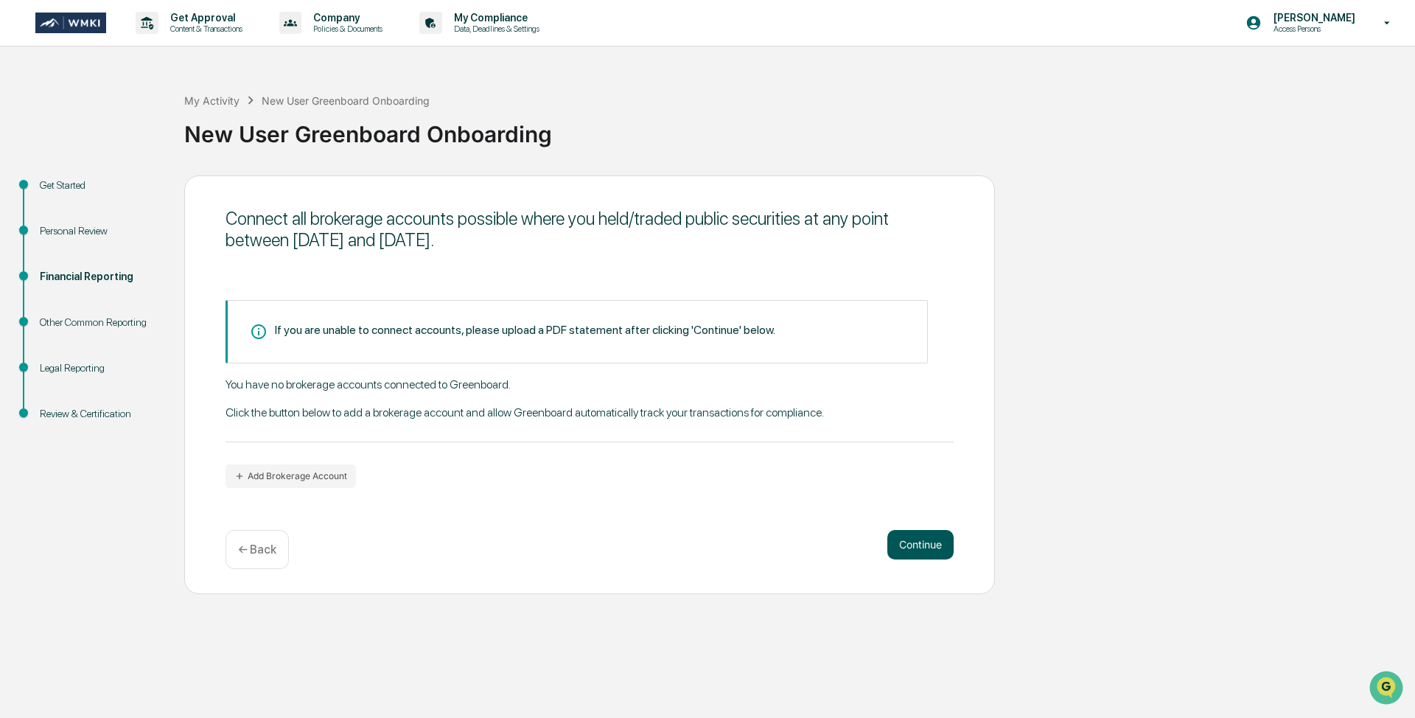
click at [932, 538] on button "Continue" at bounding box center [920, 544] width 66 height 29
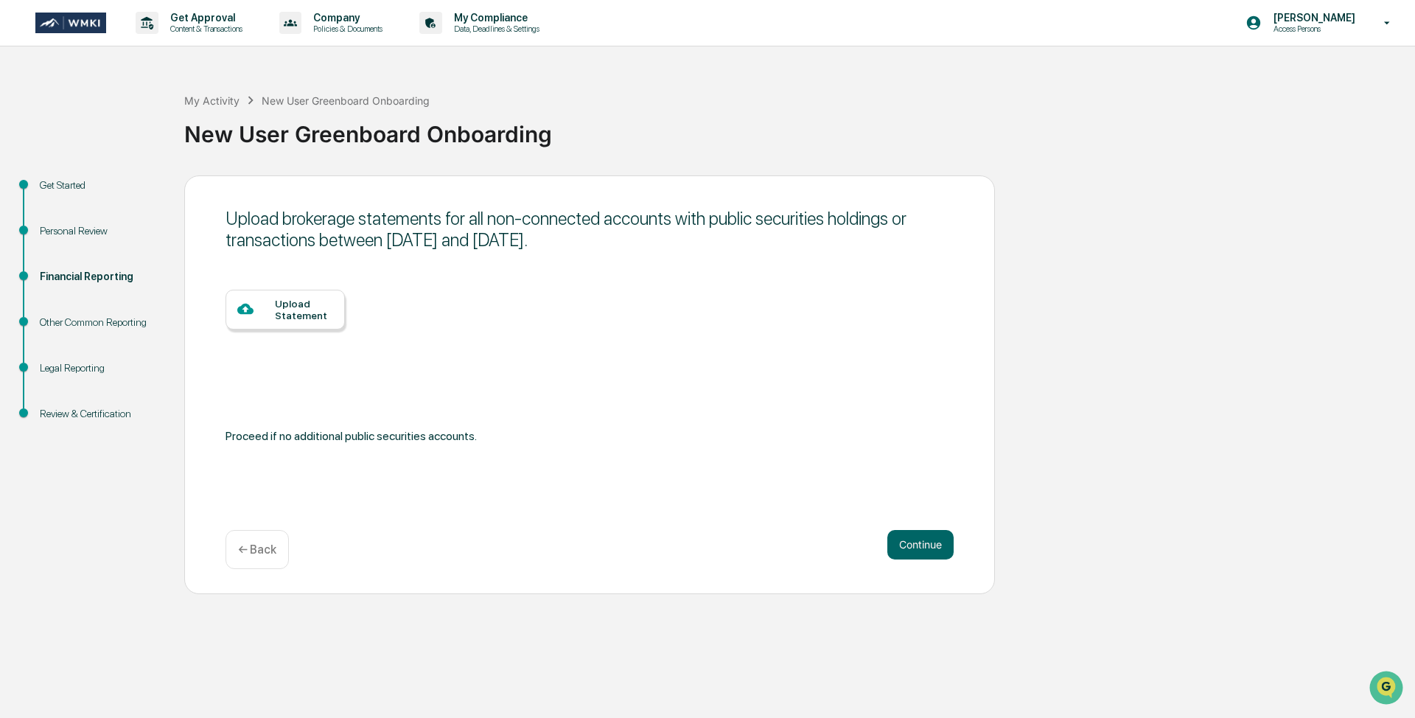
click at [104, 313] on div "Financial Reporting" at bounding box center [100, 294] width 144 height 46
click at [99, 324] on div "Other Common Reporting" at bounding box center [100, 322] width 121 height 15
click at [927, 548] on button "Continue" at bounding box center [920, 544] width 66 height 29
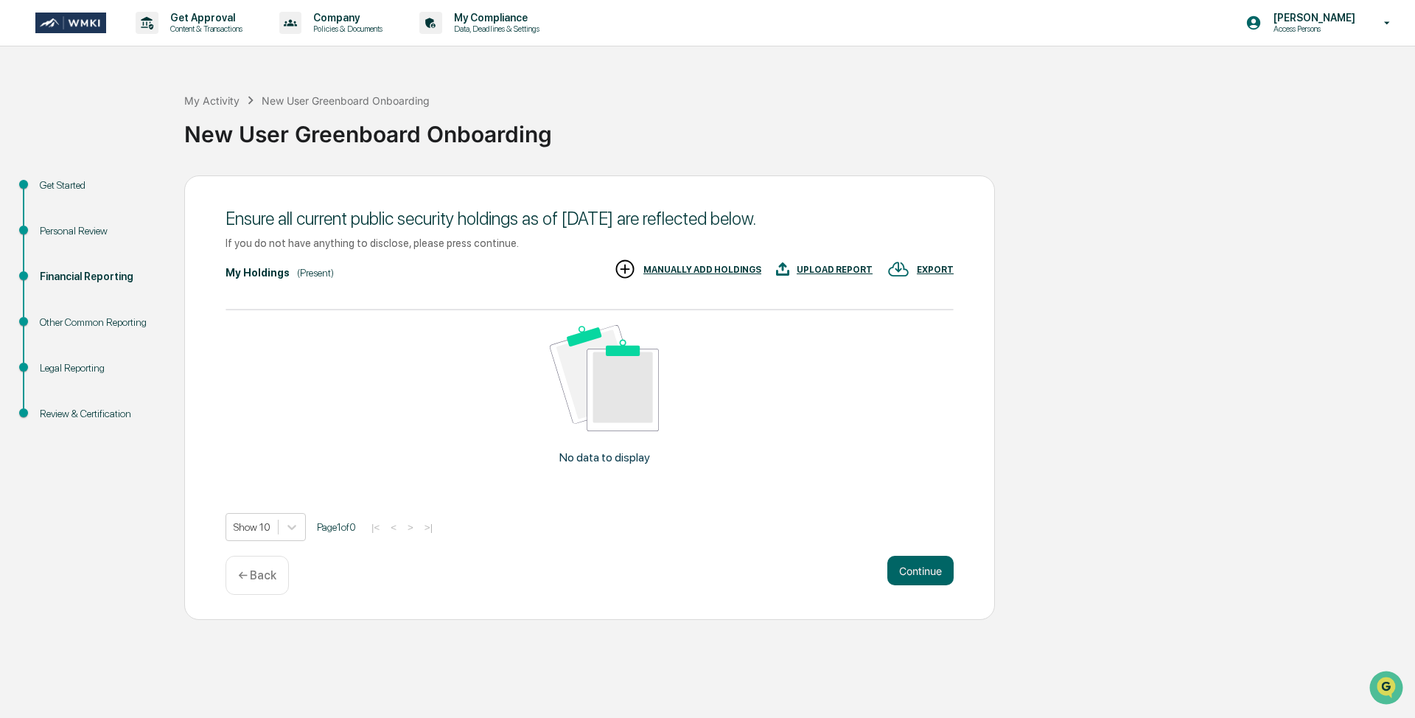
drag, startPoint x: 820, startPoint y: 217, endPoint x: 214, endPoint y: 217, distance: 605.1
click at [214, 217] on div "Ensure all current public security holdings as of August 28, 2025 are reflected…" at bounding box center [589, 397] width 811 height 444
click at [263, 576] on p "← Back" at bounding box center [257, 575] width 38 height 14
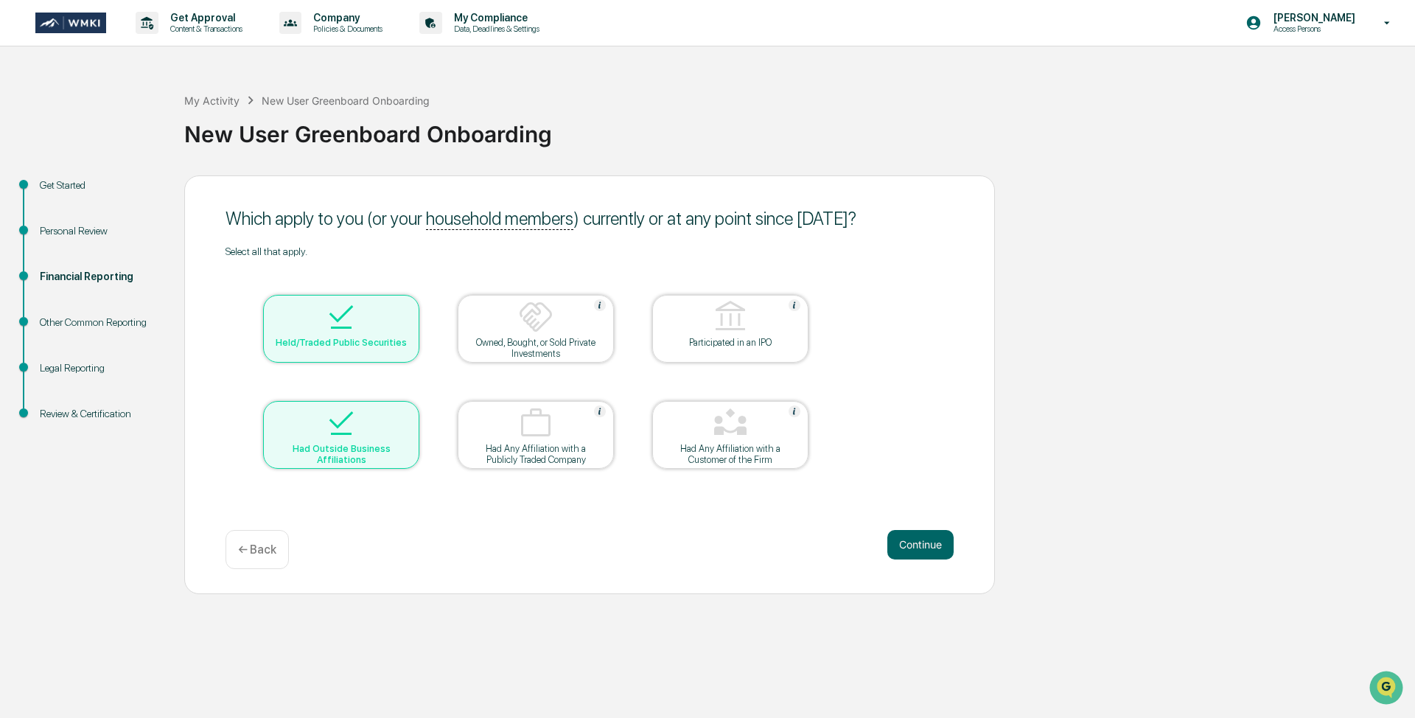
click at [71, 321] on div "Other Common Reporting" at bounding box center [100, 322] width 121 height 15
click at [599, 144] on div "New User Greenboard Onboarding" at bounding box center [795, 128] width 1223 height 38
drag, startPoint x: 1168, startPoint y: 235, endPoint x: 1158, endPoint y: 238, distance: 10.7
click at [1169, 233] on div "Get Started Personal Review Financial Reporting Other Common Reporting Legal Re…" at bounding box center [707, 384] width 1400 height 419
